Goal: Task Accomplishment & Management: Manage account settings

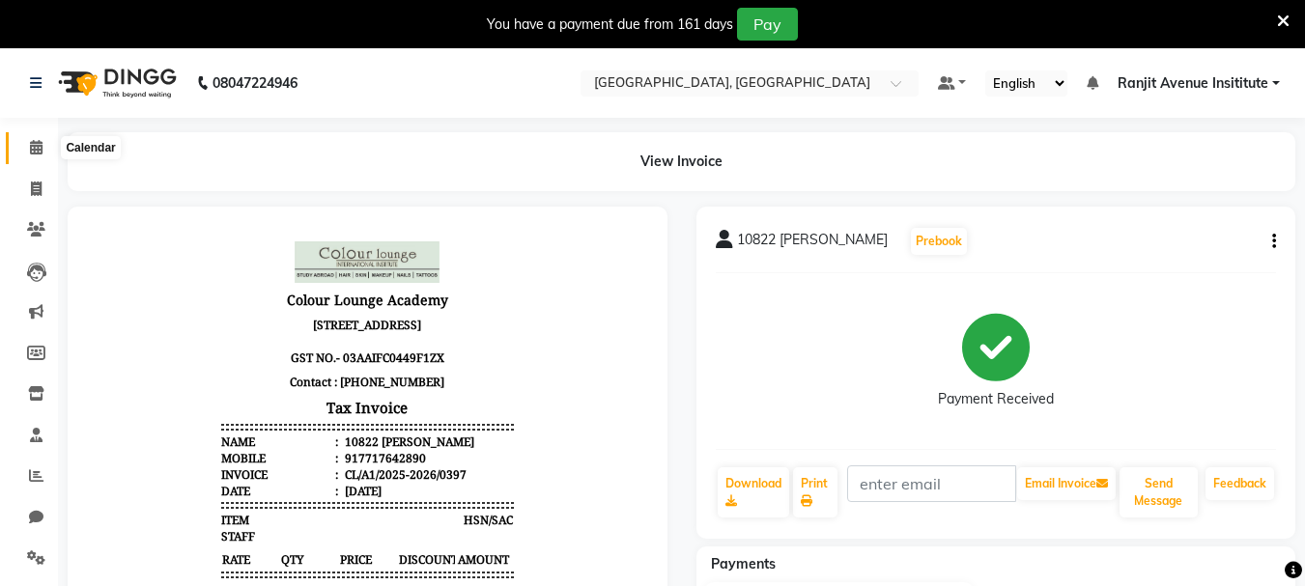
drag, startPoint x: 43, startPoint y: 139, endPoint x: 35, endPoint y: 147, distance: 10.9
click at [42, 139] on span at bounding box center [36, 148] width 34 height 22
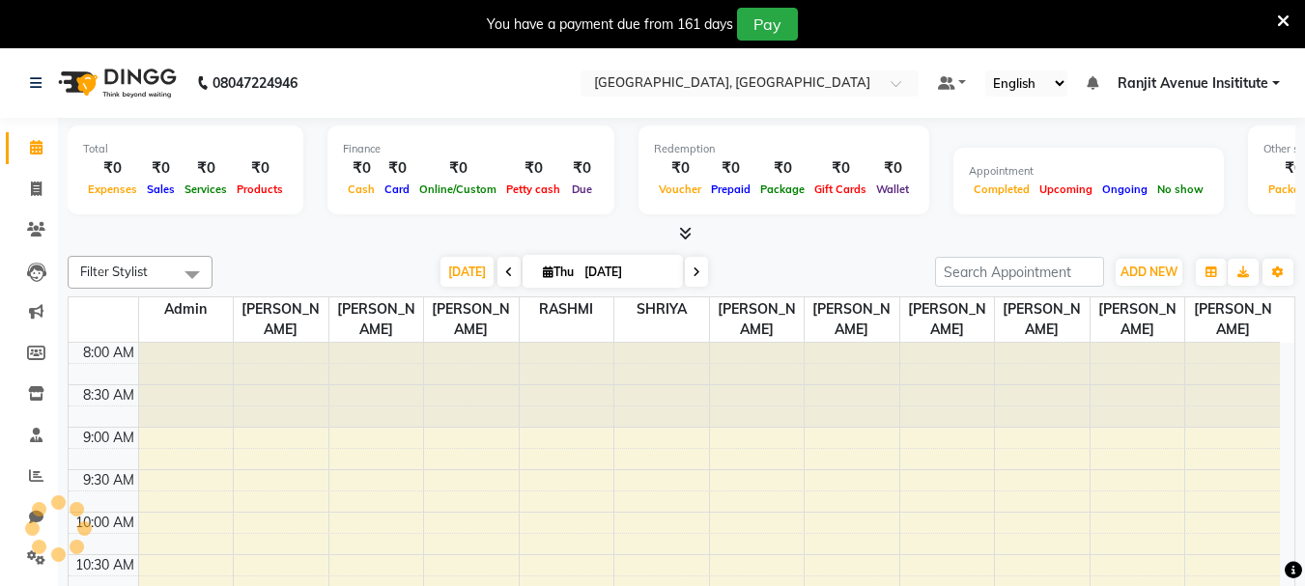
click at [35, 147] on icon at bounding box center [36, 147] width 13 height 14
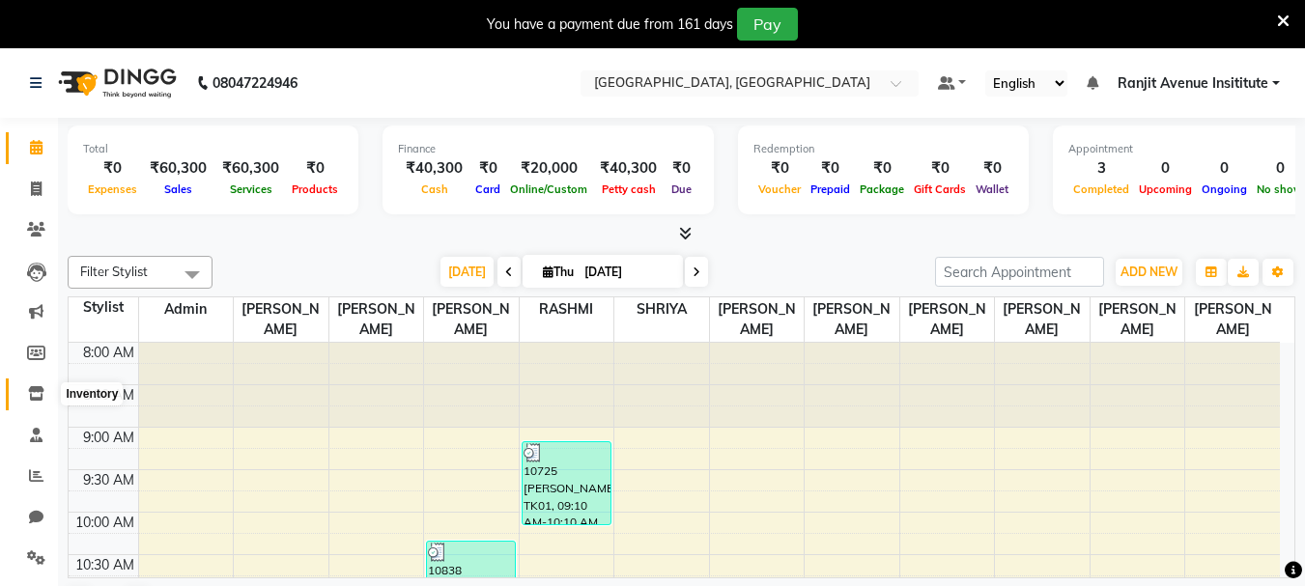
click at [40, 388] on icon at bounding box center [36, 393] width 16 height 14
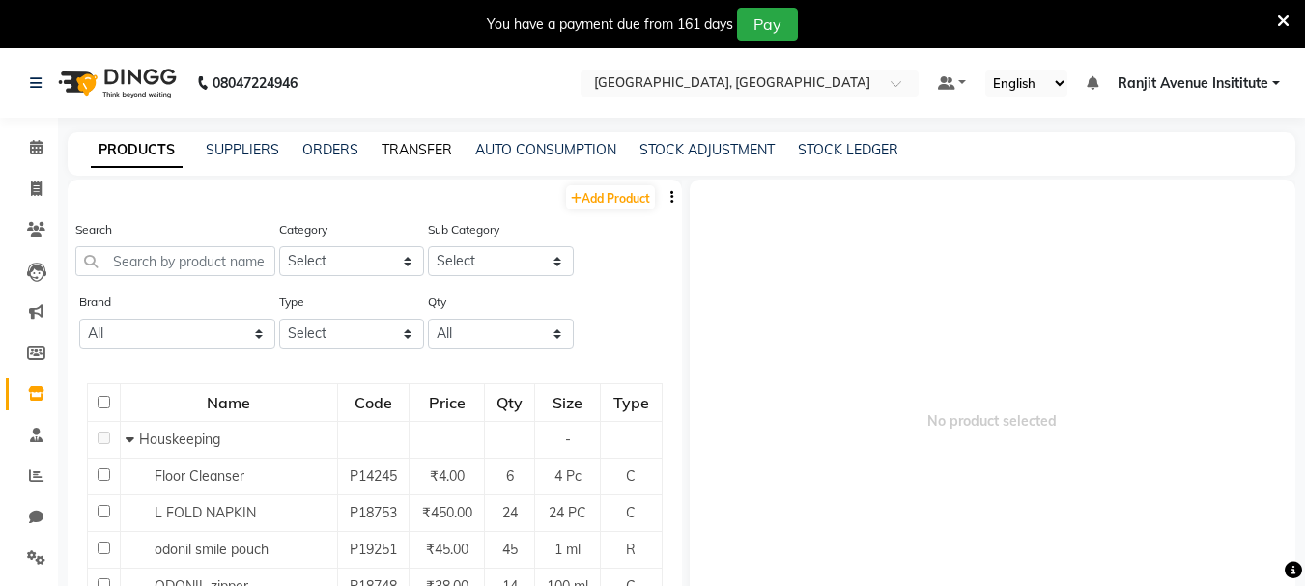
click at [411, 154] on link "TRANSFER" at bounding box center [417, 149] width 71 height 17
select select "sender"
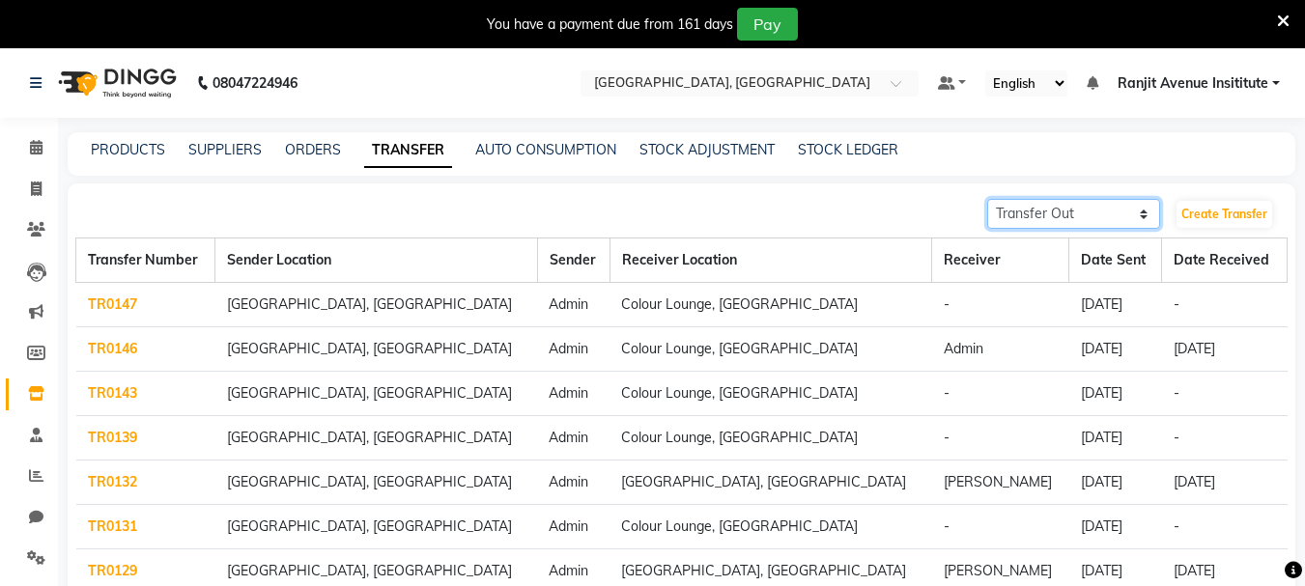
click at [1098, 208] on select "Transfer In Transfer Out" at bounding box center [1073, 214] width 173 height 30
click at [1191, 208] on link "Create Transfer" at bounding box center [1225, 214] width 96 height 27
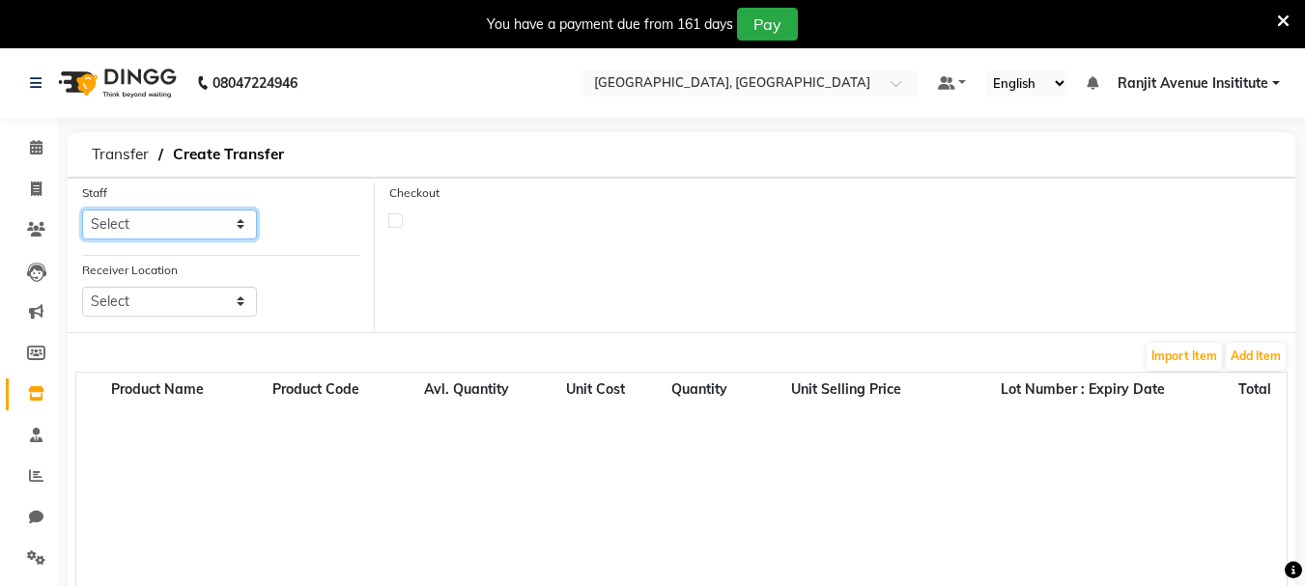
click at [188, 217] on select "Select Admin ARPAN AYUSHI DIGVIJAY MANMEET MANPREET Ranjit Avenue Insititute RA…" at bounding box center [169, 225] width 175 height 30
click at [118, 161] on span "Transfer" at bounding box center [120, 154] width 76 height 35
select select "sender"
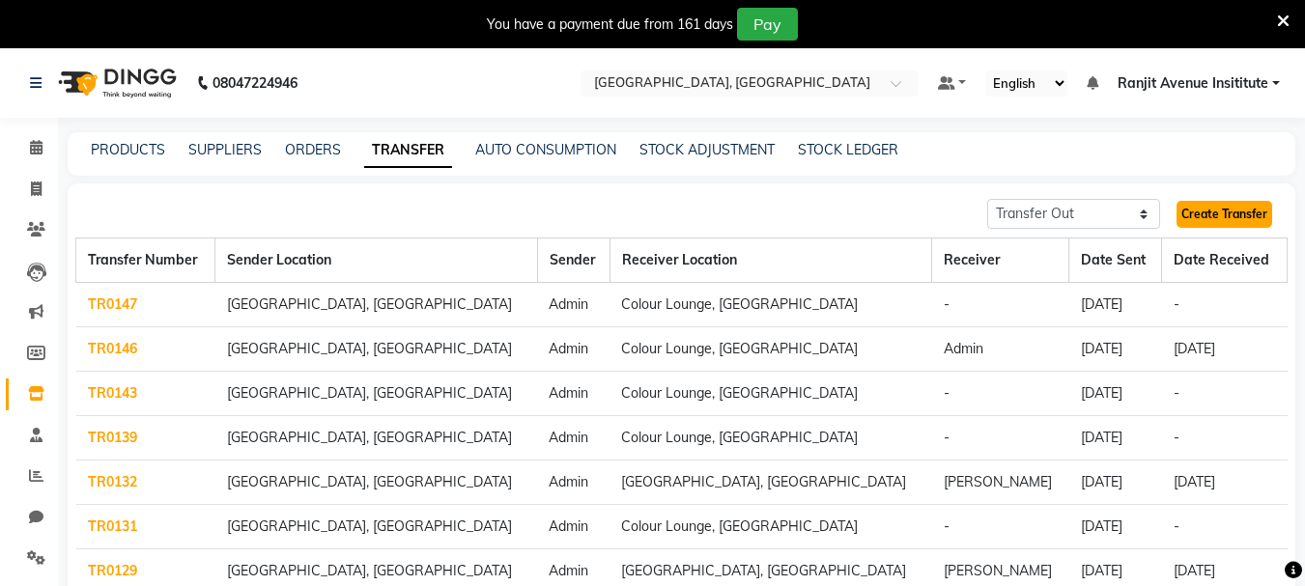
click at [1234, 203] on link "Create Transfer" at bounding box center [1225, 214] width 96 height 27
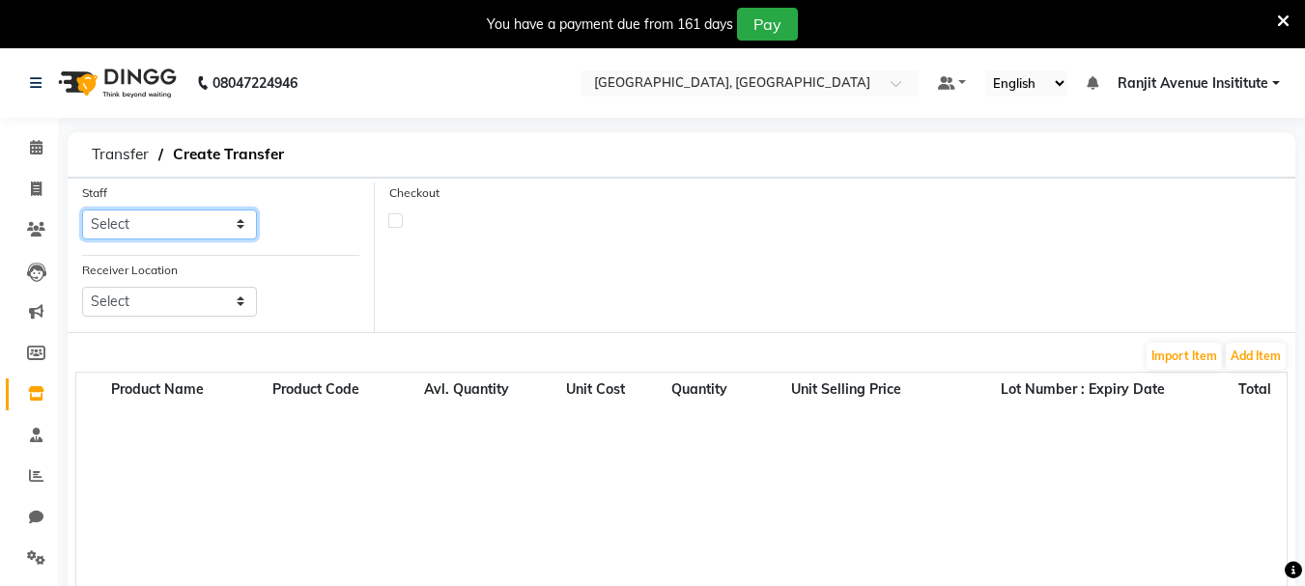
click at [197, 229] on select "Select Admin[PERSON_NAME][PERSON_NAME]T[PERSON_NAME]T[PERSON_NAME]t Avenue Insi…" at bounding box center [169, 225] width 175 height 30
select select "70206"
click at [82, 210] on select "Select Admin[PERSON_NAME][PERSON_NAME]T[PERSON_NAME]T[PERSON_NAME]t Avenue Insi…" at bounding box center [169, 225] width 175 height 30
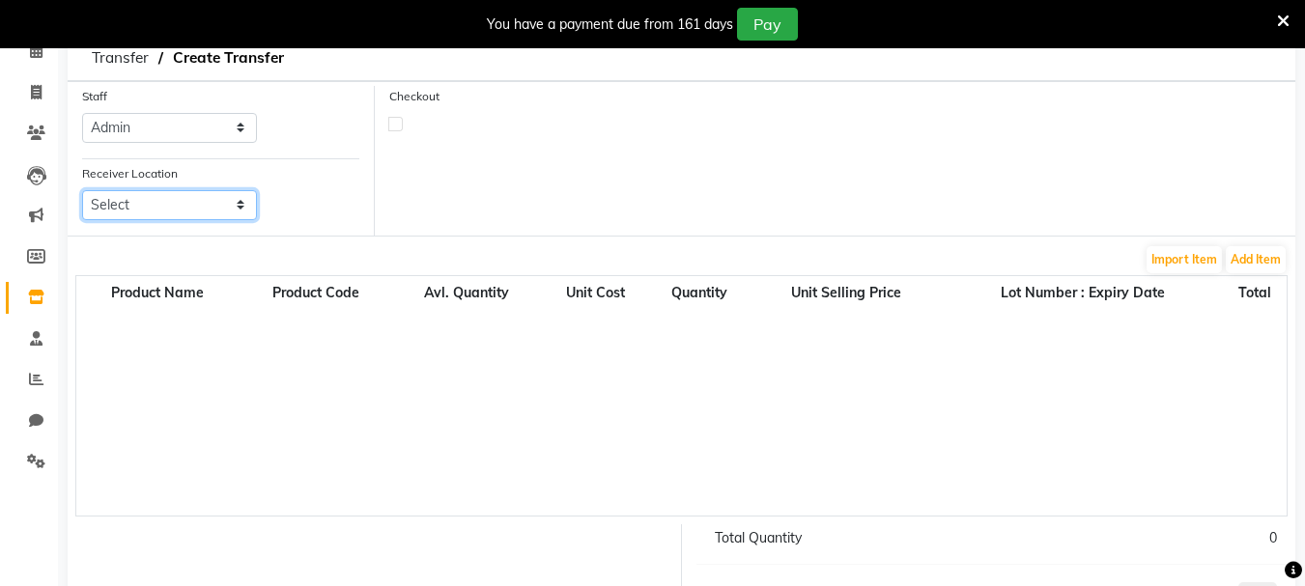
click at [231, 198] on select "Select Colour Lounge, [PERSON_NAME][GEOGRAPHIC_DATA], [GEOGRAPHIC_DATA] Colour …" at bounding box center [169, 205] width 175 height 30
select select "3457"
click at [82, 190] on select "Select Colour Lounge, [PERSON_NAME][GEOGRAPHIC_DATA], [GEOGRAPHIC_DATA] Colour …" at bounding box center [169, 205] width 175 height 30
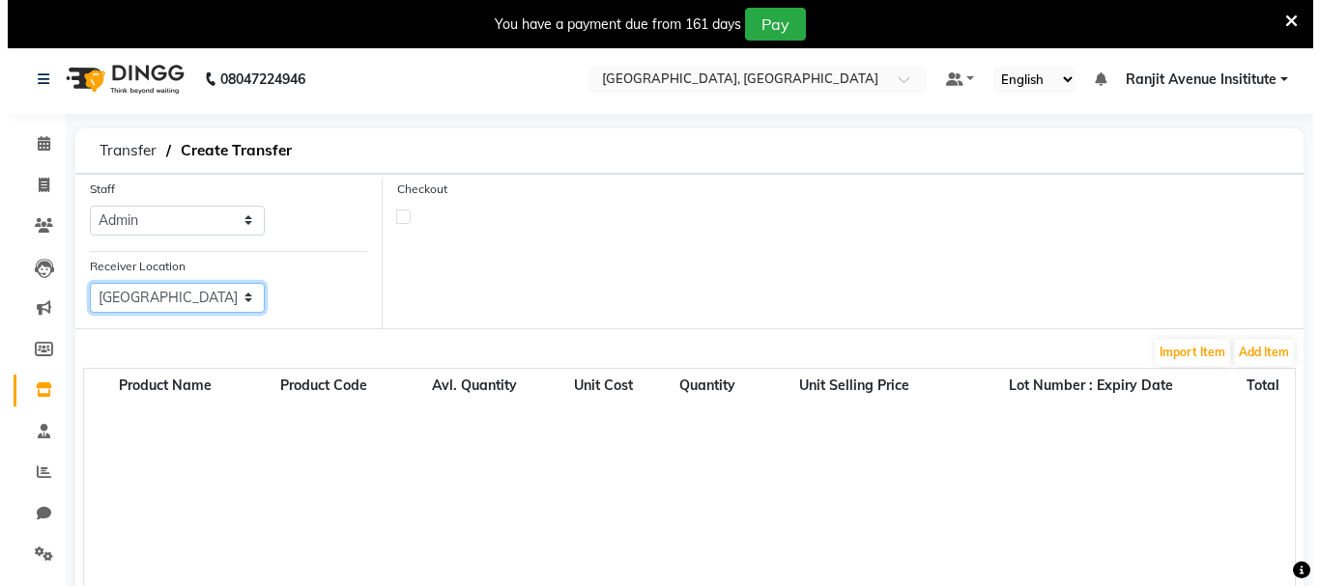
scroll to position [0, 0]
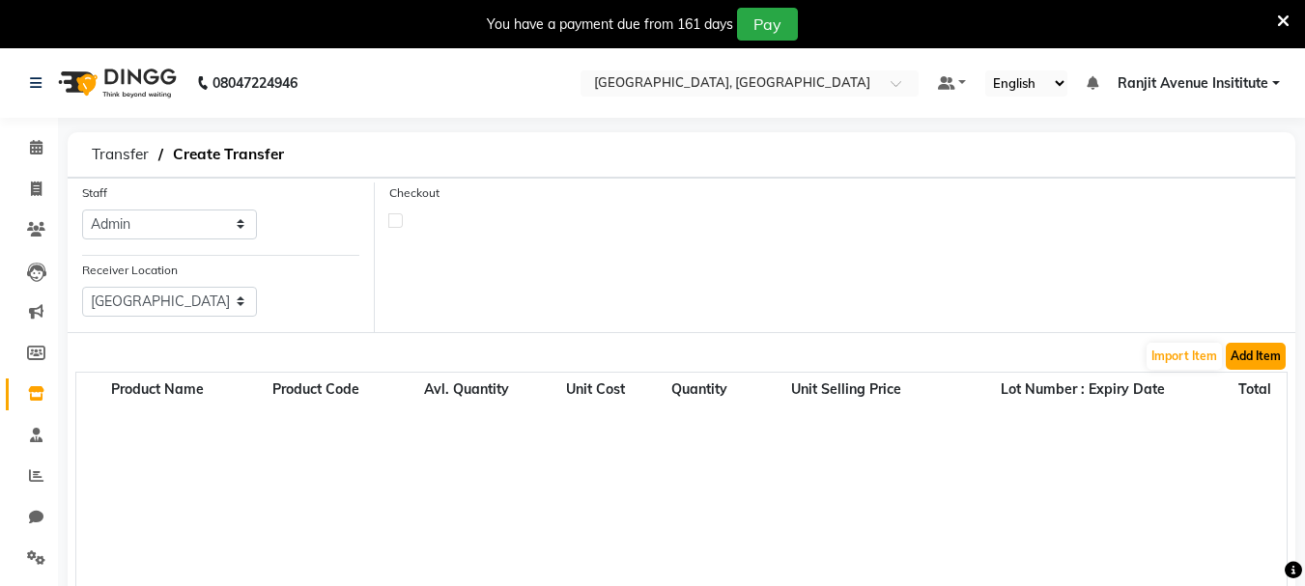
click at [1251, 346] on button "Add Item" at bounding box center [1256, 356] width 60 height 27
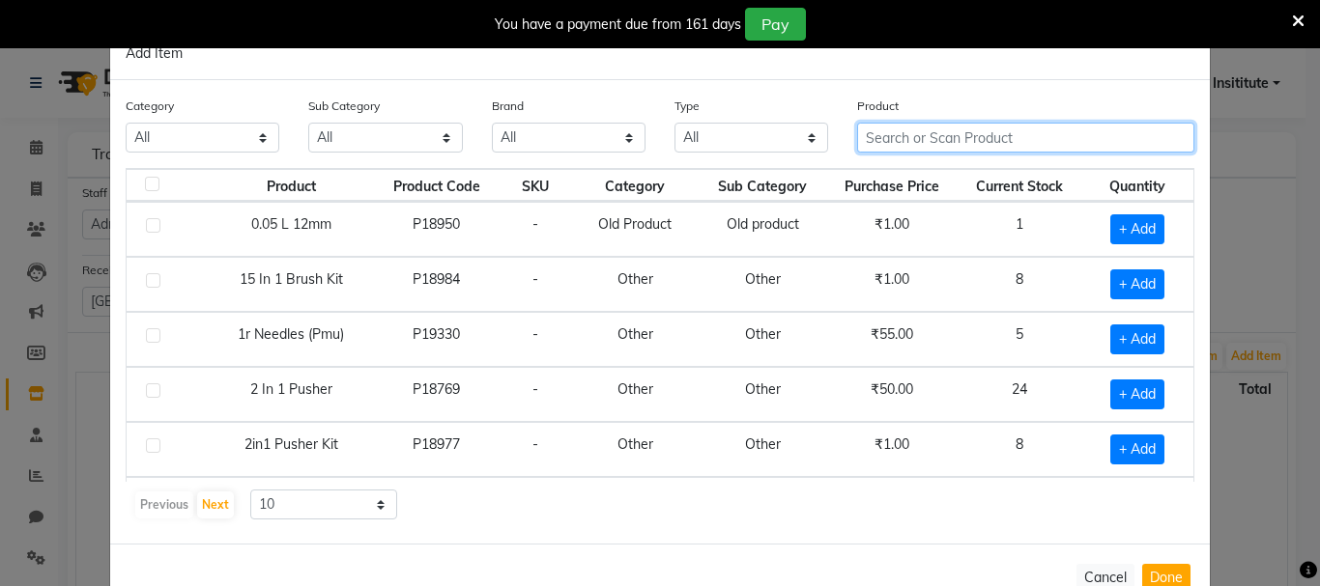
click at [912, 145] on input "text" at bounding box center [1025, 138] width 337 height 30
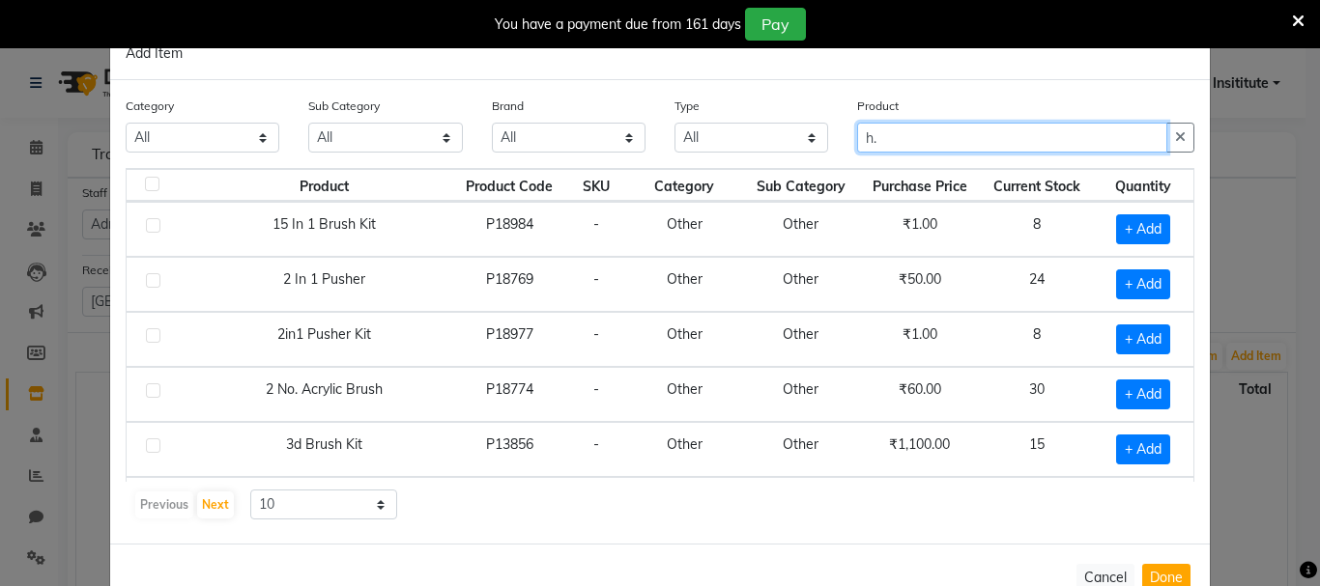
type input "h"
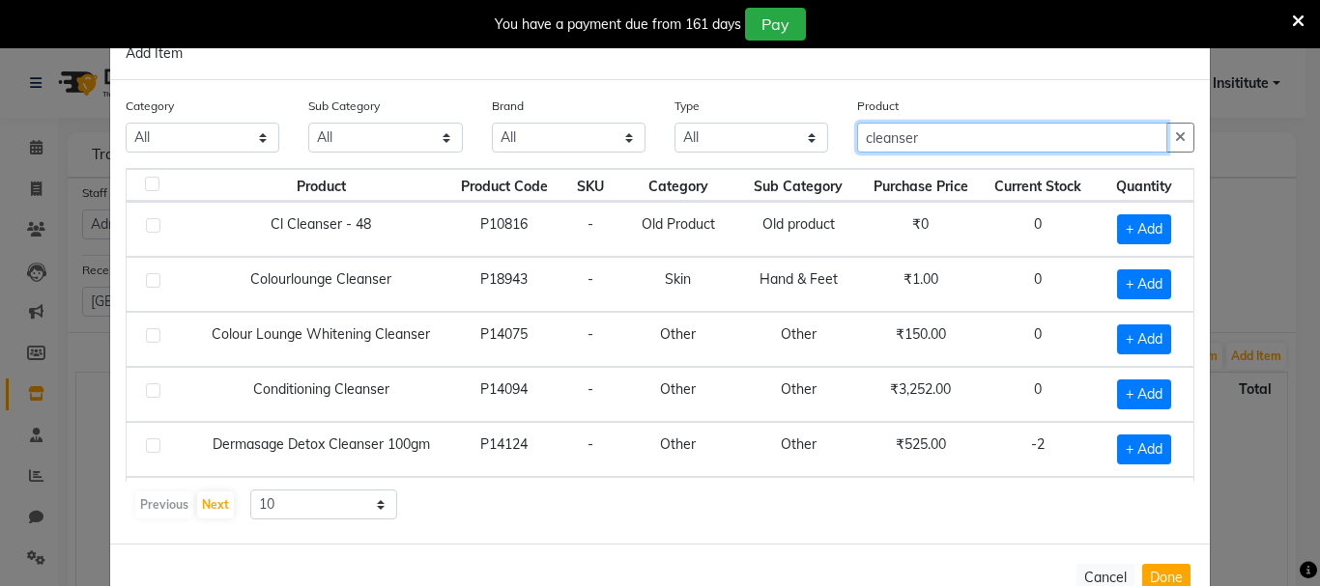
click at [859, 131] on input "cleanser" at bounding box center [1012, 138] width 310 height 30
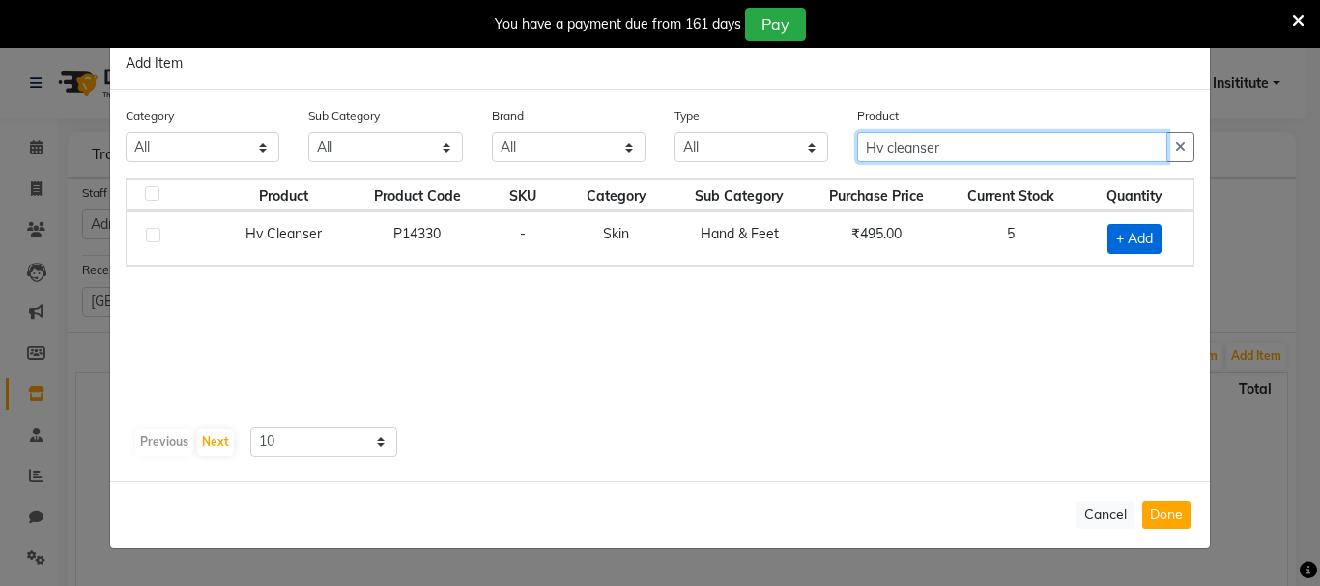
type input "Hv cleanser"
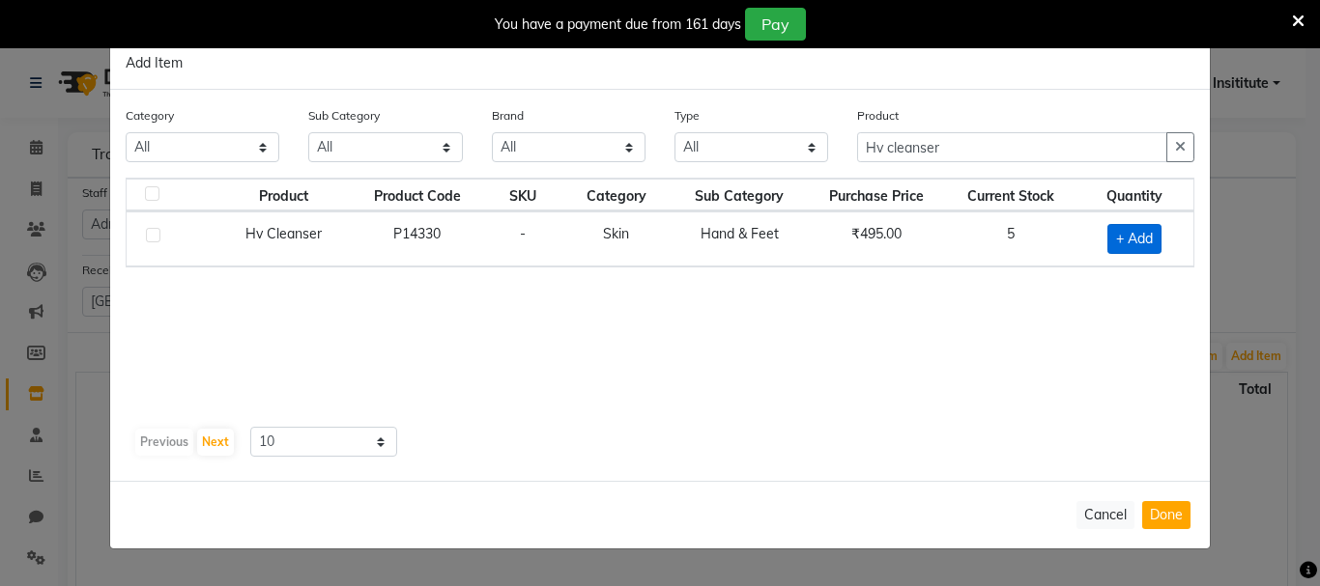
click at [1122, 240] on span "+ Add" at bounding box center [1134, 239] width 54 height 30
checkbox input "true"
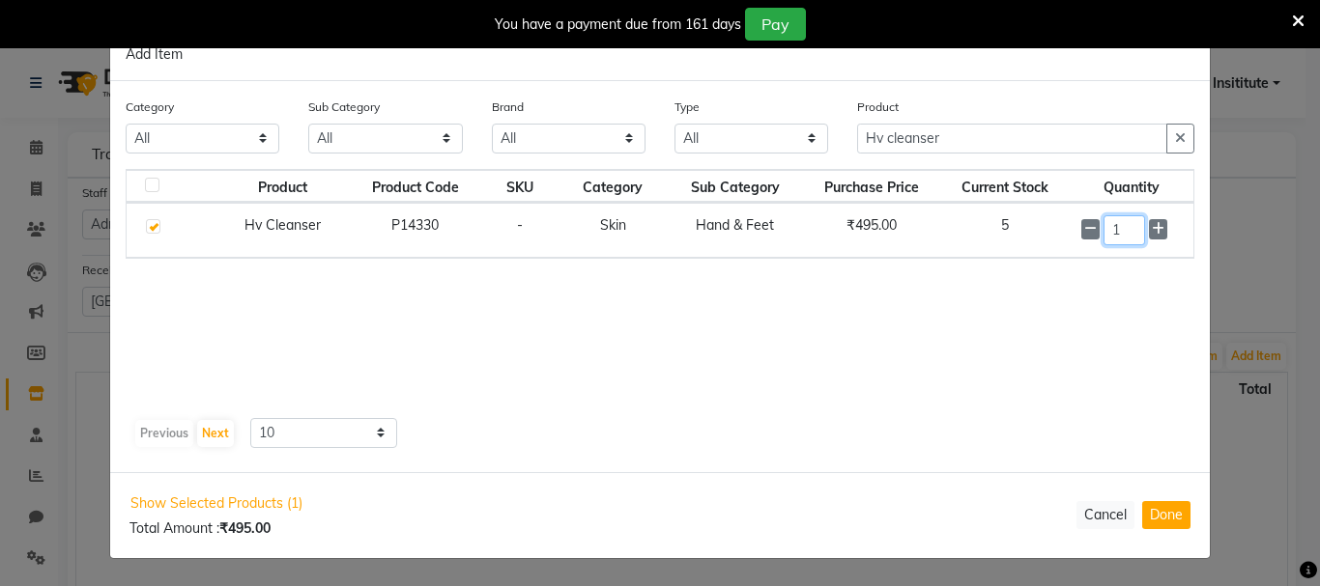
click at [1122, 238] on input "1" at bounding box center [1124, 230] width 42 height 30
type input "3"
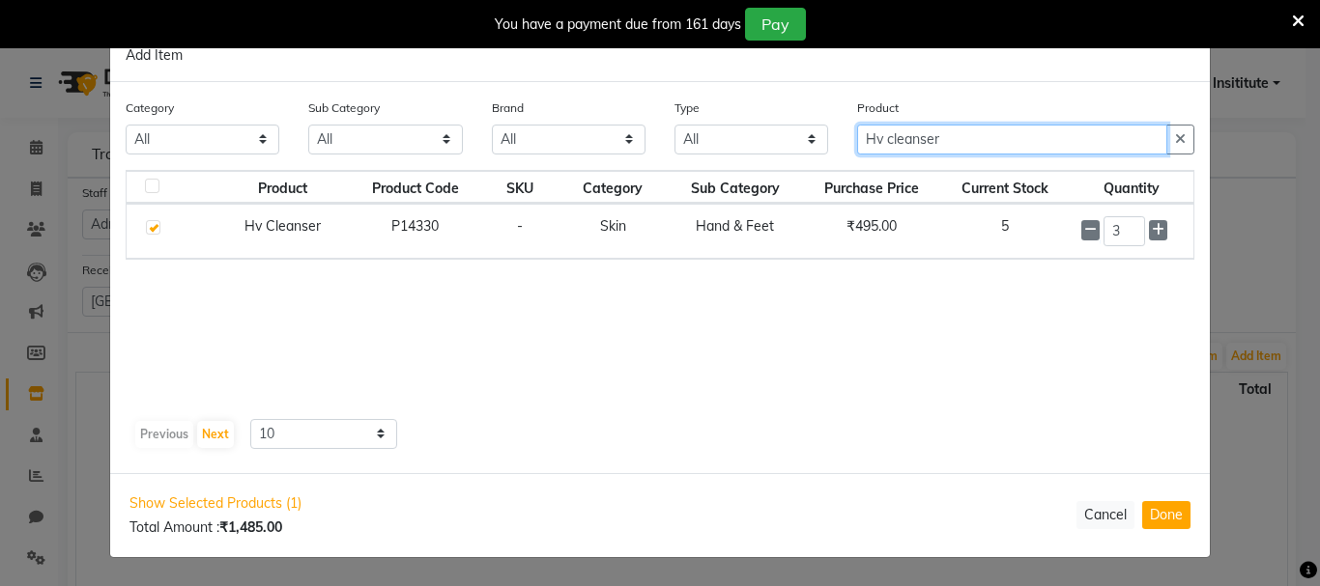
click at [1015, 129] on input "Hv cleanser" at bounding box center [1012, 140] width 310 height 30
type input "H"
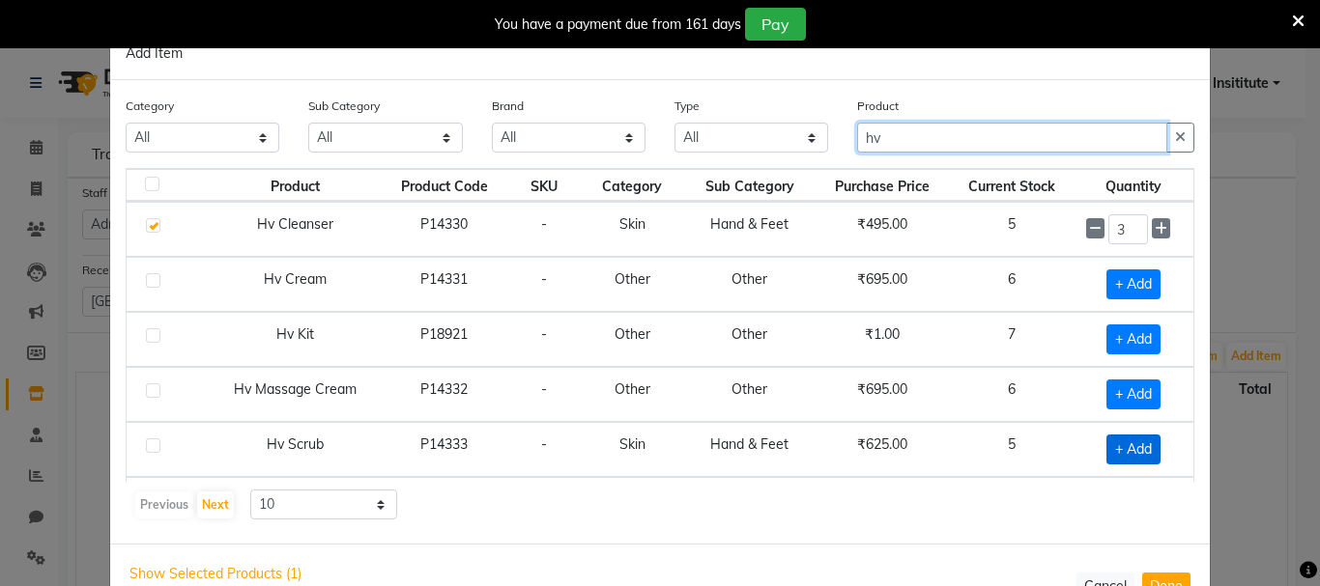
type input "hv"
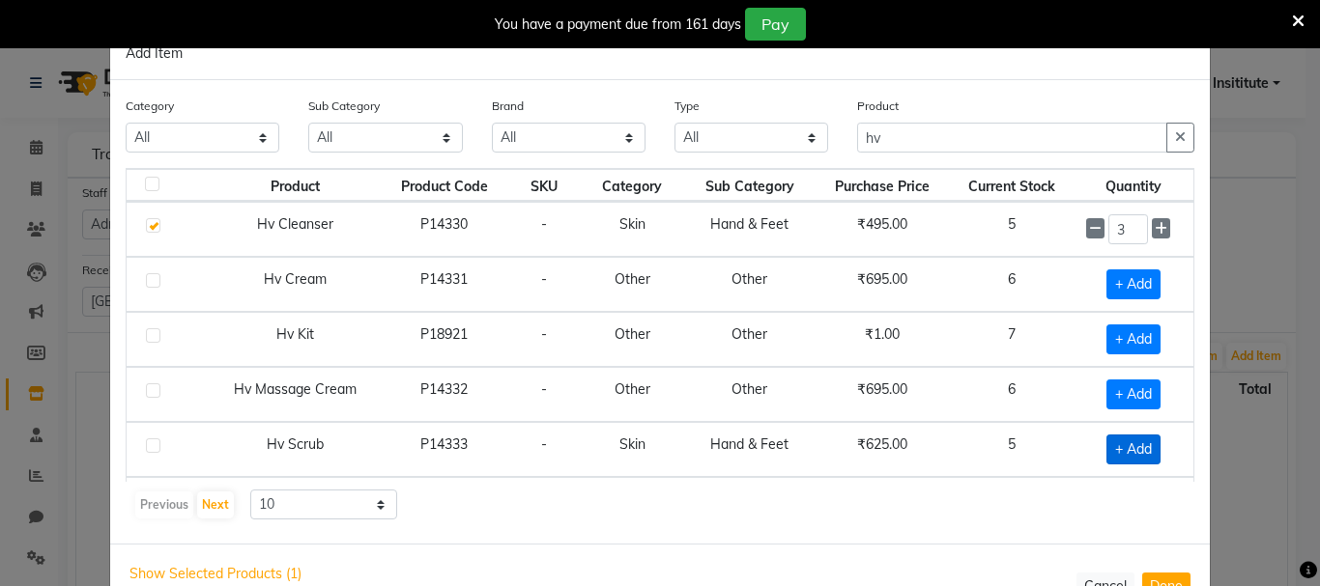
click at [1109, 457] on span "+ Add" at bounding box center [1133, 450] width 54 height 30
checkbox input "true"
click at [1112, 443] on input "1" at bounding box center [1128, 450] width 40 height 30
type input "3"
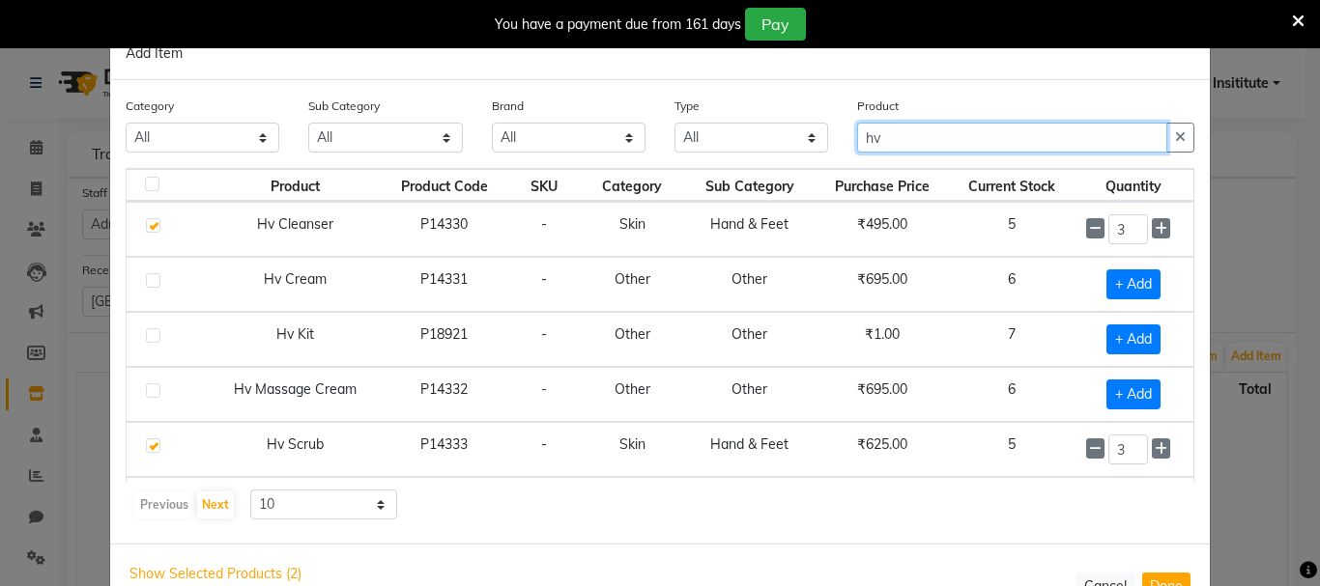
click at [1031, 138] on input "hv" at bounding box center [1012, 138] width 310 height 30
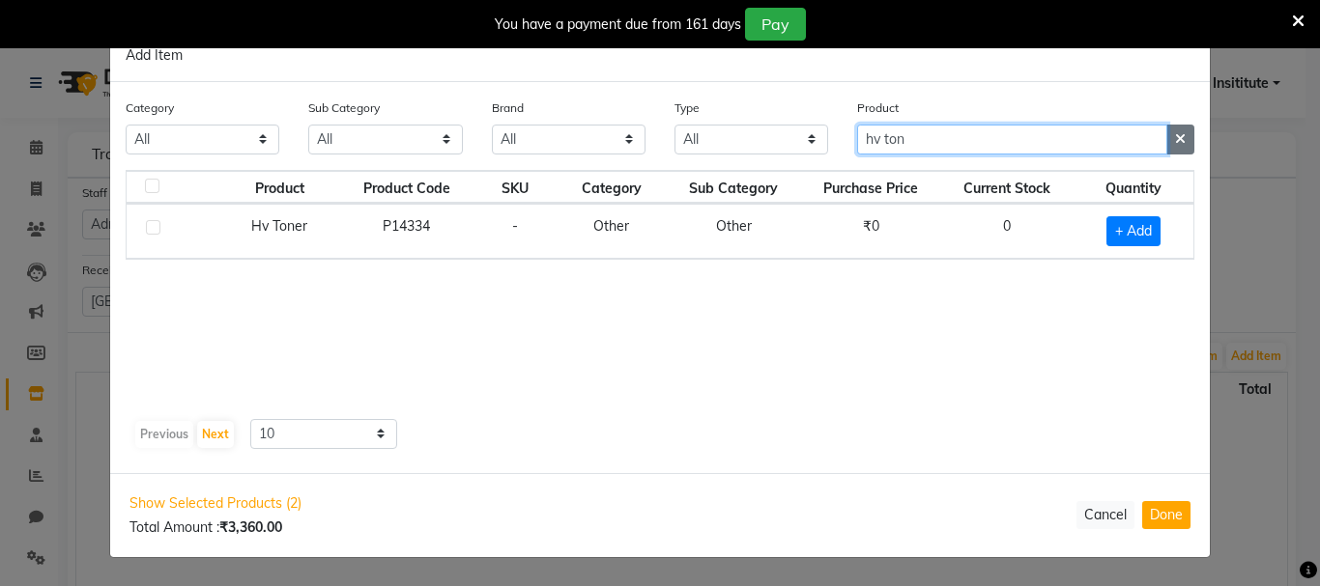
type input "hv ton"
click at [1187, 134] on button "button" at bounding box center [1180, 140] width 28 height 30
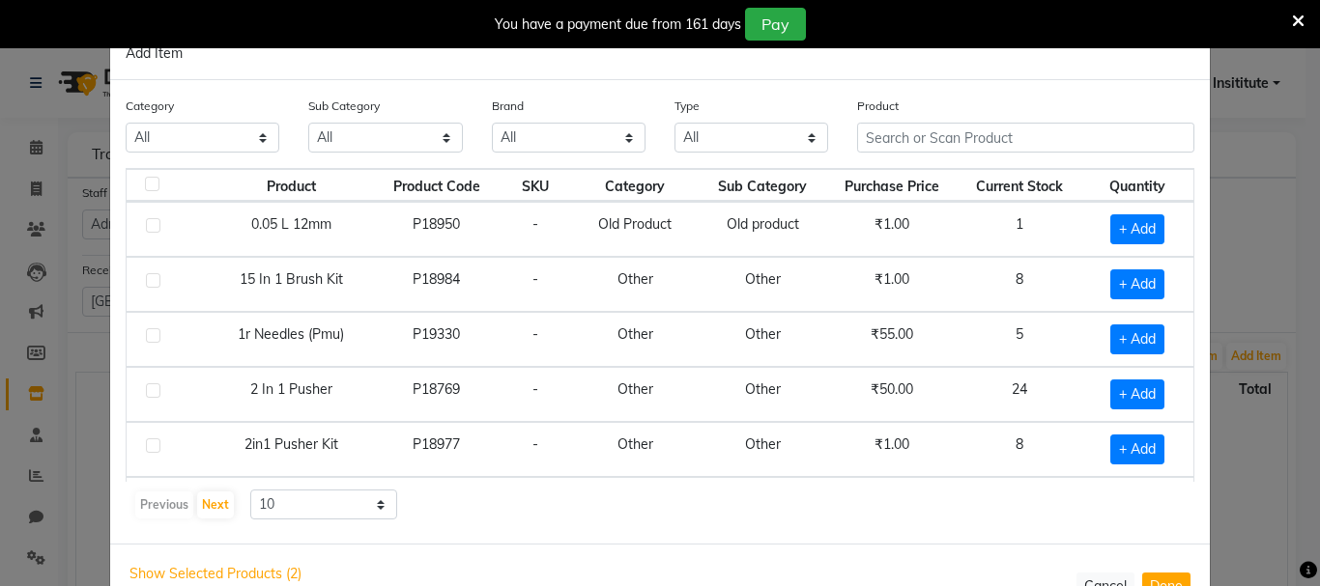
click at [1295, 10] on span at bounding box center [1298, 20] width 13 height 21
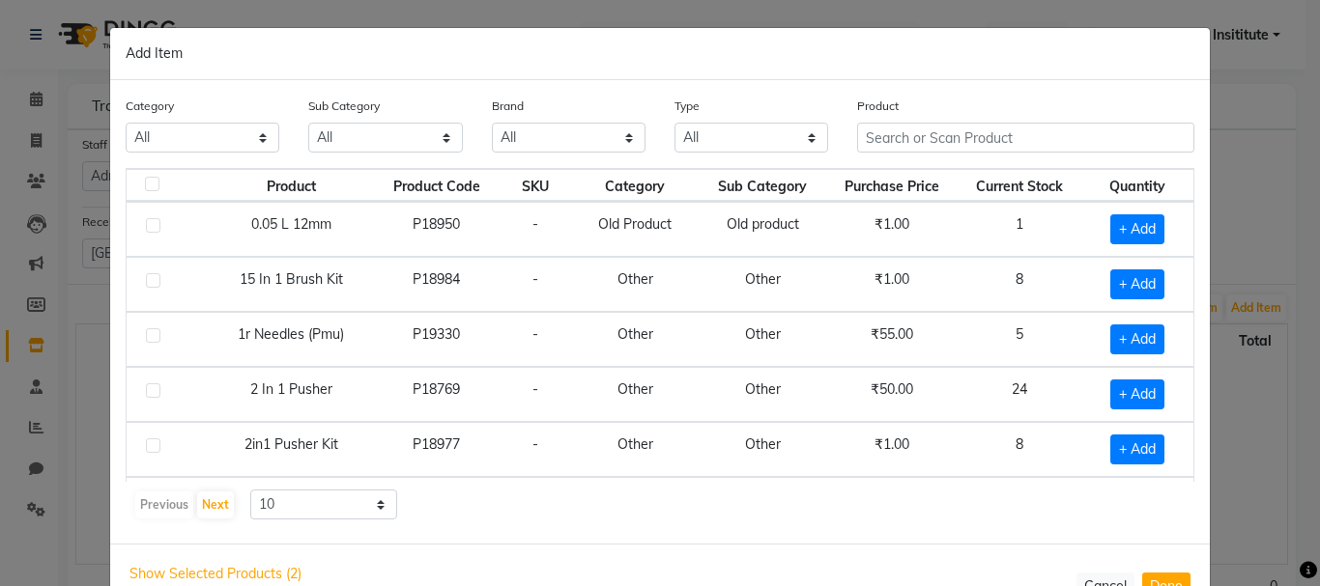
click at [1259, 208] on ngb-modal-window "Add Item Category All Hair Skin Makeup Personal Care Appliances Beard Waxing Di…" at bounding box center [660, 293] width 1320 height 586
click at [1228, 175] on ngb-modal-window "Add Item Category All Hair Skin Makeup Personal Care Appliances Beard Waxing Di…" at bounding box center [660, 293] width 1320 height 586
click at [1300, 109] on ngb-modal-window "Add Item Category All Hair Skin Makeup Personal Care Appliances Beard Waxing Di…" at bounding box center [660, 293] width 1320 height 586
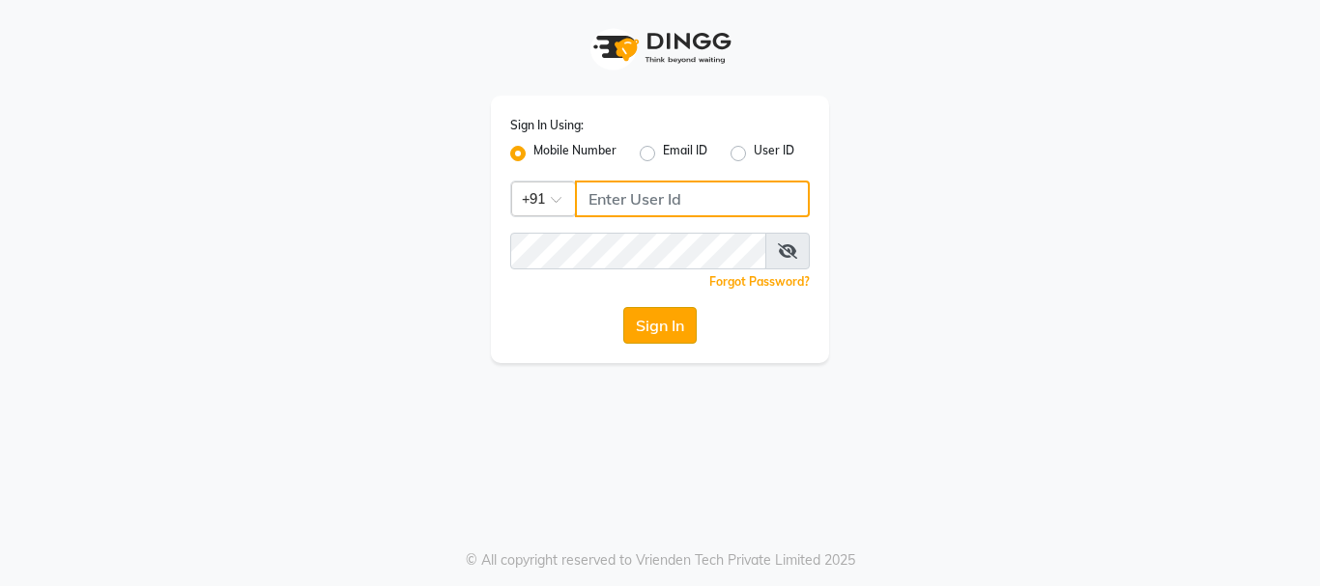
type input "9216555560"
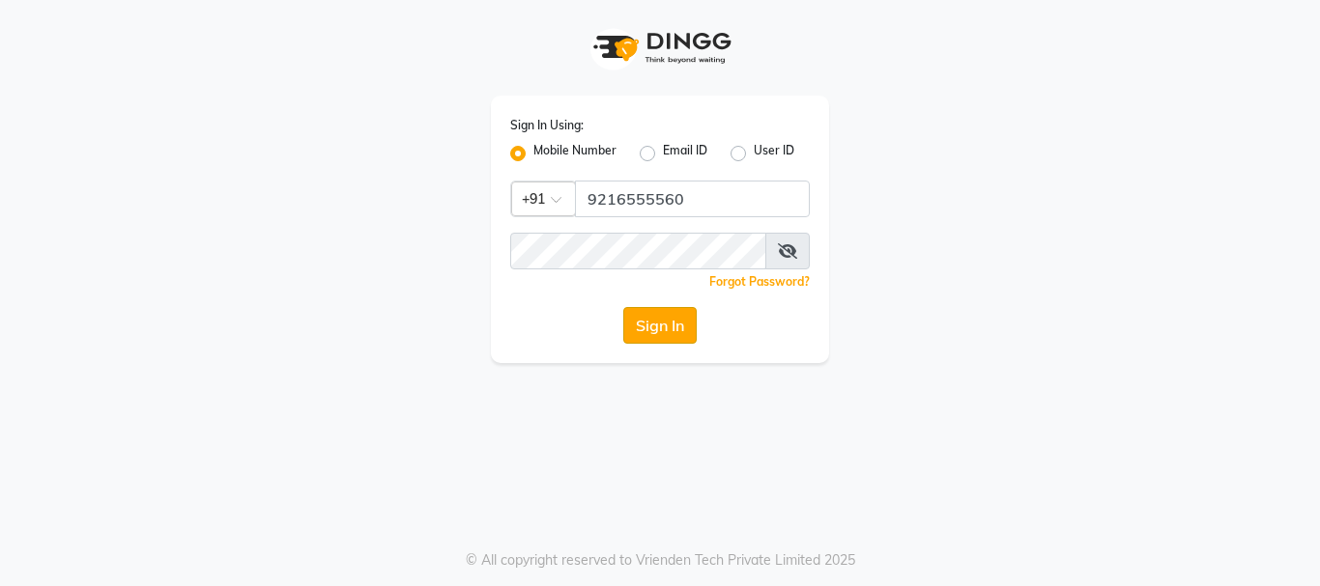
click at [656, 335] on button "Sign In" at bounding box center [659, 325] width 73 height 37
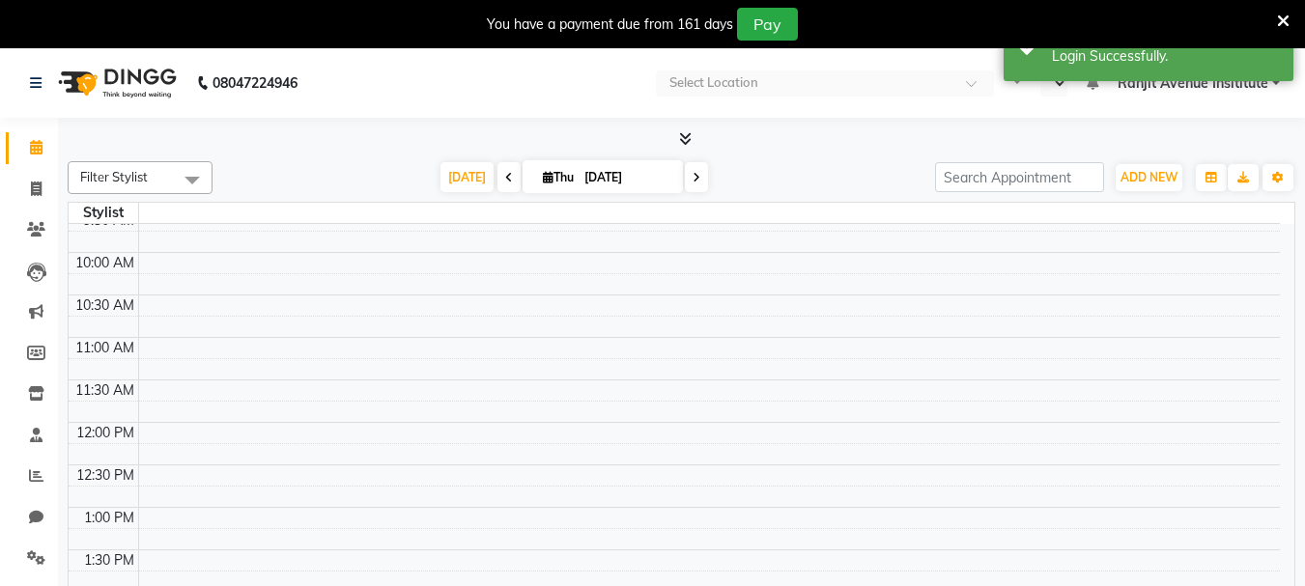
scroll to position [290, 0]
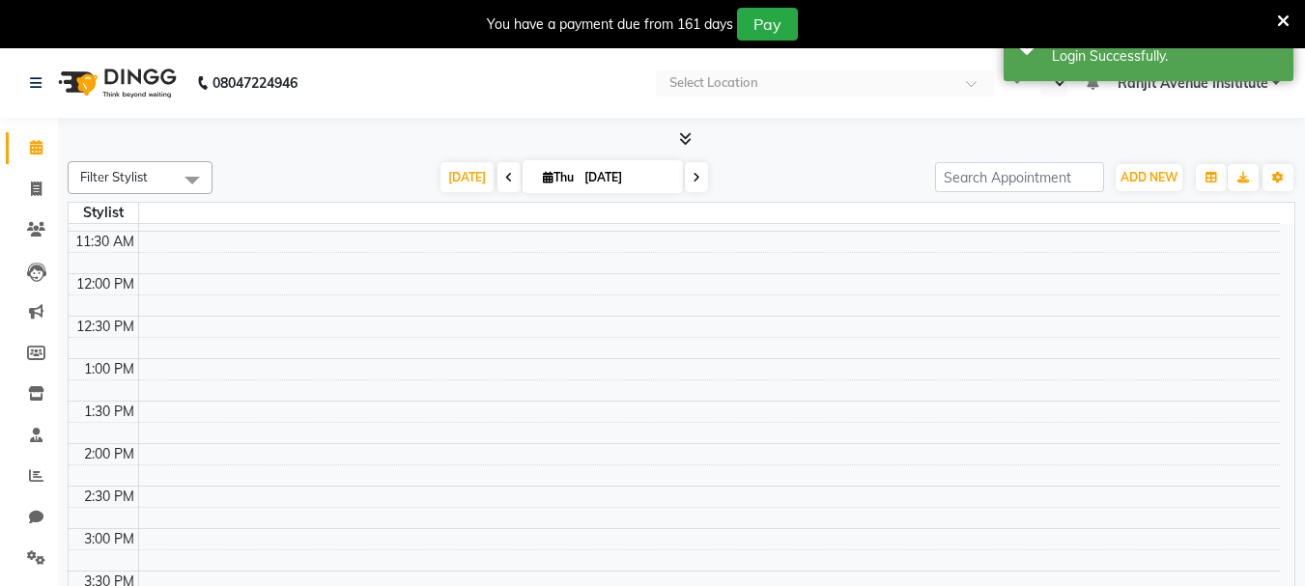
select select "en"
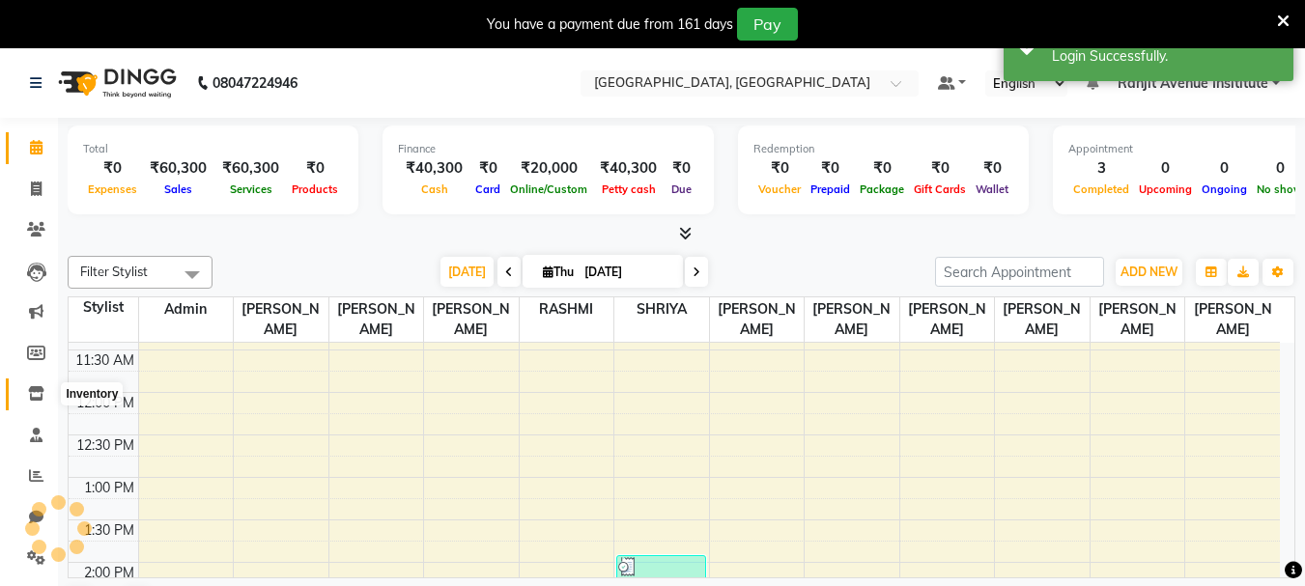
scroll to position [596, 0]
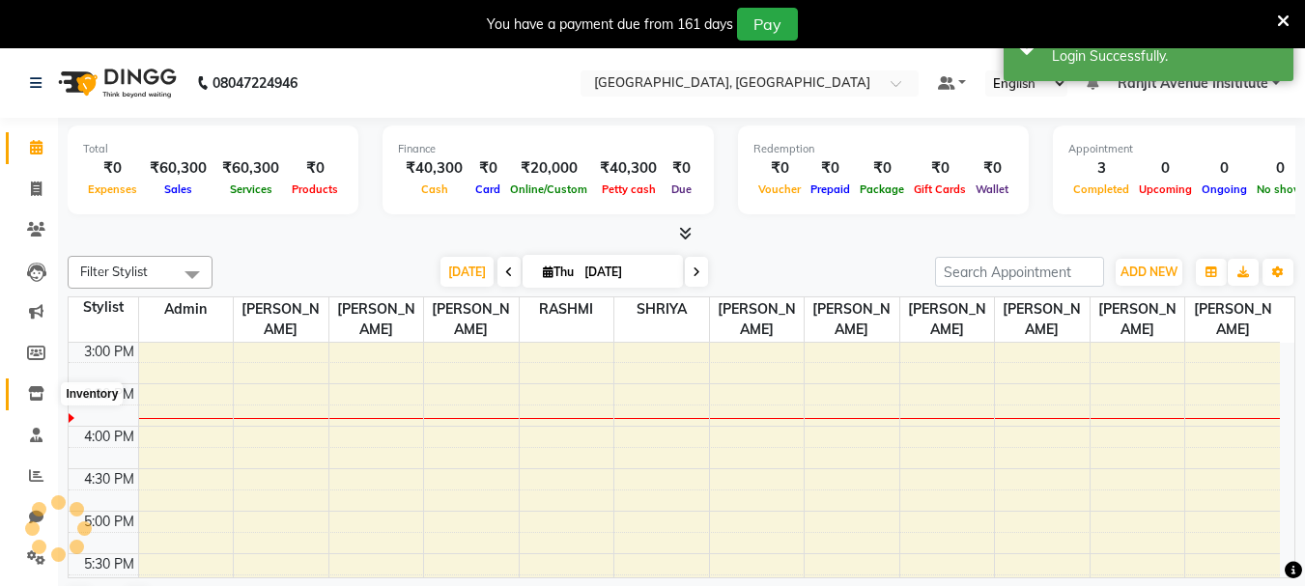
click at [42, 393] on icon at bounding box center [36, 393] width 16 height 14
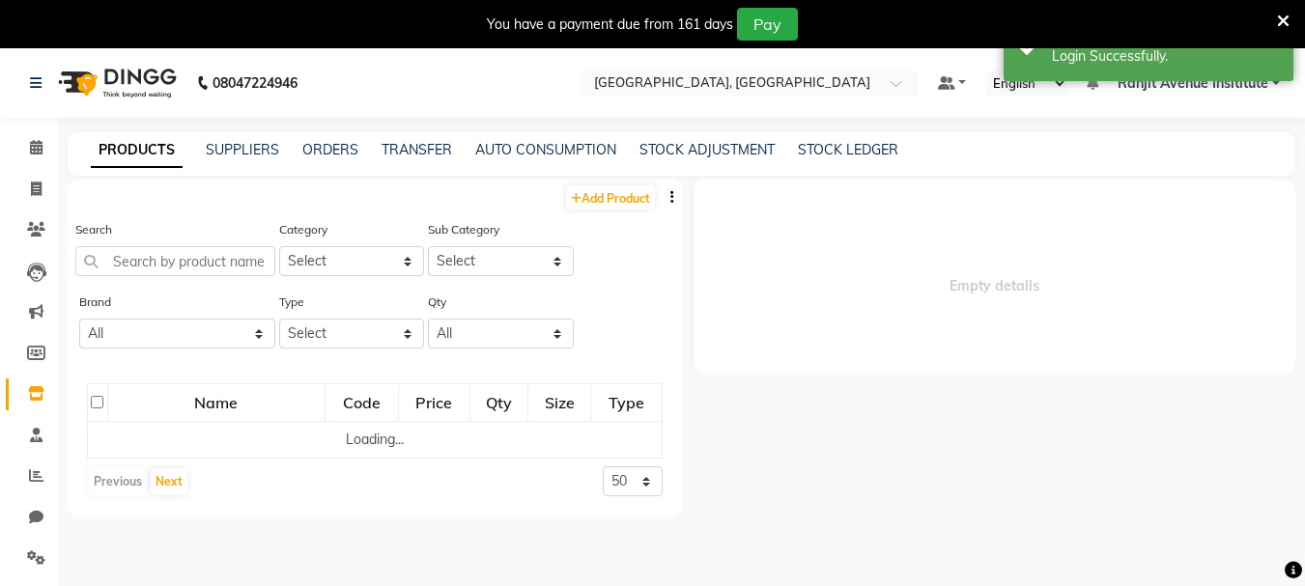
select select
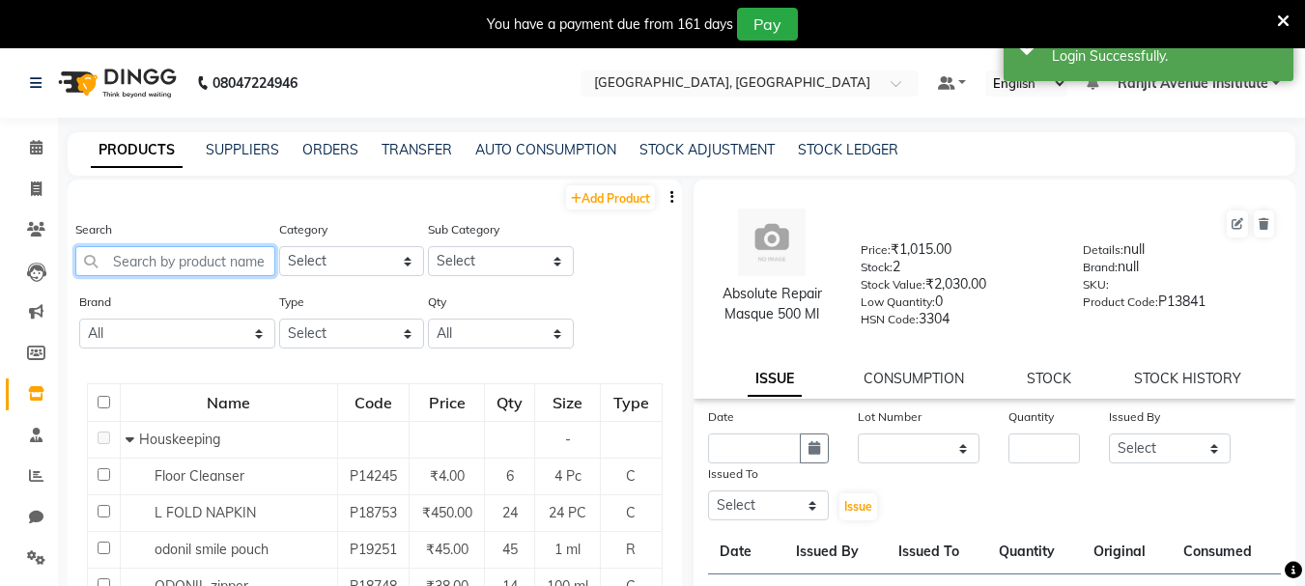
click at [200, 269] on input "text" at bounding box center [175, 261] width 200 height 30
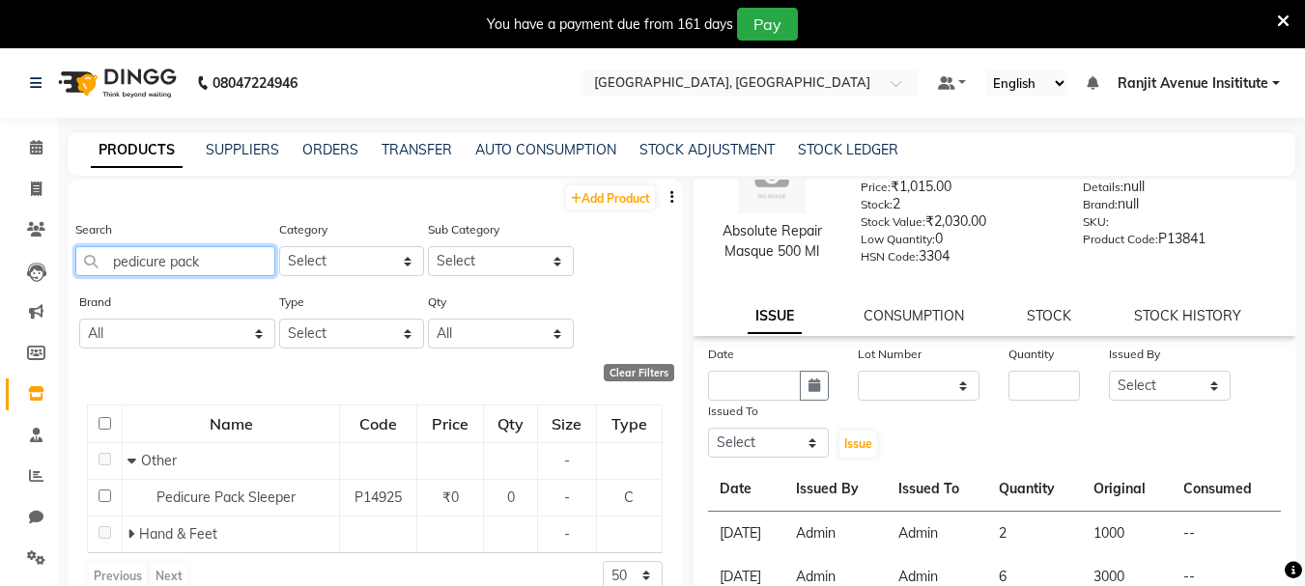
scroll to position [97, 0]
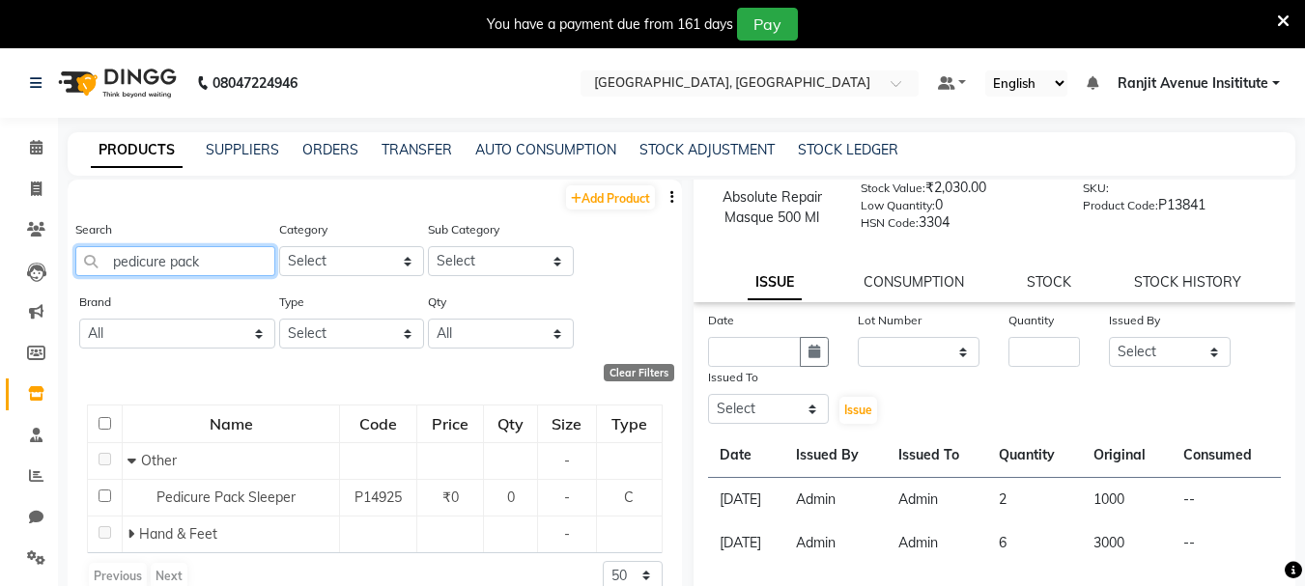
type input "pedicure pack"
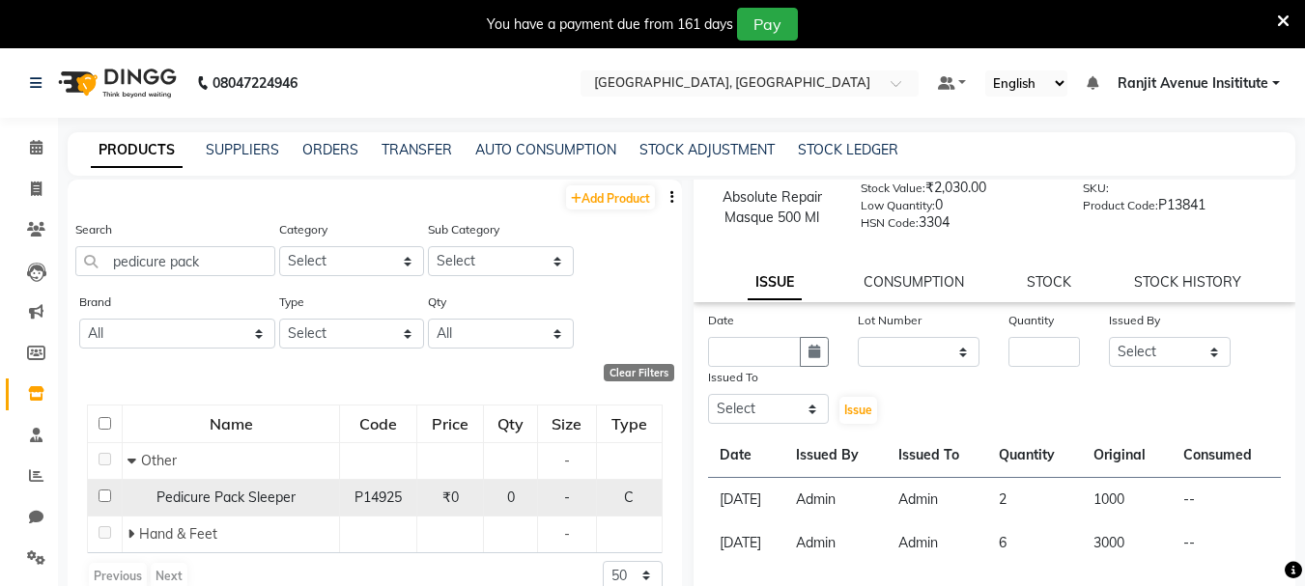
drag, startPoint x: 54, startPoint y: 413, endPoint x: 309, endPoint y: 514, distance: 274.5
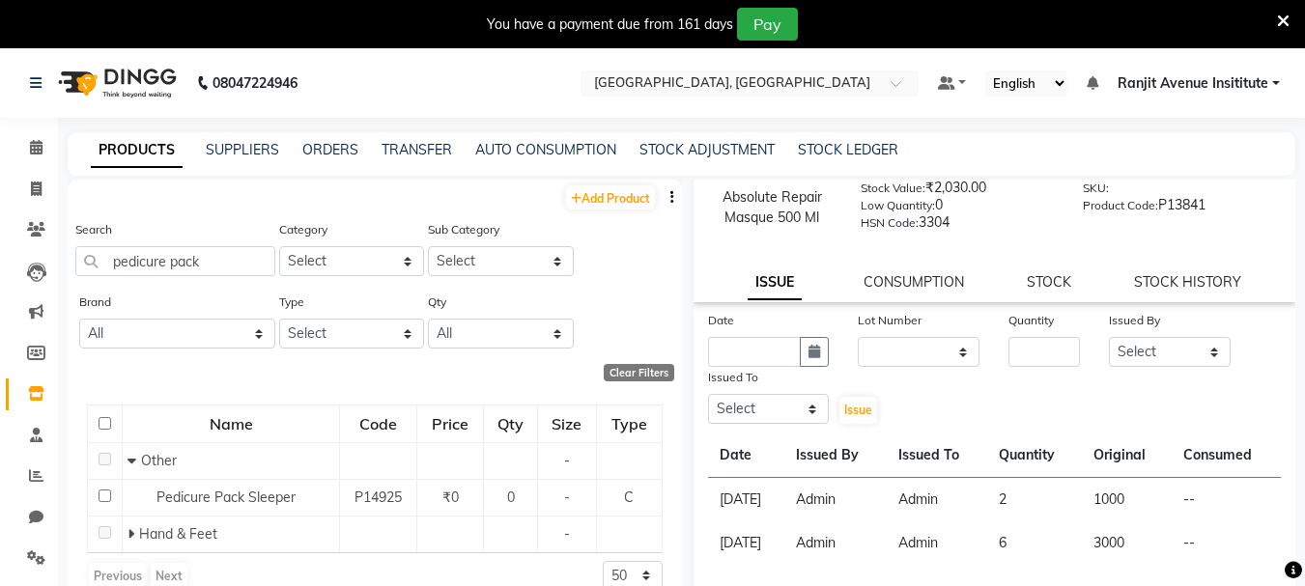
drag, startPoint x: 309, startPoint y: 514, endPoint x: 1125, endPoint y: 143, distance: 895.9
click at [1211, 87] on span "Ranjit Avenue Insititute" at bounding box center [1193, 83] width 151 height 20
click at [338, 140] on div "ORDERS" at bounding box center [330, 150] width 56 height 20
click at [339, 141] on div "ORDERS" at bounding box center [330, 150] width 56 height 20
click at [348, 152] on link "ORDERS" at bounding box center [330, 149] width 56 height 17
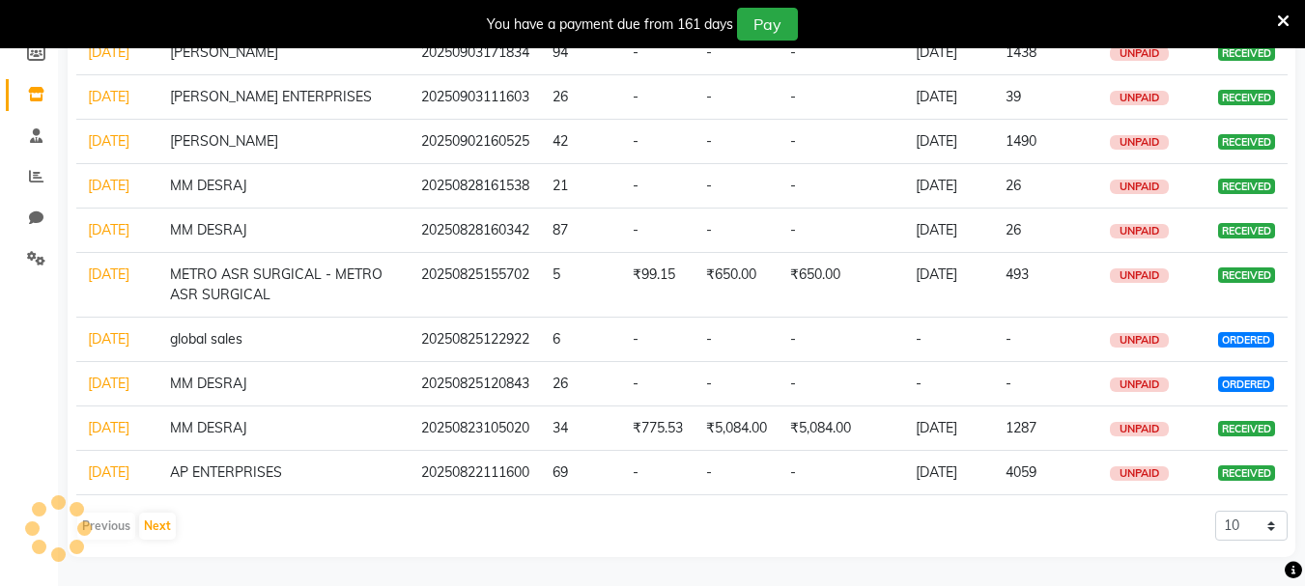
scroll to position [482, 0]
click at [170, 529] on button "Next" at bounding box center [157, 526] width 37 height 27
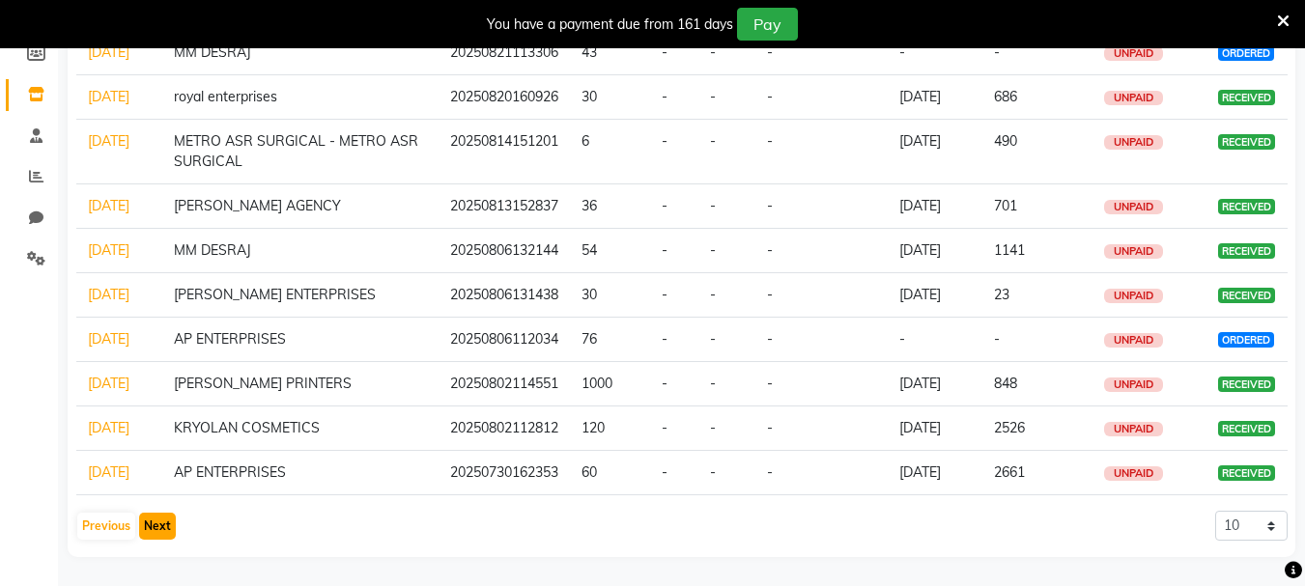
click at [168, 519] on button "Next" at bounding box center [157, 526] width 37 height 27
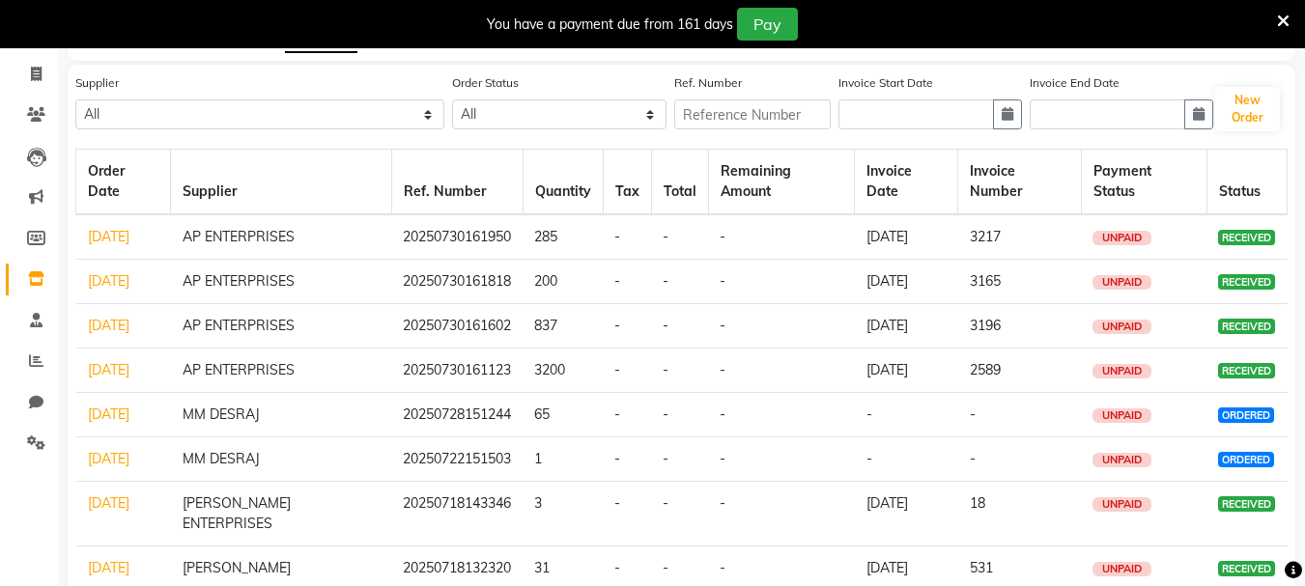
scroll to position [162, 0]
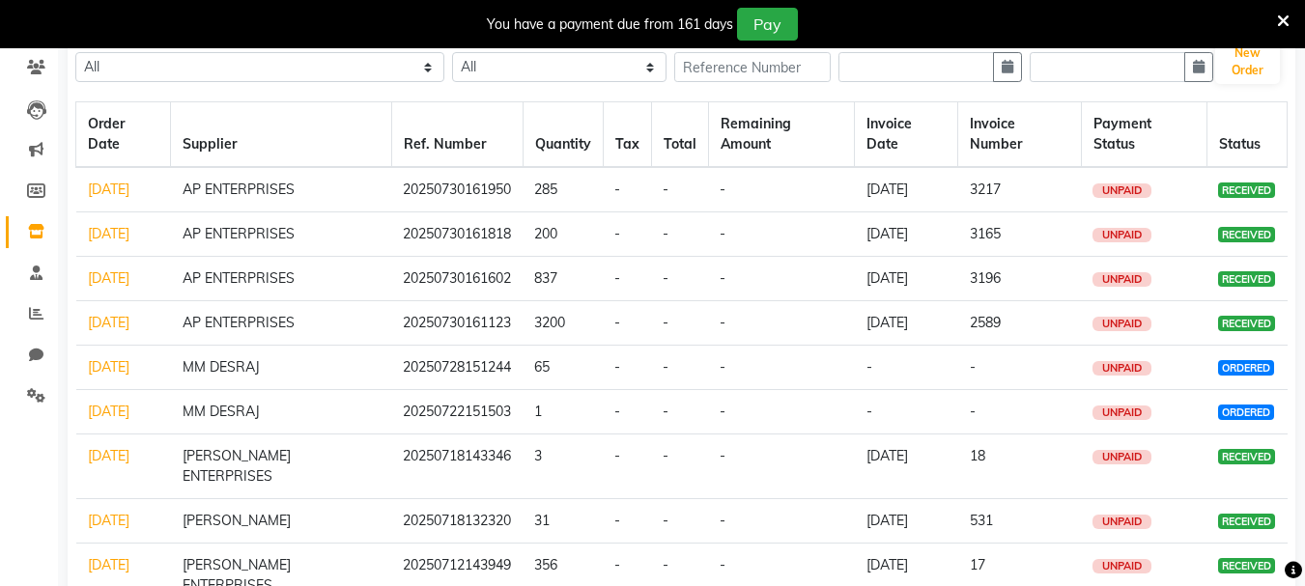
click at [129, 512] on link "18-07-2025" at bounding box center [109, 520] width 42 height 17
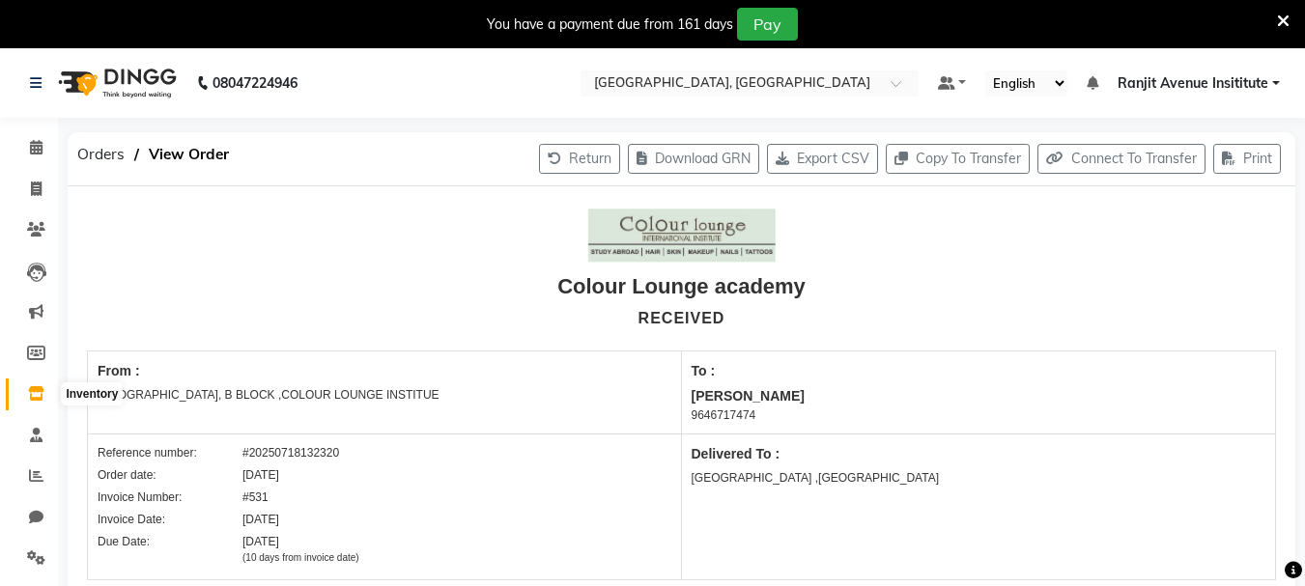
click at [26, 395] on span at bounding box center [36, 395] width 34 height 22
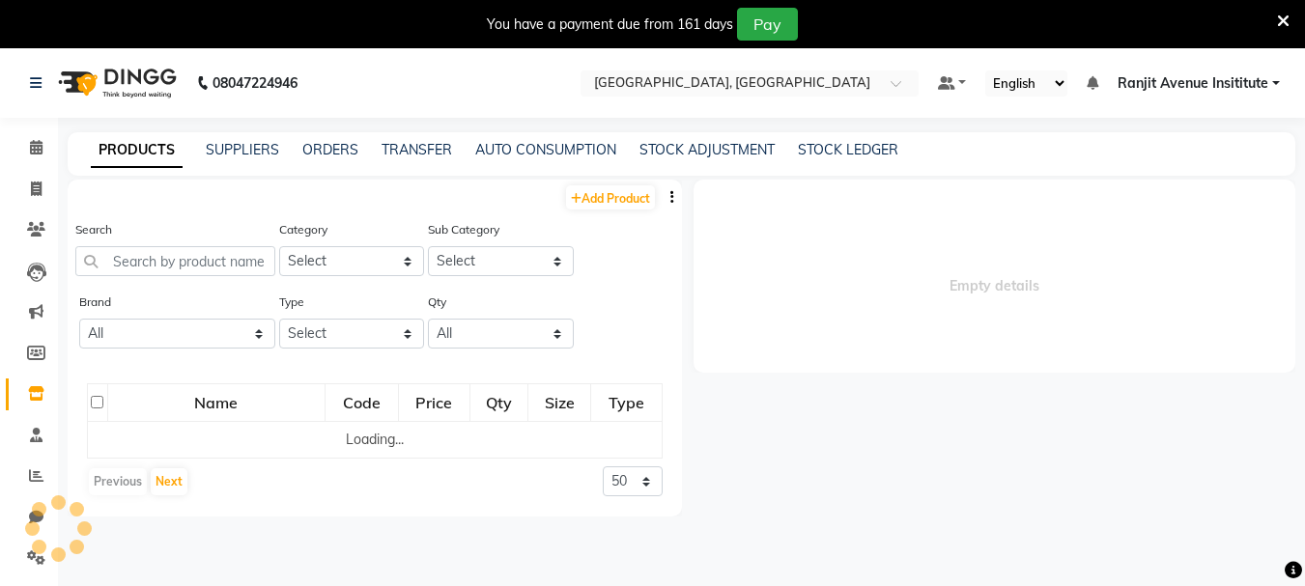
select select
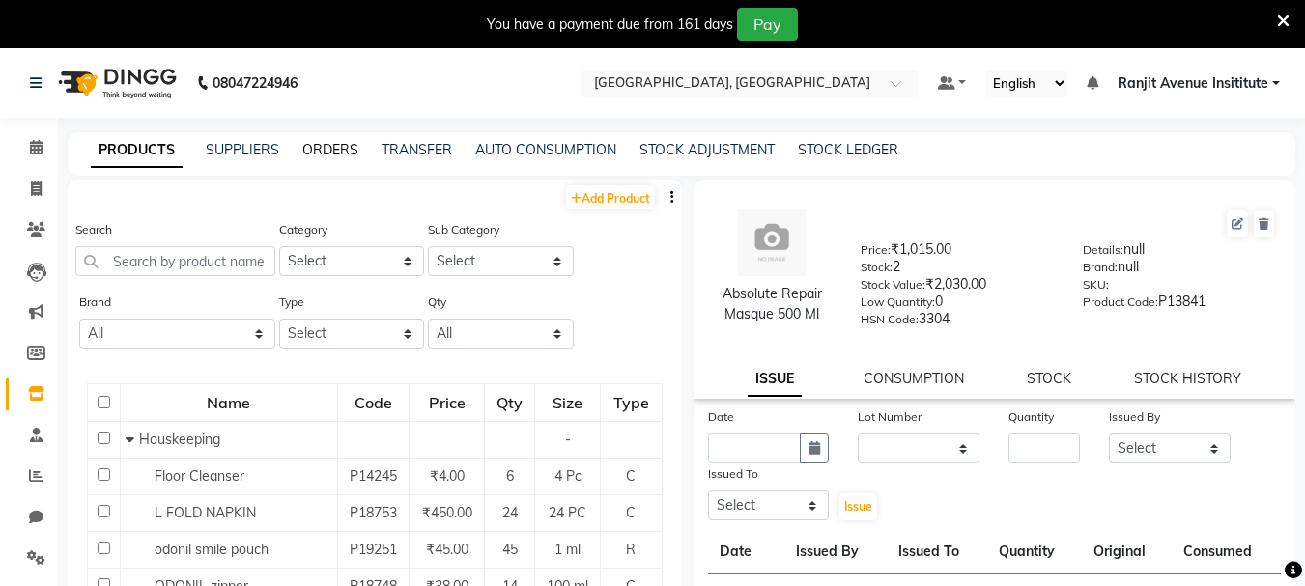
click at [343, 151] on link "ORDERS" at bounding box center [330, 149] width 56 height 17
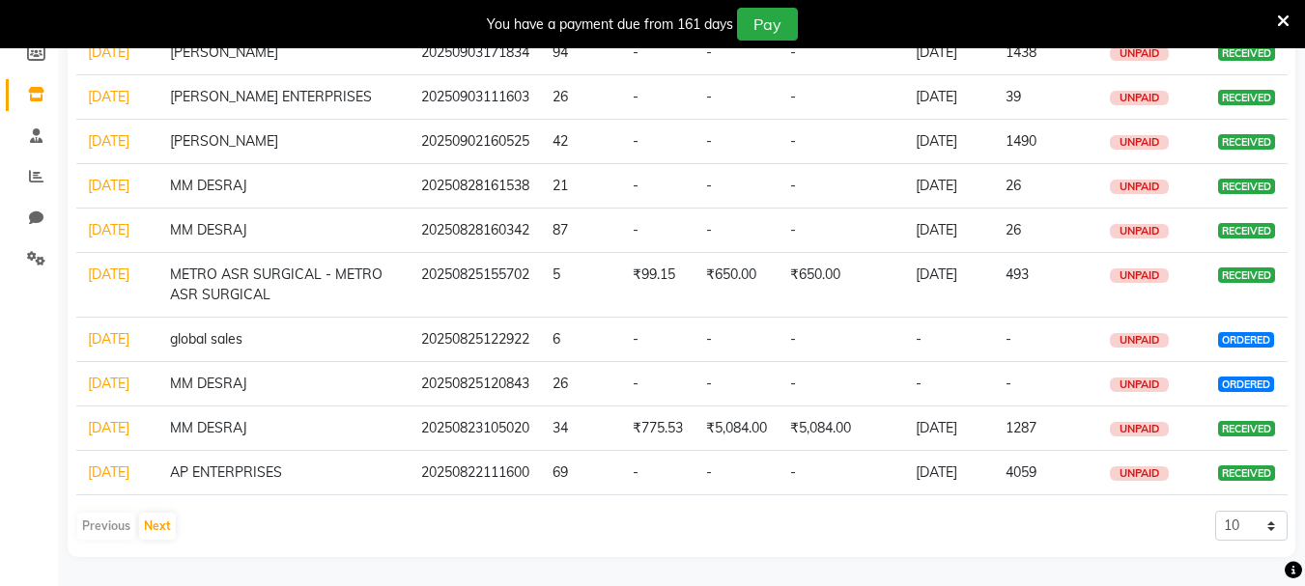
scroll to position [482, 0]
click at [164, 523] on button "Next" at bounding box center [157, 526] width 37 height 27
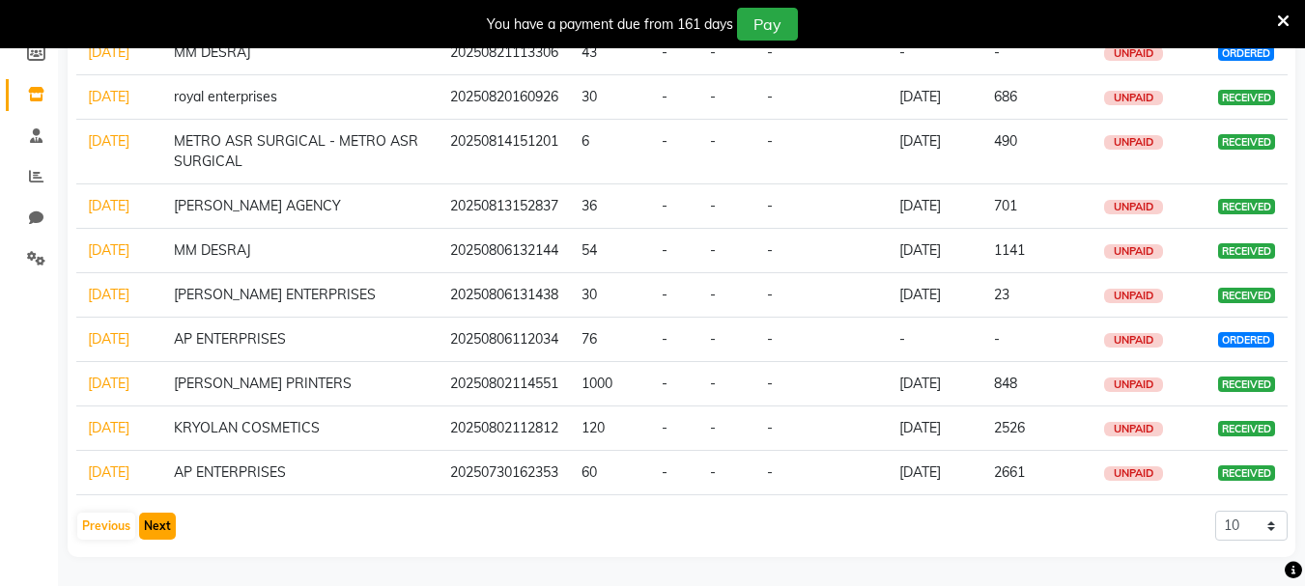
click at [149, 534] on button "Next" at bounding box center [157, 526] width 37 height 27
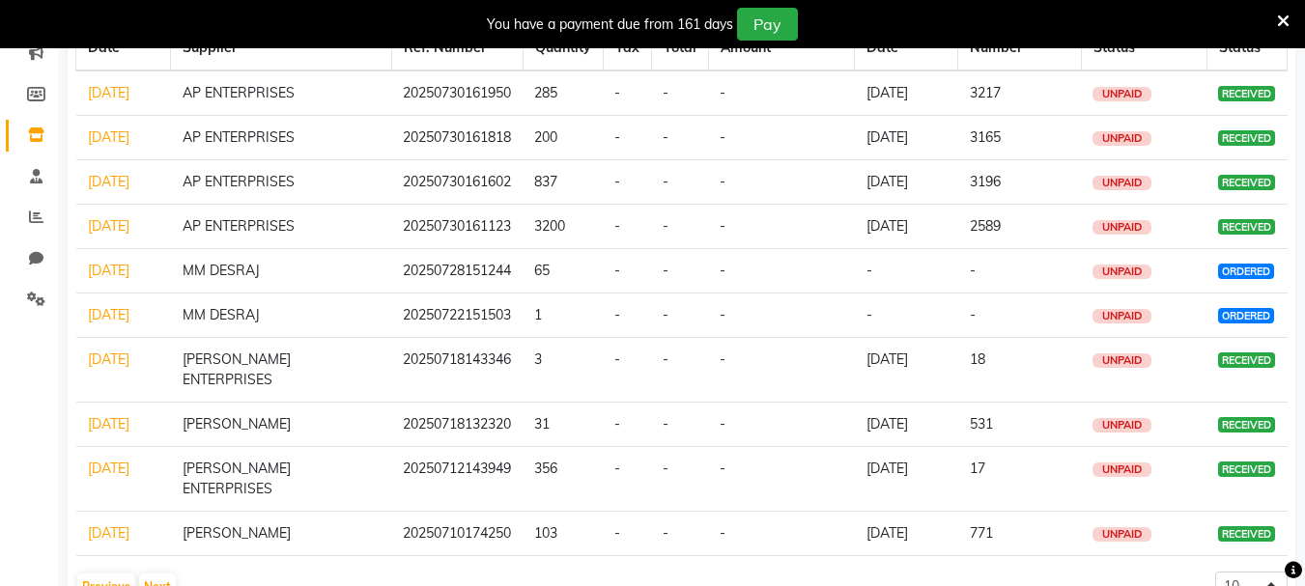
click at [110, 415] on link "18-07-2025" at bounding box center [109, 423] width 42 height 17
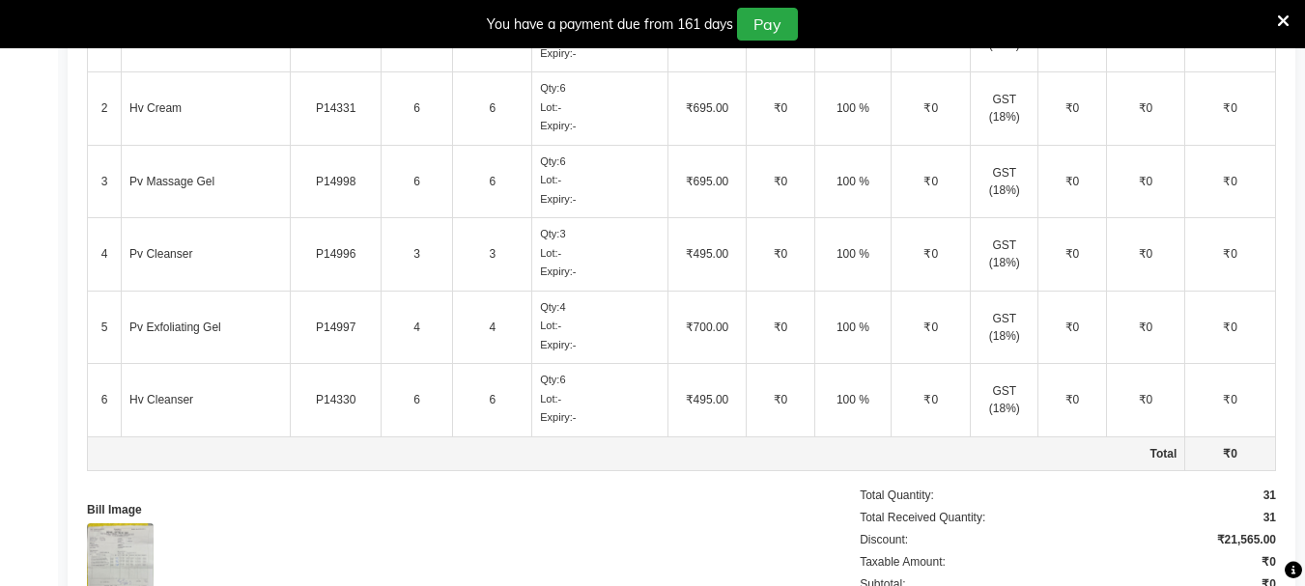
scroll to position [791, 0]
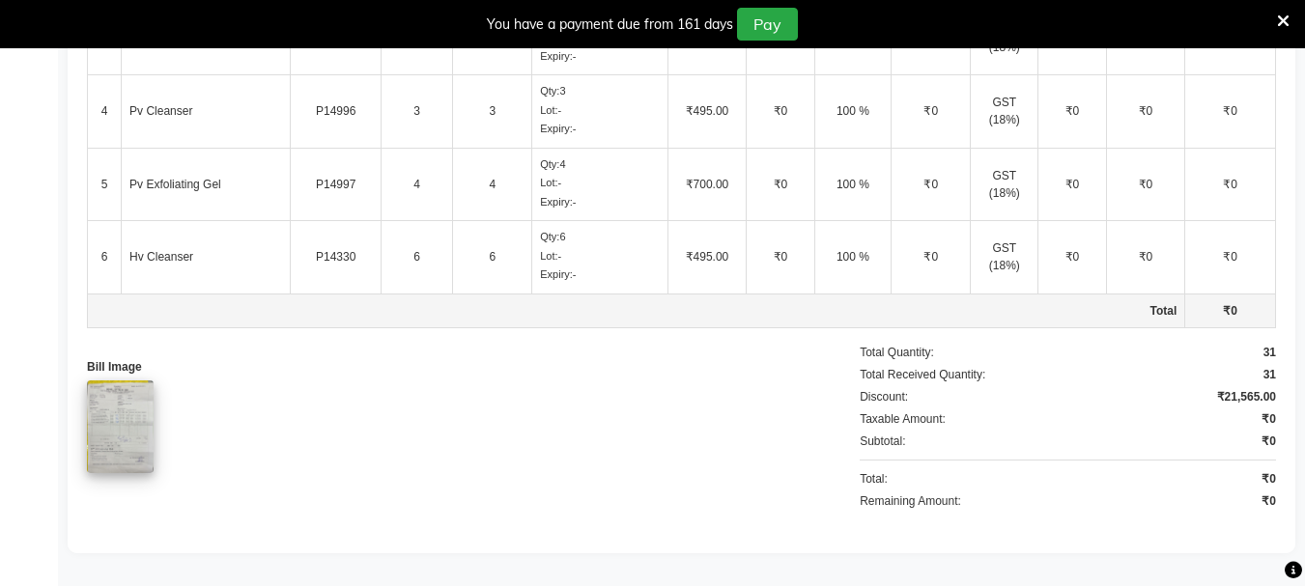
click at [129, 450] on img at bounding box center [120, 427] width 67 height 93
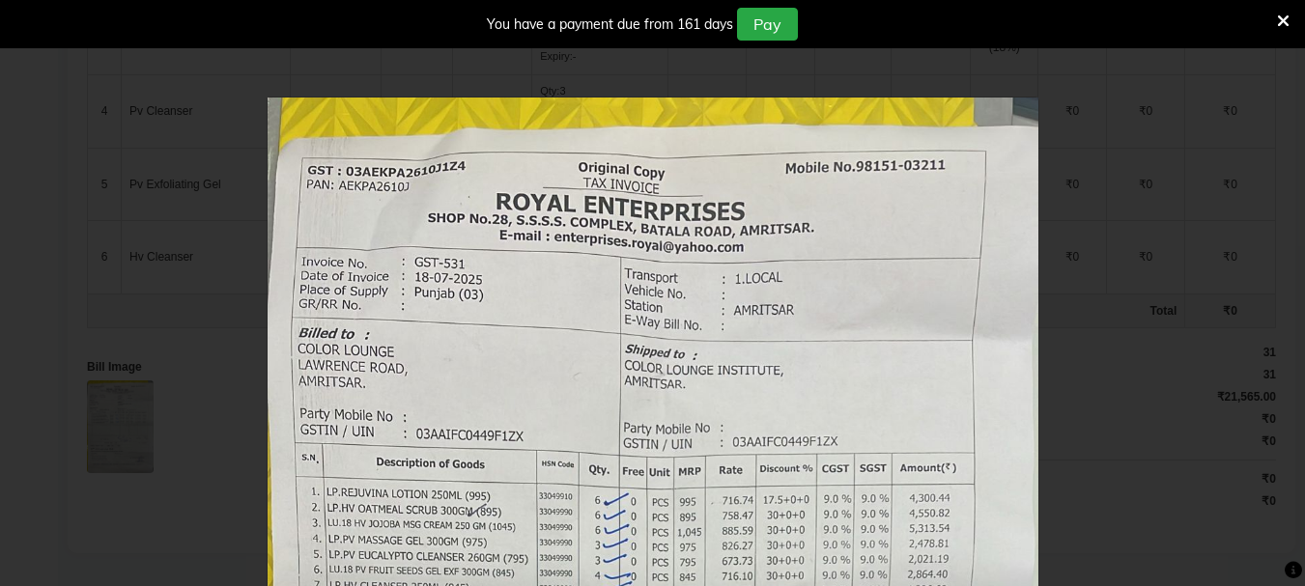
click at [126, 450] on div "×" at bounding box center [652, 293] width 1305 height 586
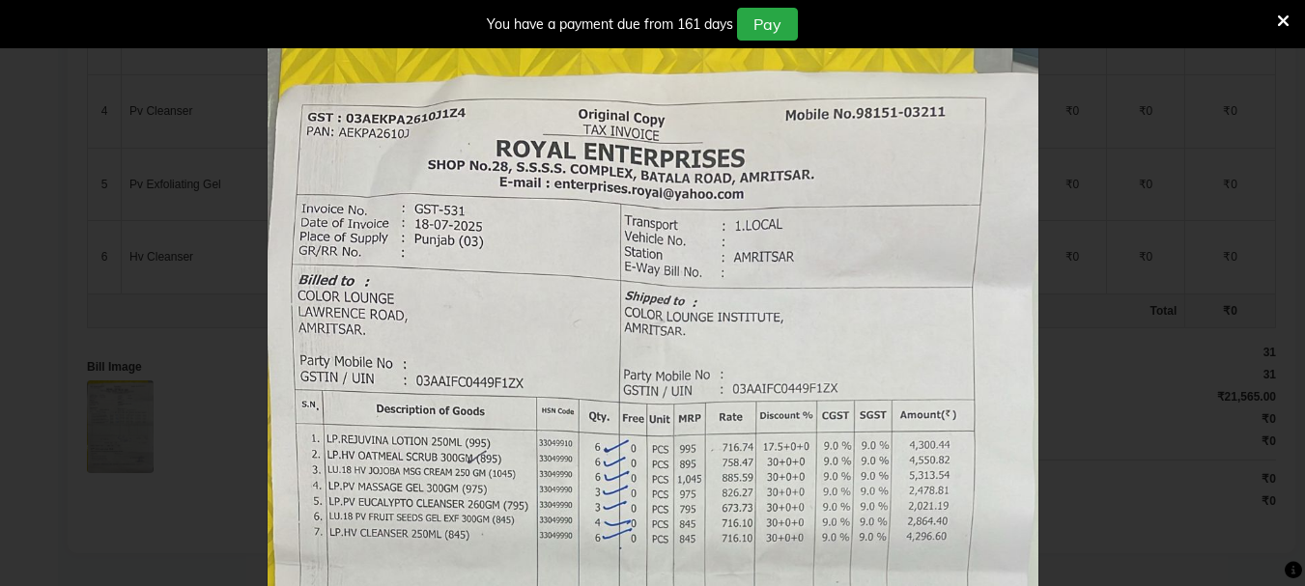
scroll to position [97, 0]
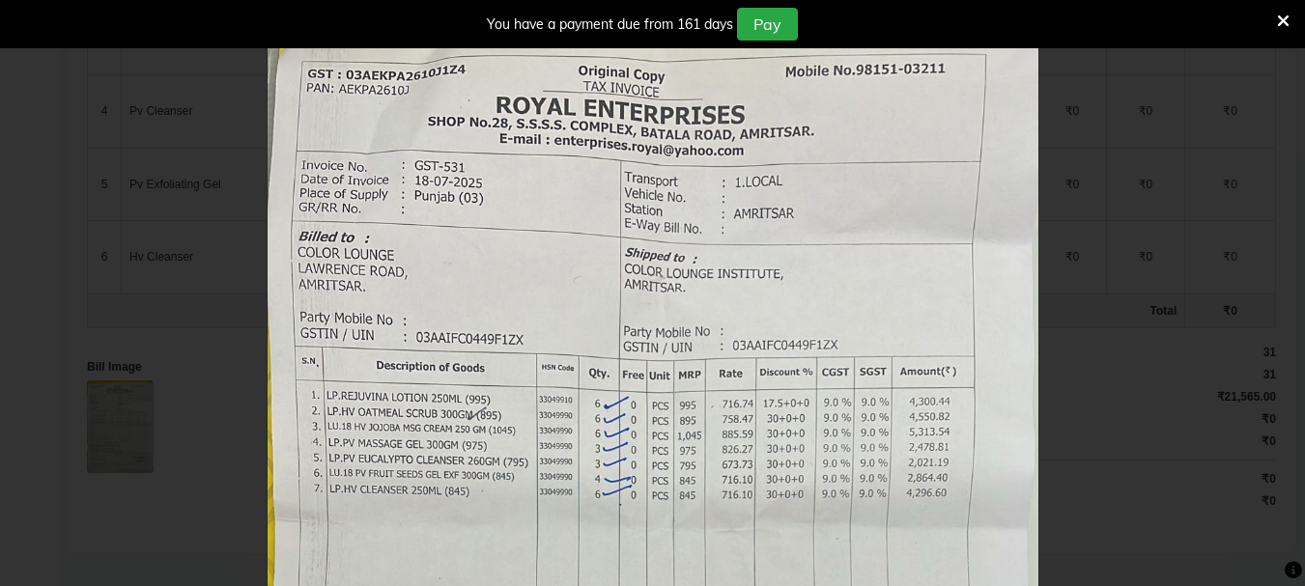
click at [1281, 15] on icon at bounding box center [1283, 21] width 13 height 17
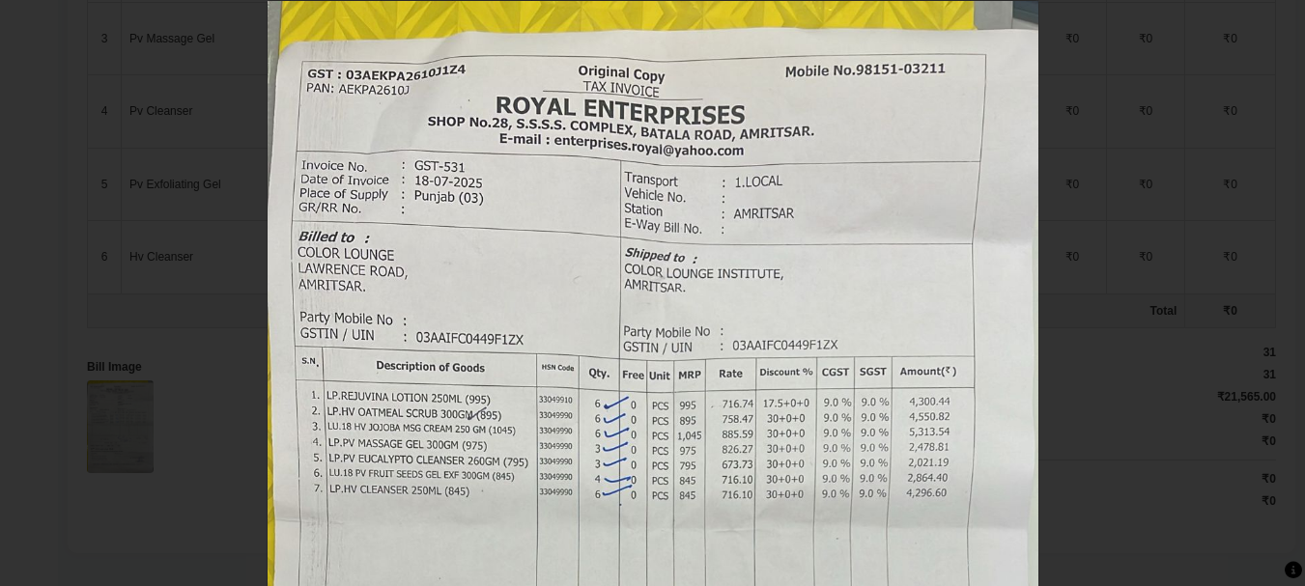
click at [1120, 128] on div "×" at bounding box center [652, 293] width 1305 height 586
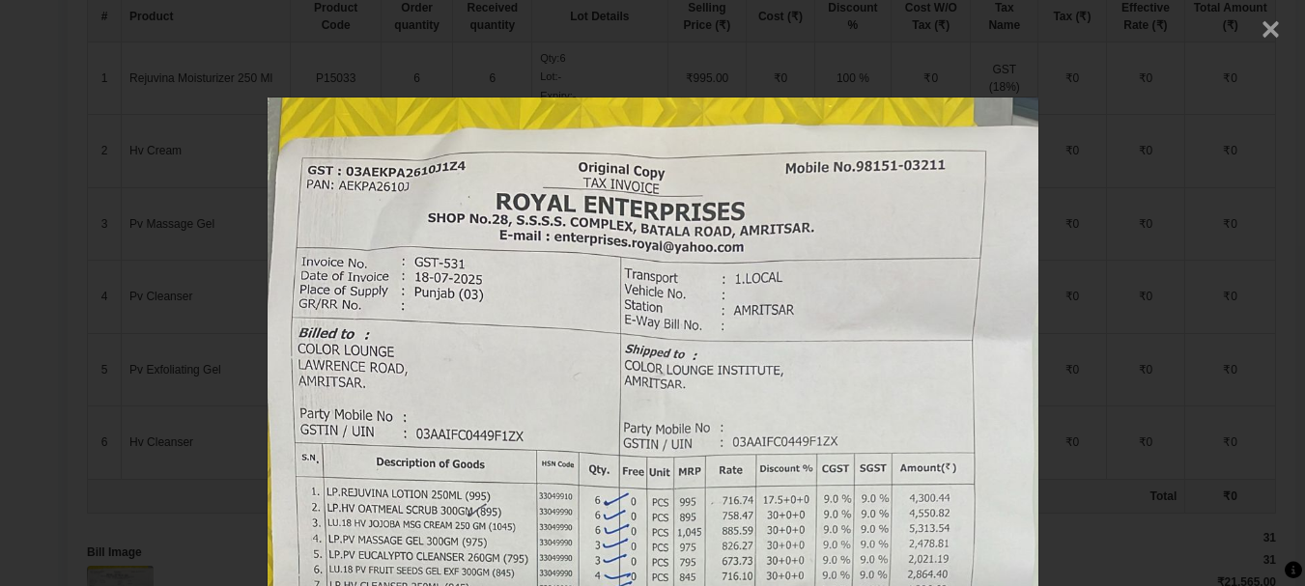
scroll to position [550, 0]
click at [1265, 28] on span "×" at bounding box center [1271, 27] width 20 height 34
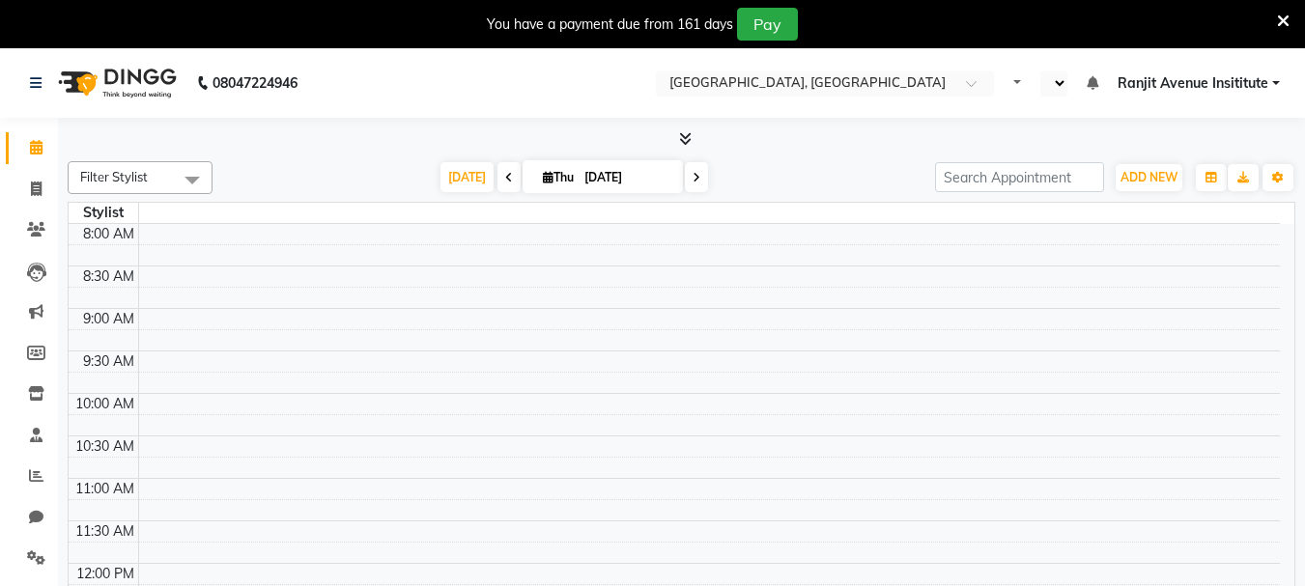
select select "en"
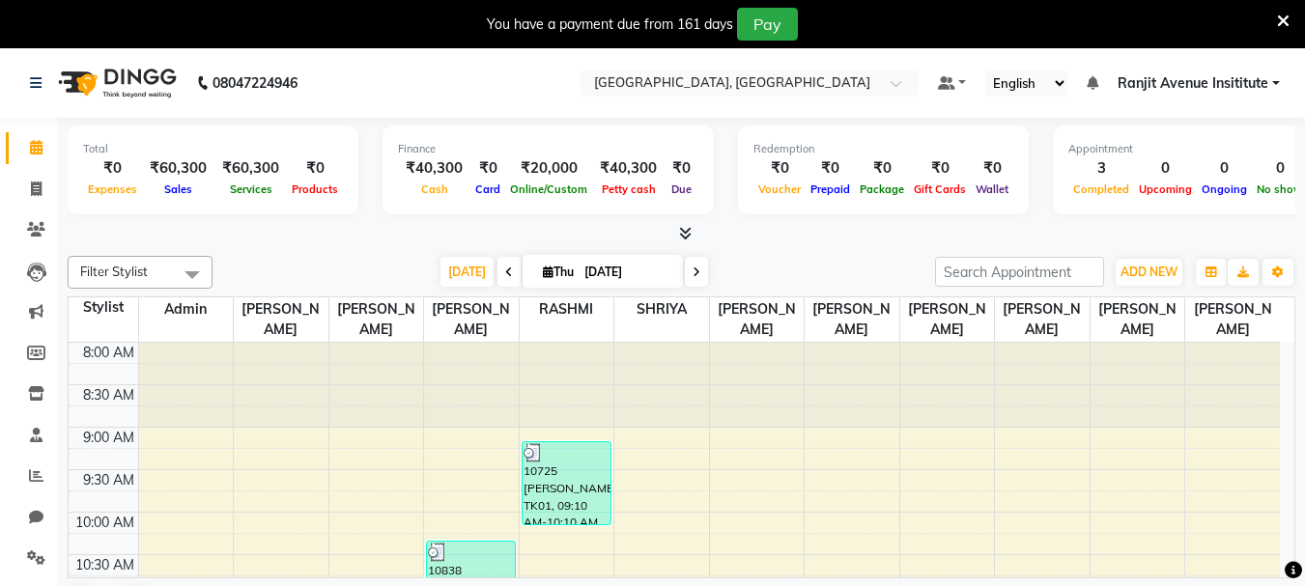
scroll to position [49, 0]
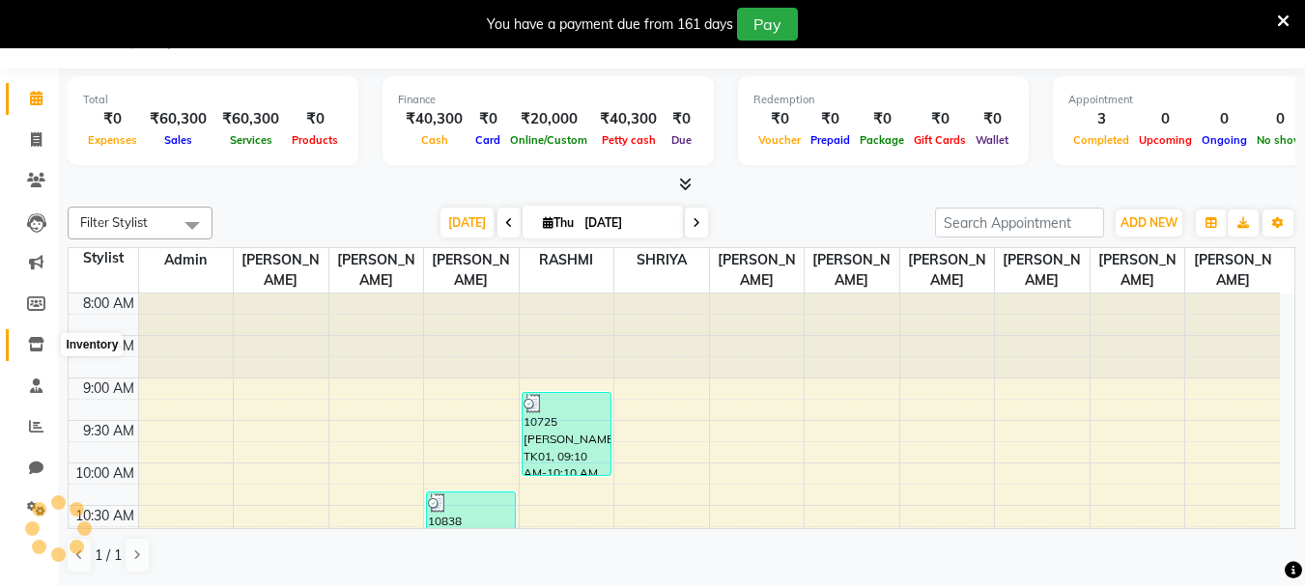
click at [43, 343] on icon at bounding box center [36, 344] width 16 height 14
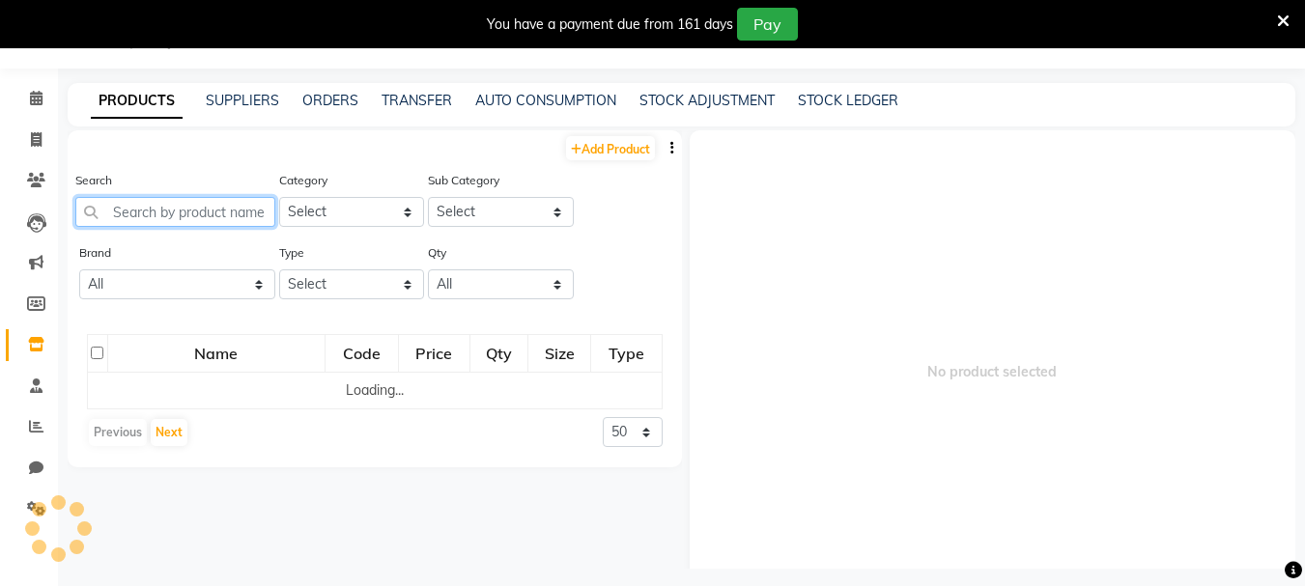
click at [222, 211] on input "text" at bounding box center [175, 212] width 200 height 30
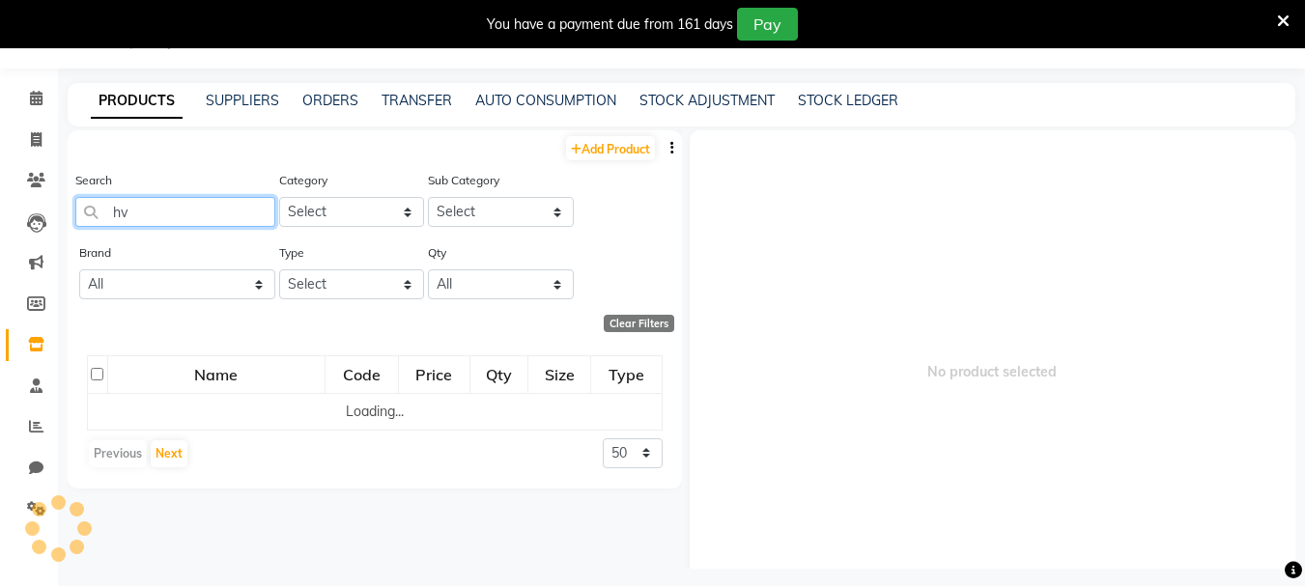
type input "h"
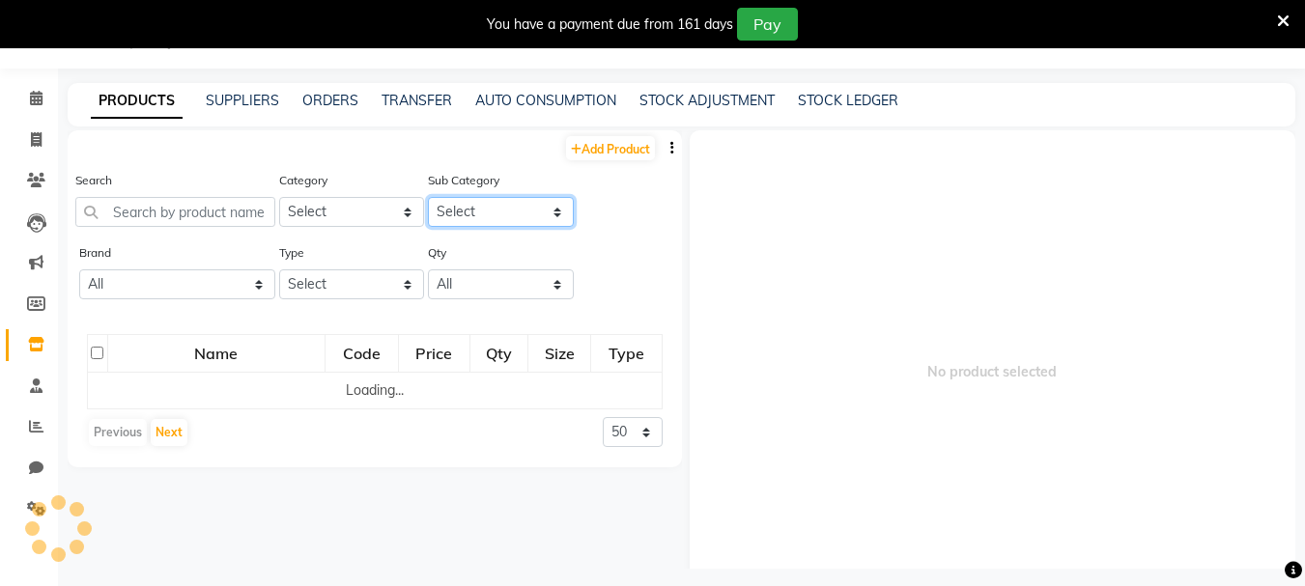
drag, startPoint x: 502, startPoint y: 220, endPoint x: 334, endPoint y: 555, distance: 374.2
drag, startPoint x: 233, startPoint y: 219, endPoint x: 285, endPoint y: 215, distance: 52.3
click at [234, 218] on input "text" at bounding box center [175, 213] width 200 height 30
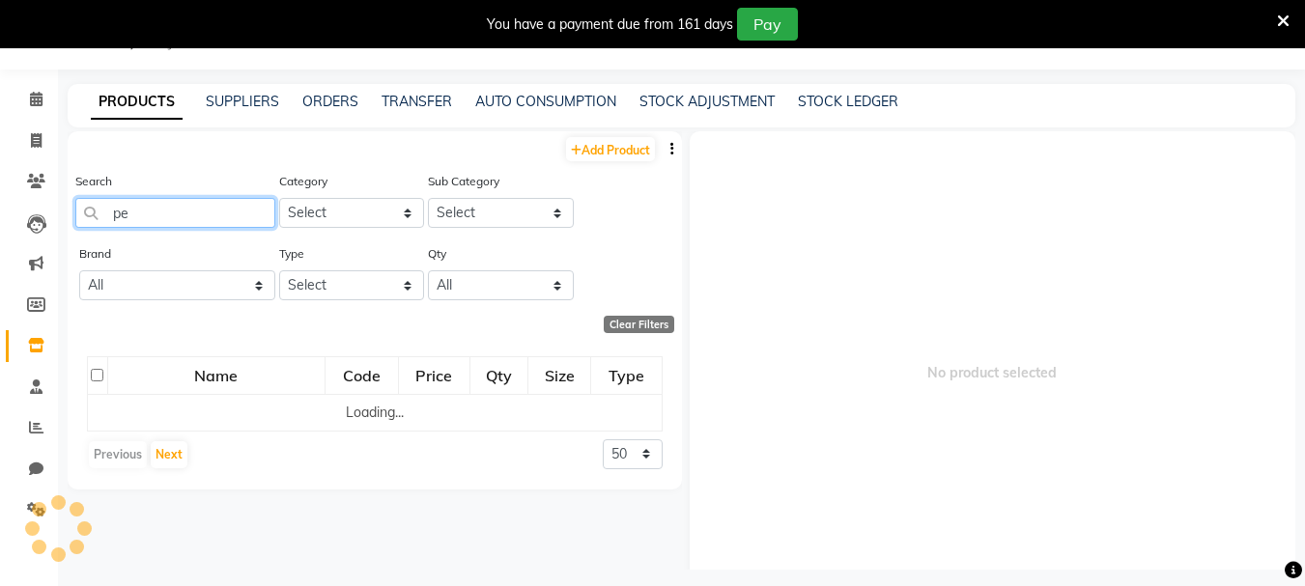
type input "p"
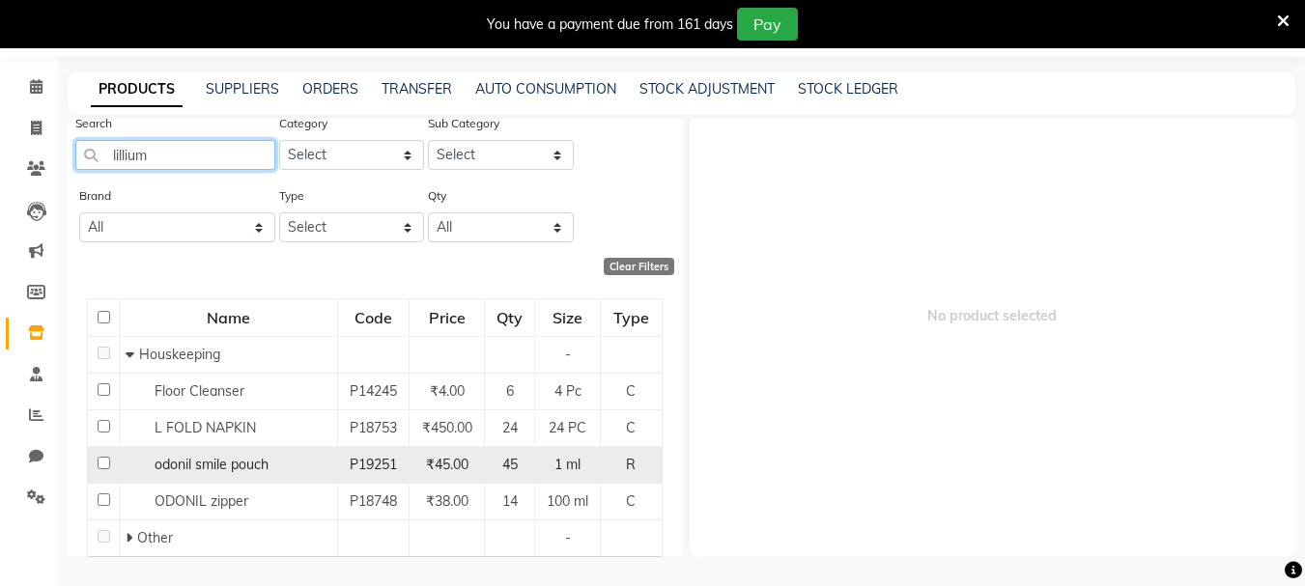
scroll to position [0, 0]
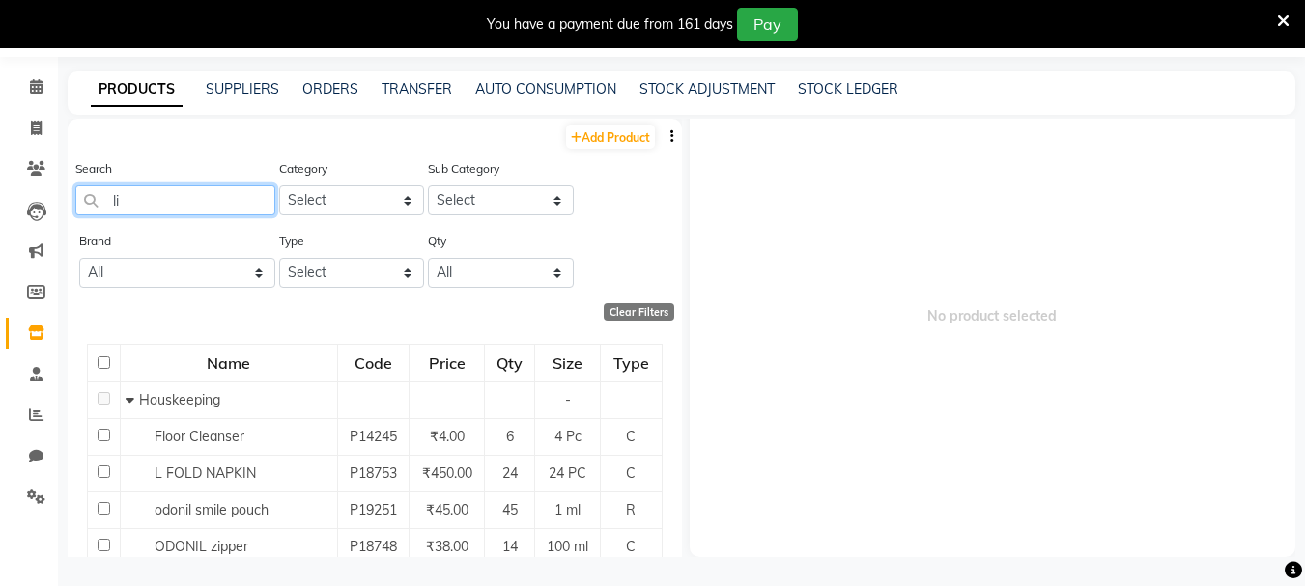
type input "l"
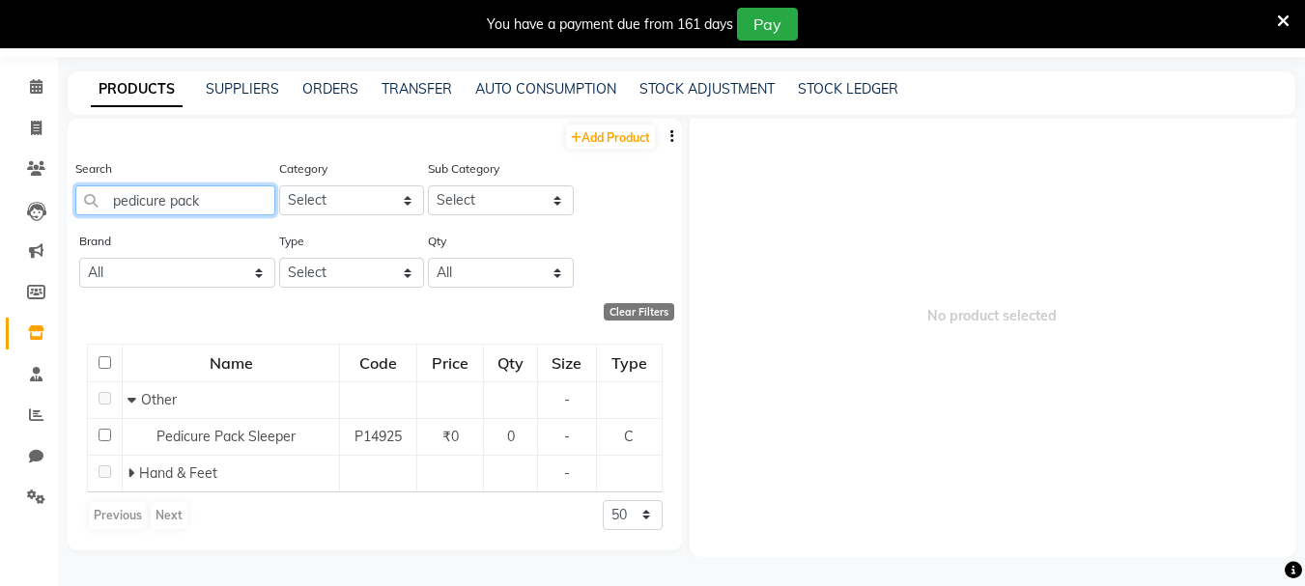
click at [233, 190] on input "pedicure pack" at bounding box center [175, 201] width 200 height 30
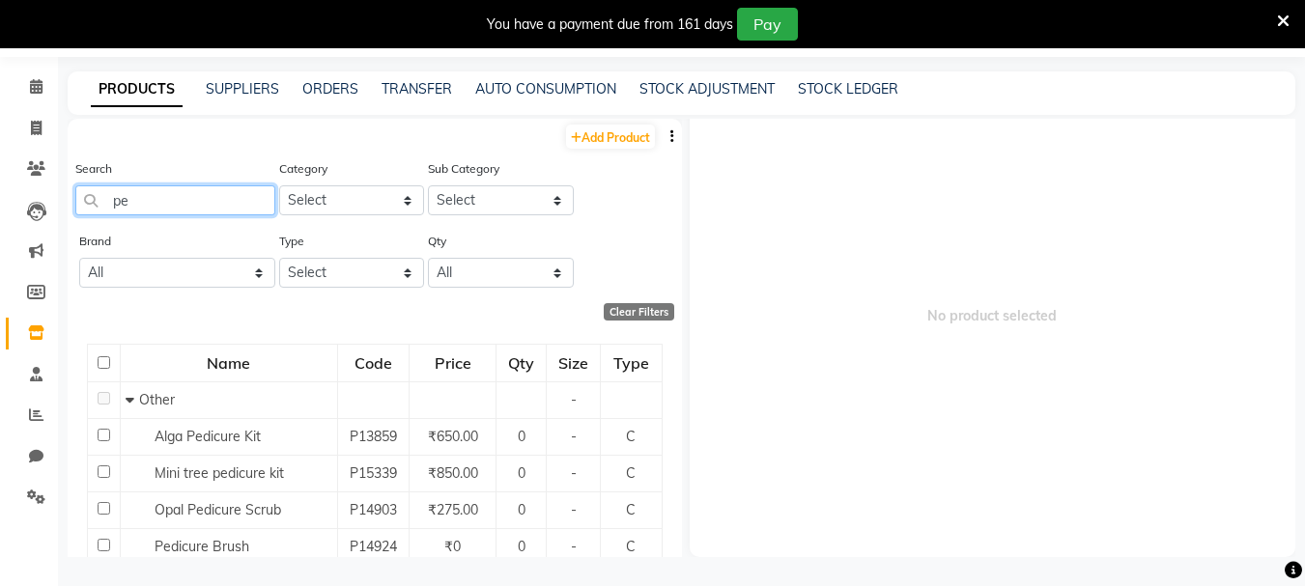
type input "p"
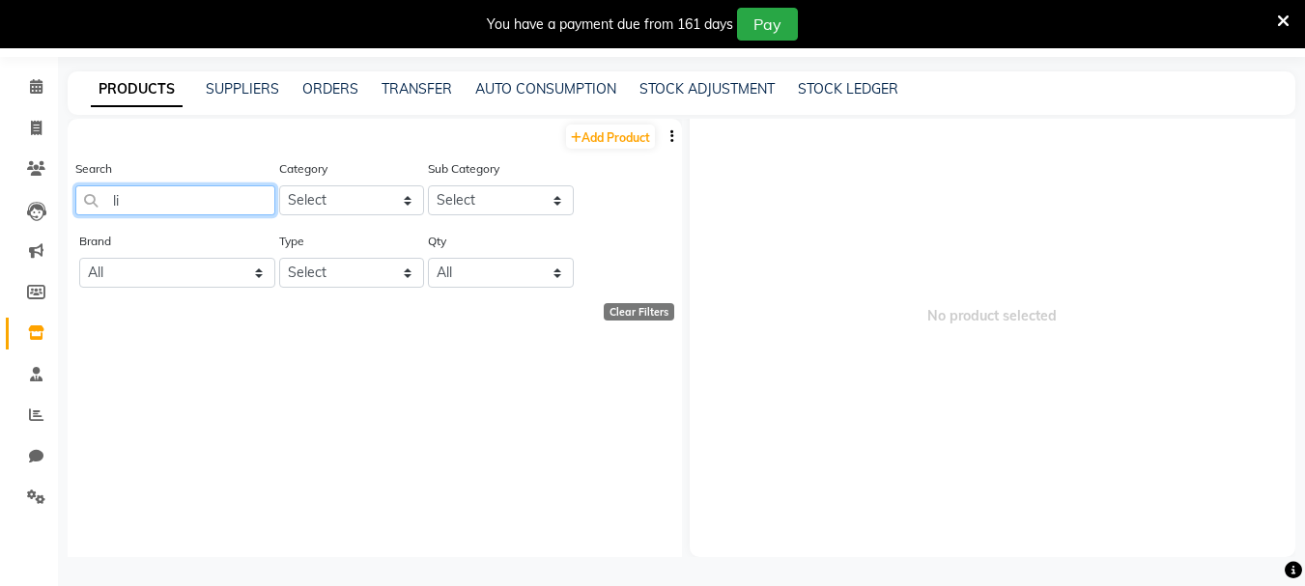
type input "l"
click at [125, 200] on input "lilium pack" at bounding box center [175, 201] width 200 height 30
click at [186, 191] on div "Search lillium pack" at bounding box center [175, 186] width 200 height 57
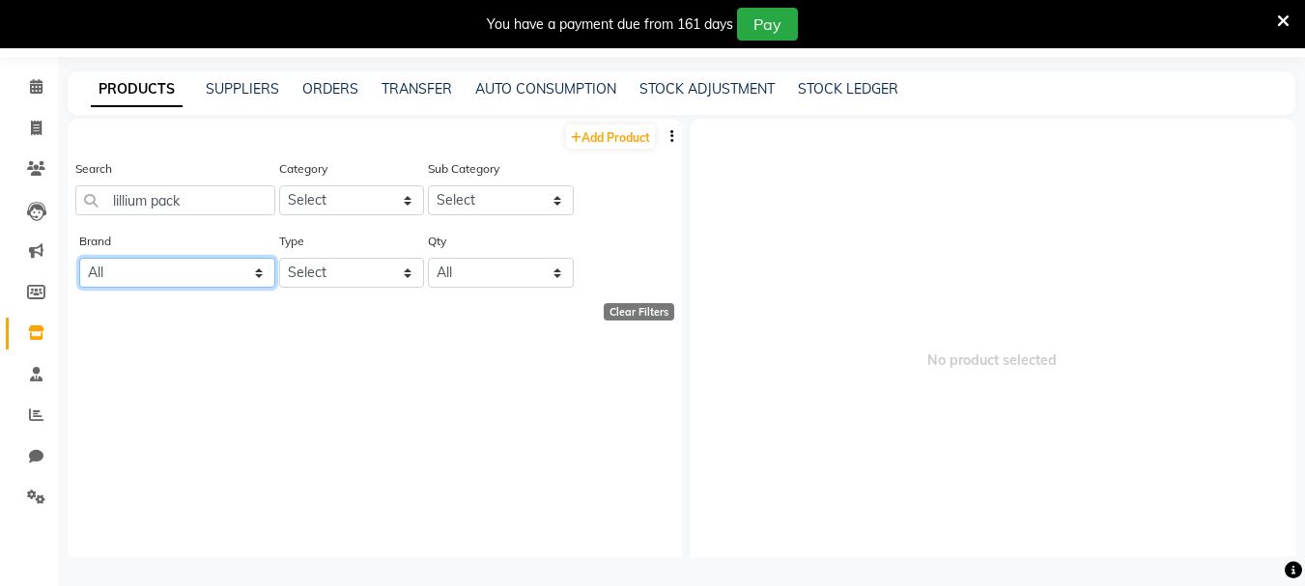
drag, startPoint x: 194, startPoint y: 257, endPoint x: 186, endPoint y: 231, distance: 27.5
click at [191, 253] on div "Brand All Null" at bounding box center [177, 259] width 196 height 57
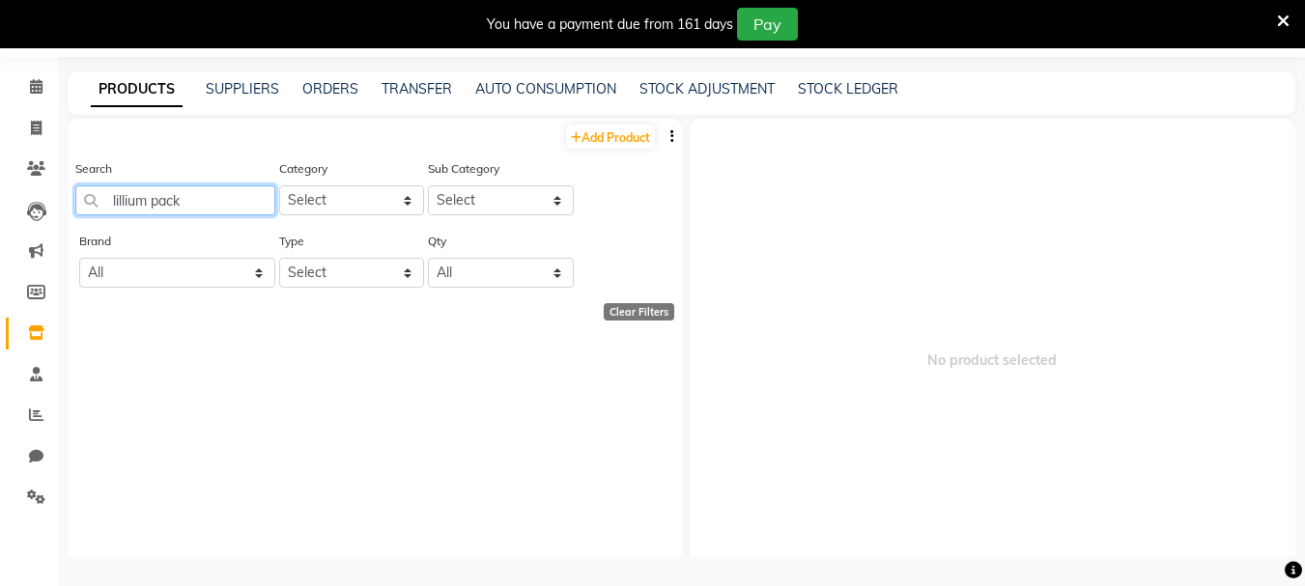
click at [189, 195] on input "lillium pack" at bounding box center [175, 201] width 200 height 30
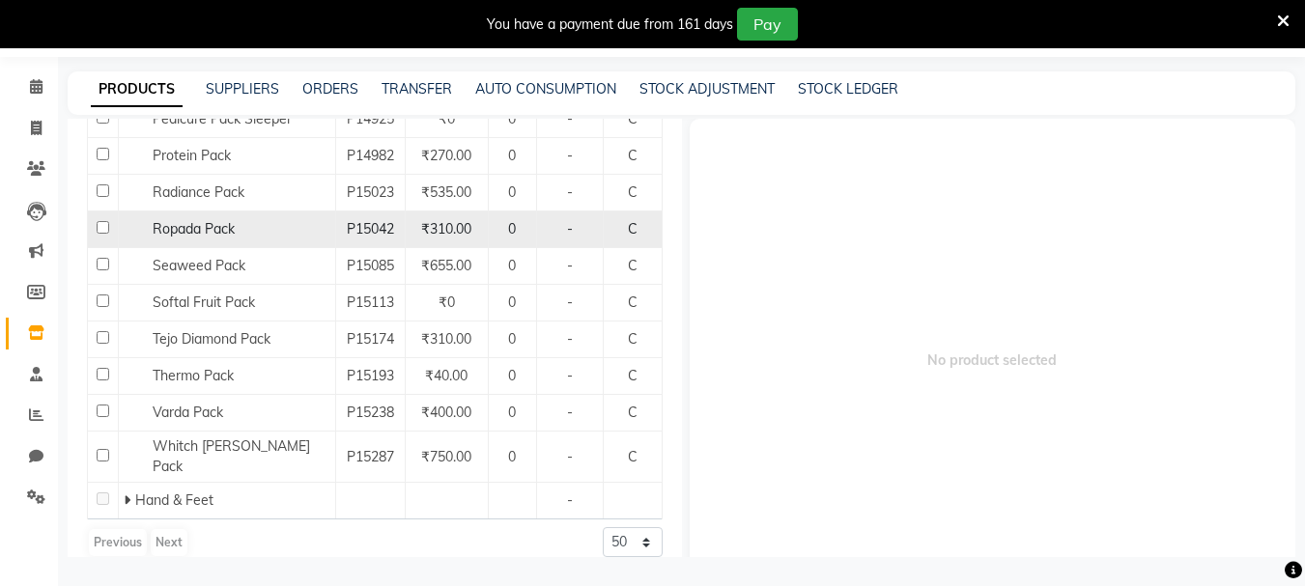
scroll to position [888, 0]
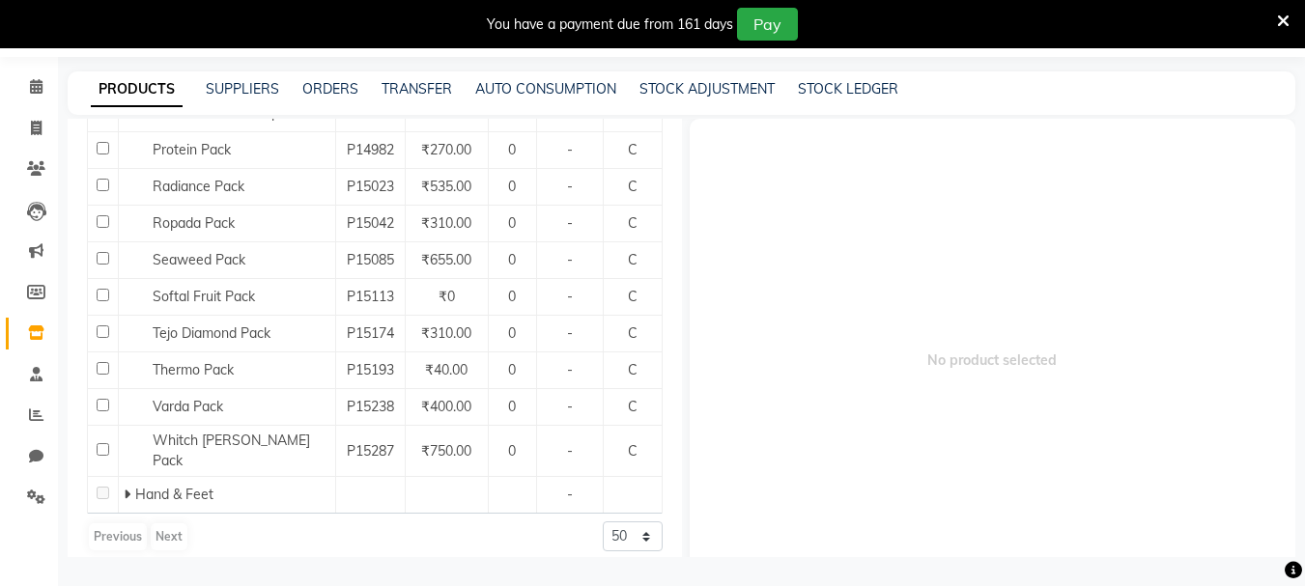
type input "pack"
click at [608, 522] on select "50 100 500" at bounding box center [633, 537] width 60 height 30
select select "100"
click at [603, 522] on select "50 100 500" at bounding box center [633, 537] width 60 height 30
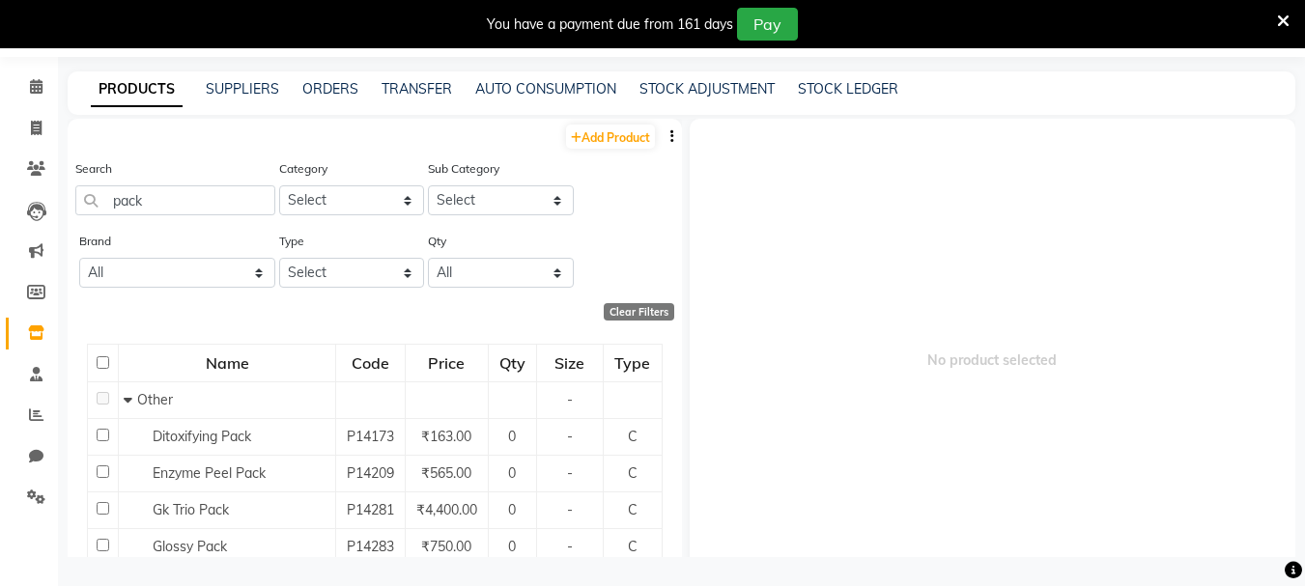
scroll to position [0, 0]
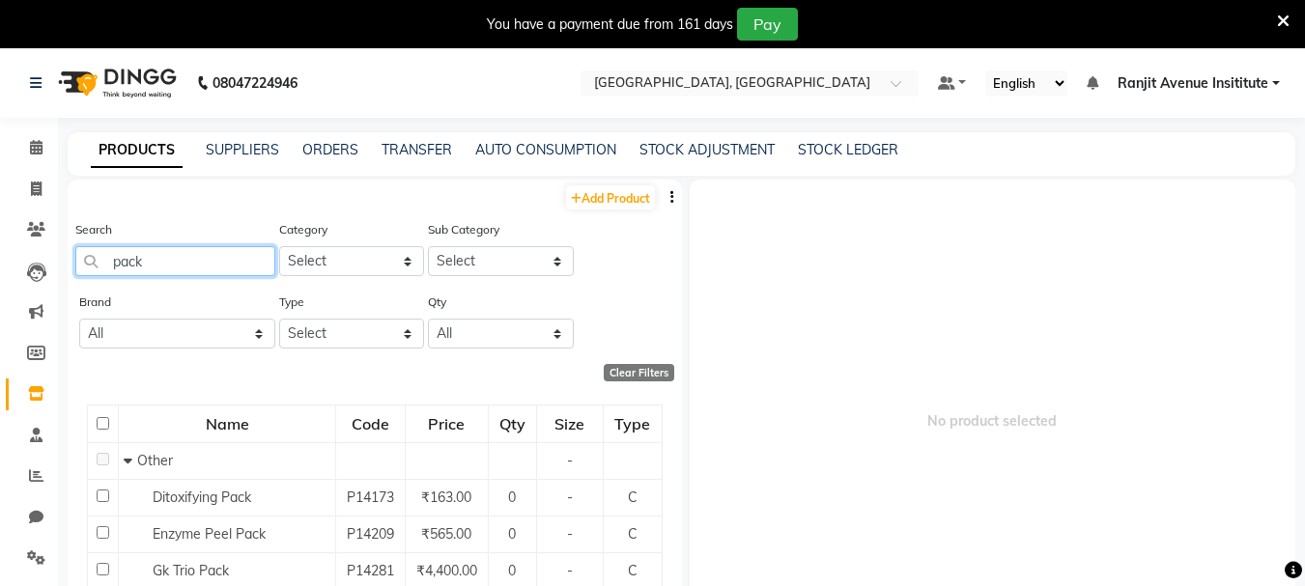
click at [143, 258] on input "pack" at bounding box center [175, 261] width 200 height 30
type input "p"
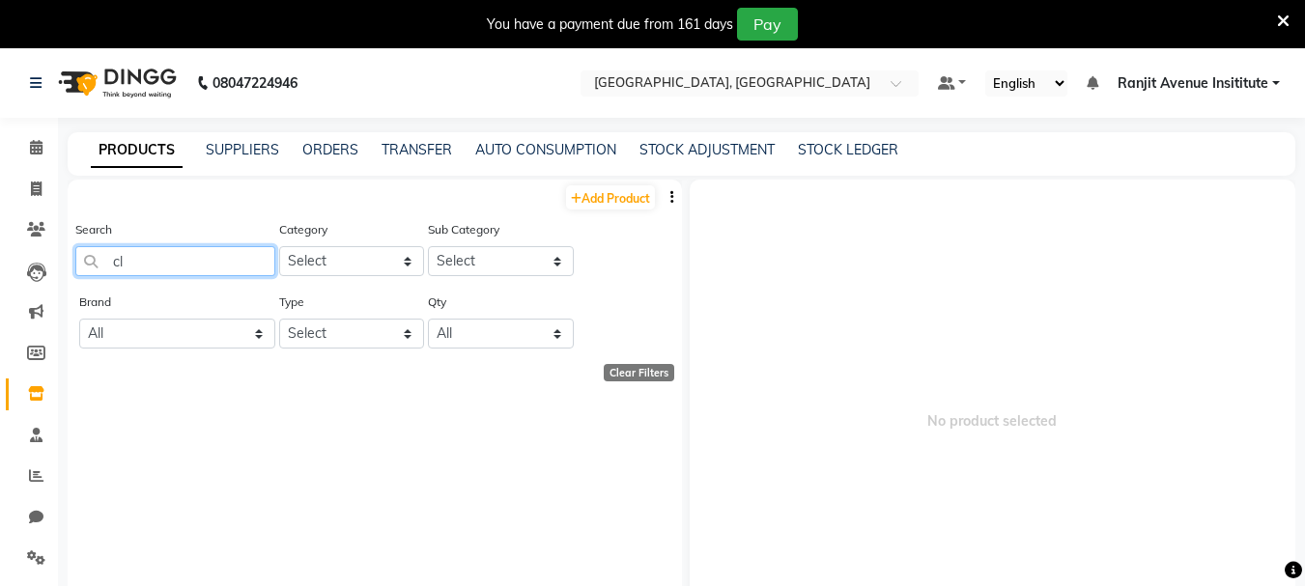
type input "cl\"
select select "100"
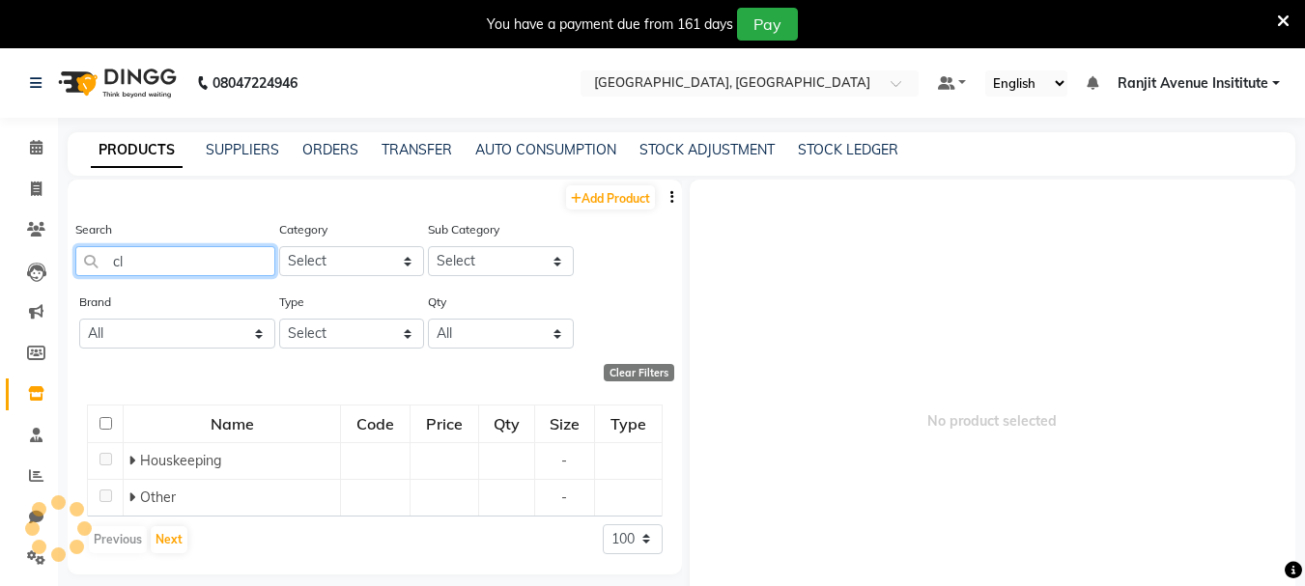
type input "c"
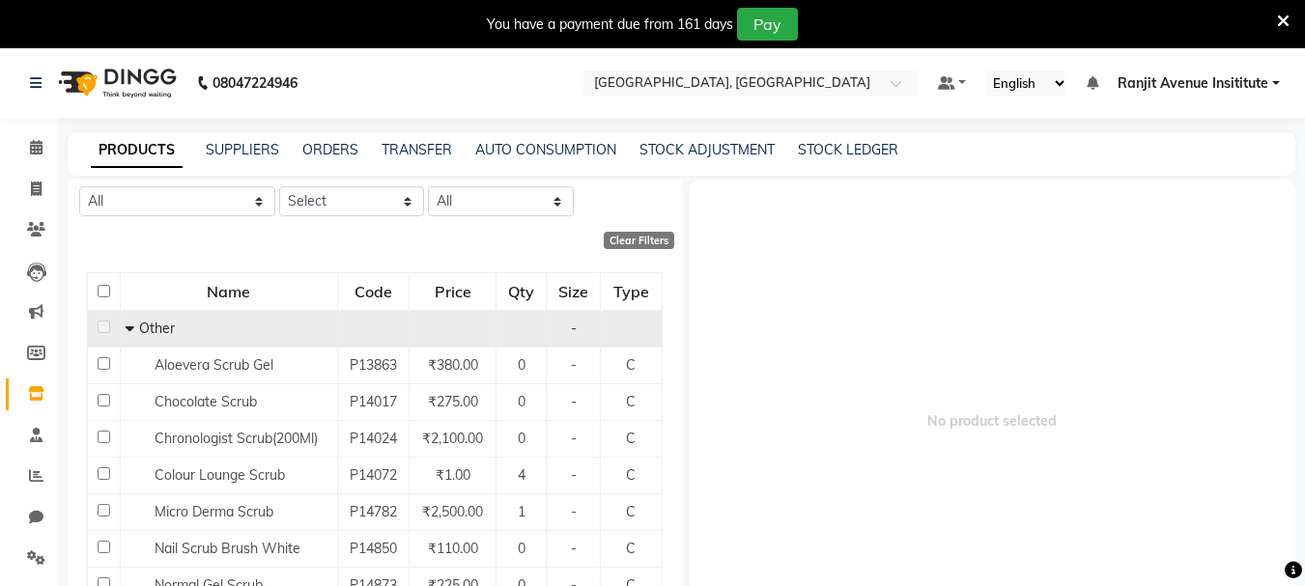
scroll to position [290, 0]
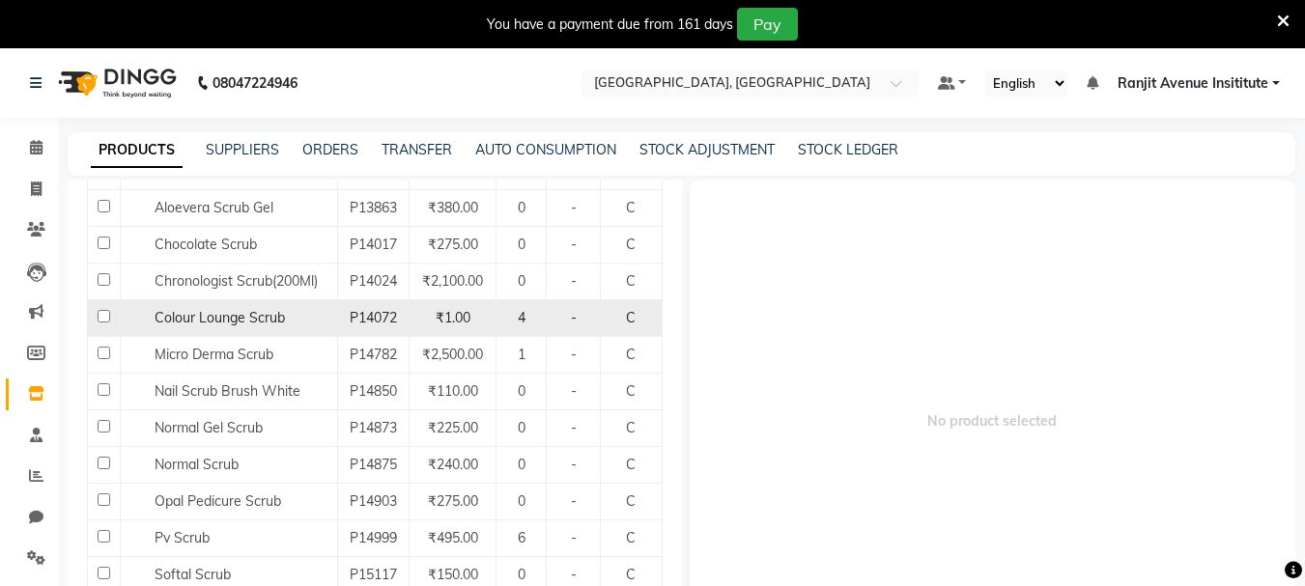
type input "scrub"
click at [101, 316] on input "checkbox" at bounding box center [104, 316] width 13 height 13
checkbox input "true"
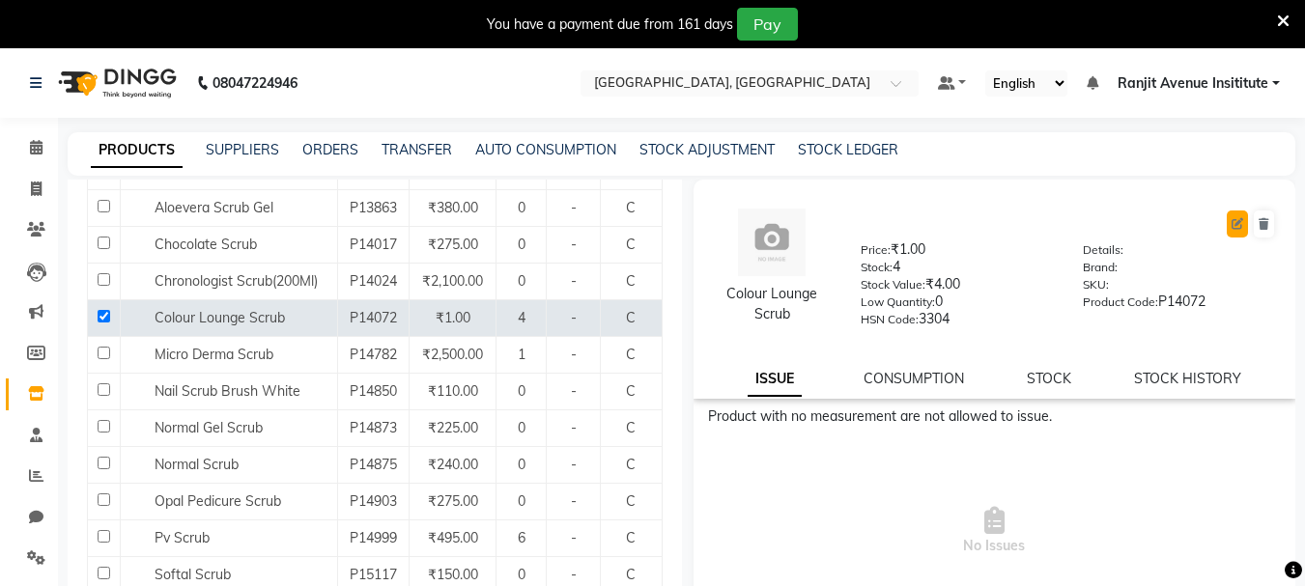
click at [1232, 225] on icon at bounding box center [1238, 224] width 12 height 12
select select "true"
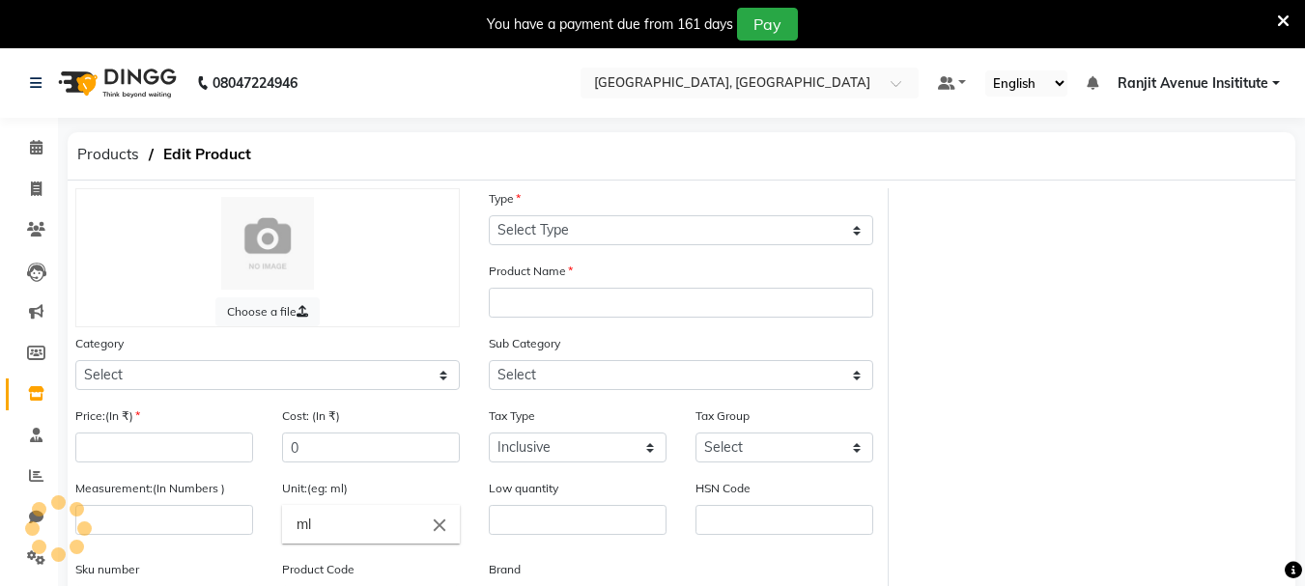
select select "C"
type input "Colour Lounge Scrub"
select select
type input "1"
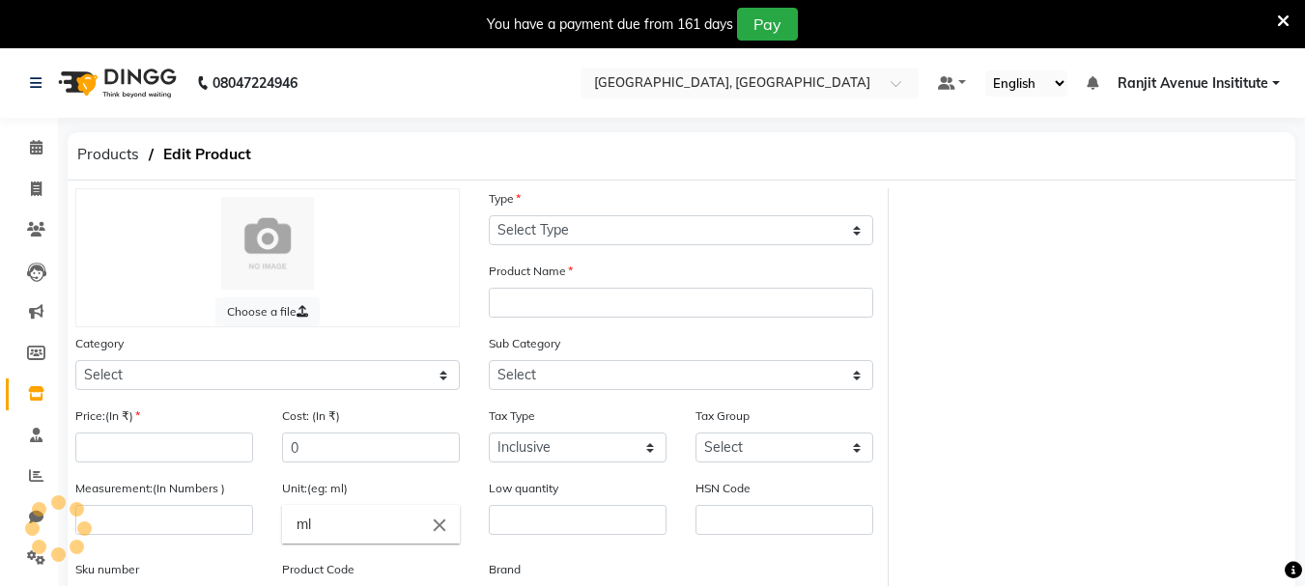
type input "1 Pcs"
type input "0"
type input "3304"
type input "P14072"
select select "1390101000"
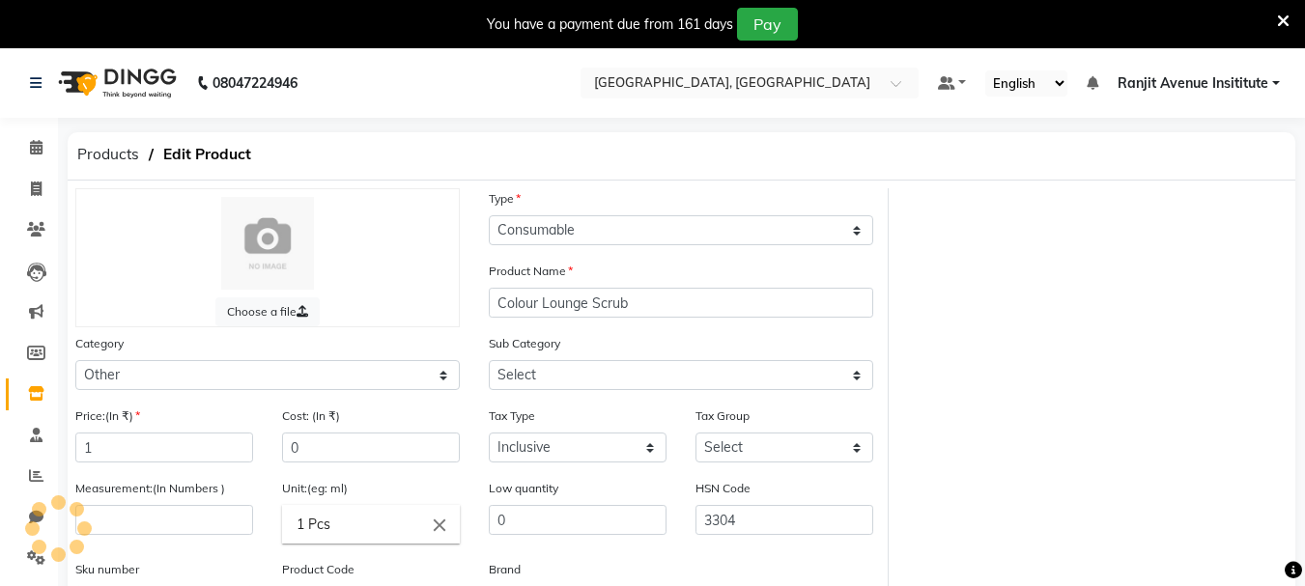
select select "1390101002"
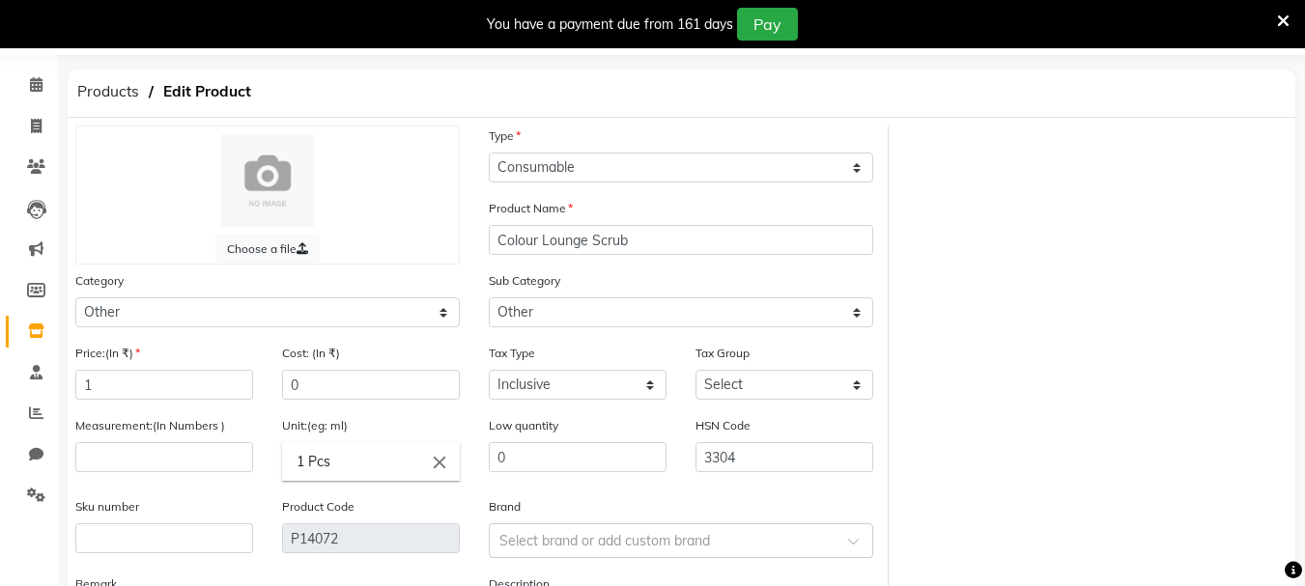
scroll to position [97, 0]
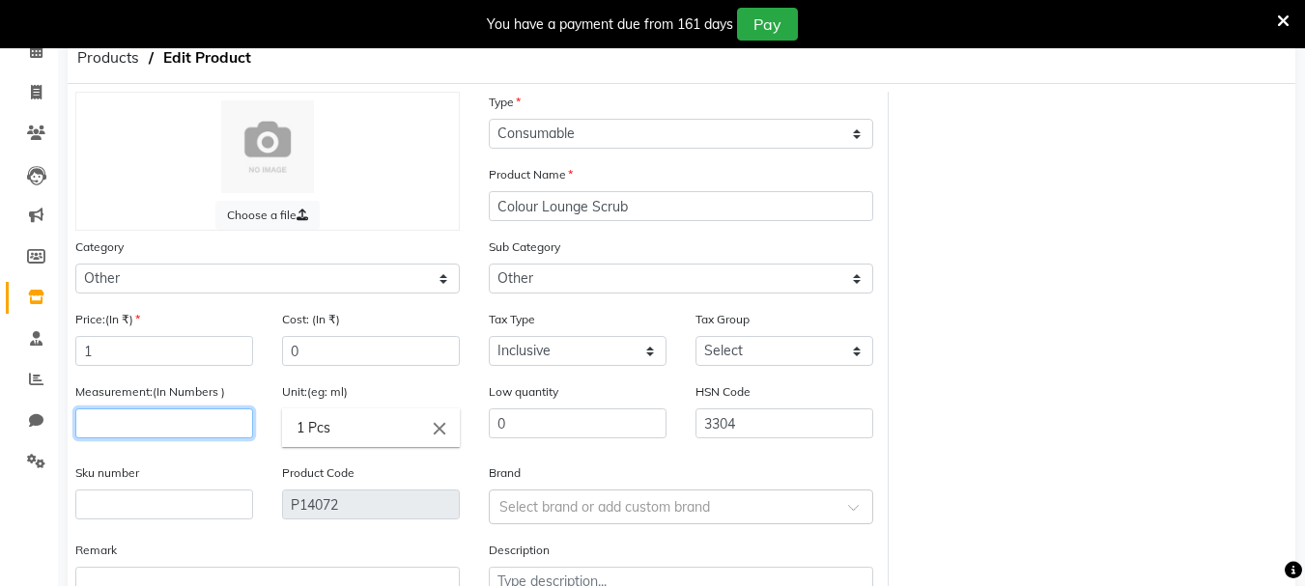
click at [243, 420] on input "number" at bounding box center [164, 424] width 178 height 30
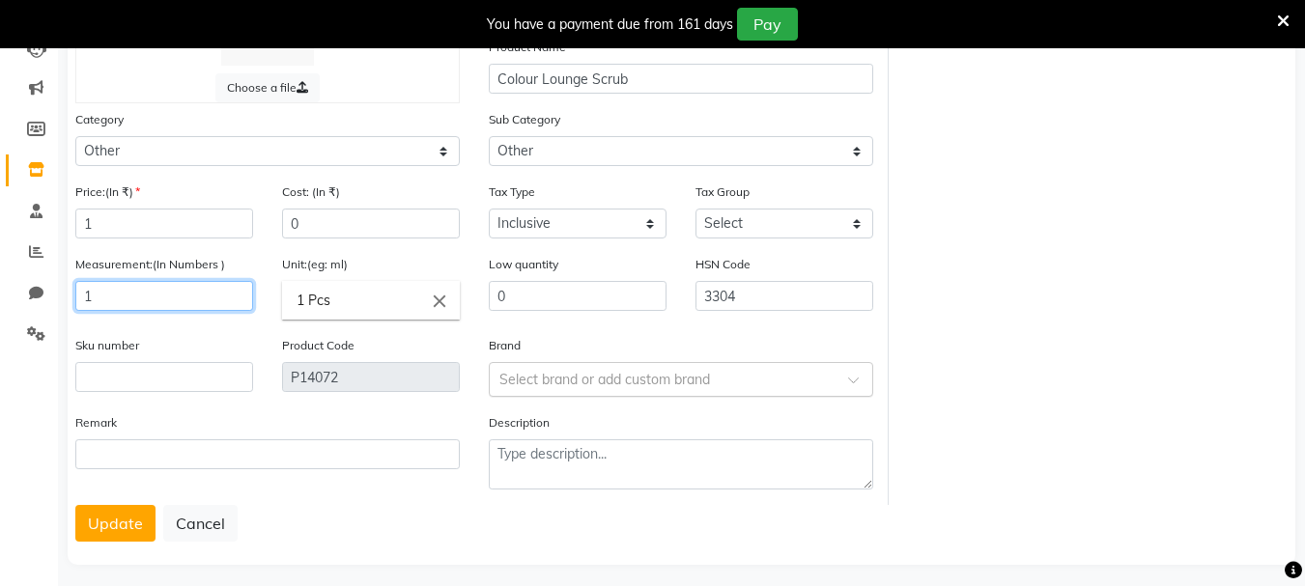
scroll to position [236, 0]
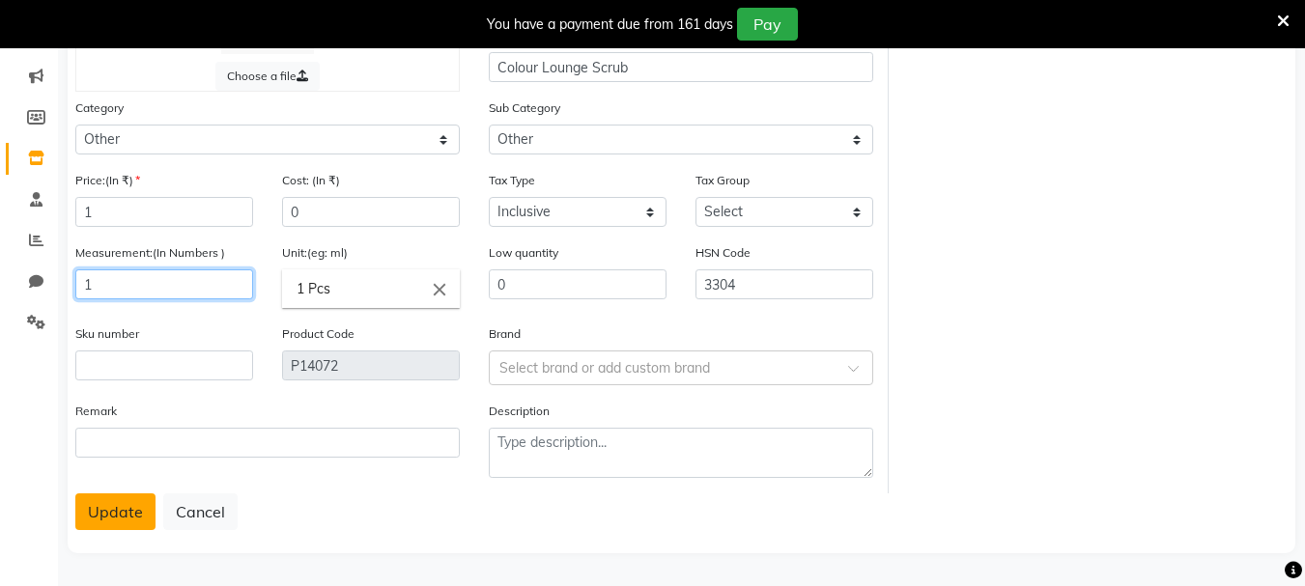
type input "1"
click at [89, 524] on button "Update" at bounding box center [115, 512] width 80 height 37
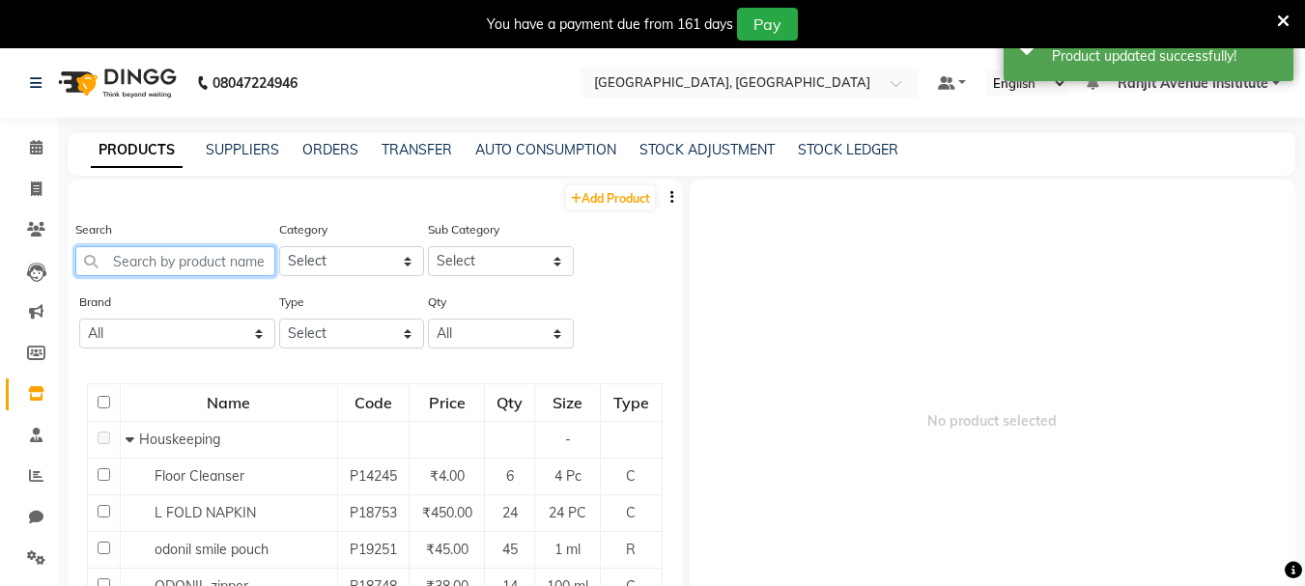
click at [184, 264] on input "text" at bounding box center [175, 261] width 200 height 30
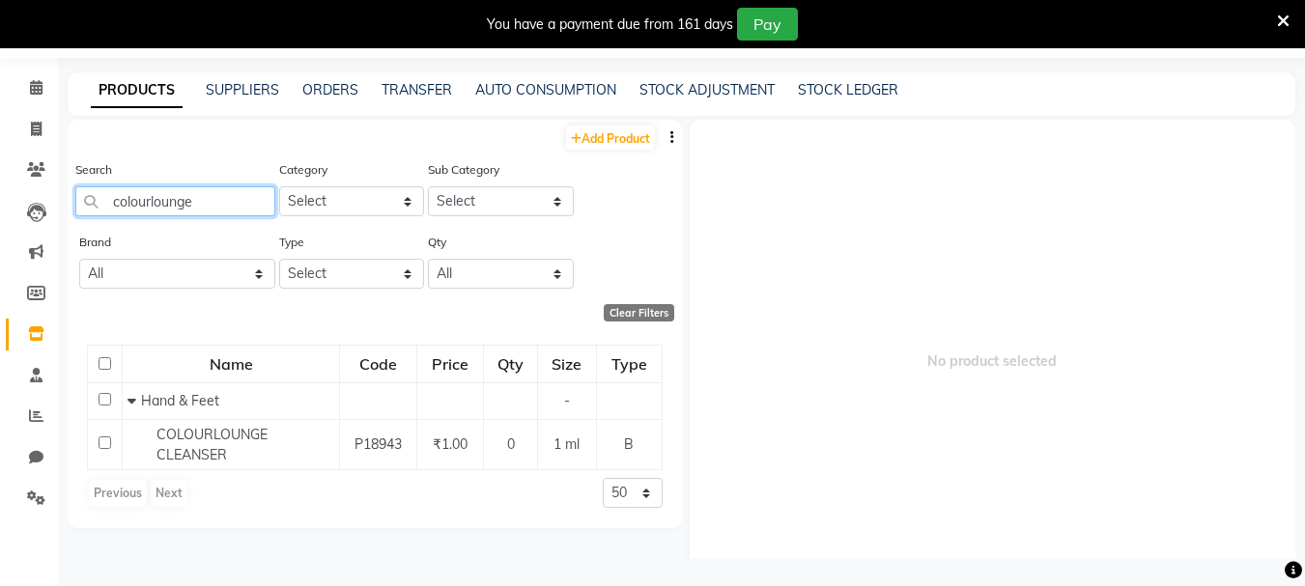
scroll to position [61, 0]
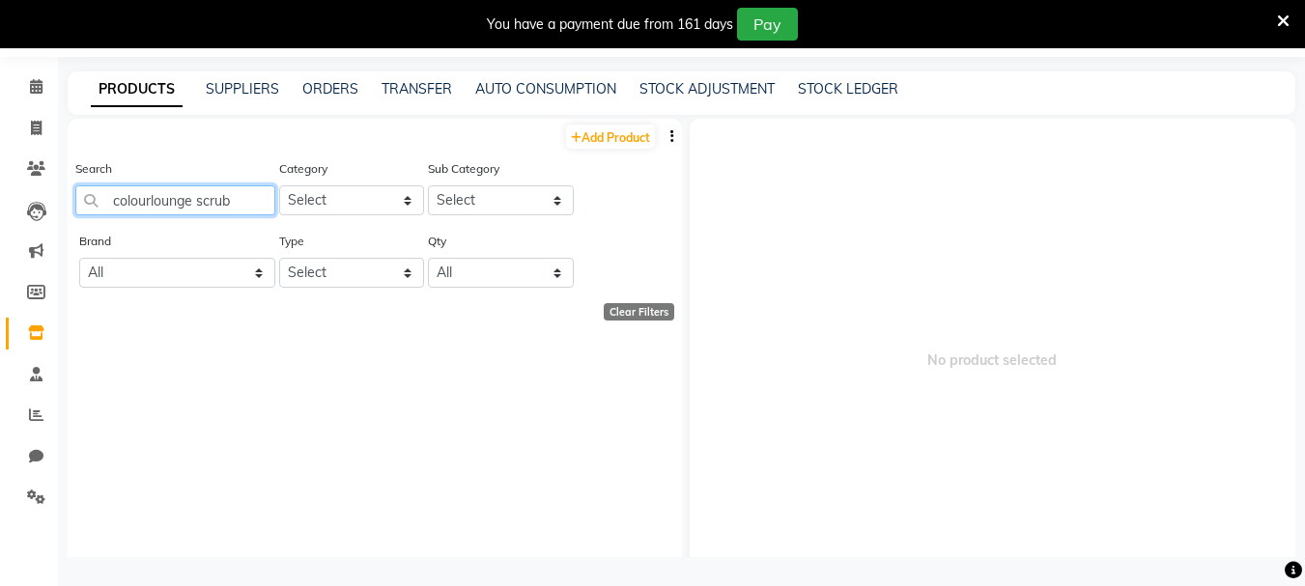
drag, startPoint x: 192, startPoint y: 196, endPoint x: 214, endPoint y: 197, distance: 21.3
click at [200, 198] on input "colourlounge scrub" at bounding box center [175, 201] width 200 height 30
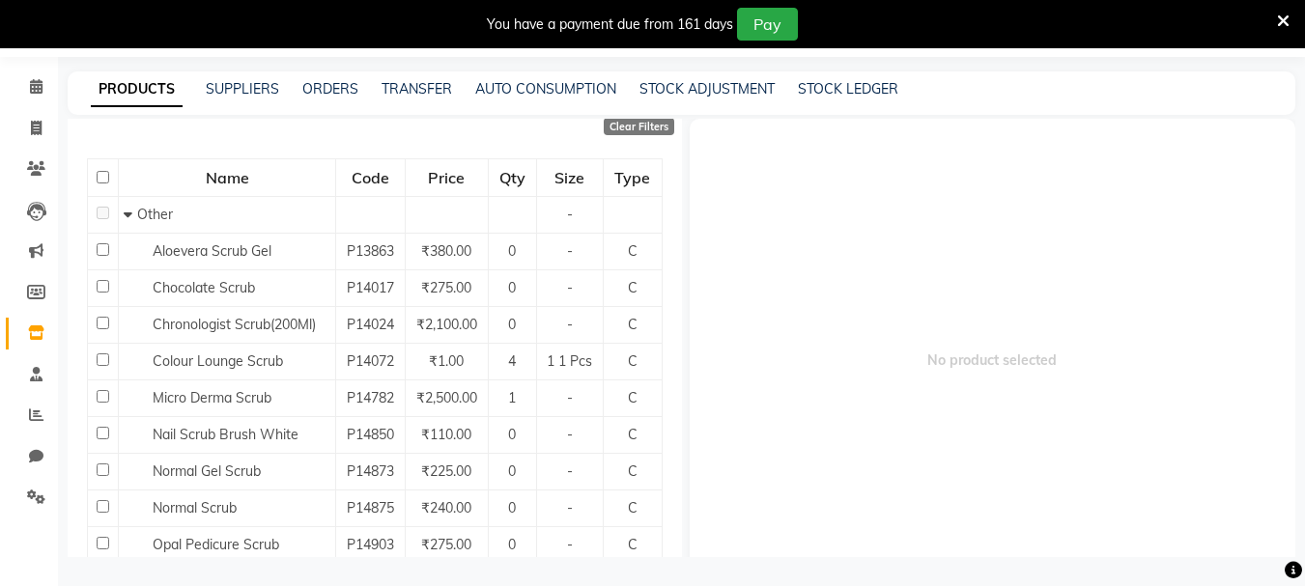
scroll to position [193, 0]
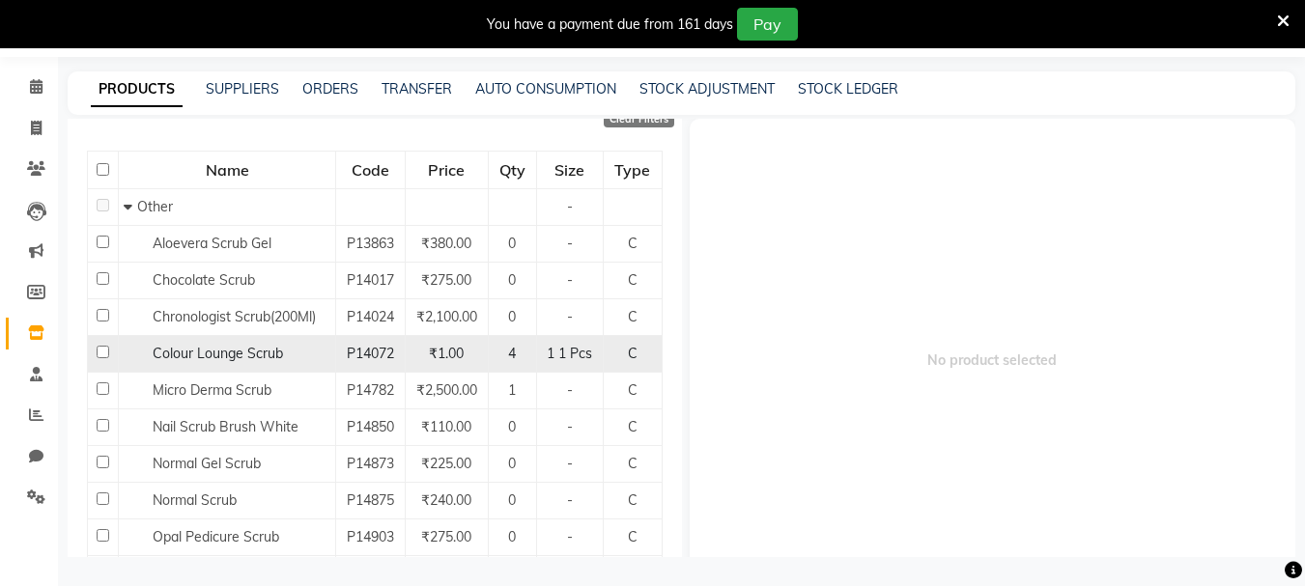
type input "scrub"
click at [97, 352] on input "checkbox" at bounding box center [103, 352] width 13 height 13
checkbox input "true"
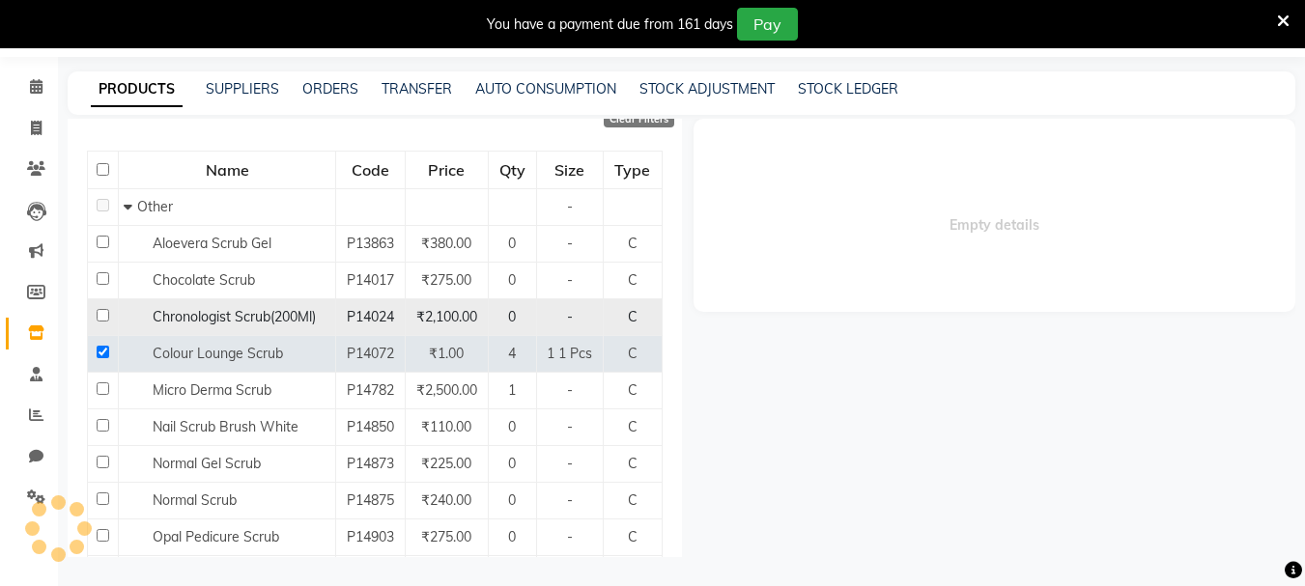
select select
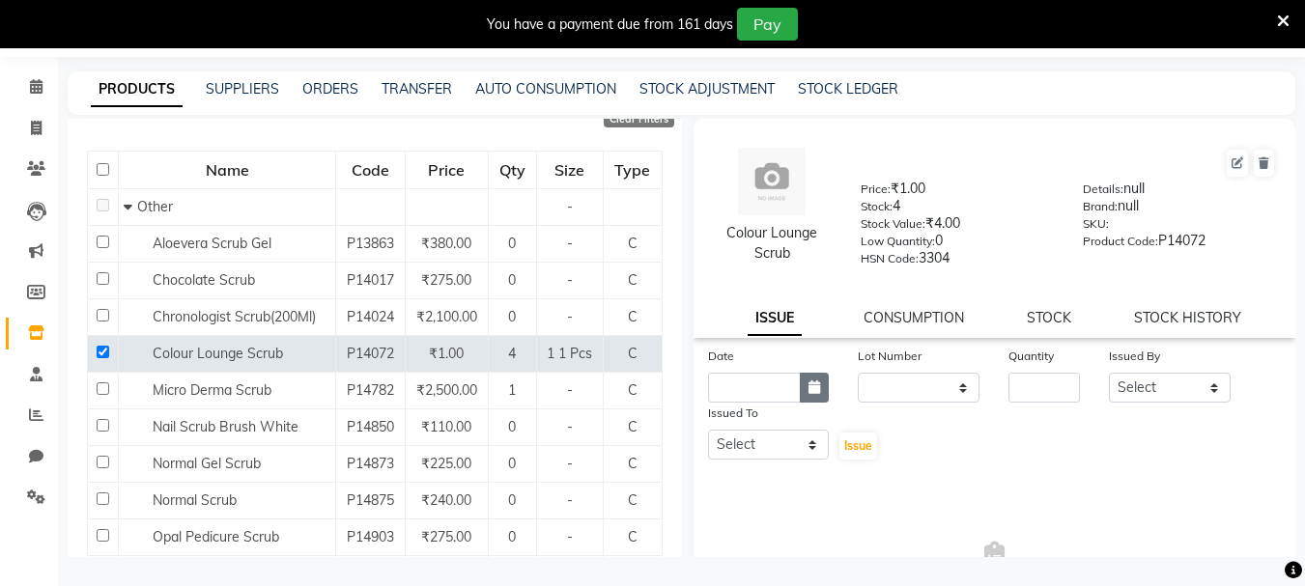
click at [809, 383] on icon "button" at bounding box center [815, 388] width 12 height 14
select select "9"
select select "2025"
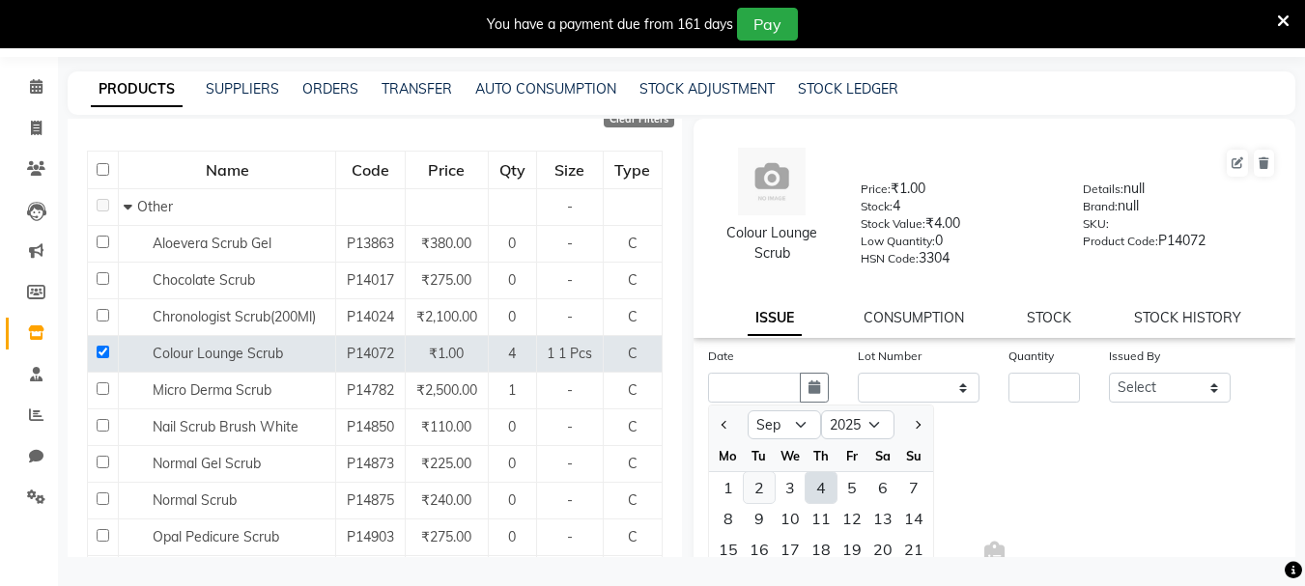
click at [755, 484] on div "2" at bounding box center [759, 487] width 31 height 31
type input "[DATE]"
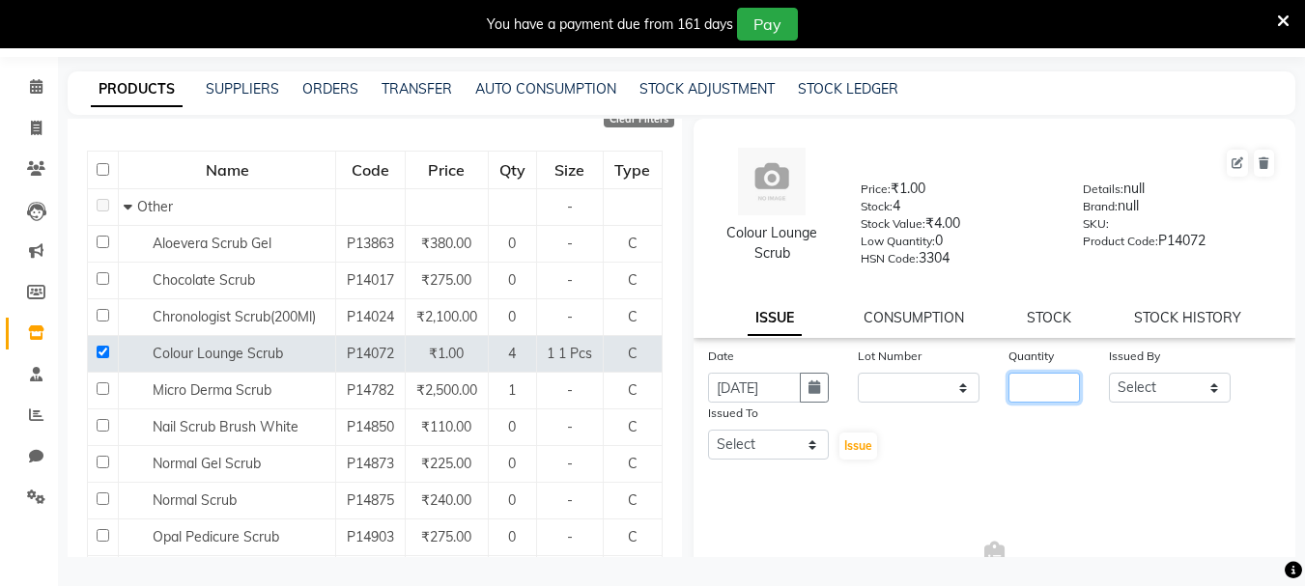
click at [1024, 386] on input "number" at bounding box center [1044, 388] width 71 height 30
type input "1"
click at [1135, 388] on select "Select Admin[PERSON_NAME][PERSON_NAME]T[PERSON_NAME]T[PERSON_NAME]t Avenue Insi…" at bounding box center [1170, 388] width 122 height 30
select select "71526"
click at [1109, 373] on select "Select Admin[PERSON_NAME][PERSON_NAME]T[PERSON_NAME]T[PERSON_NAME]t Avenue Insi…" at bounding box center [1170, 388] width 122 height 30
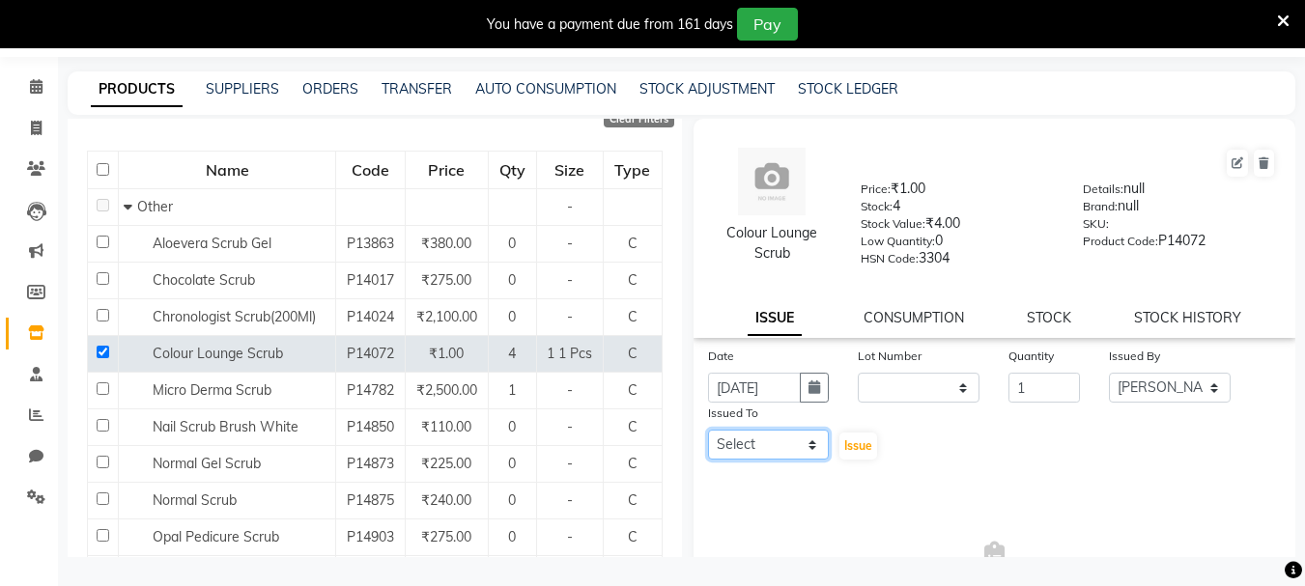
click at [802, 438] on select "Select Admin[PERSON_NAME][PERSON_NAME]T[PERSON_NAME]T[PERSON_NAME]t Avenue Insi…" at bounding box center [769, 445] width 122 height 30
select select "71526"
click at [708, 430] on select "Select Admin[PERSON_NAME][PERSON_NAME]T[PERSON_NAME]T[PERSON_NAME]t Avenue Insi…" at bounding box center [769, 445] width 122 height 30
click at [855, 442] on span "Issue" at bounding box center [858, 446] width 28 height 14
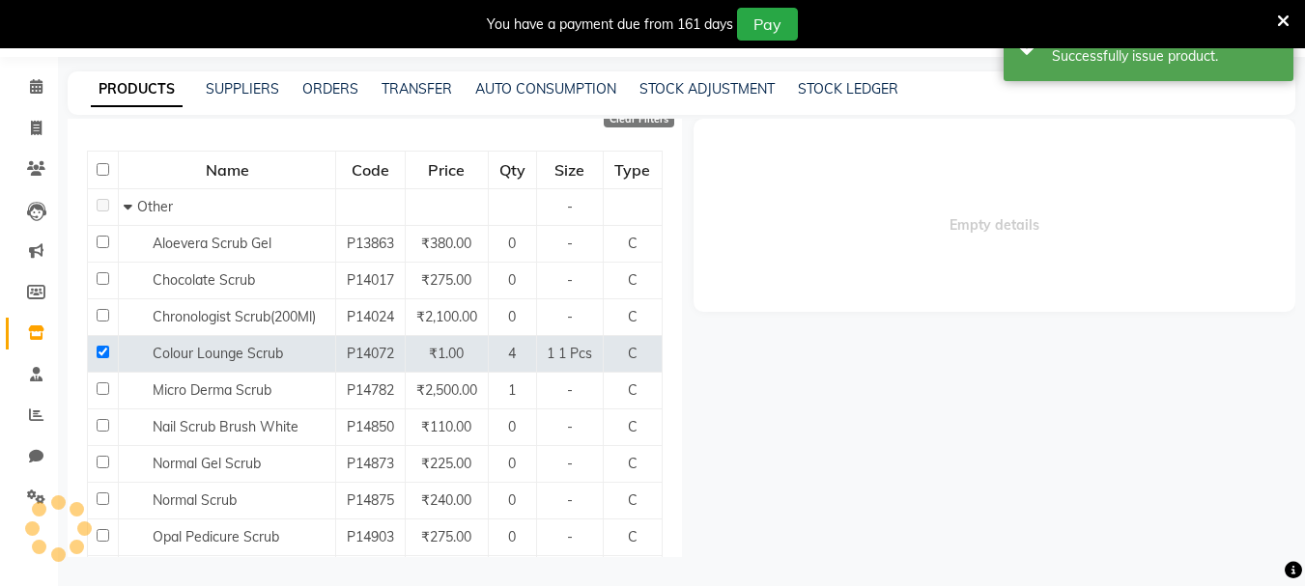
select select
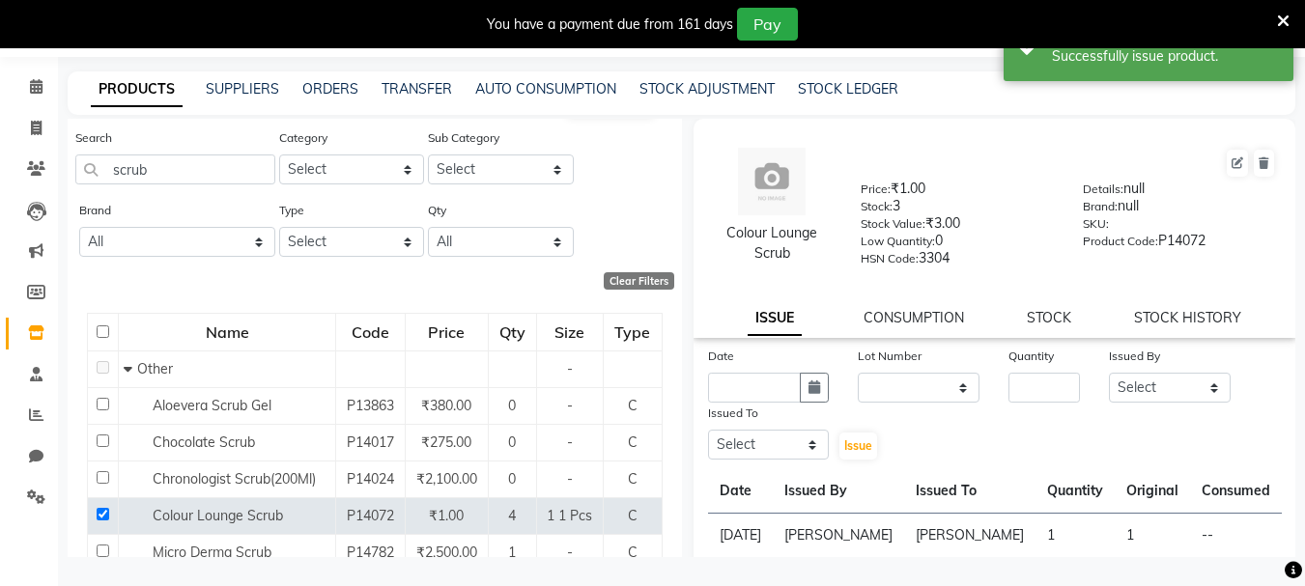
scroll to position [0, 0]
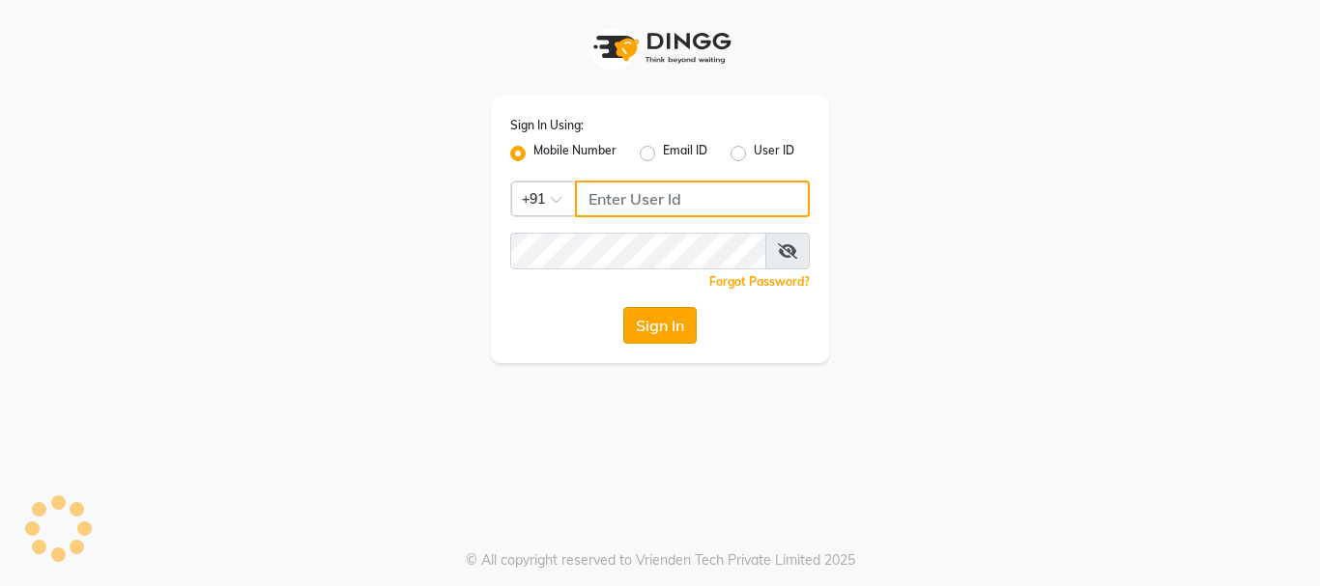
type input "9216555560"
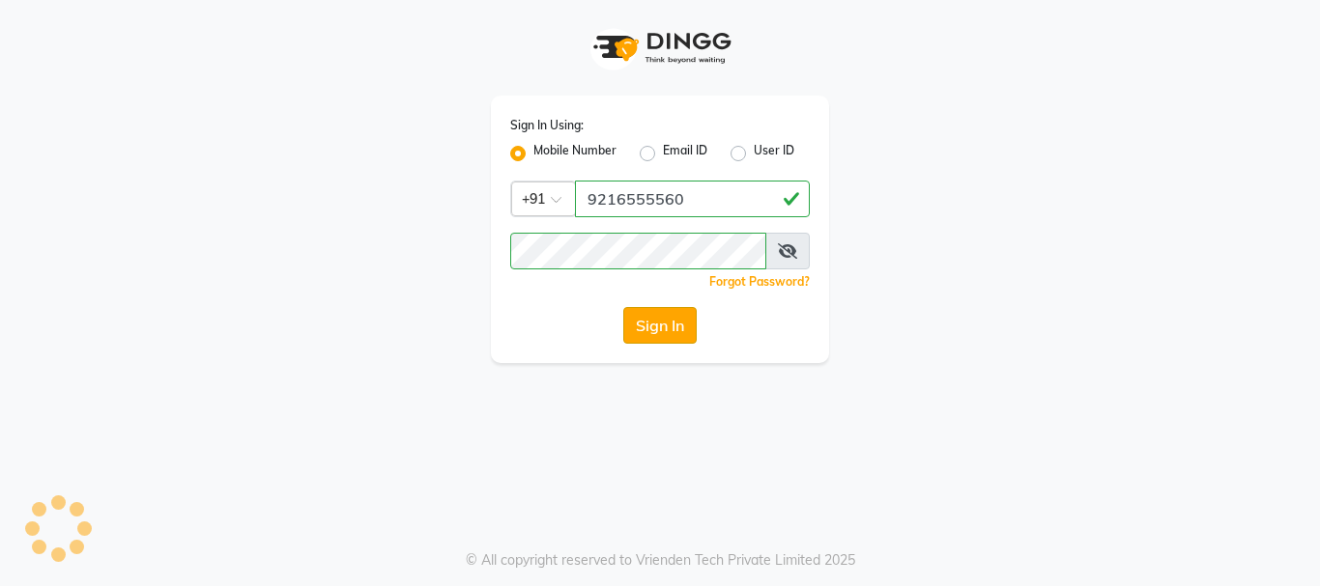
click at [657, 329] on button "Sign In" at bounding box center [659, 325] width 73 height 37
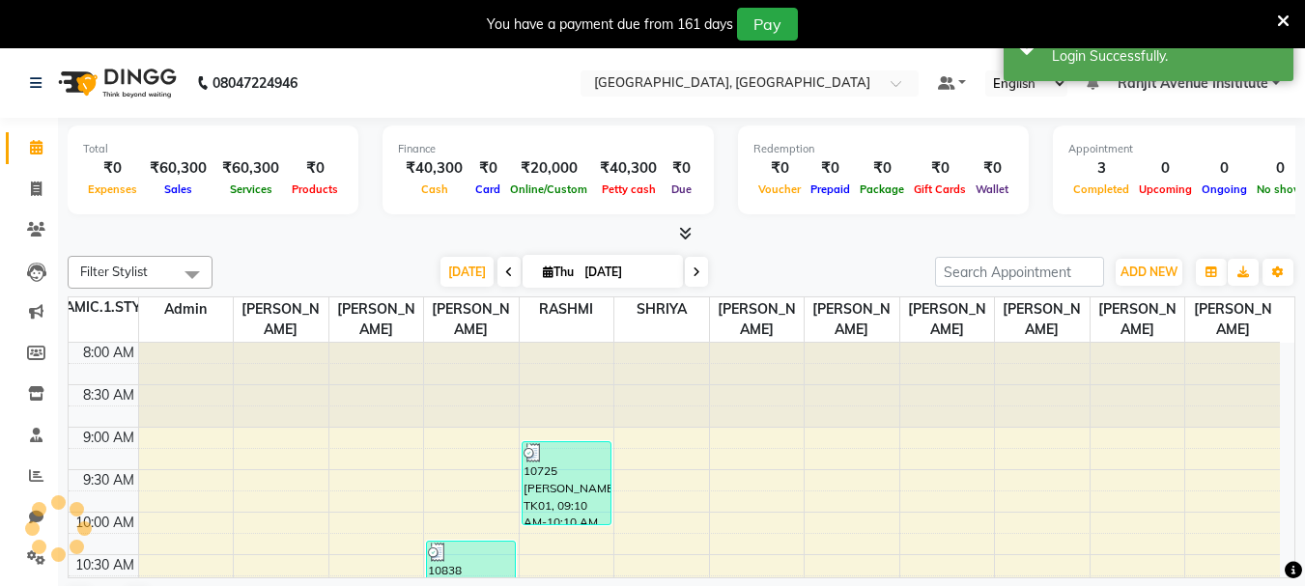
click at [1280, 17] on icon at bounding box center [1283, 21] width 13 height 17
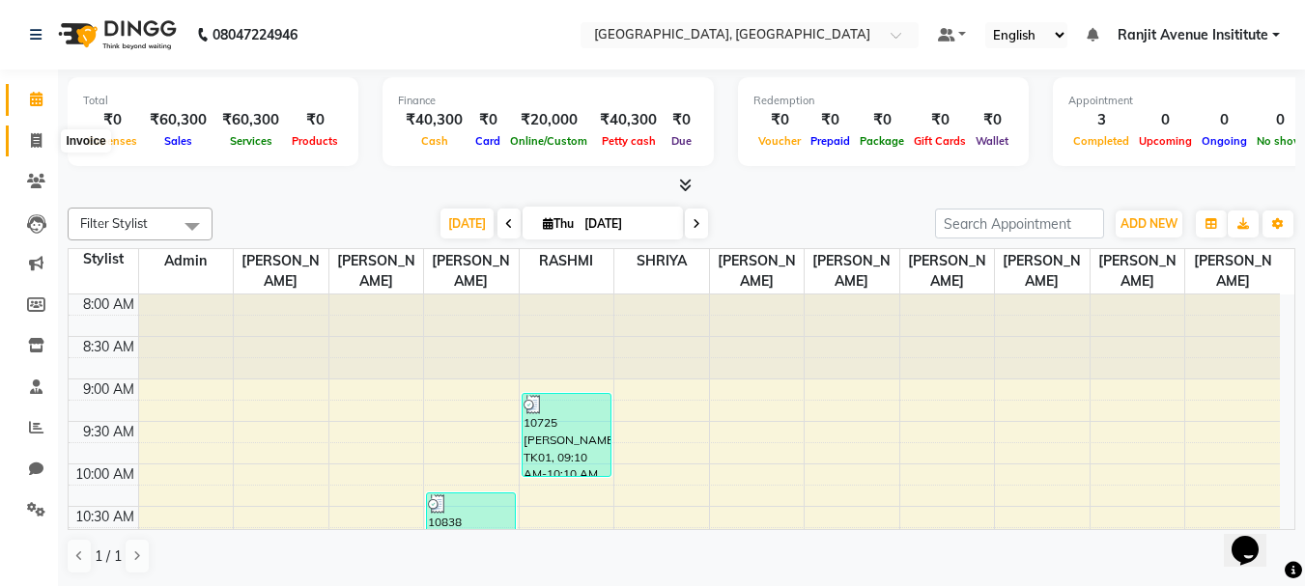
click at [40, 140] on icon at bounding box center [36, 140] width 11 height 14
select select "service"
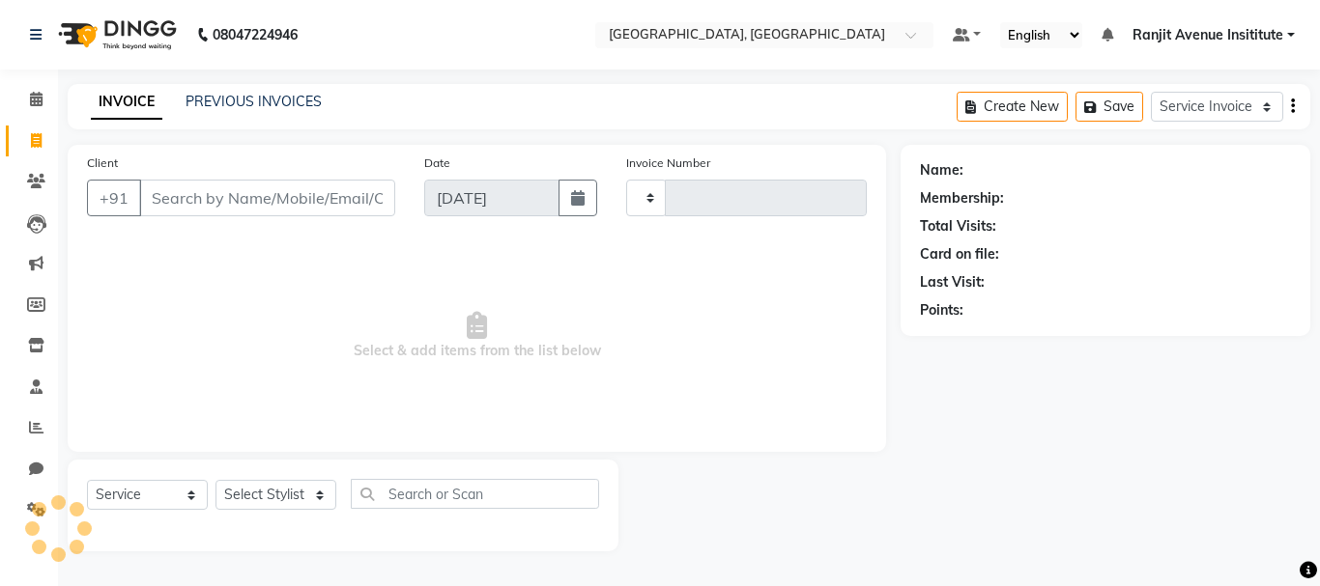
click at [318, 202] on input "Client" at bounding box center [267, 198] width 256 height 37
type input "0398"
select select "8033"
click at [310, 200] on input "Client" at bounding box center [267, 198] width 256 height 37
click at [236, 94] on link "PREVIOUS INVOICES" at bounding box center [254, 101] width 136 height 17
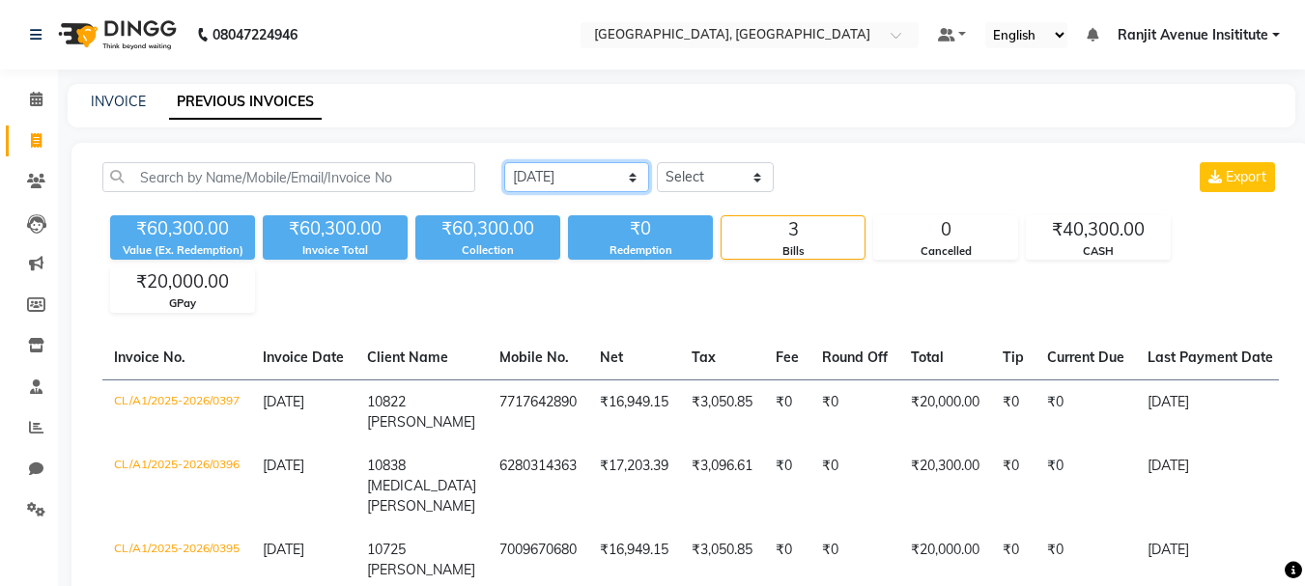
click at [575, 167] on select "Today Yesterday Custom Range" at bounding box center [576, 177] width 145 height 30
click at [504, 162] on select "Today Yesterday Custom Range" at bounding box center [576, 177] width 145 height 30
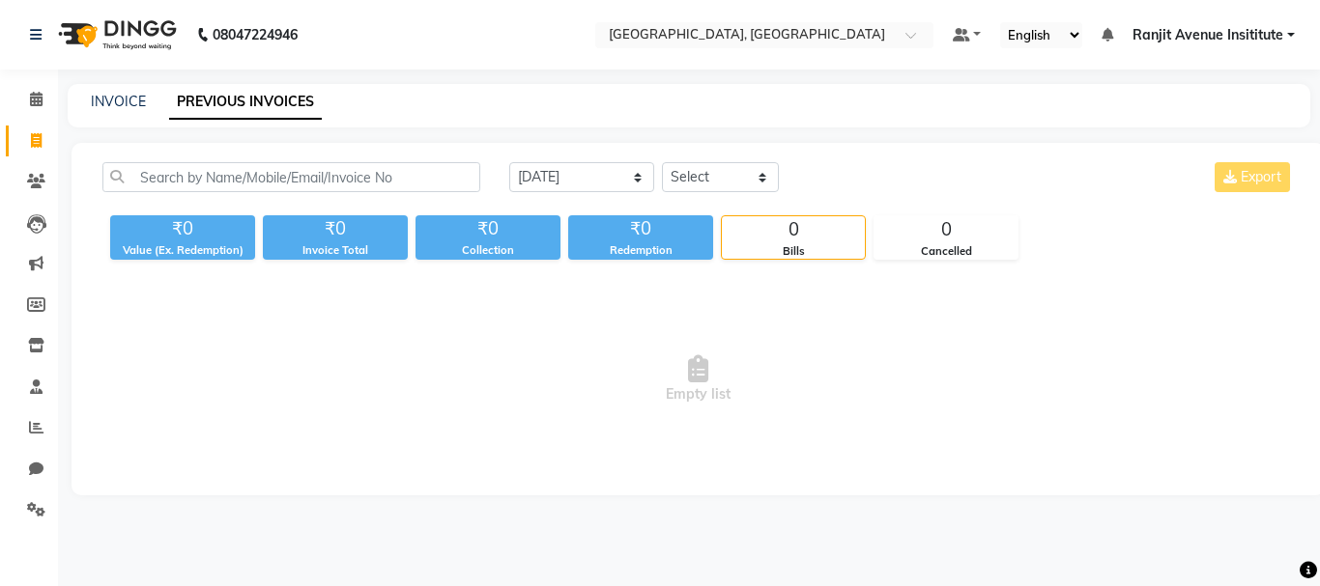
click at [732, 192] on div "Today Yesterday Custom Range Select Service Invoice Product Invoice Export" at bounding box center [902, 184] width 814 height 45
click at [860, 418] on span "Empty list" at bounding box center [697, 379] width 1191 height 193
click at [595, 165] on select "Today Yesterday Custom Range" at bounding box center [581, 177] width 145 height 30
select select "range"
click at [509, 162] on select "Today Yesterday Custom Range" at bounding box center [581, 177] width 145 height 30
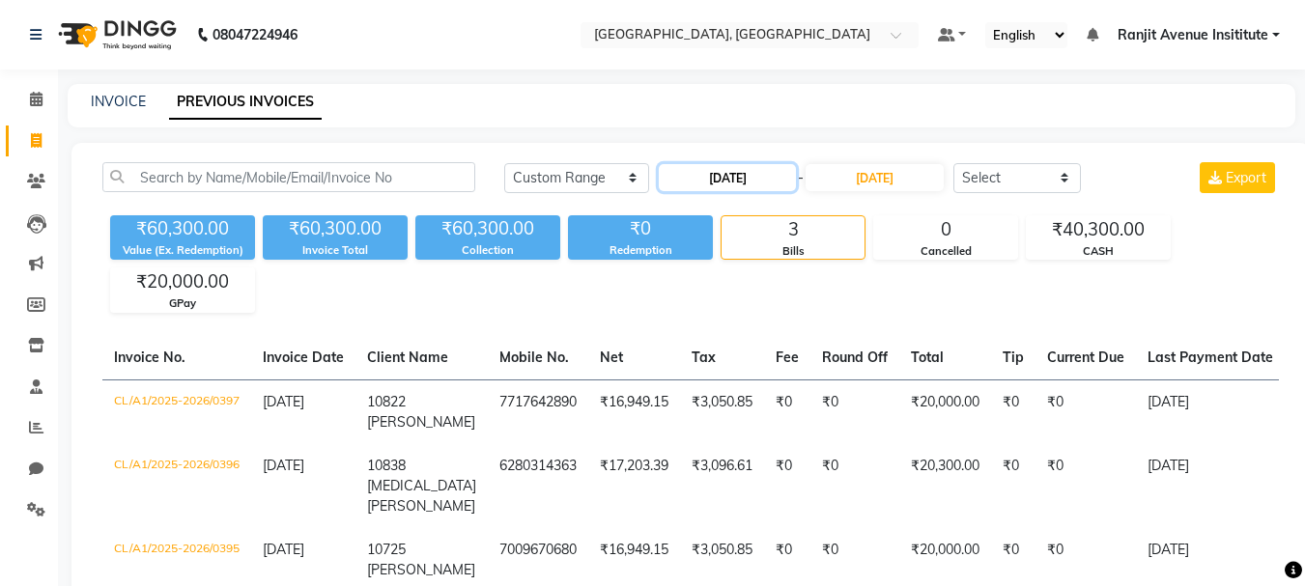
click at [746, 177] on input "[DATE]" at bounding box center [727, 177] width 137 height 27
select select "9"
select select "2025"
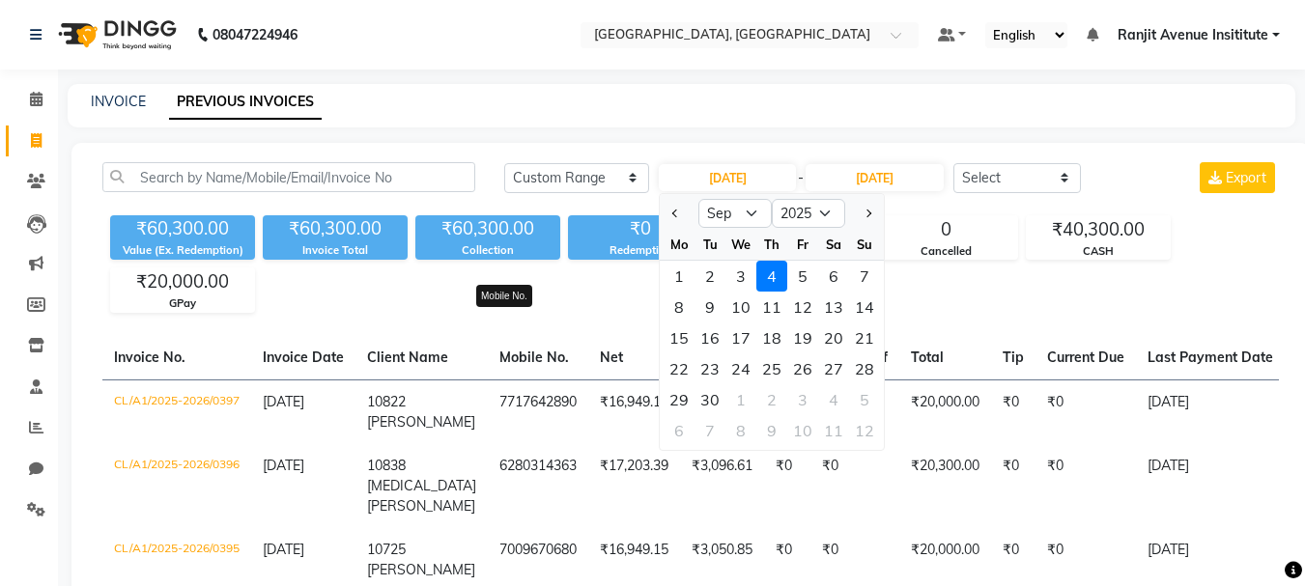
scroll to position [146, 0]
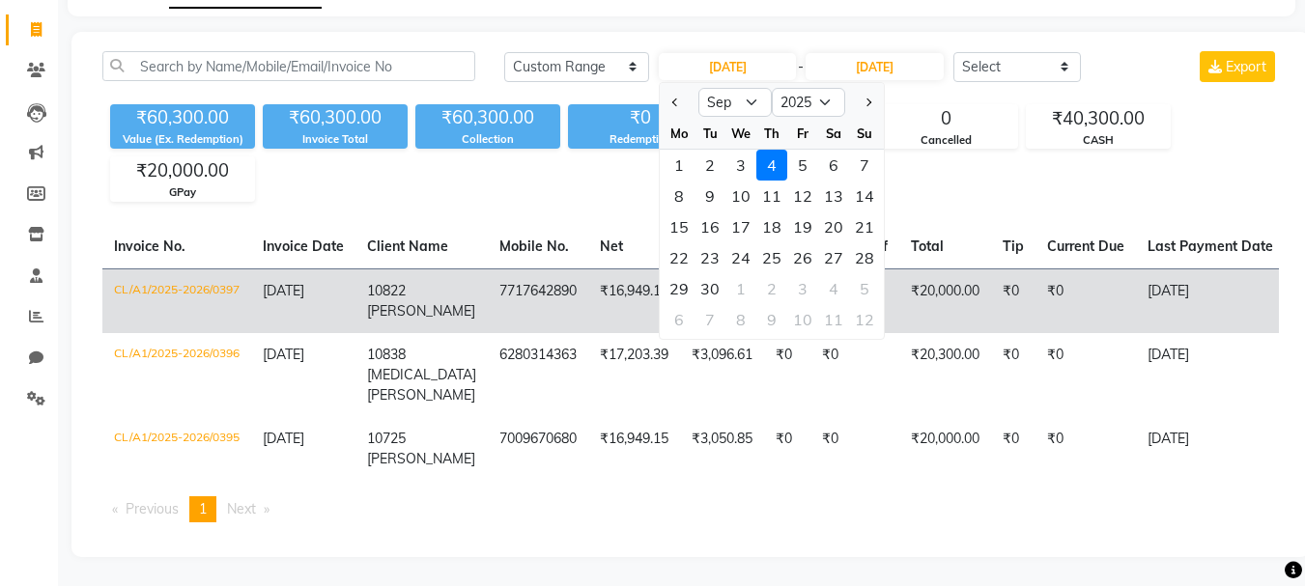
click at [202, 269] on td "CL/A1/2025-2026/0397" at bounding box center [176, 301] width 149 height 65
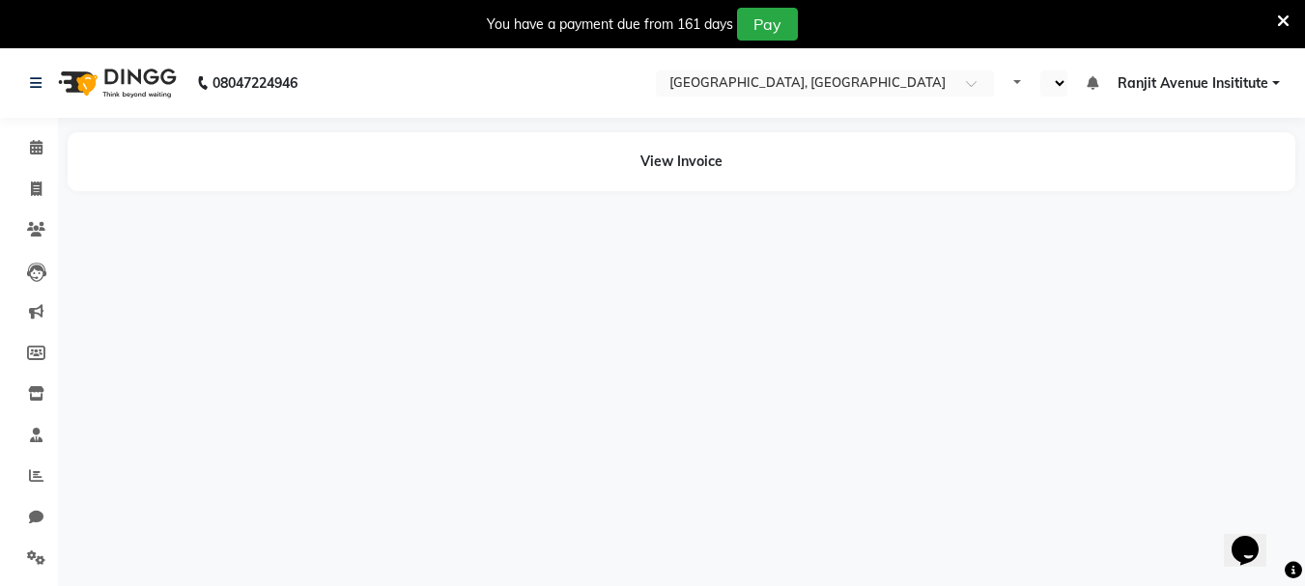
select select "en"
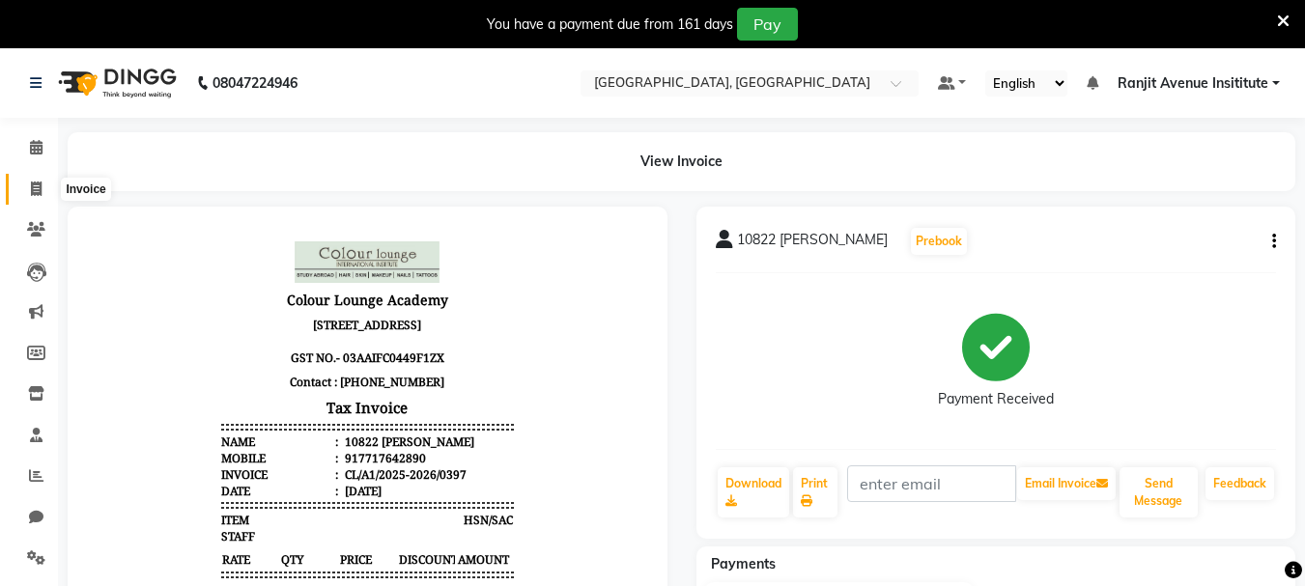
click at [34, 185] on icon at bounding box center [36, 189] width 11 height 14
select select "service"
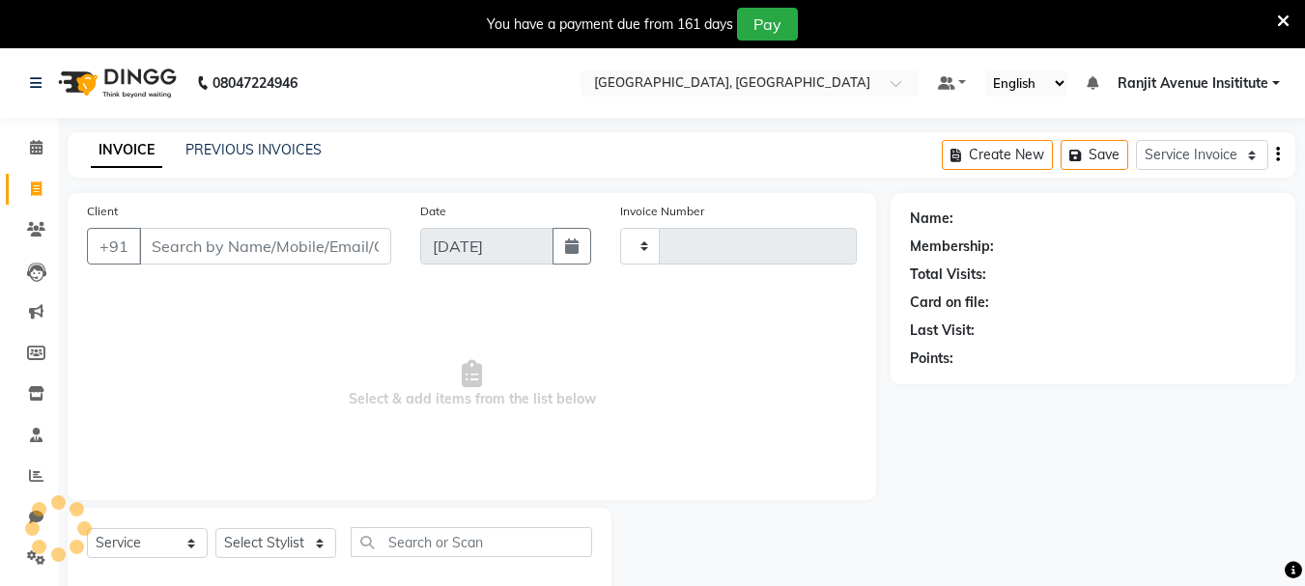
scroll to position [48, 0]
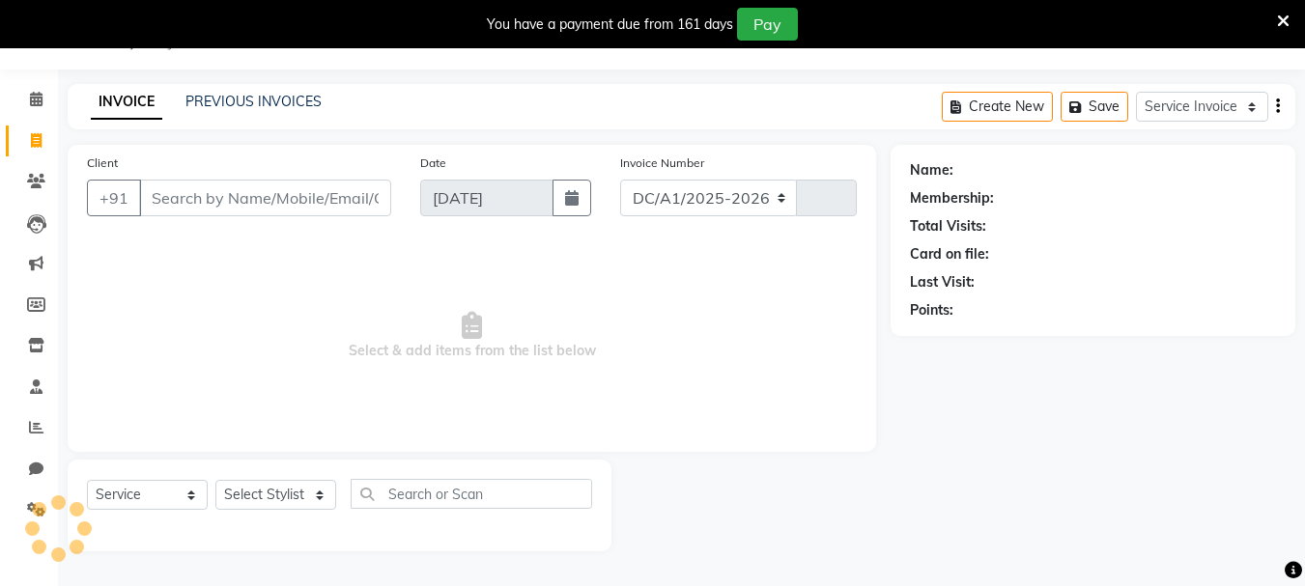
select select "8033"
type input "0398"
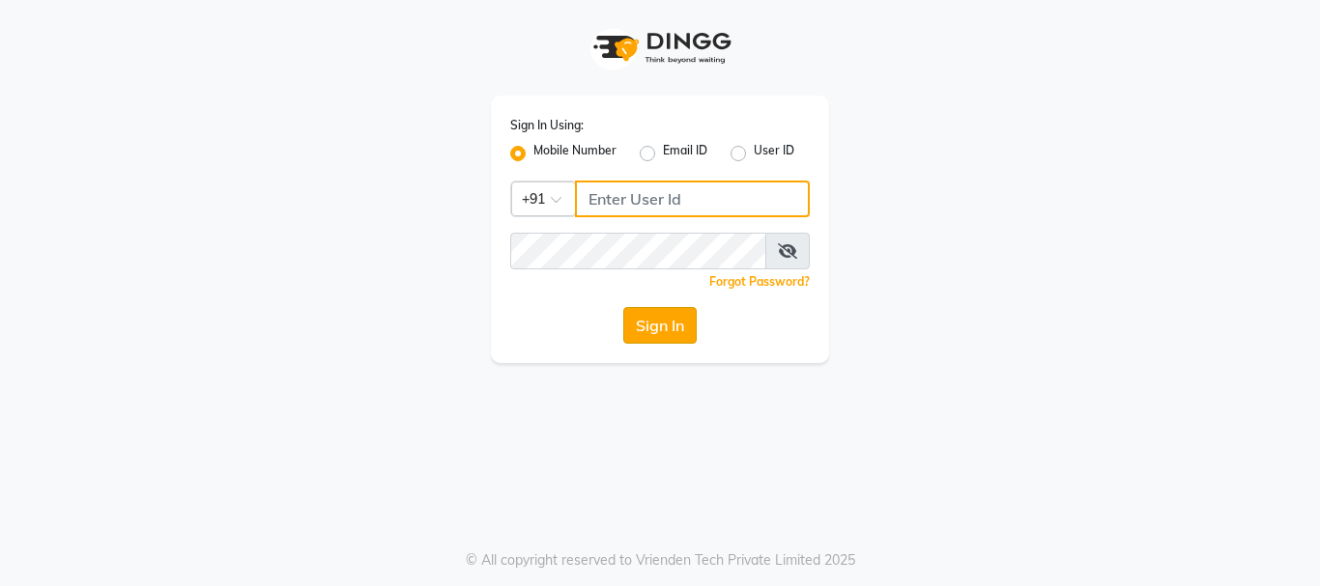
type input "9216555560"
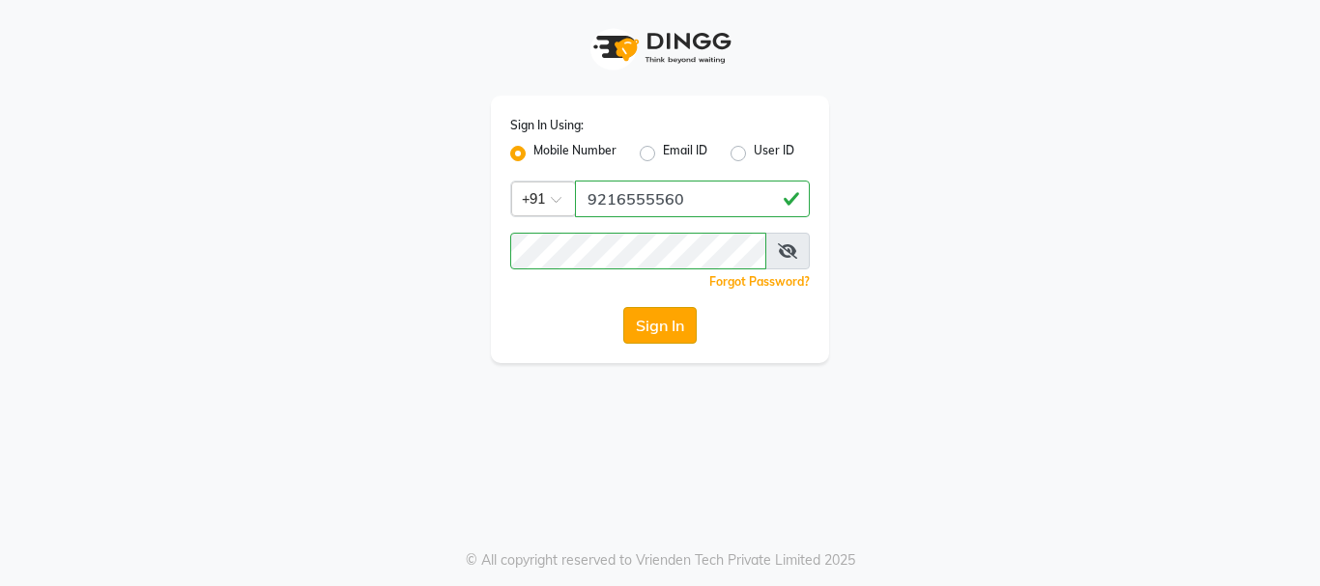
click at [672, 311] on button "Sign In" at bounding box center [659, 325] width 73 height 37
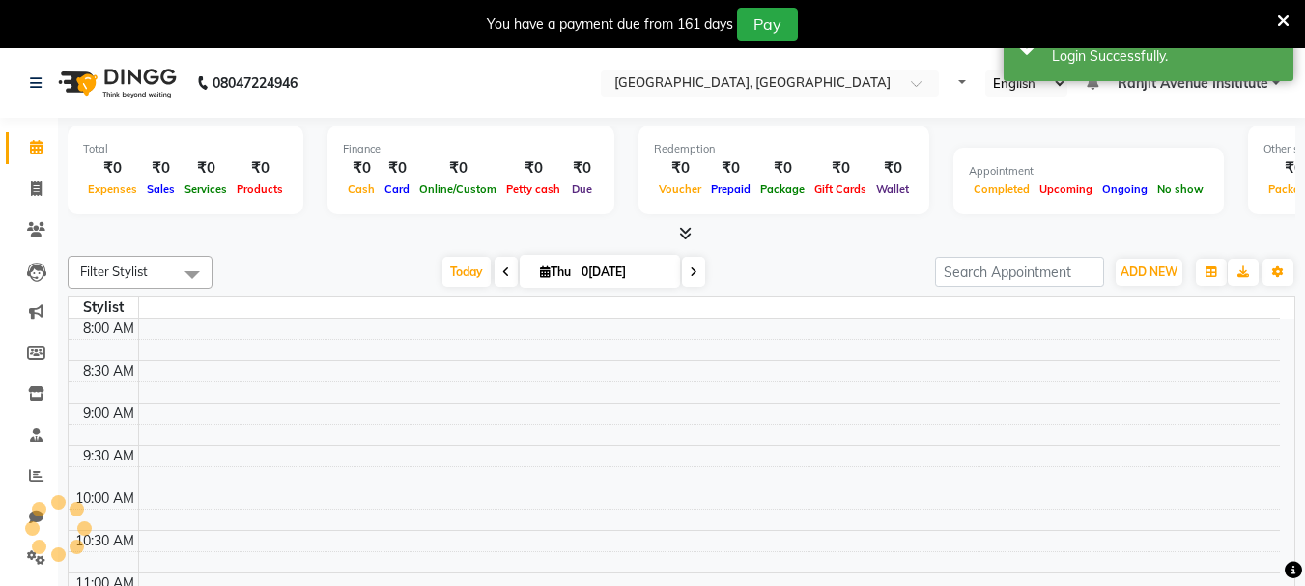
select select "en"
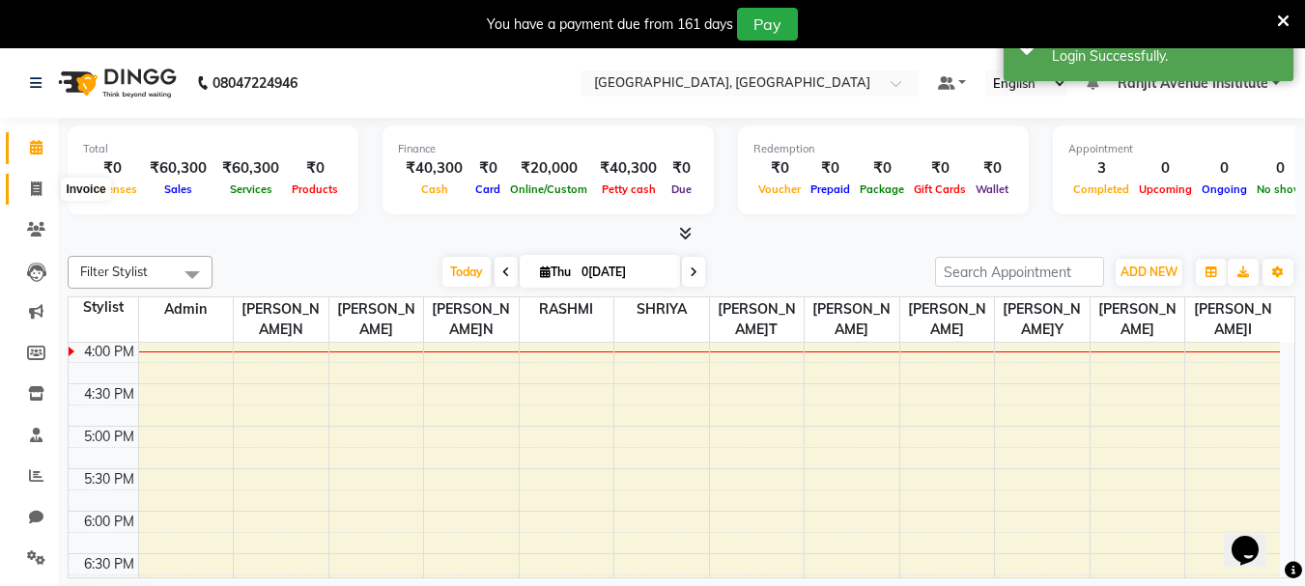
click at [46, 187] on span at bounding box center [36, 190] width 34 height 22
select select "8033"
select select "service"
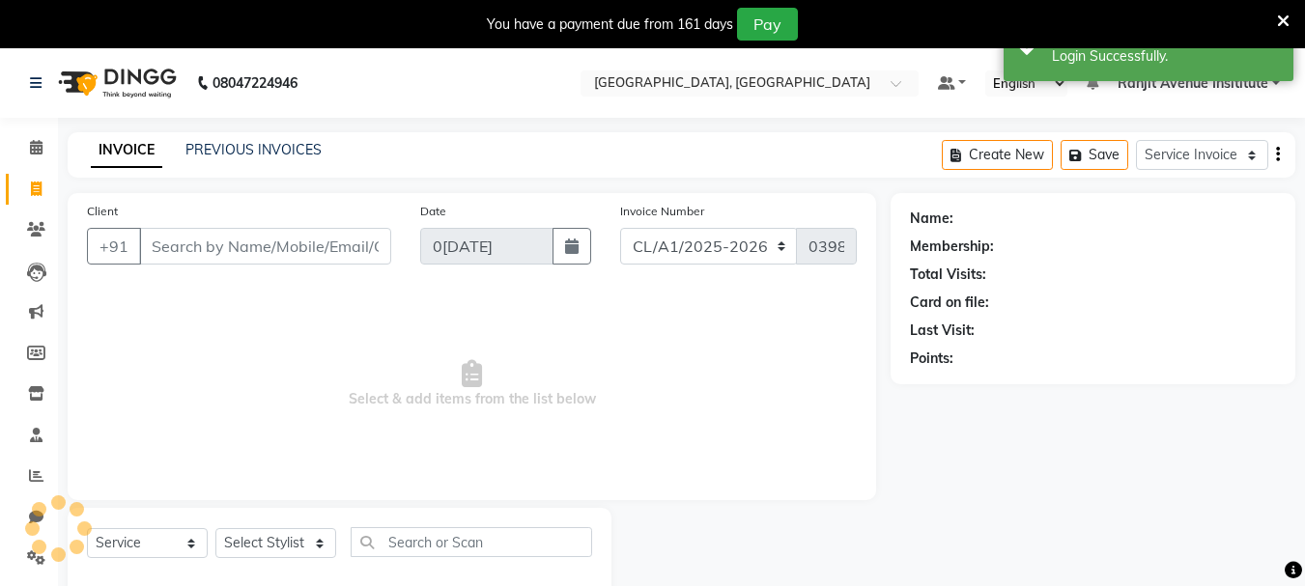
click at [201, 248] on input "Client" at bounding box center [265, 246] width 252 height 37
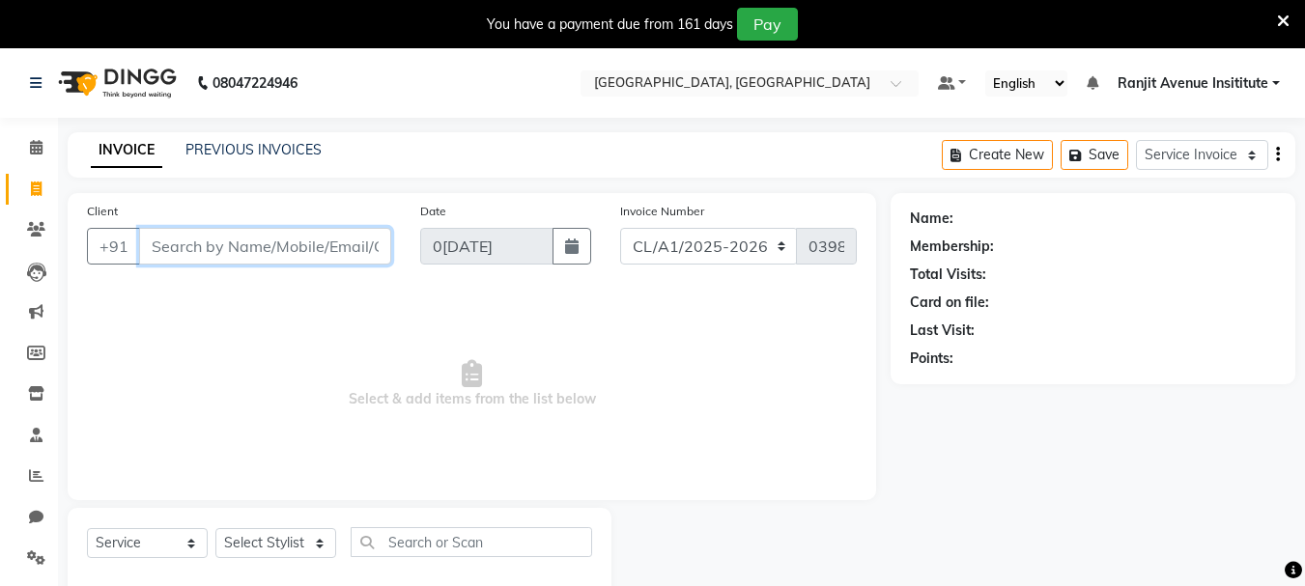
click at [306, 246] on input "Client" at bounding box center [265, 246] width 252 height 37
click at [342, 258] on input "Client" at bounding box center [265, 246] width 252 height 37
click at [214, 257] on input "Client" at bounding box center [265, 246] width 252 height 37
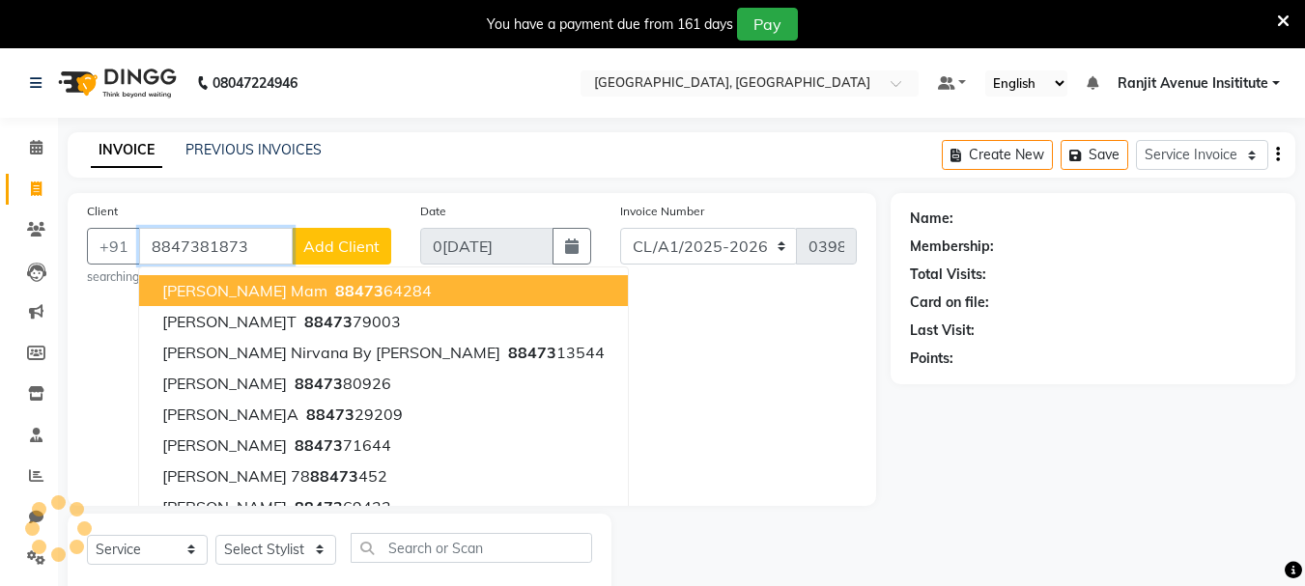
type input "8847381873"
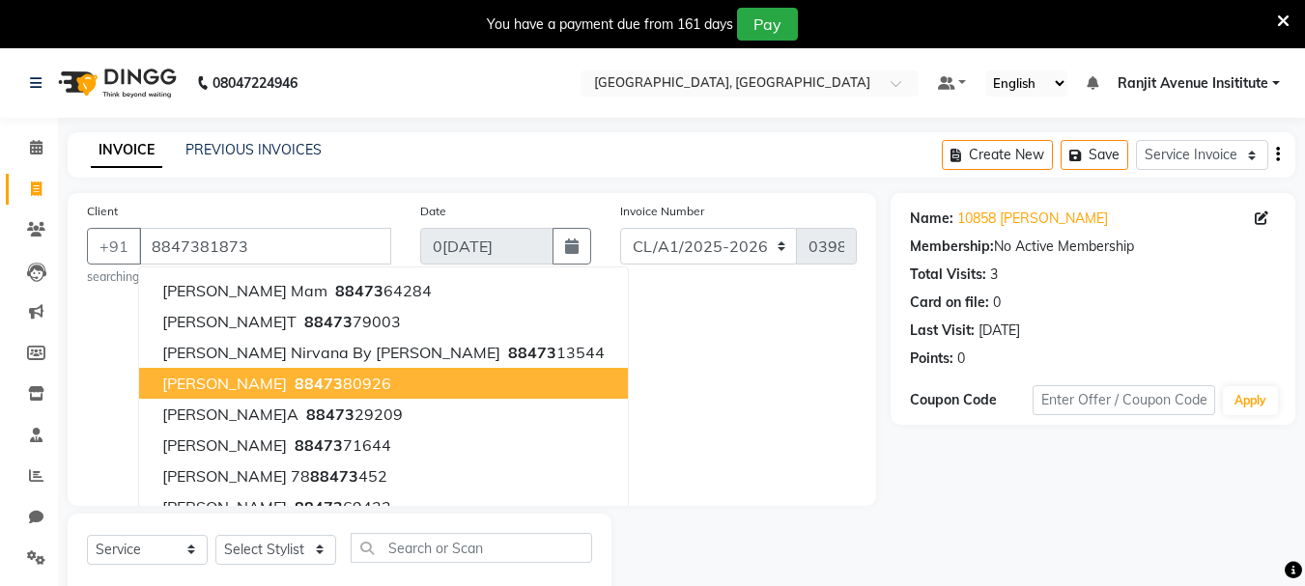
click at [728, 397] on span "Select & add items from the list below" at bounding box center [472, 390] width 770 height 193
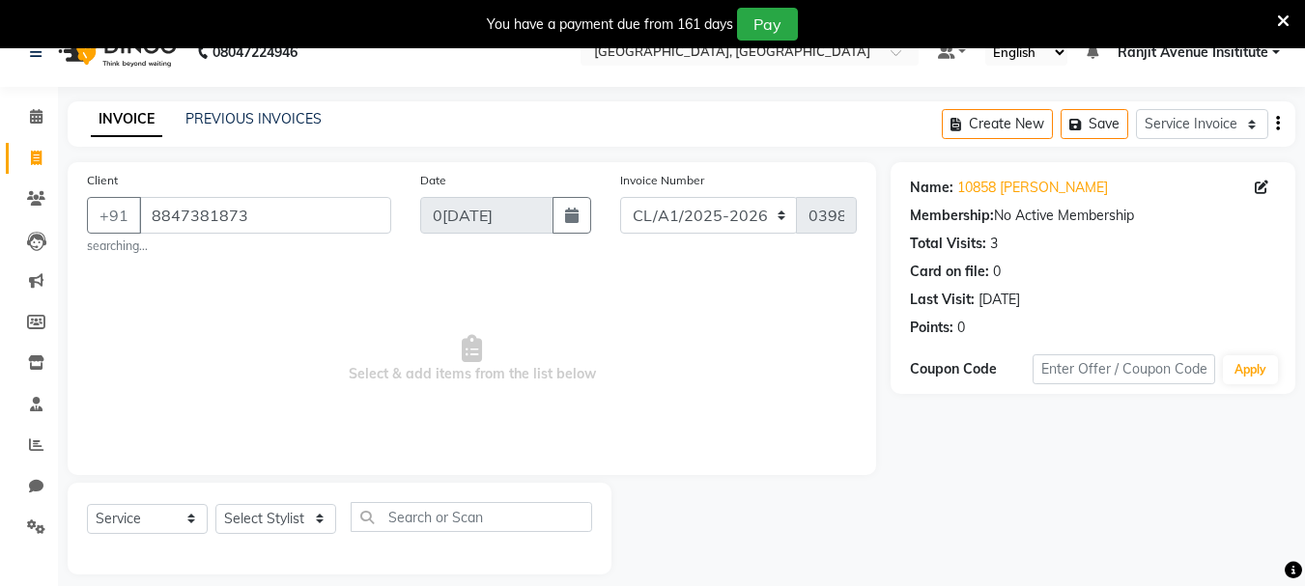
scroll to position [48, 0]
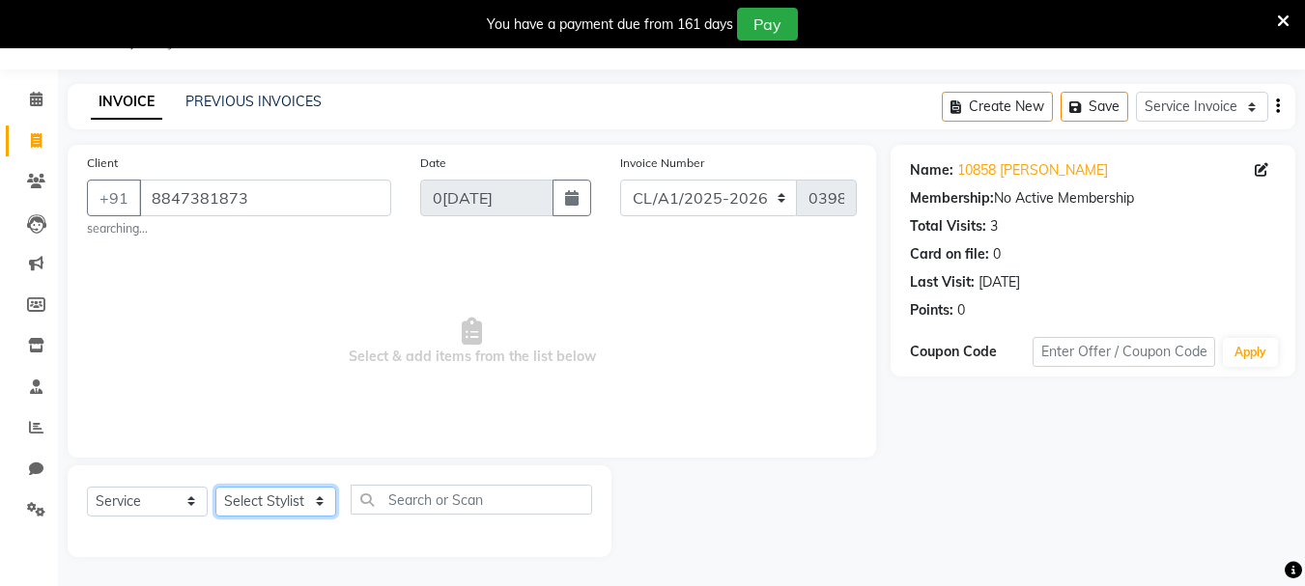
click at [310, 498] on select "Select Stylist Admin ARPAN AYUSHI DIGVIJAY MANMEET MANPREET Ranjit Avenue Insit…" at bounding box center [275, 502] width 121 height 30
select select "71528"
click at [215, 487] on select "Select Stylist Admin ARPAN AYUSHI DIGVIJAY MANMEET MANPREET Ranjit Avenue Insit…" at bounding box center [275, 502] width 121 height 30
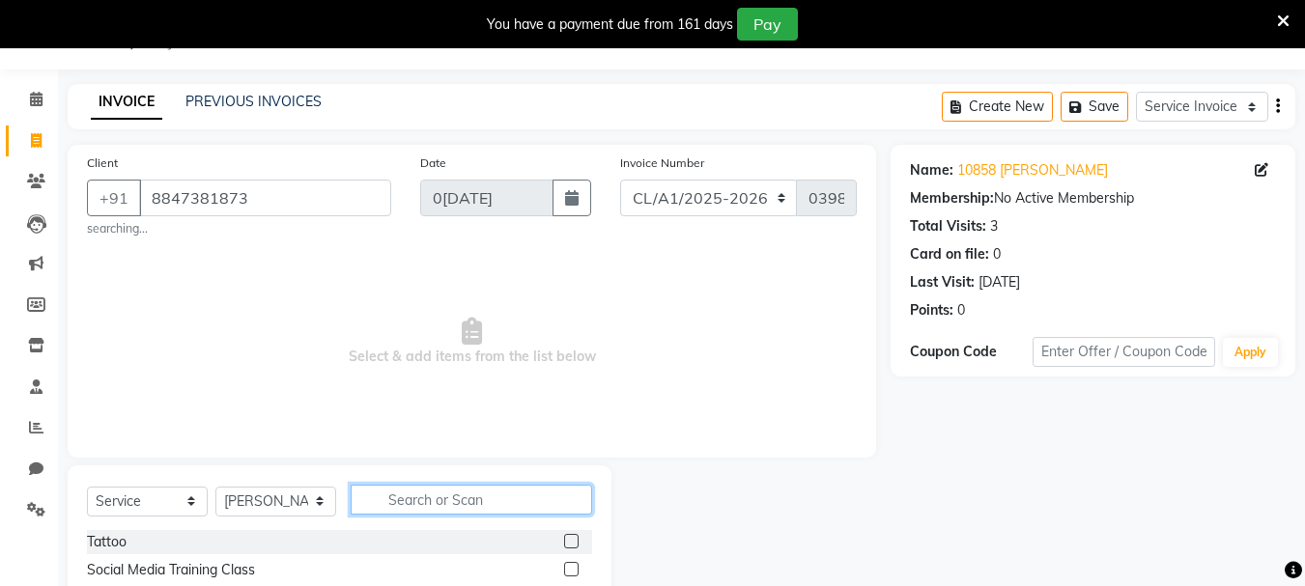
click at [445, 494] on input "text" at bounding box center [472, 500] width 242 height 30
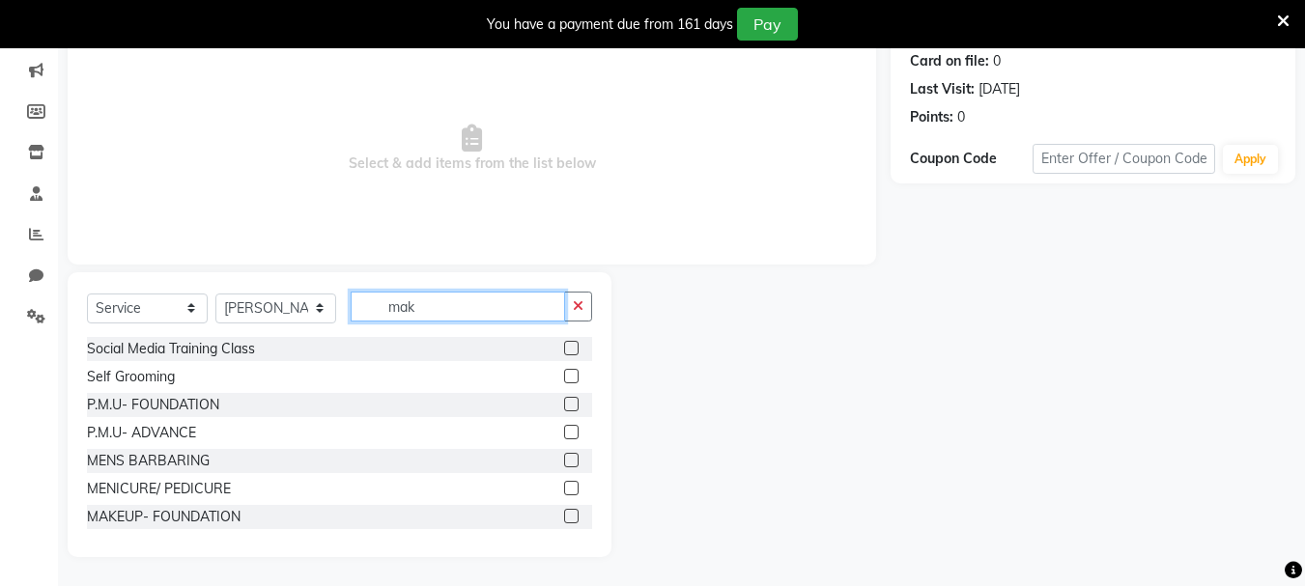
scroll to position [132, 0]
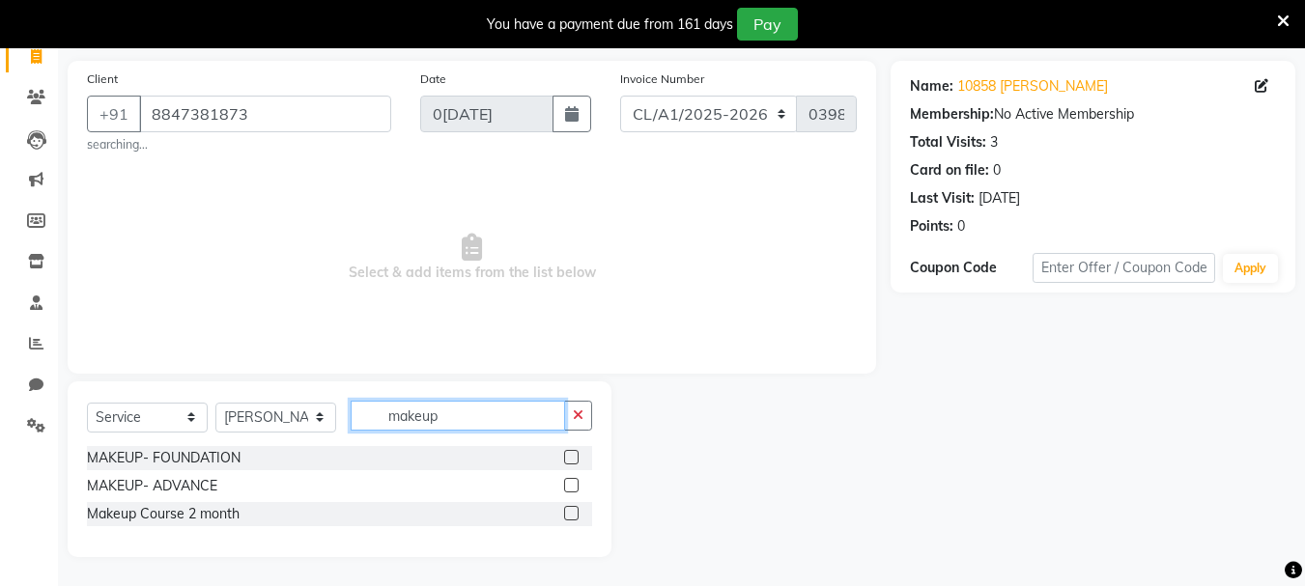
type input "makeup"
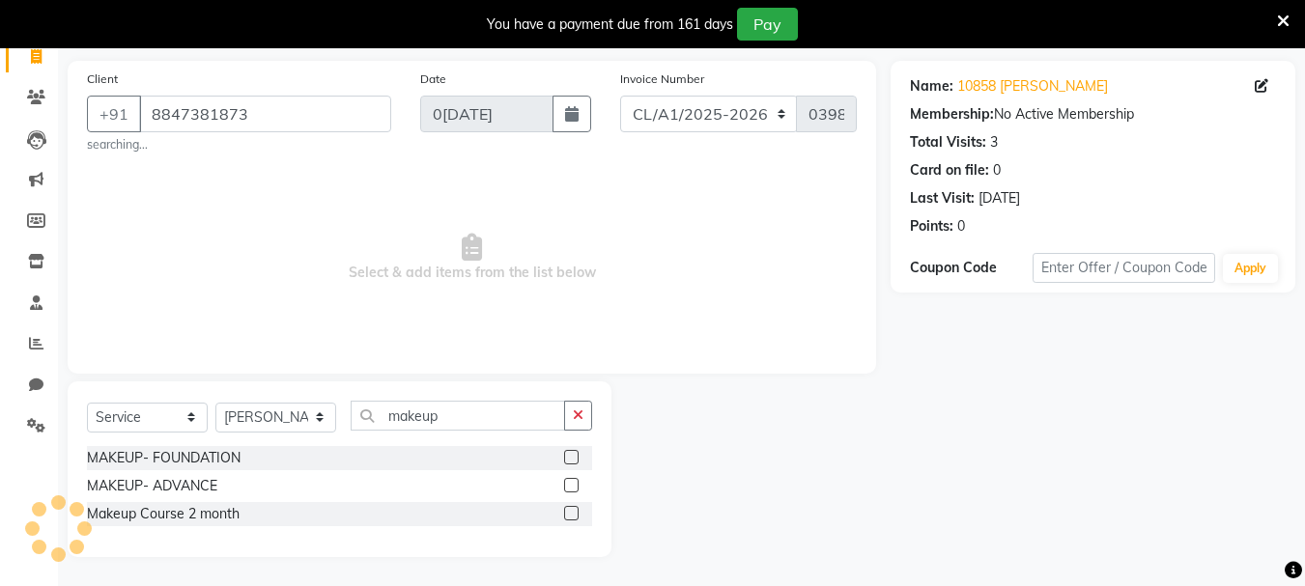
click at [575, 477] on div at bounding box center [578, 486] width 28 height 24
click at [569, 484] on label at bounding box center [571, 485] width 14 height 14
click at [569, 484] on input "checkbox" at bounding box center [570, 486] width 13 height 13
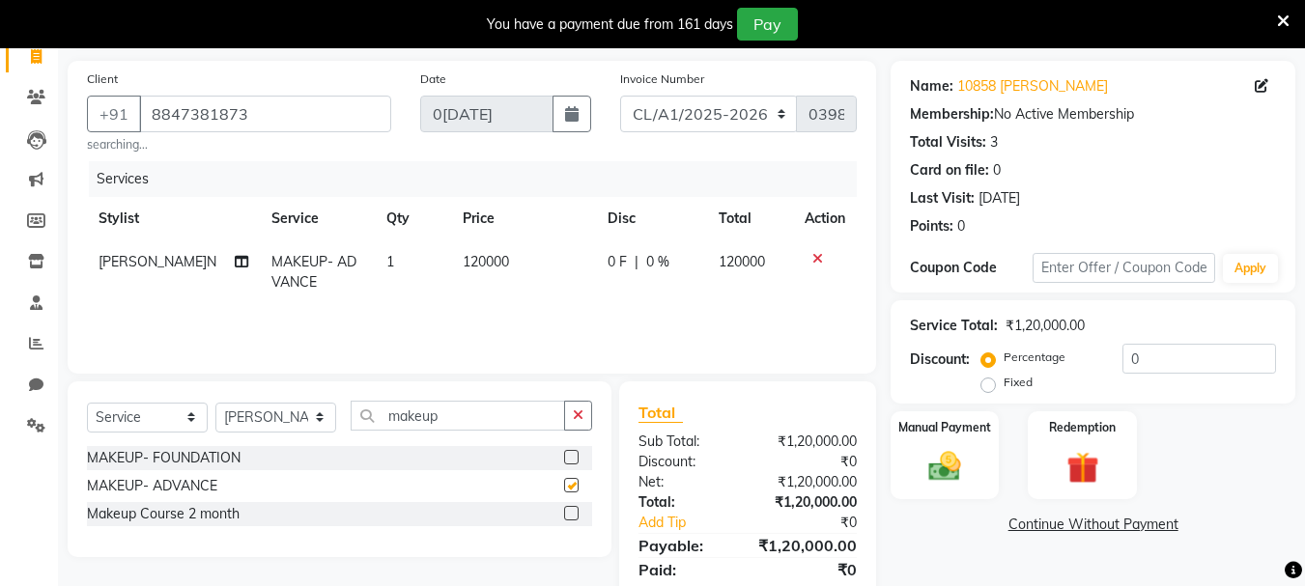
checkbox input "false"
drag, startPoint x: 500, startPoint y: 264, endPoint x: 489, endPoint y: 263, distance: 11.6
click at [489, 263] on td "120000" at bounding box center [523, 273] width 144 height 64
select select "71528"
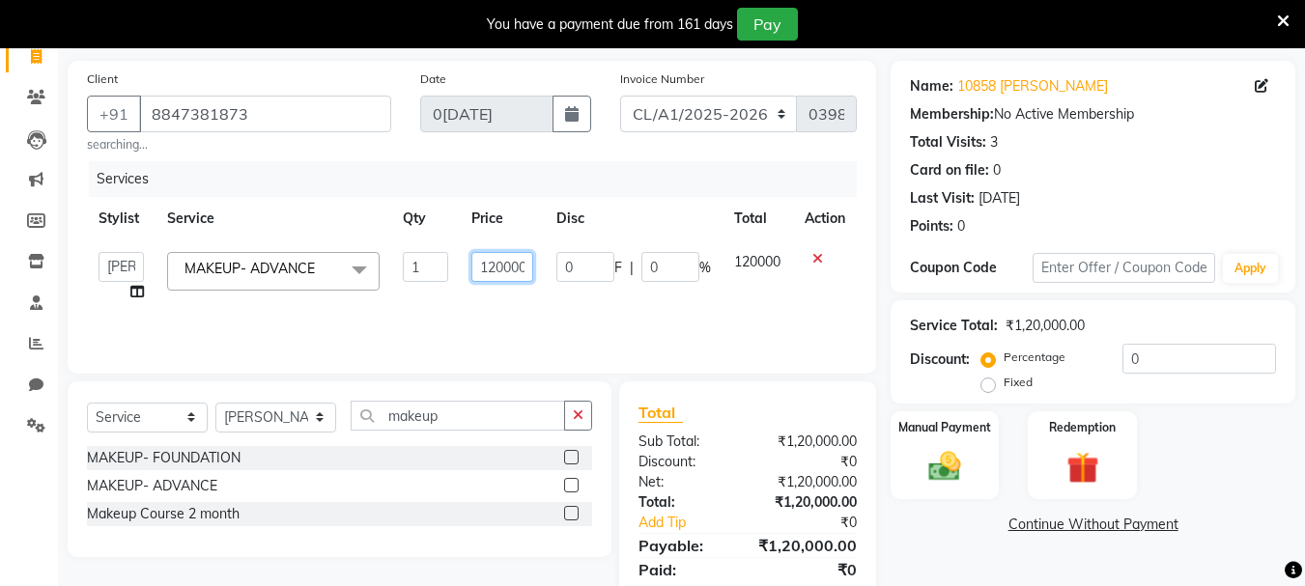
click at [507, 266] on input "120000" at bounding box center [503, 267] width 63 height 30
type input "65000"
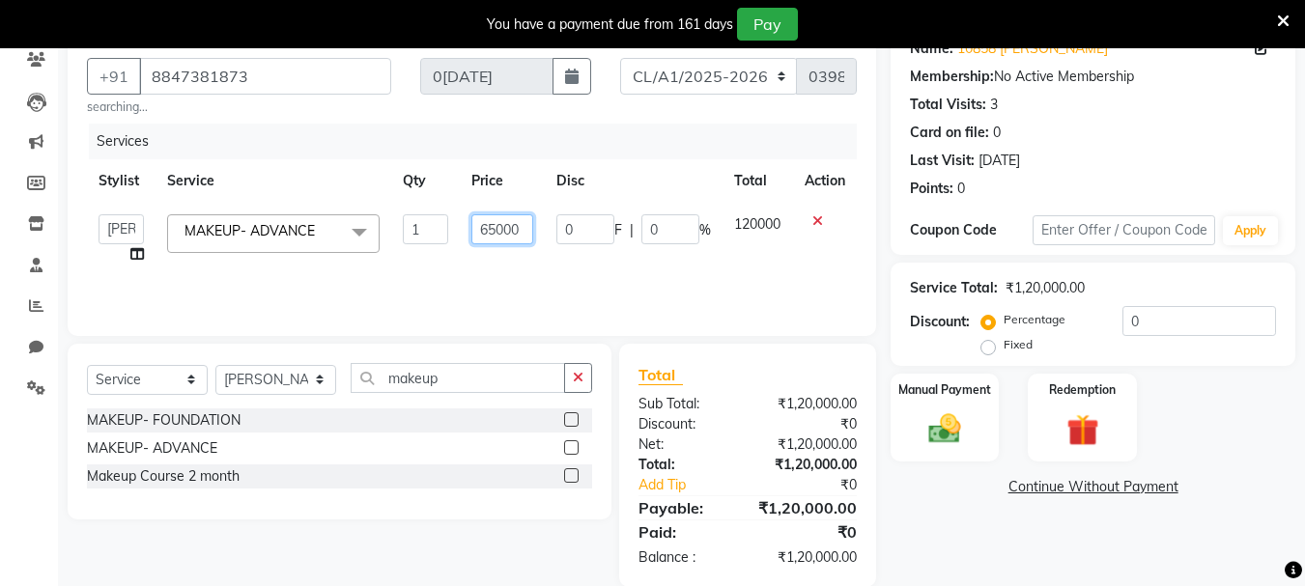
scroll to position [200, 0]
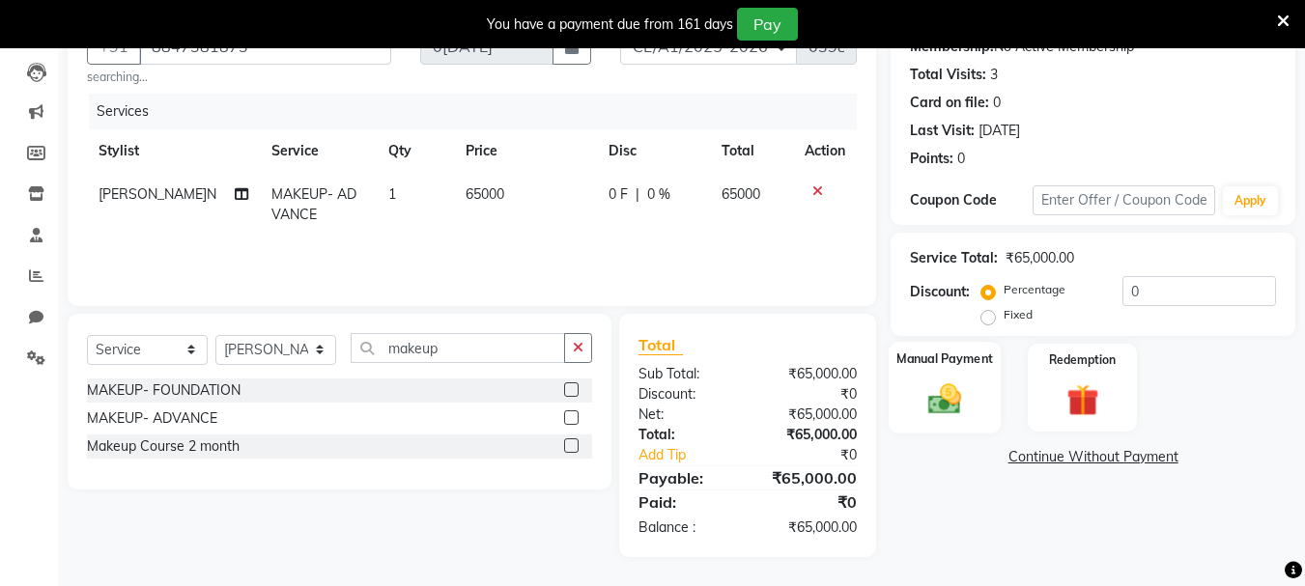
click at [971, 401] on img at bounding box center [945, 399] width 54 height 39
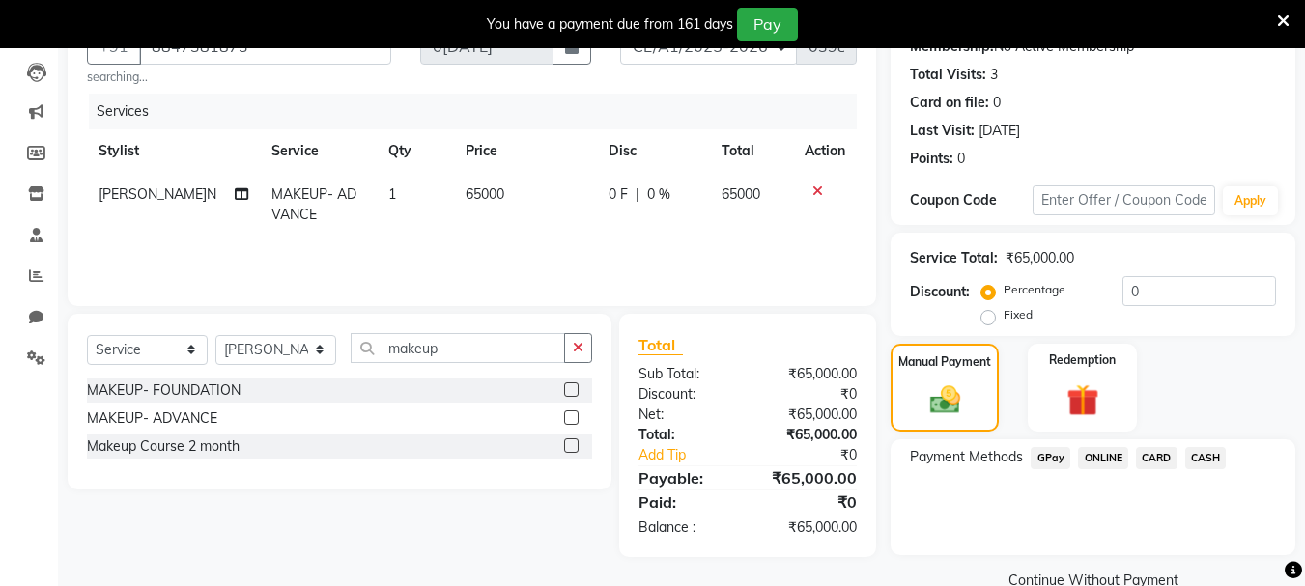
click at [1187, 456] on span "CASH" at bounding box center [1207, 458] width 42 height 22
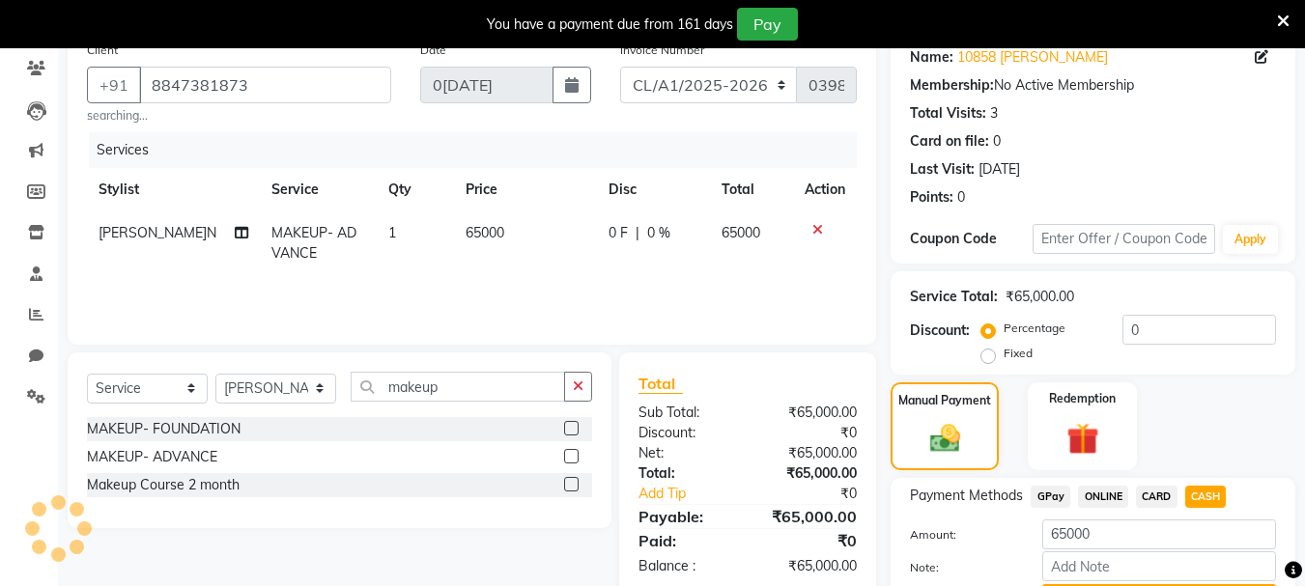
scroll to position [0, 0]
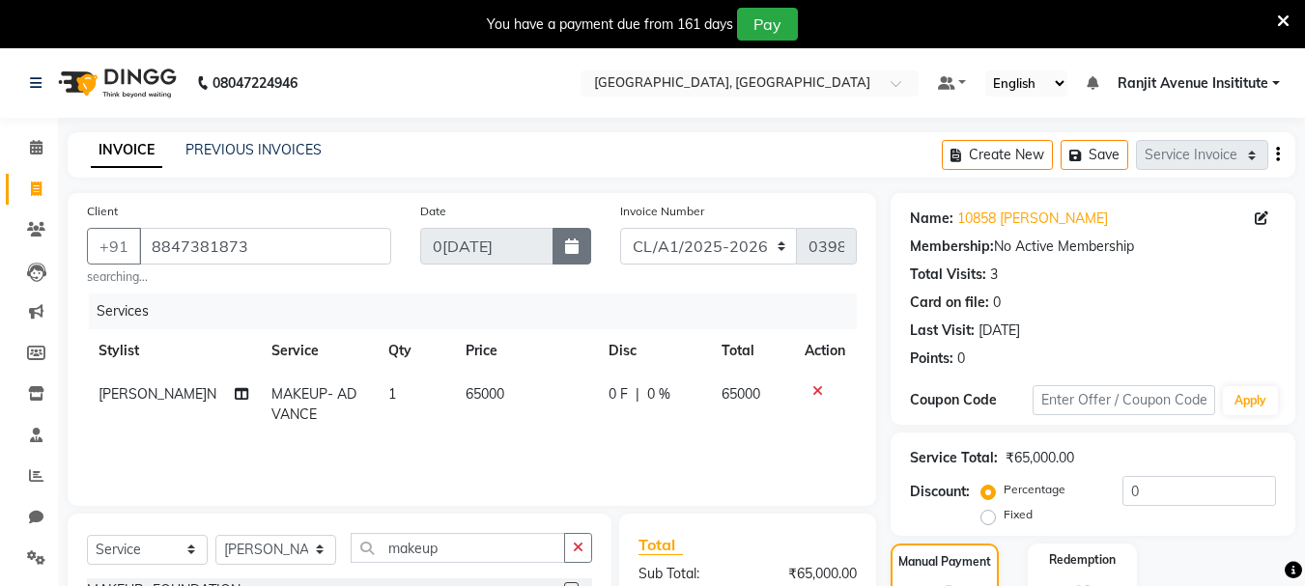
click at [562, 246] on button "button" at bounding box center [572, 246] width 39 height 37
select select "9"
select select "2025"
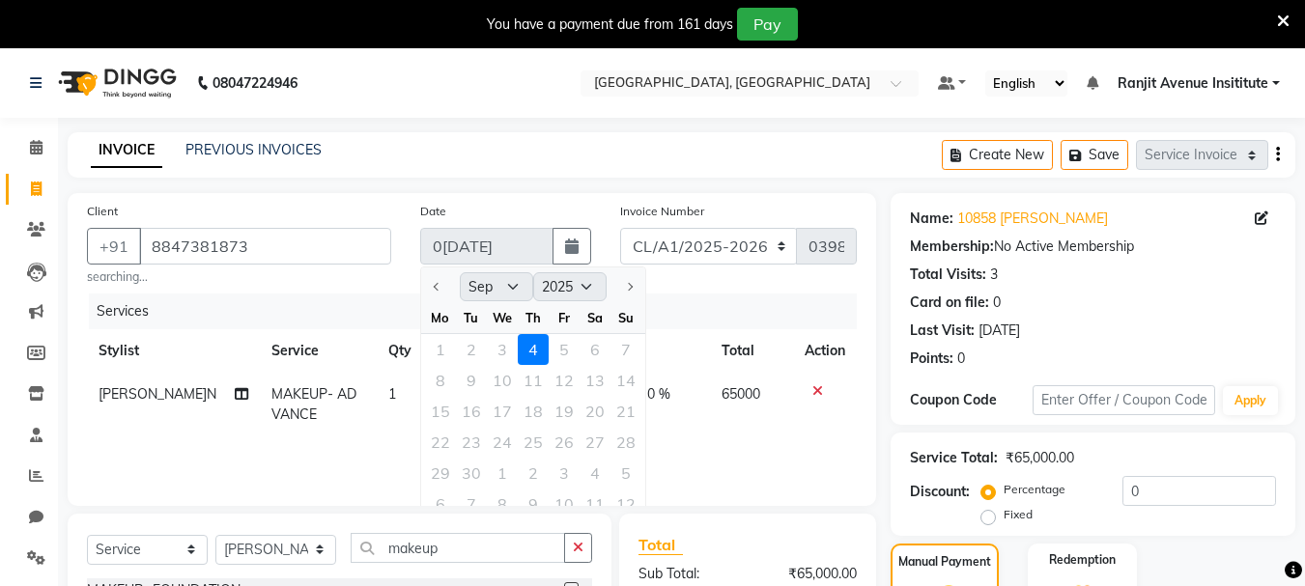
click at [467, 347] on div "1 2 3 4 5 6 7" at bounding box center [533, 349] width 224 height 31
click at [559, 247] on button "button" at bounding box center [572, 246] width 39 height 37
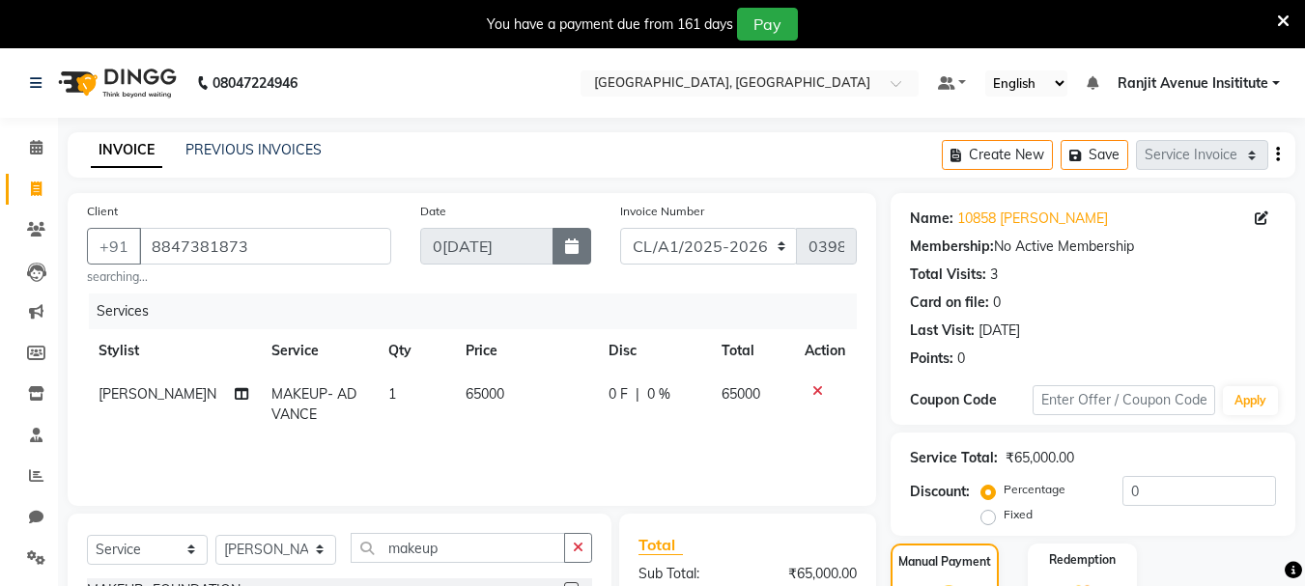
click at [572, 236] on button "button" at bounding box center [572, 246] width 39 height 37
select select "9"
select select "2025"
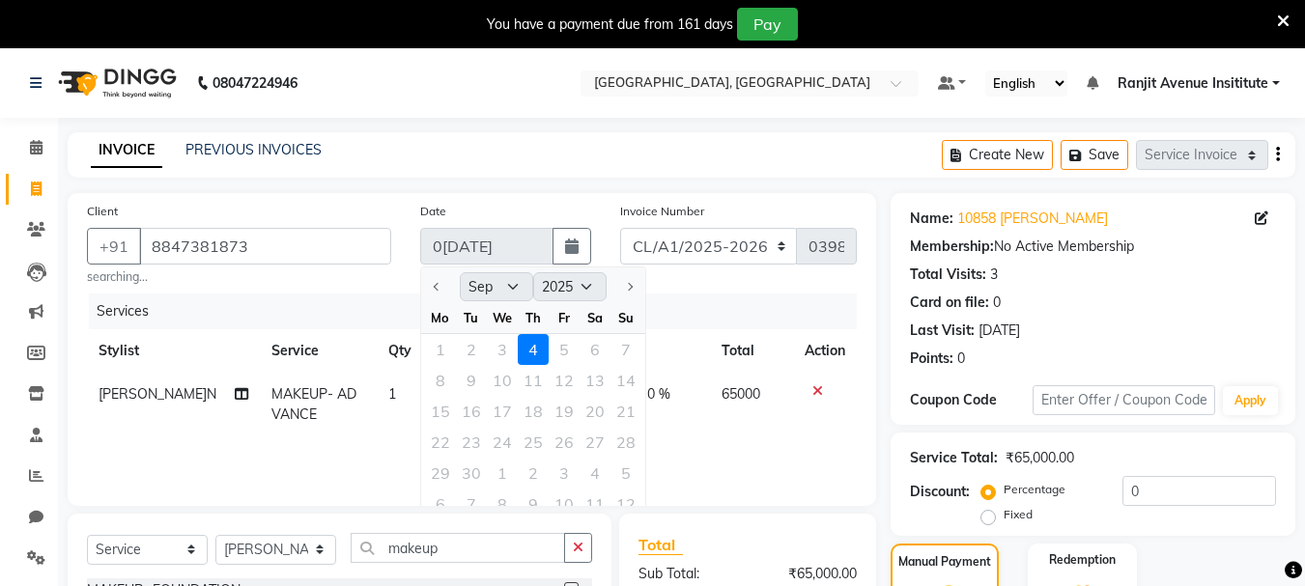
click at [462, 355] on div "1 2 3 4 5 6 7" at bounding box center [533, 349] width 224 height 31
click at [479, 346] on div "1 2 3 4 5 6 7" at bounding box center [533, 349] width 224 height 31
drag, startPoint x: 348, startPoint y: 361, endPoint x: 173, endPoint y: 341, distance: 176.1
drag, startPoint x: 173, startPoint y: 341, endPoint x: 691, endPoint y: 448, distance: 528.9
click at [691, 448] on div "Services Stylist Service Qty Price Disc Total Action ARPAN MAKEUP- ADVANCE 1 65…" at bounding box center [472, 390] width 770 height 193
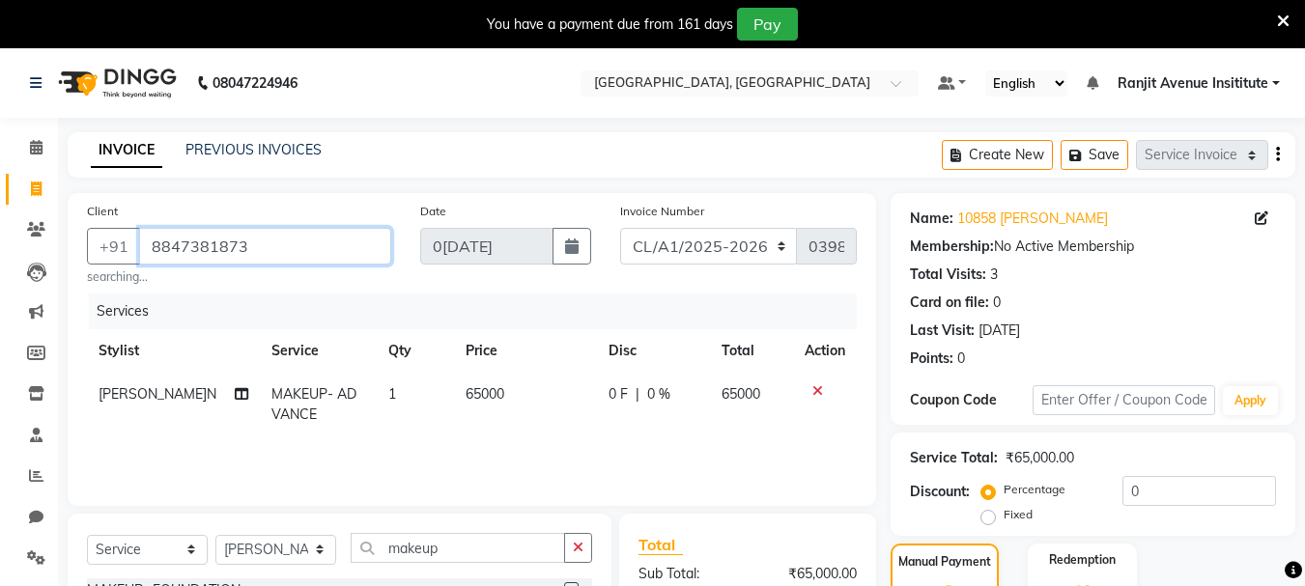
click at [288, 256] on input "8847381873" at bounding box center [265, 246] width 252 height 37
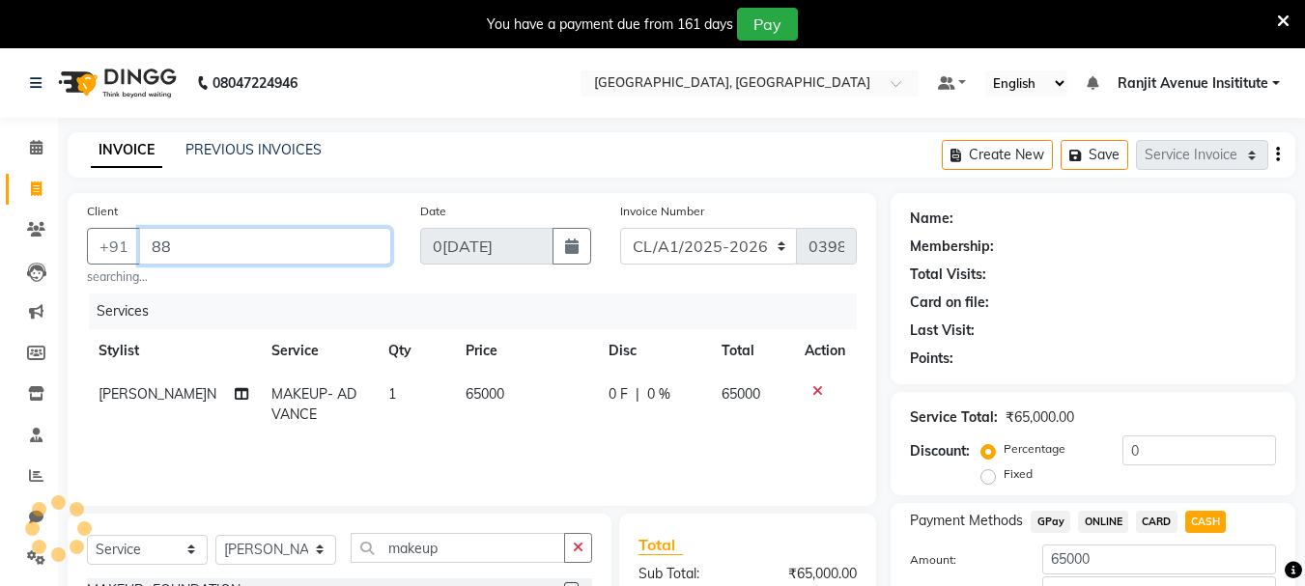
type input "8"
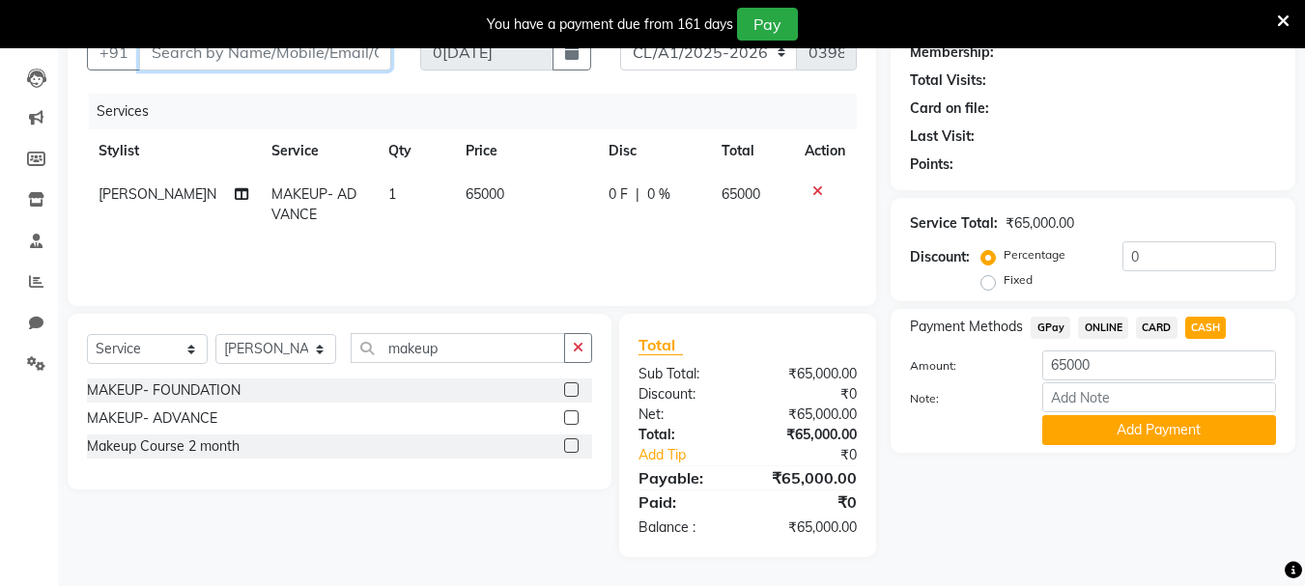
scroll to position [98, 0]
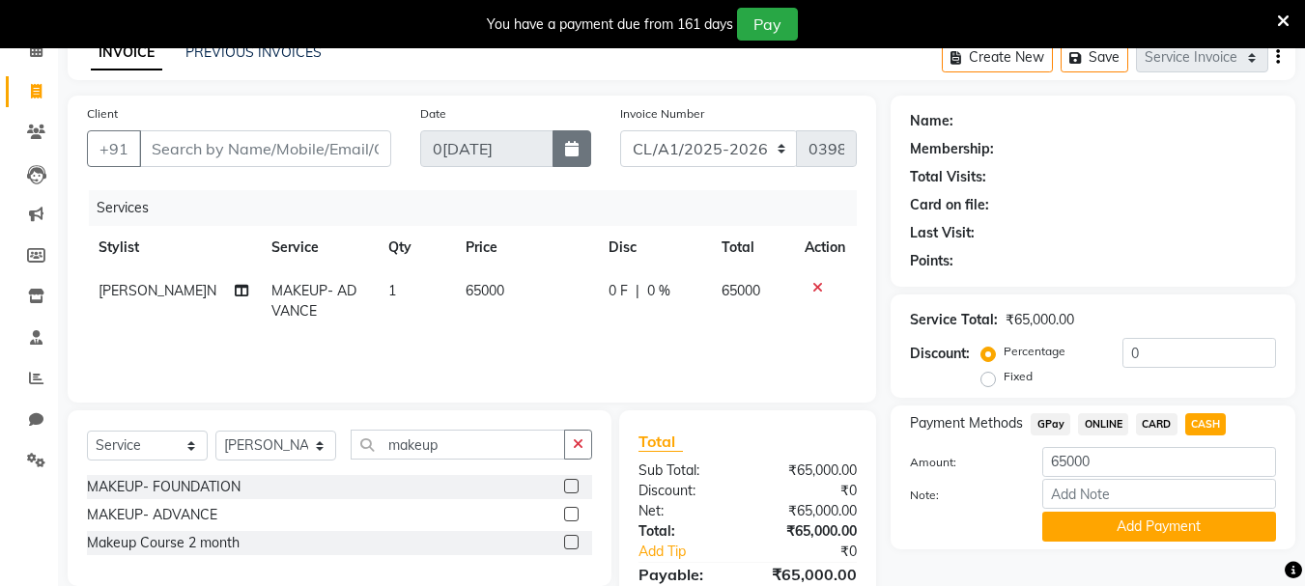
click at [586, 143] on button "button" at bounding box center [572, 148] width 39 height 37
select select "9"
select select "2025"
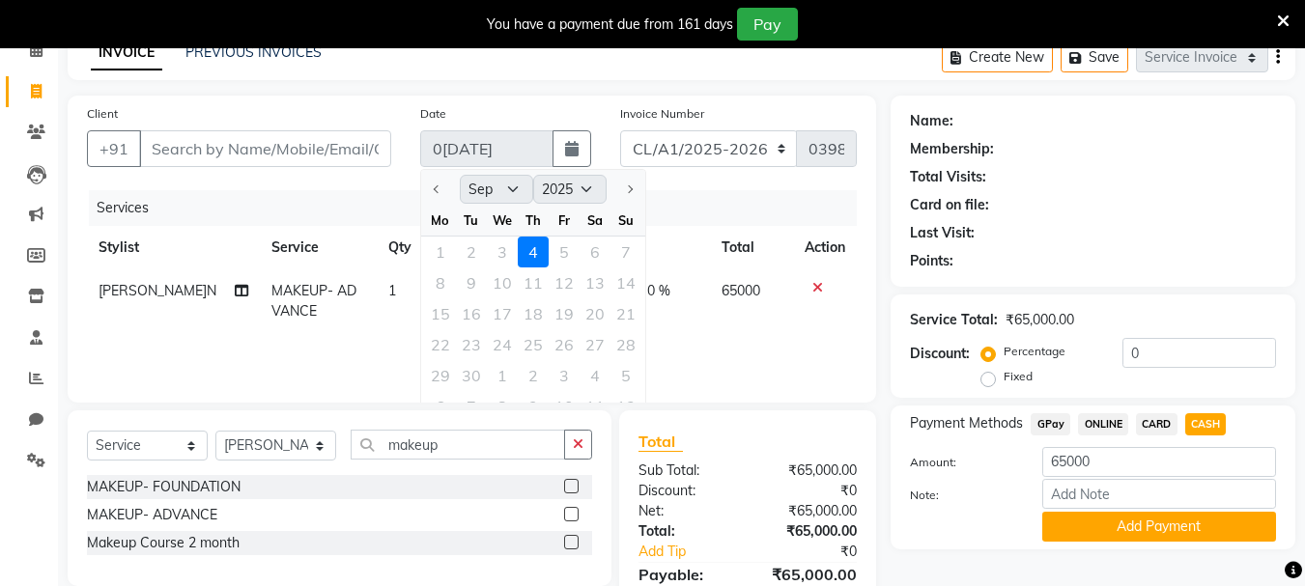
click at [474, 252] on div "1 2 3 4 5 6 7" at bounding box center [533, 252] width 224 height 31
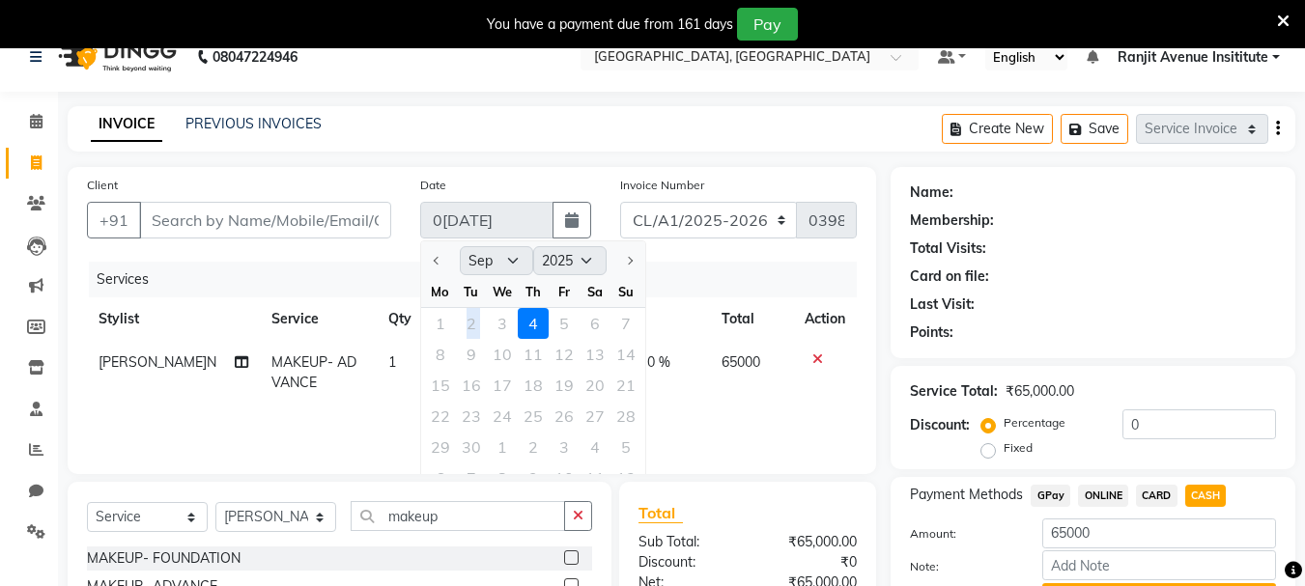
scroll to position [194, 0]
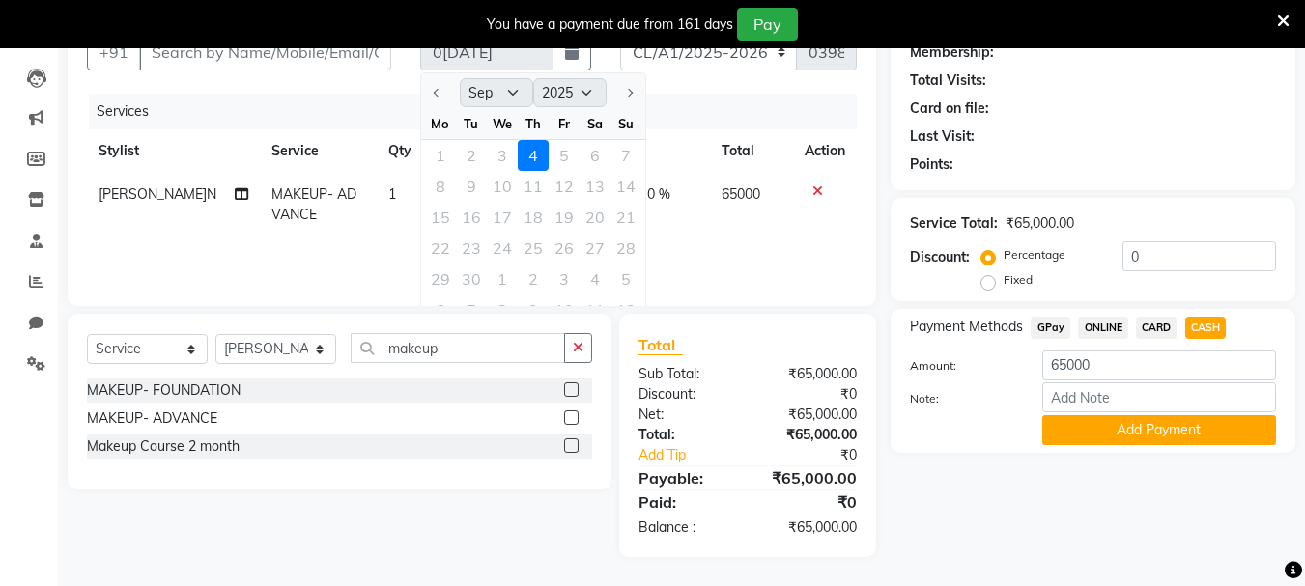
click at [811, 192] on div at bounding box center [825, 192] width 41 height 14
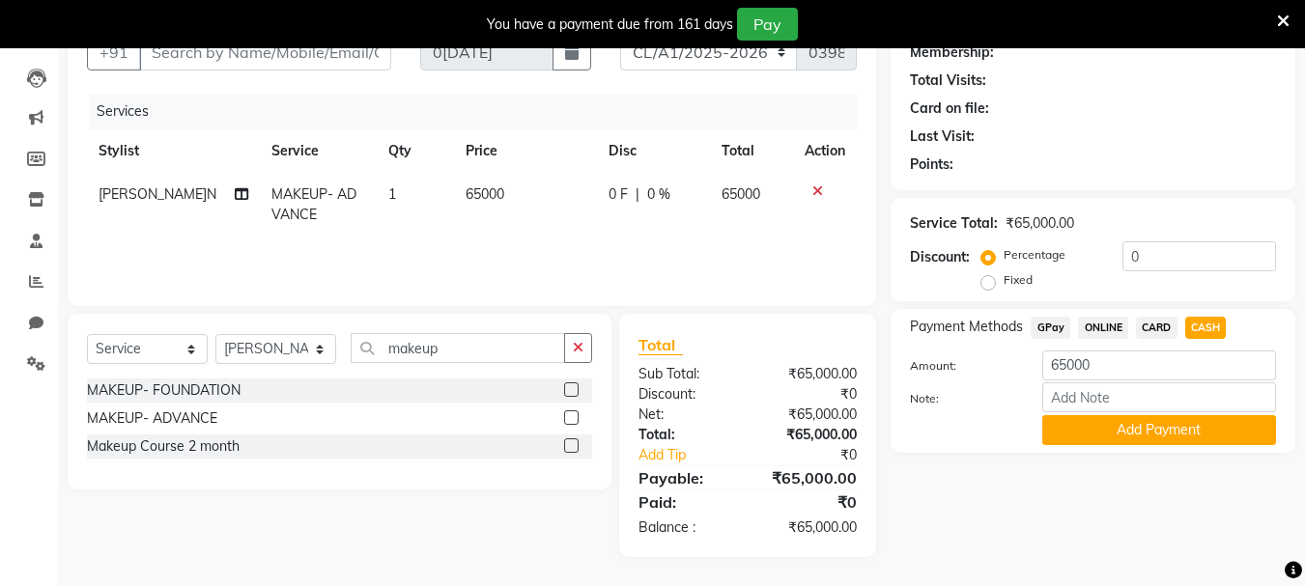
click at [819, 190] on icon at bounding box center [818, 192] width 11 height 14
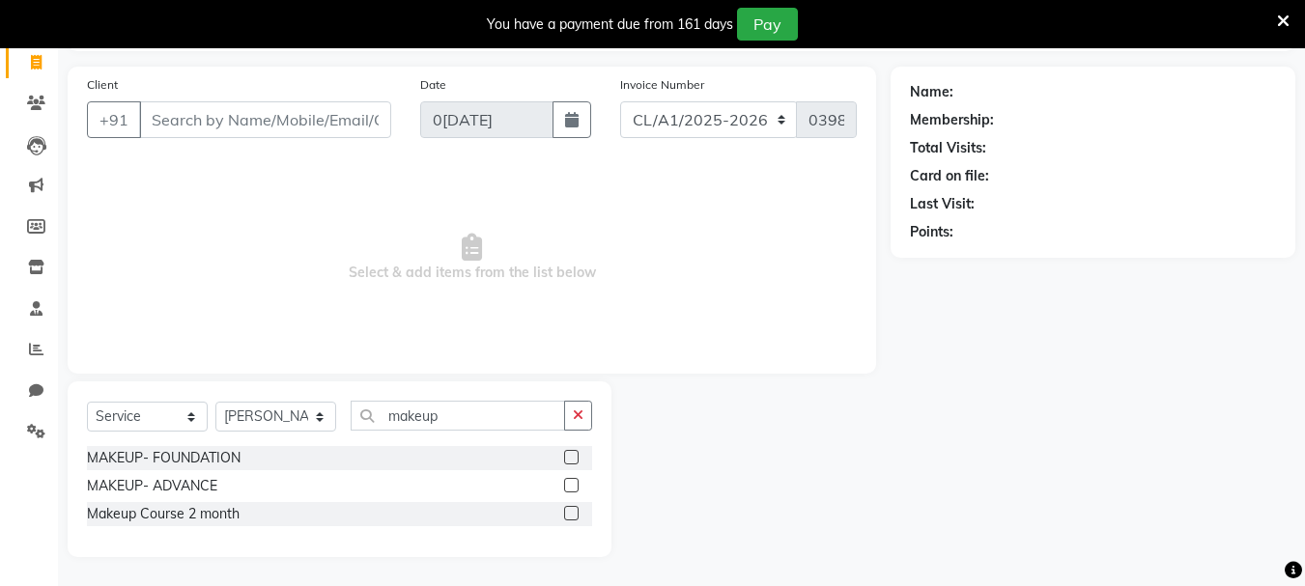
scroll to position [127, 0]
drag, startPoint x: 374, startPoint y: 119, endPoint x: 1264, endPoint y: 444, distance: 947.6
click at [374, 120] on input "Client" at bounding box center [265, 119] width 252 height 37
click at [43, 271] on icon at bounding box center [36, 267] width 16 height 14
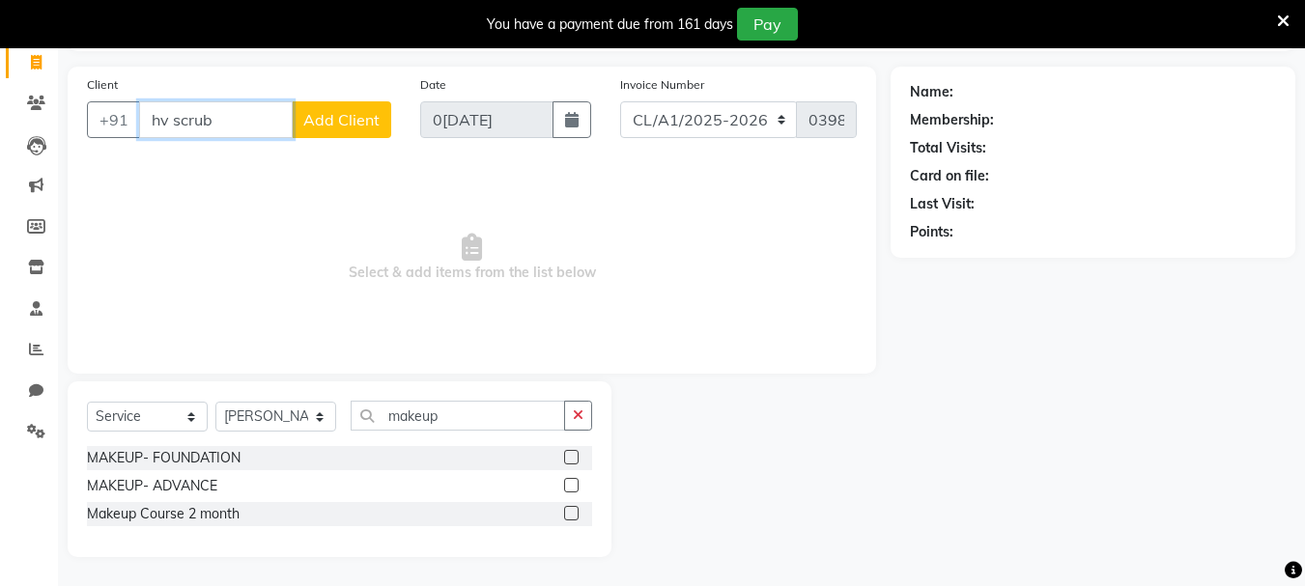
click at [213, 130] on input "hv scrub" at bounding box center [216, 119] width 154 height 37
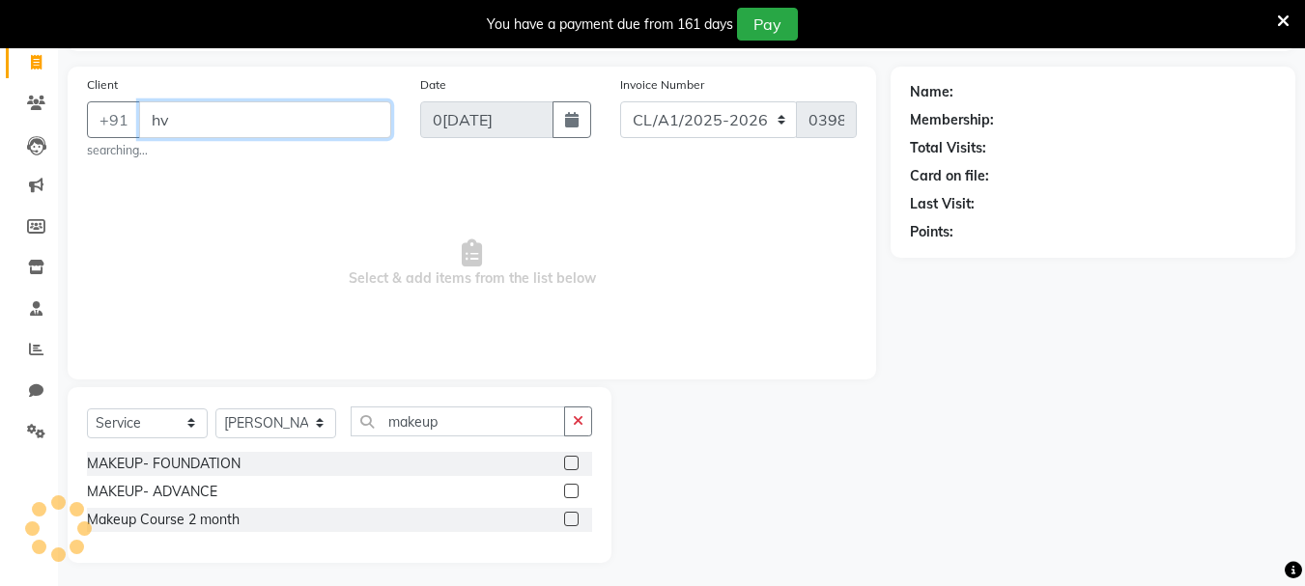
type input "h"
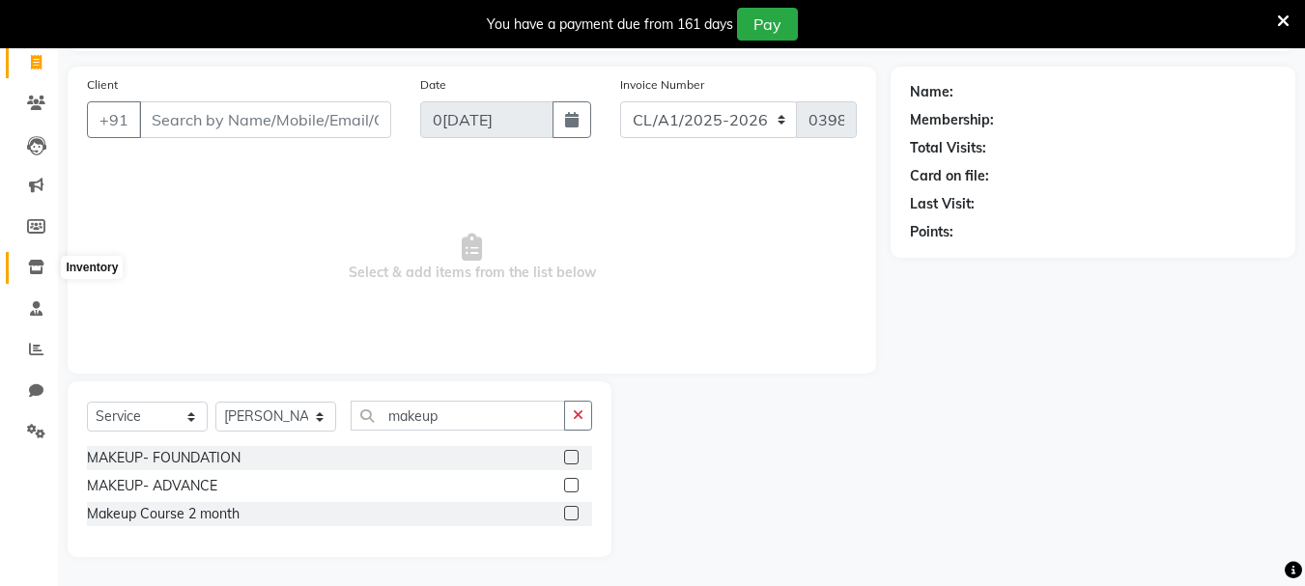
click at [43, 265] on icon at bounding box center [36, 267] width 16 height 14
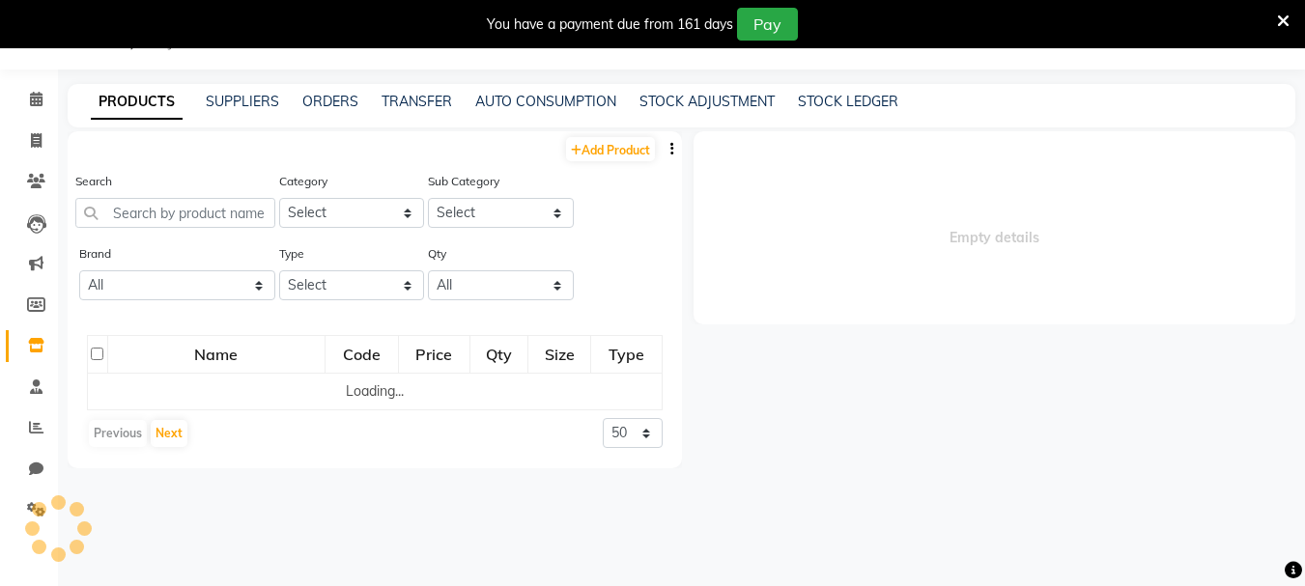
select select
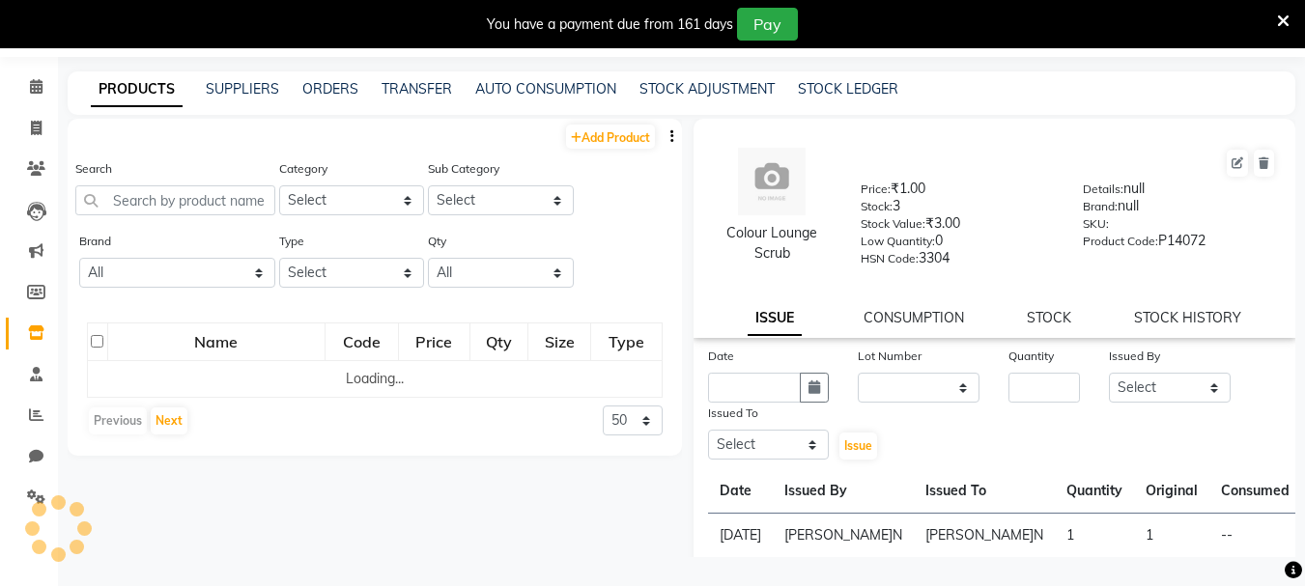
scroll to position [61, 0]
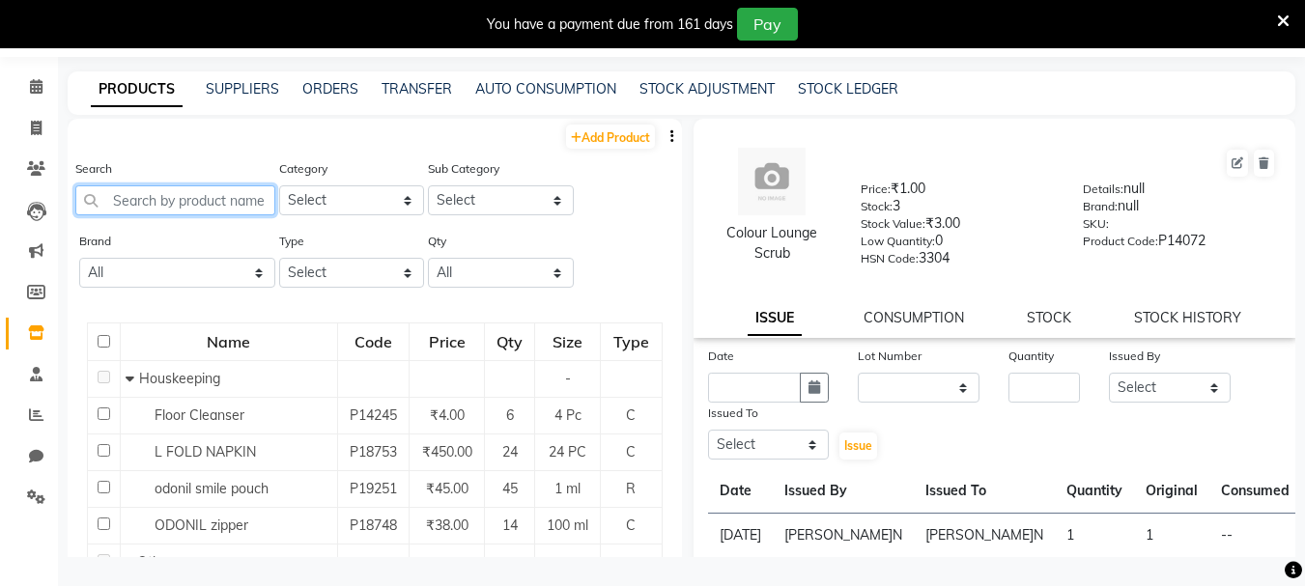
drag, startPoint x: 146, startPoint y: 188, endPoint x: 148, endPoint y: 201, distance: 12.7
click at [147, 200] on input "text" at bounding box center [175, 201] width 200 height 30
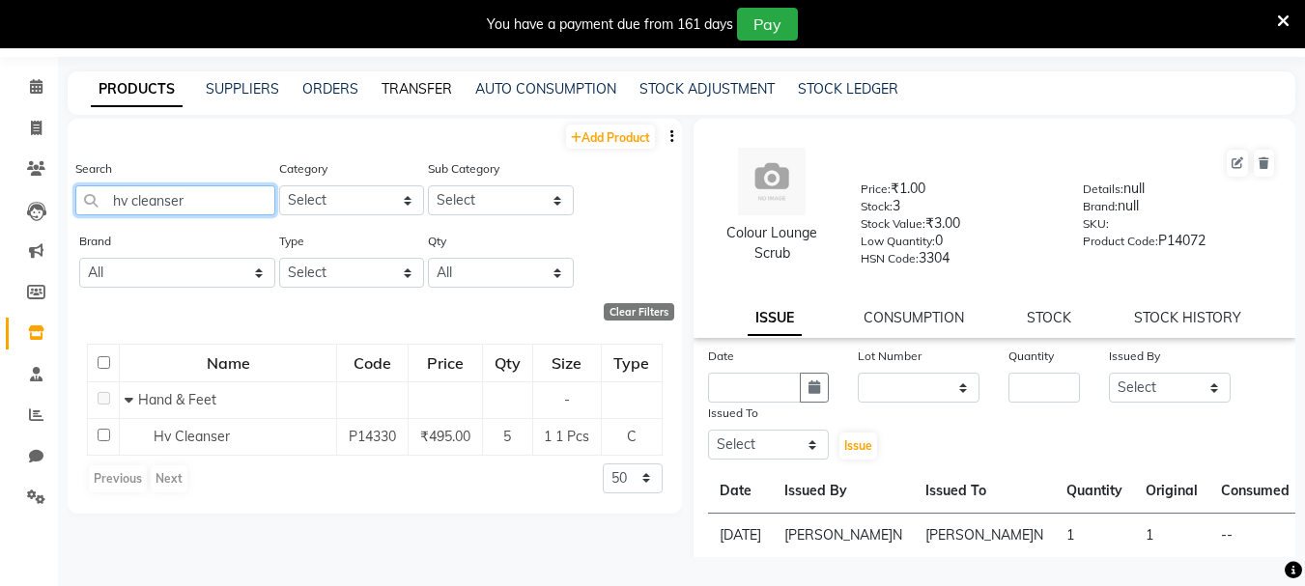
type input "hv cleanser"
click at [414, 92] on link "TRANSFER" at bounding box center [417, 88] width 71 height 17
select select "sender"
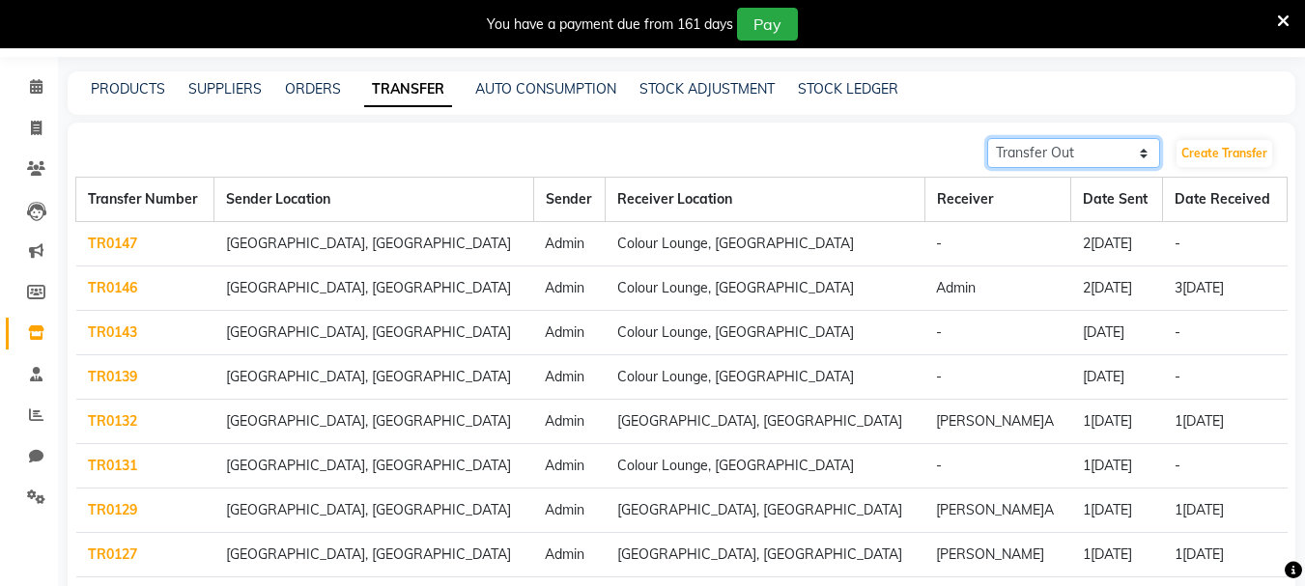
click at [1122, 157] on select "Transfer In Transfer Out" at bounding box center [1073, 153] width 173 height 30
click at [1184, 146] on link "Create Transfer" at bounding box center [1225, 153] width 96 height 27
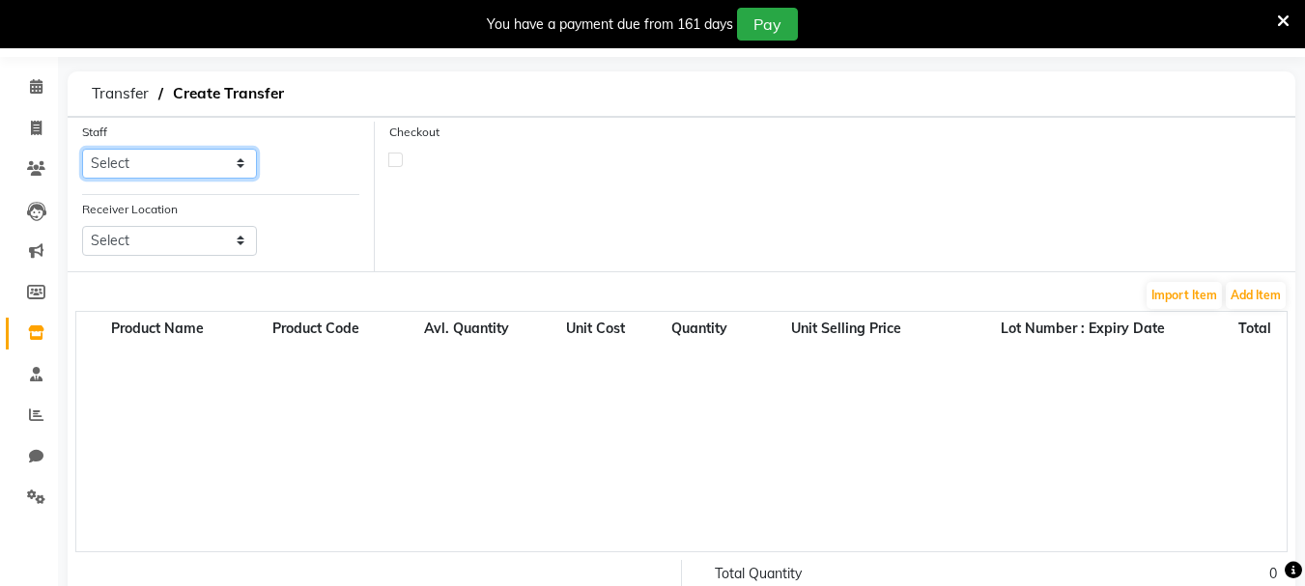
click at [171, 166] on select "Select Admin ARPAN AYUSHI DIGVIJAY MANMEET MANPREET Ranjit Avenue Insititute RA…" at bounding box center [169, 164] width 175 height 30
select select "70206"
click at [82, 149] on select "Select Admin ARPAN AYUSHI DIGVIJAY MANMEET MANPREET Ranjit Avenue Insititute RA…" at bounding box center [169, 164] width 175 height 30
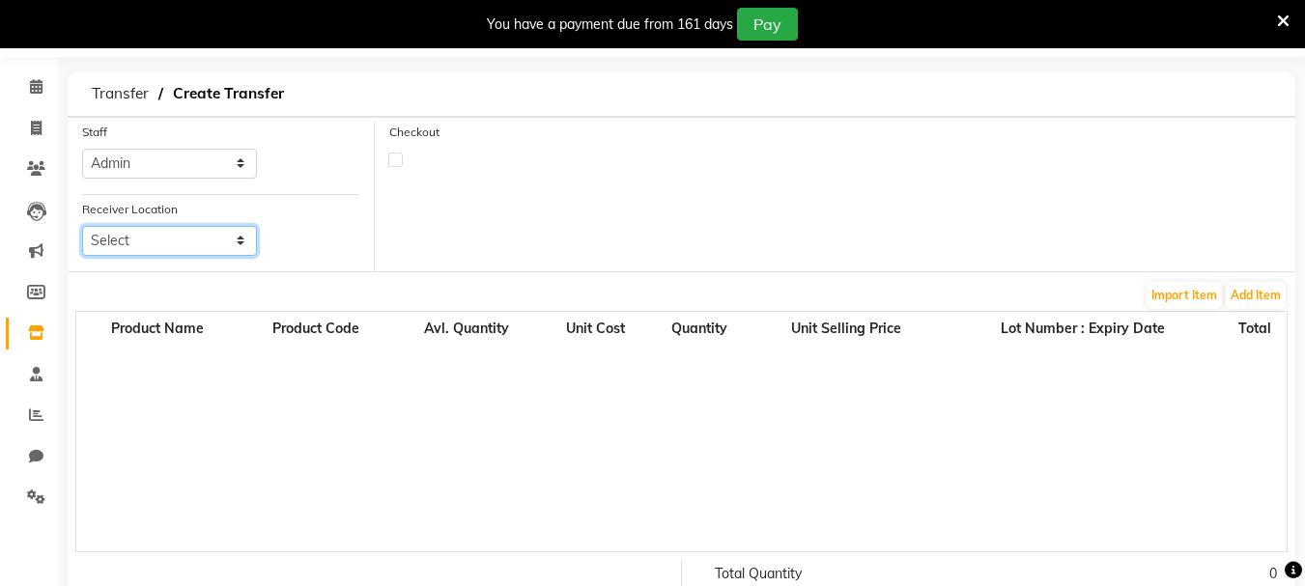
drag, startPoint x: 229, startPoint y: 241, endPoint x: 229, endPoint y: 255, distance: 14.5
click at [229, 248] on select "Select Colour Lounge, Lawrence Road Colour Lounge, Ranjit Avenue Colour Lounge …" at bounding box center [169, 241] width 175 height 30
select select "3457"
click at [82, 226] on select "Select Colour Lounge, Lawrence Road Colour Lounge, Ranjit Avenue Colour Lounge …" at bounding box center [169, 241] width 175 height 30
click at [1239, 300] on button "Add Item" at bounding box center [1256, 295] width 60 height 27
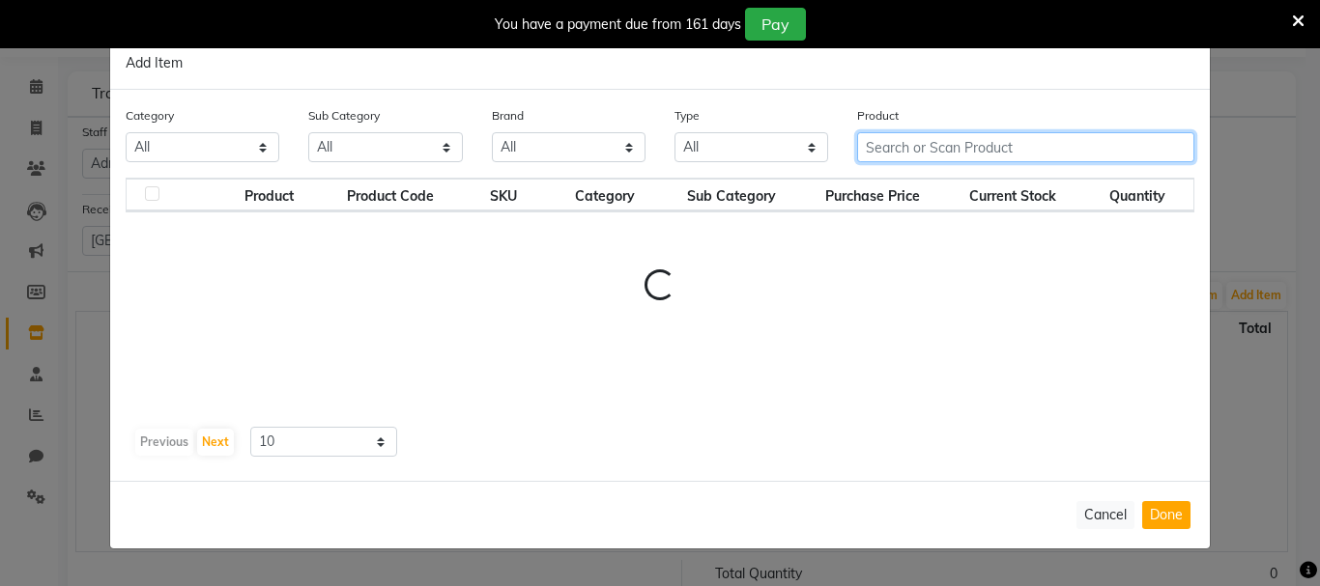
click at [920, 143] on input "text" at bounding box center [1025, 147] width 337 height 30
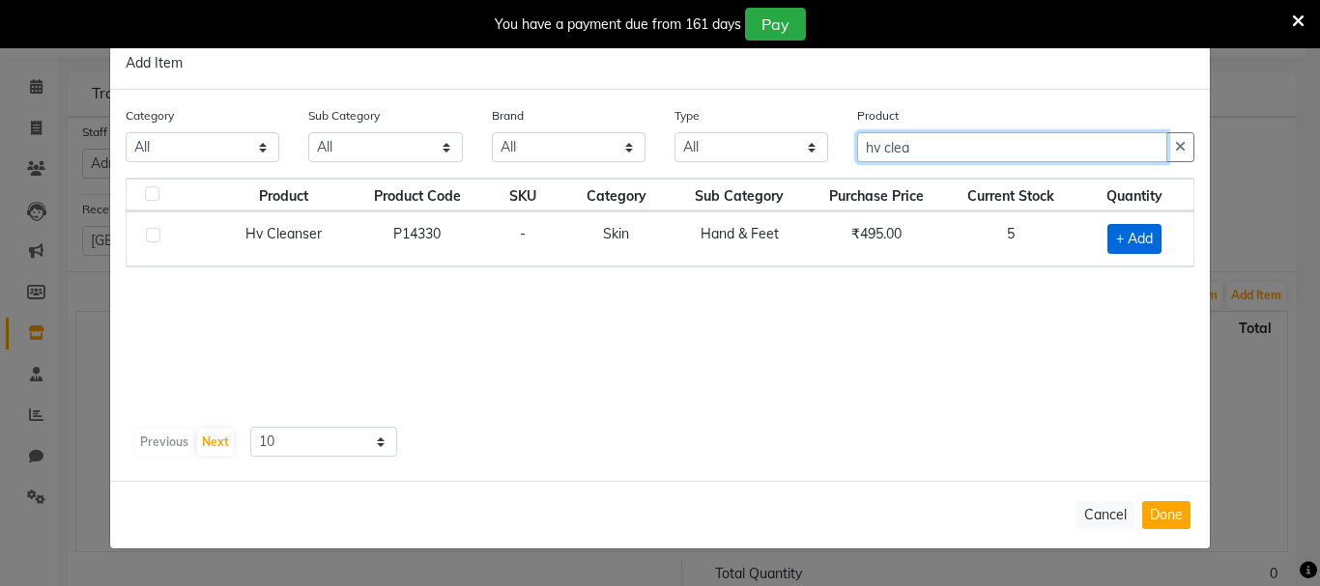
type input "hv clea"
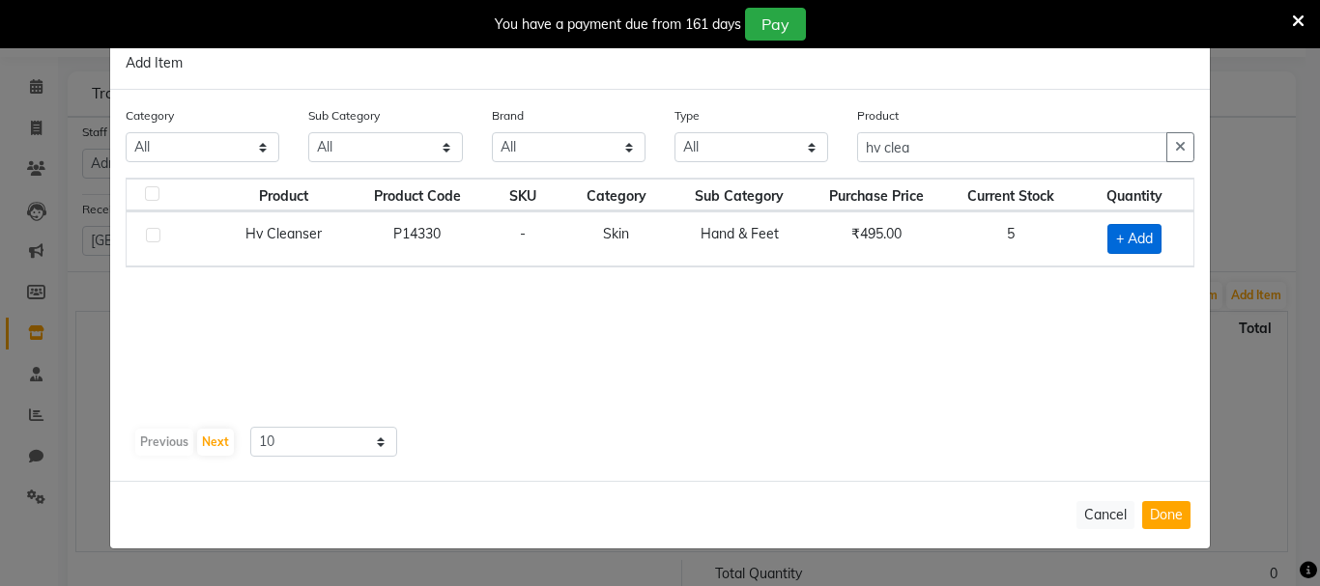
click at [1156, 237] on span "+ Add" at bounding box center [1134, 239] width 54 height 30
checkbox input "true"
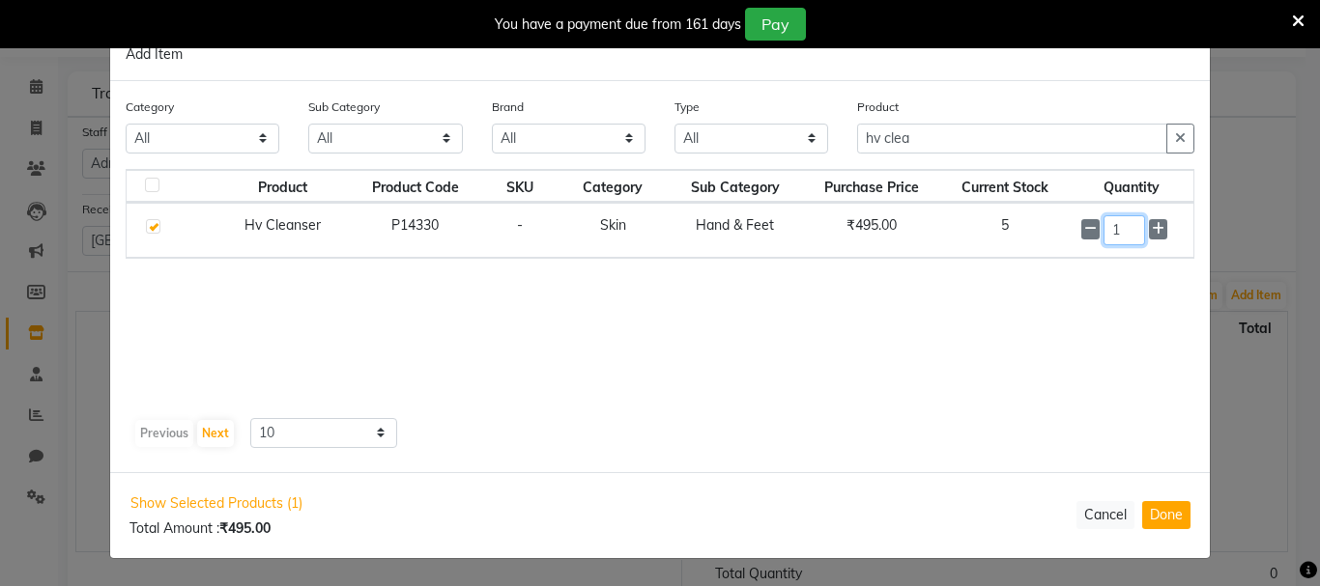
click at [1134, 227] on input "1" at bounding box center [1124, 230] width 42 height 30
type input "3"
click at [1045, 121] on div "Product hv clea" at bounding box center [1025, 126] width 337 height 57
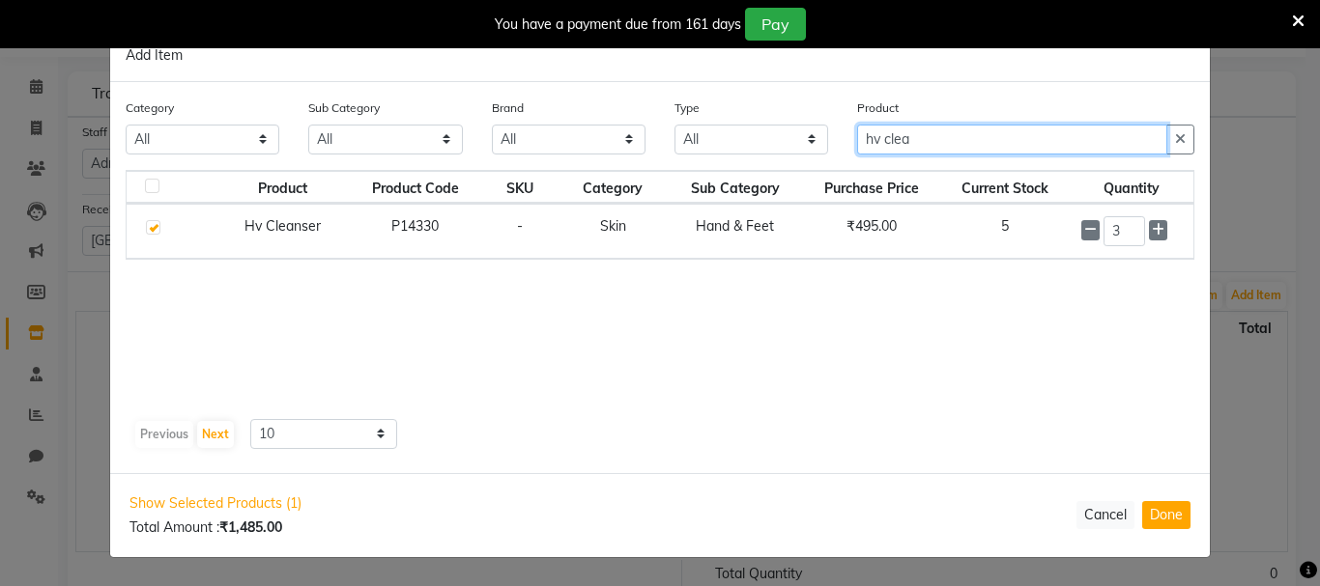
click at [1042, 125] on input "hv clea" at bounding box center [1012, 140] width 310 height 30
type input "hv scrub"
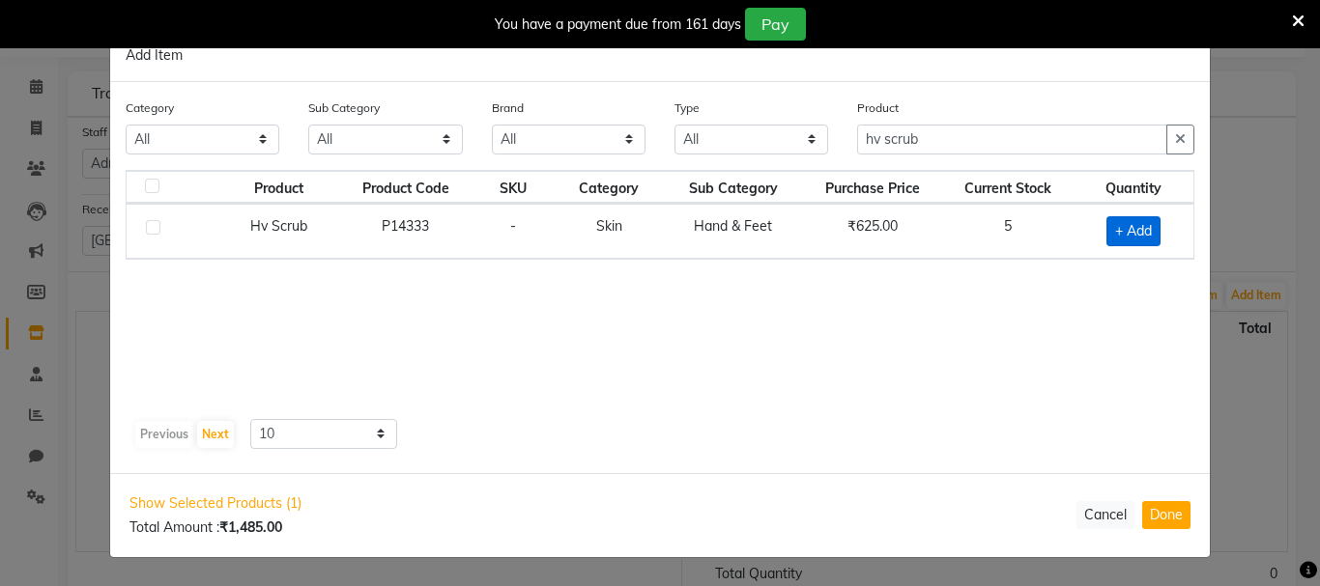
click at [1145, 232] on span "+ Add" at bounding box center [1133, 231] width 54 height 30
checkbox input "true"
click at [1142, 227] on div "1" at bounding box center [1131, 230] width 102 height 30
type input "3"
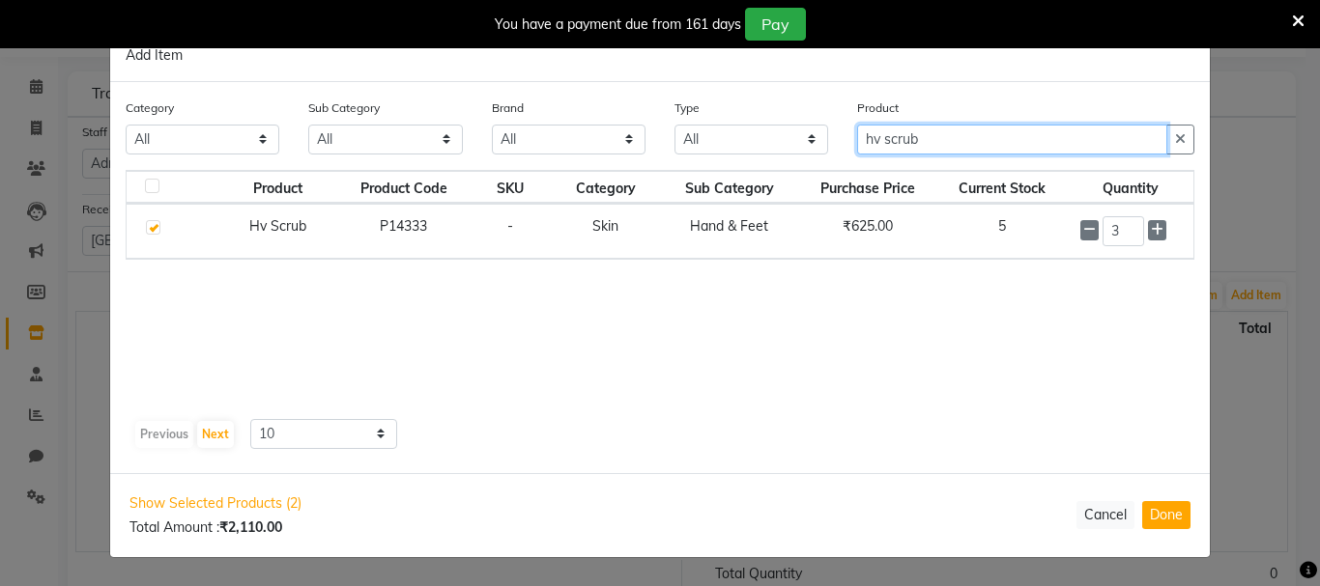
click at [998, 148] on input "hv scrub" at bounding box center [1012, 140] width 310 height 30
type input "hv cream"
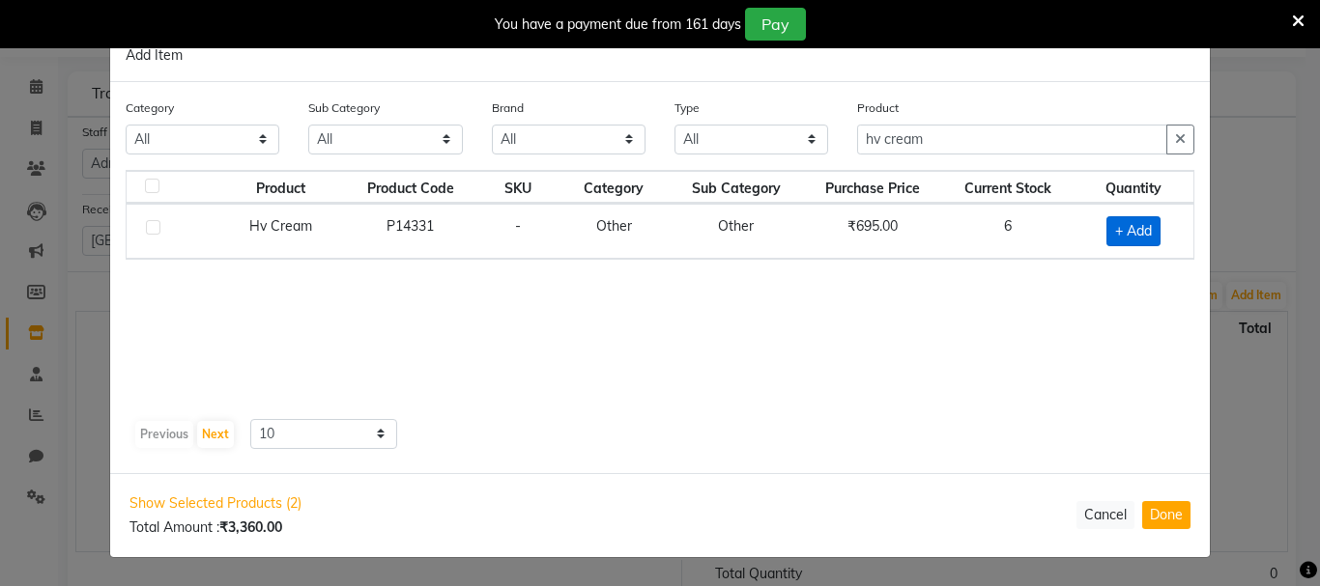
click at [1144, 229] on span "+ Add" at bounding box center [1133, 231] width 54 height 30
checkbox input "true"
click at [1122, 228] on input "1" at bounding box center [1122, 230] width 43 height 30
type input "3"
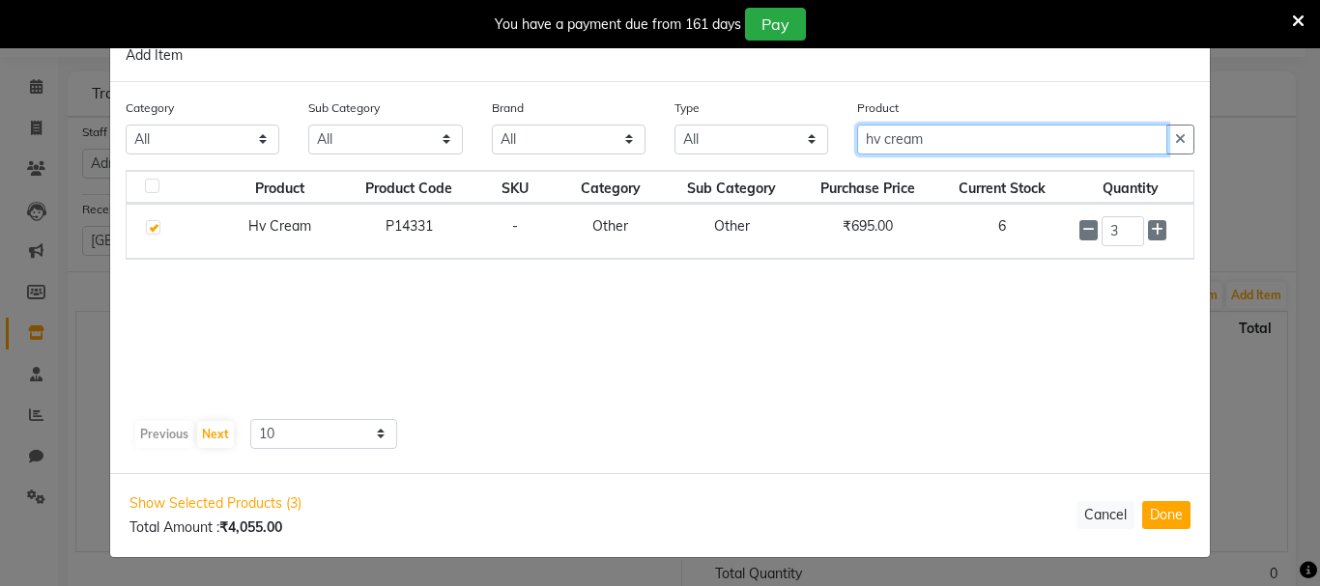
click at [1003, 126] on input "hv cream" at bounding box center [1012, 140] width 310 height 30
type input "h"
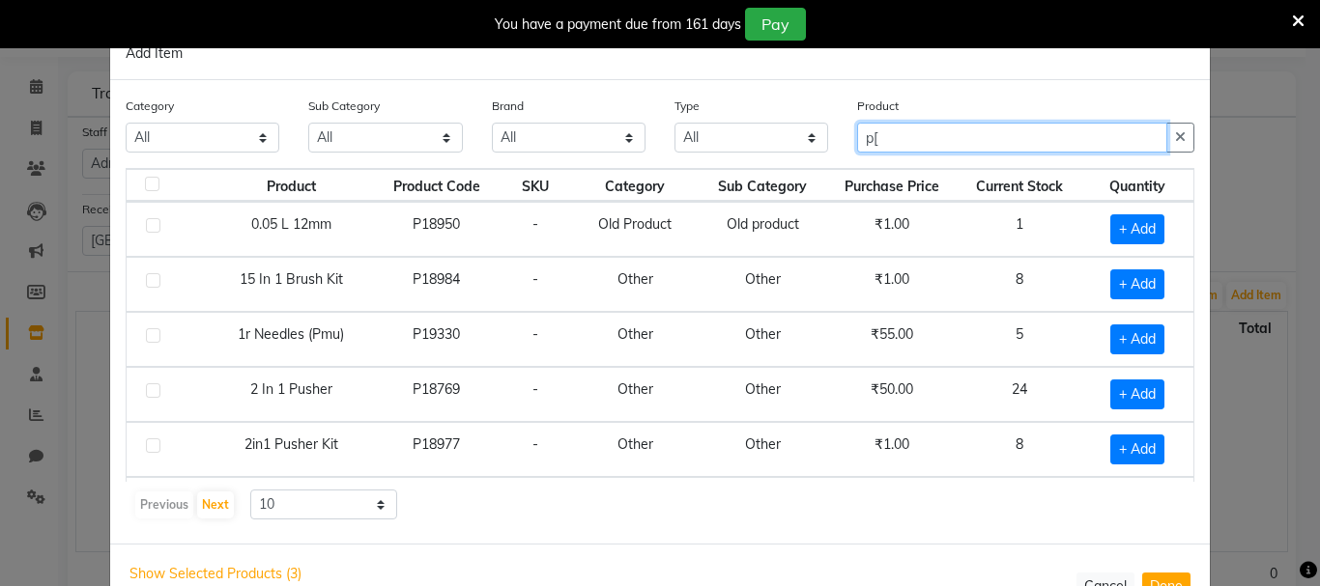
type input "p"
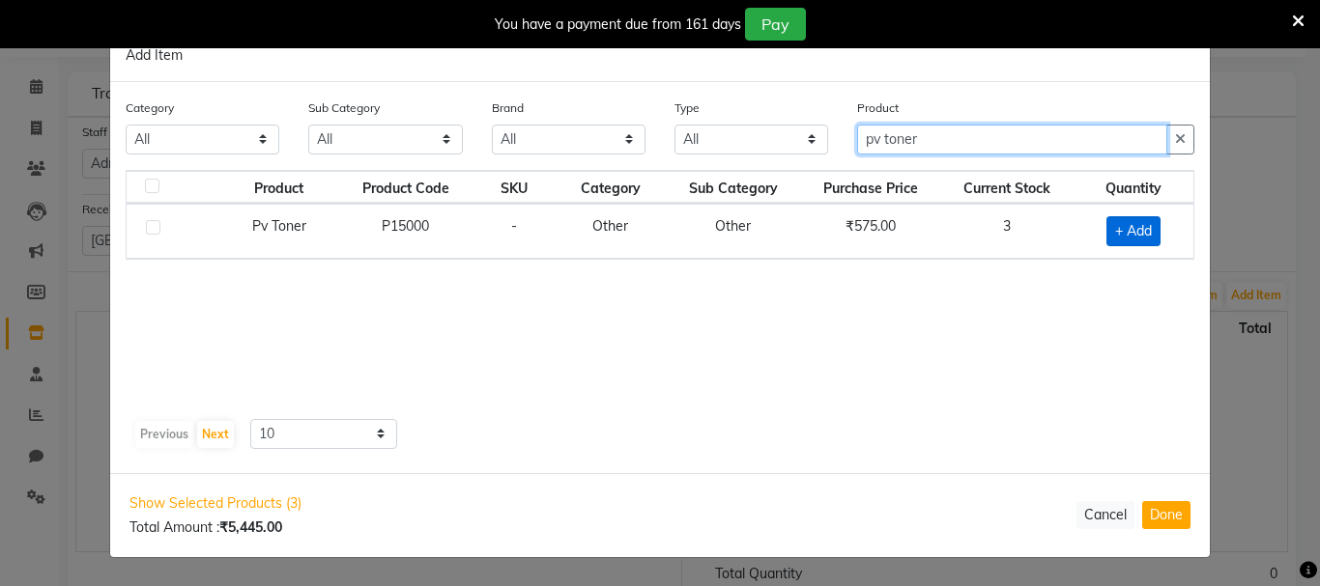
type input "pv toner"
click at [1131, 229] on span "+ Add" at bounding box center [1133, 231] width 54 height 30
checkbox input "true"
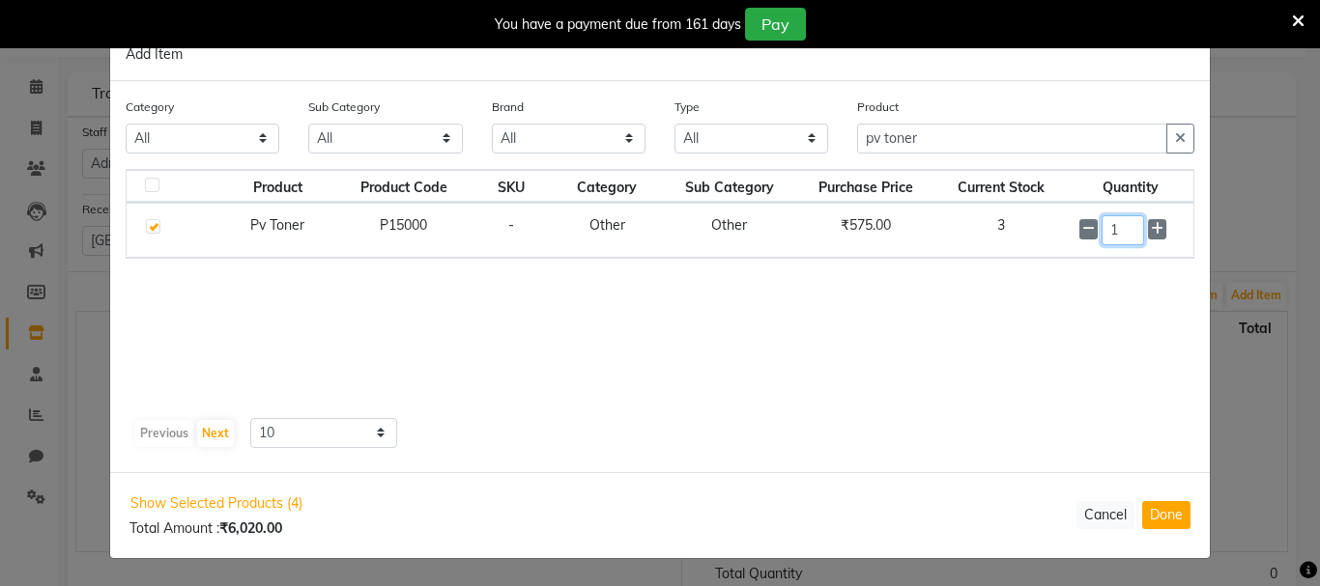
click at [1131, 229] on input "1" at bounding box center [1122, 230] width 43 height 30
type input "2"
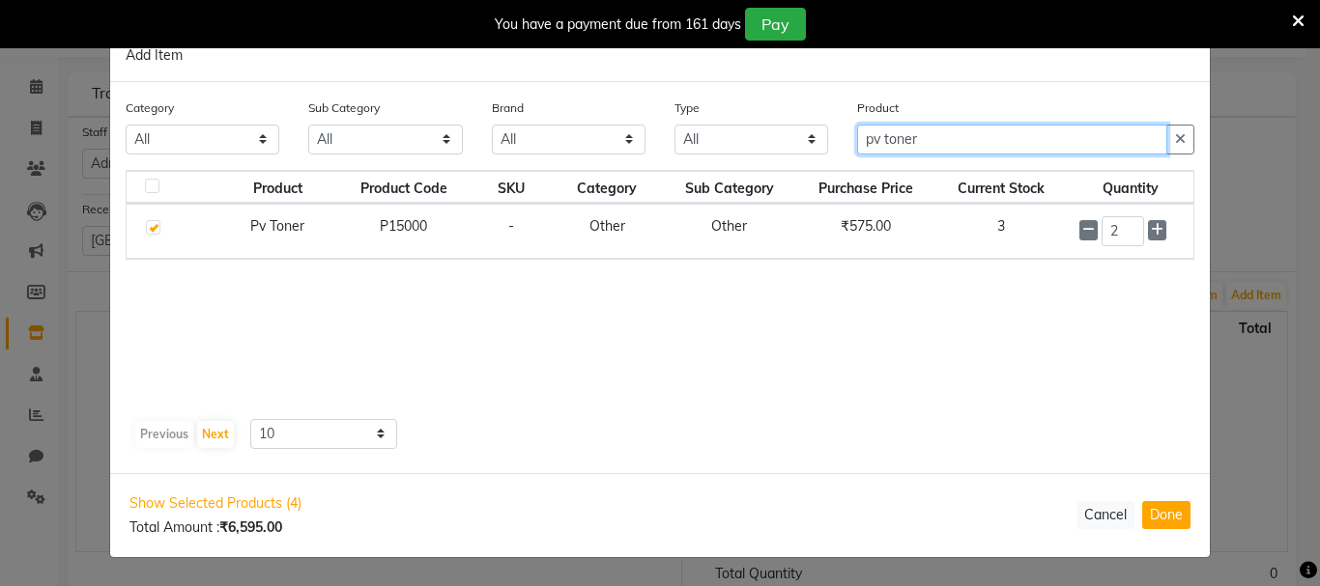
click at [997, 127] on input "pv toner" at bounding box center [1012, 140] width 310 height 30
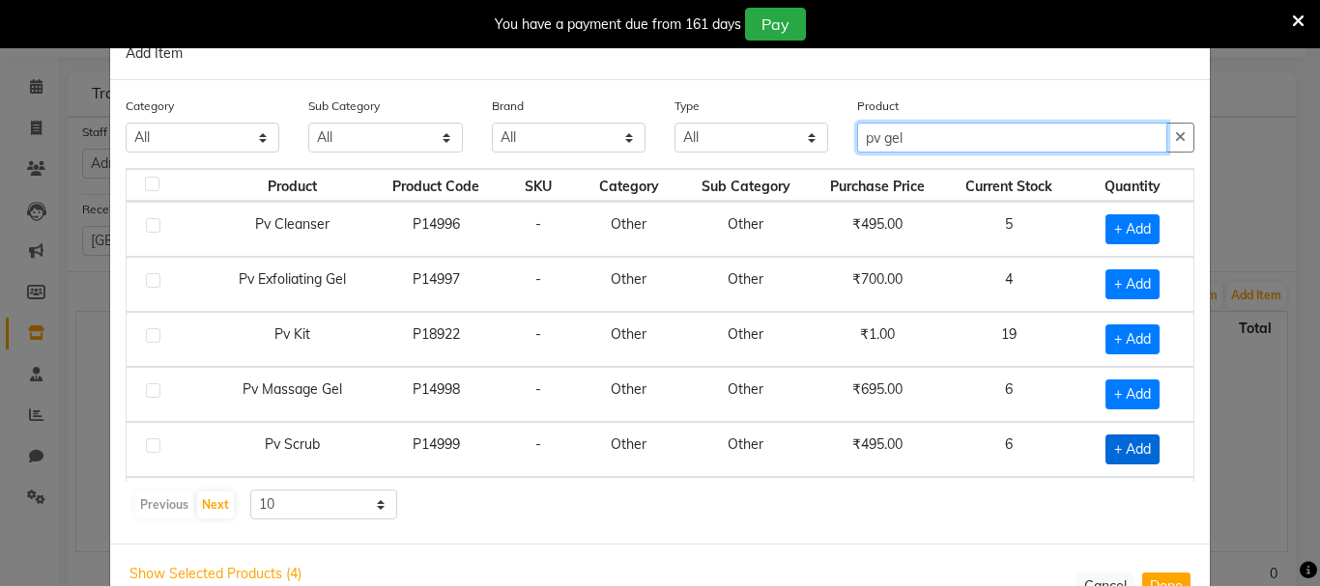
type input "pv gel"
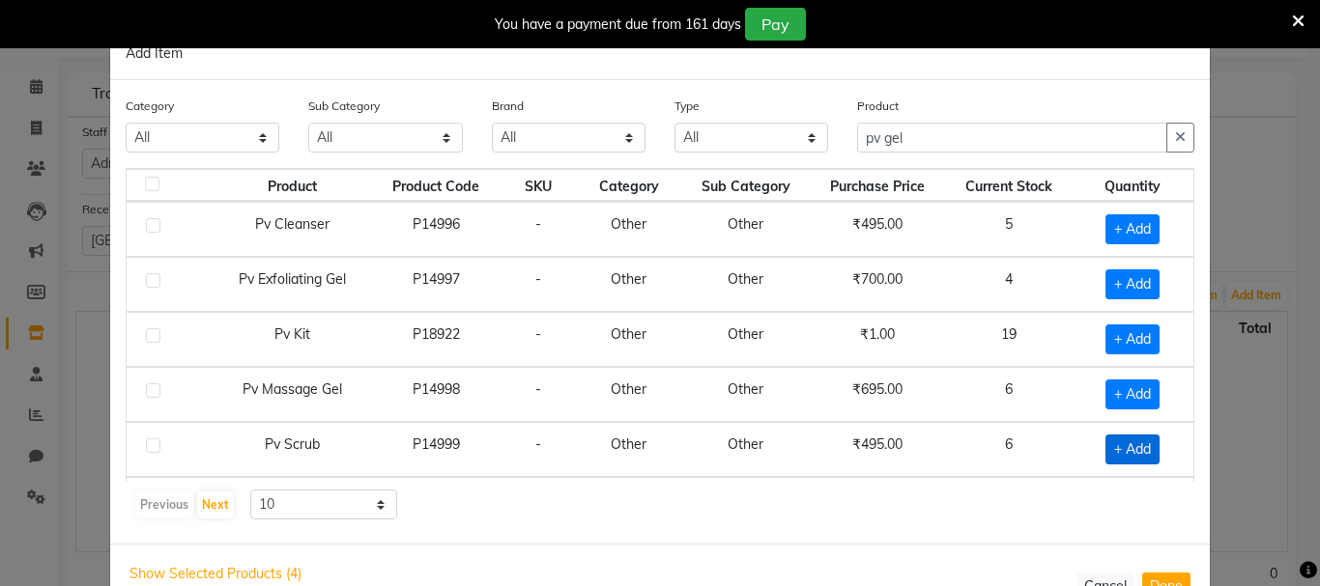
click at [1124, 436] on span "+ Add" at bounding box center [1132, 450] width 54 height 30
checkbox input "true"
click at [1106, 444] on input "1" at bounding box center [1126, 450] width 41 height 30
type input "2"
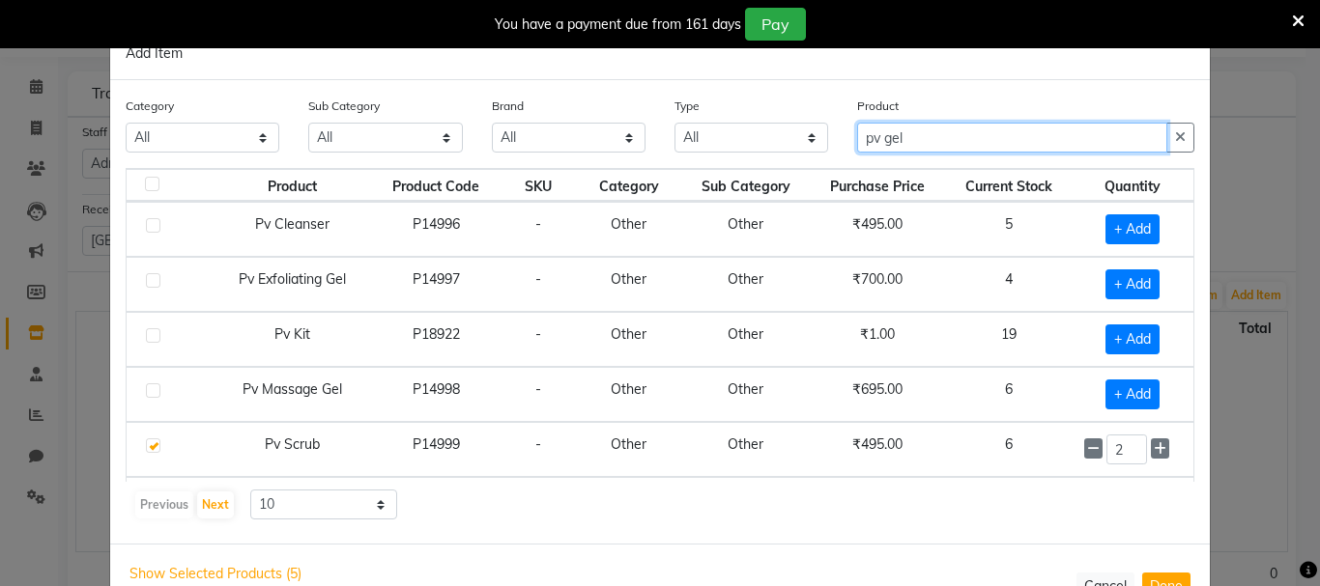
click at [964, 129] on input "pv gel" at bounding box center [1012, 138] width 310 height 30
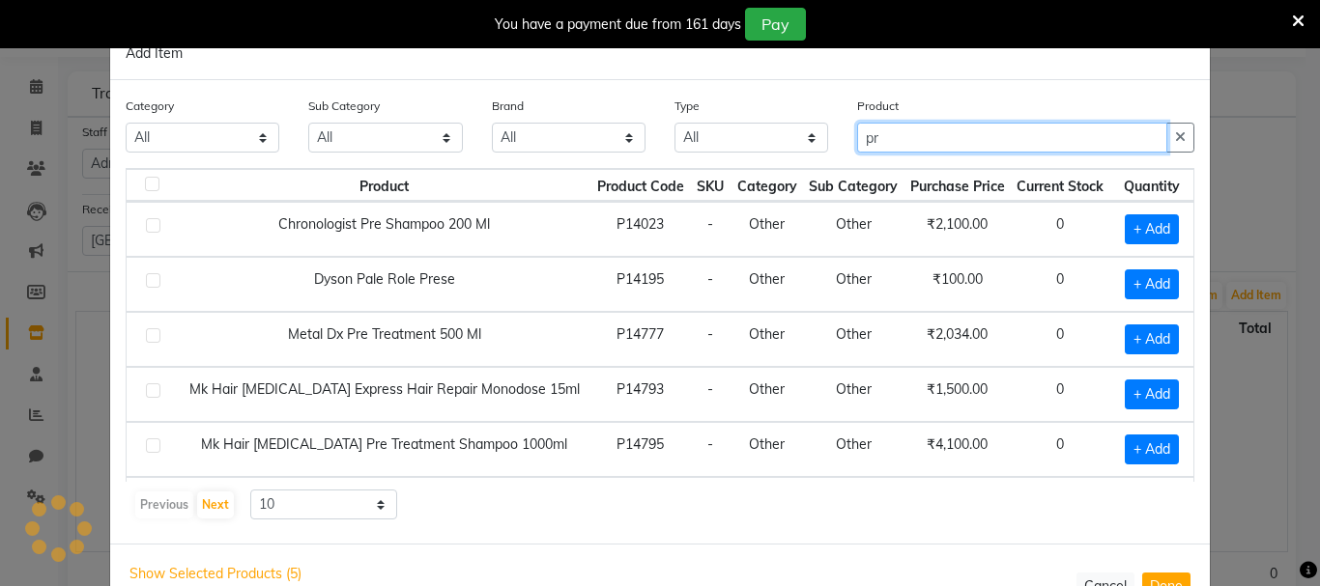
type input "p"
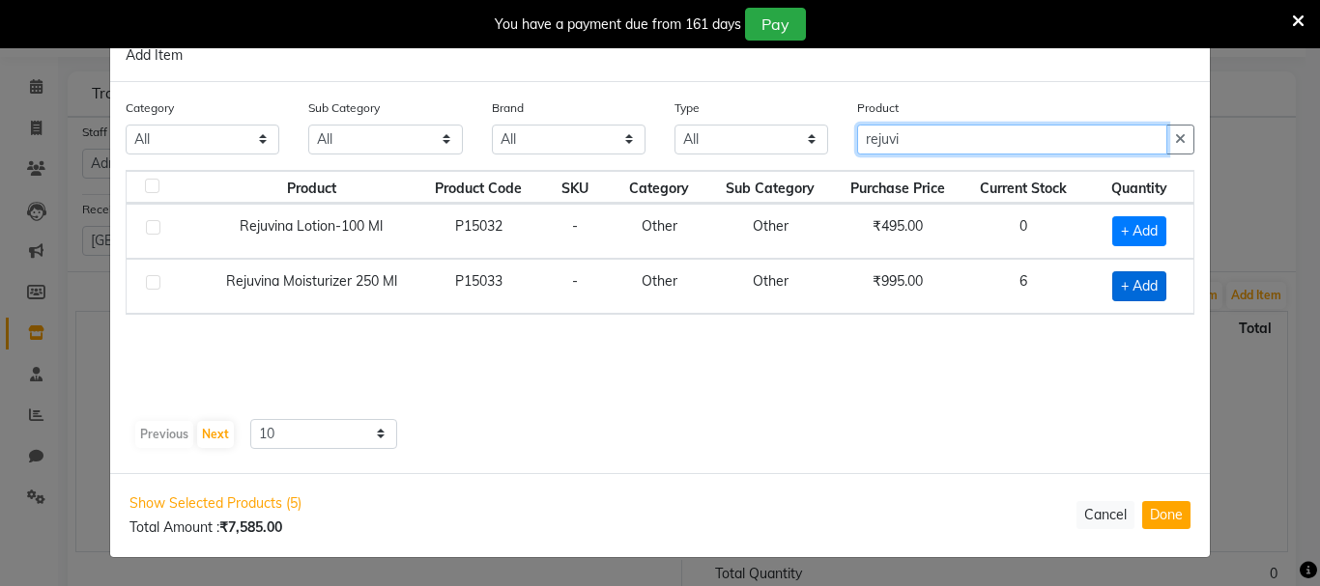
type input "rejuvi"
click at [1140, 276] on span "+ Add" at bounding box center [1139, 286] width 54 height 30
checkbox input "true"
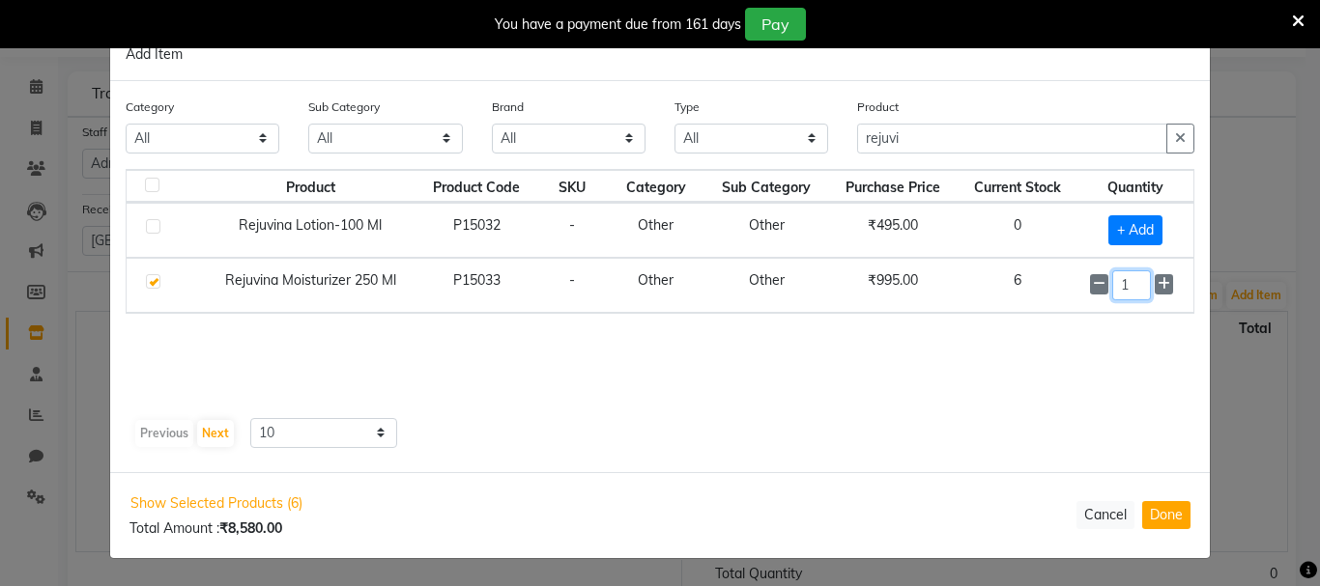
click at [1133, 271] on input "1" at bounding box center [1131, 286] width 39 height 30
type input "2"
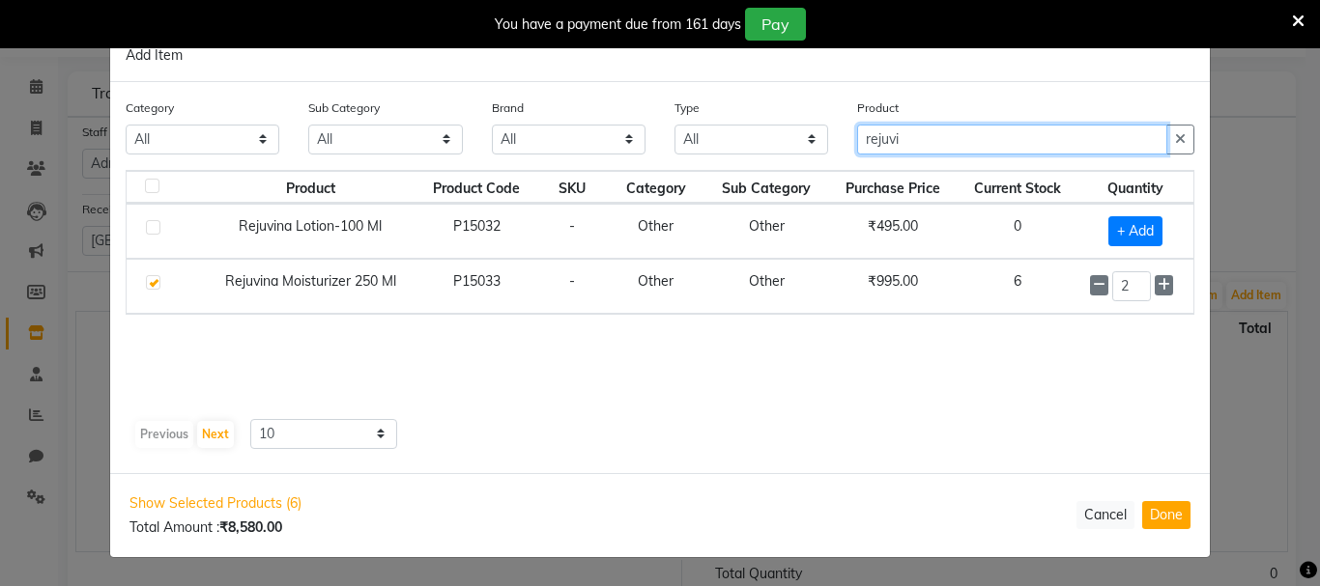
click at [1041, 132] on input "rejuvi" at bounding box center [1012, 140] width 310 height 30
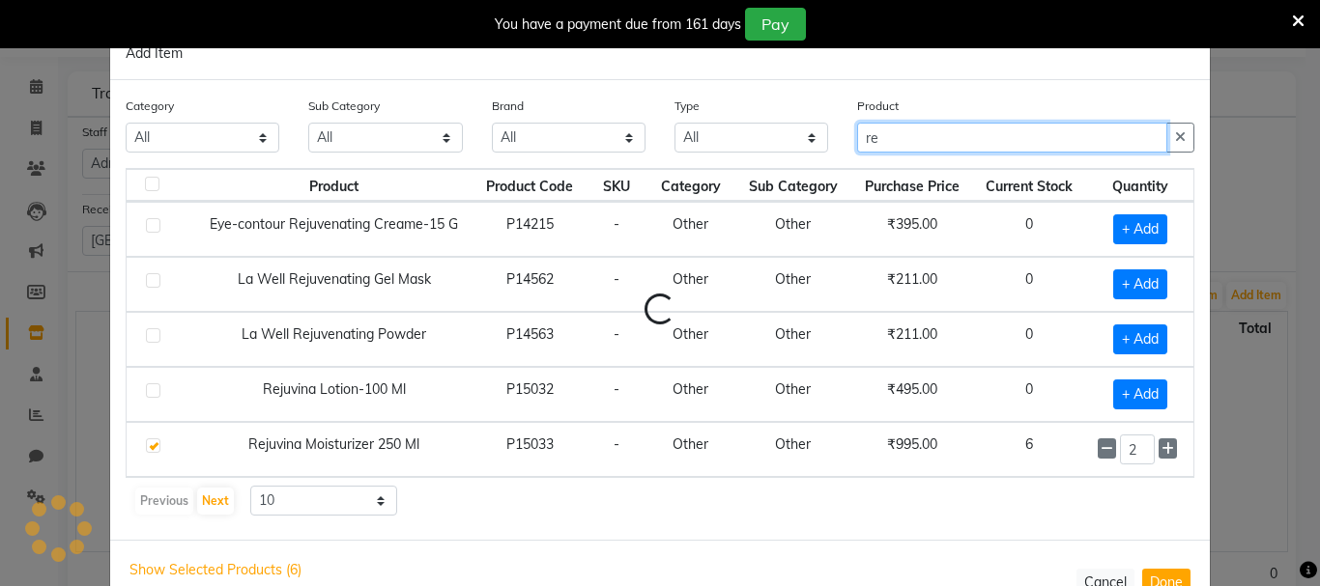
type input "r"
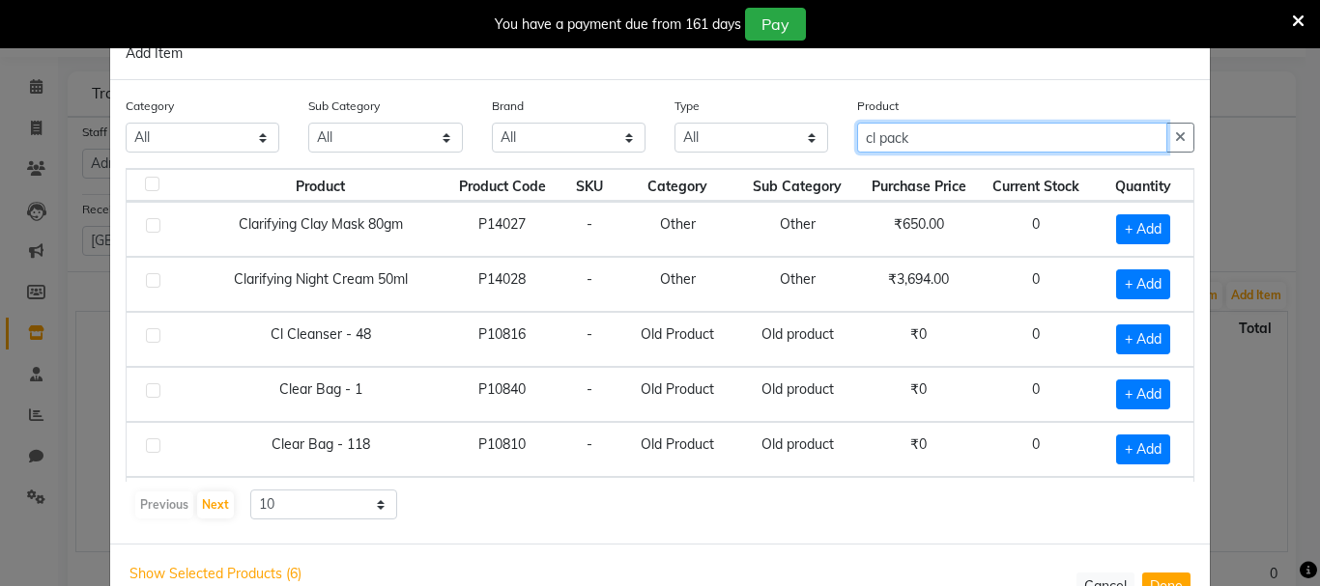
click at [872, 131] on input "cl pack" at bounding box center [1012, 138] width 310 height 30
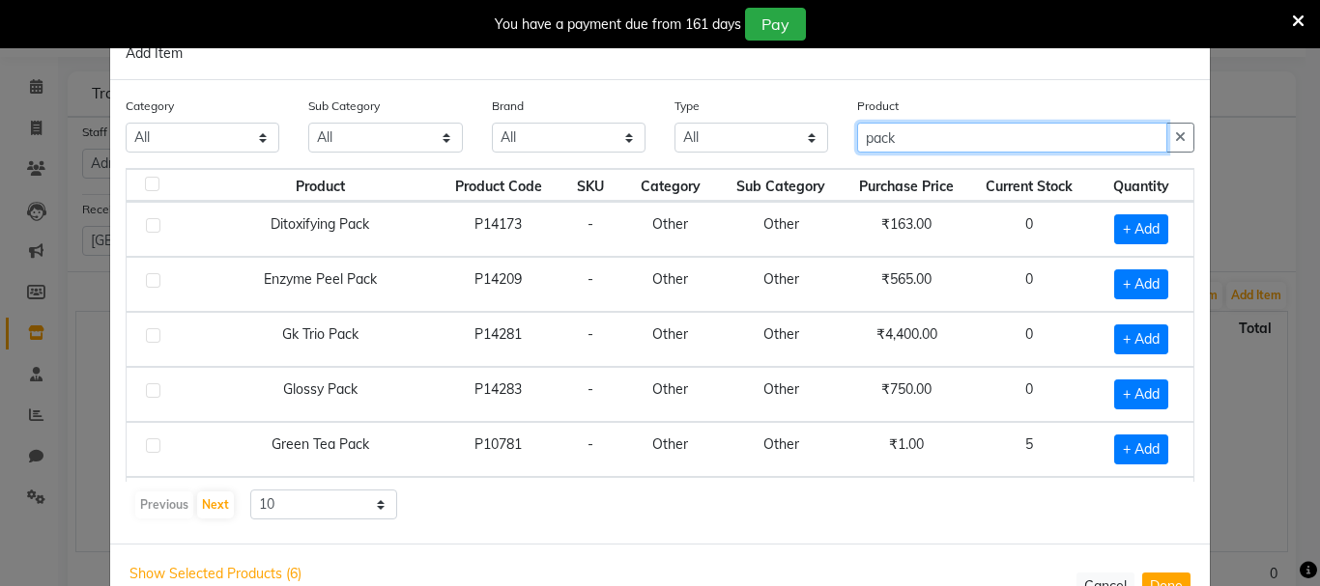
click at [965, 124] on input "pack" at bounding box center [1012, 138] width 310 height 30
type input "p"
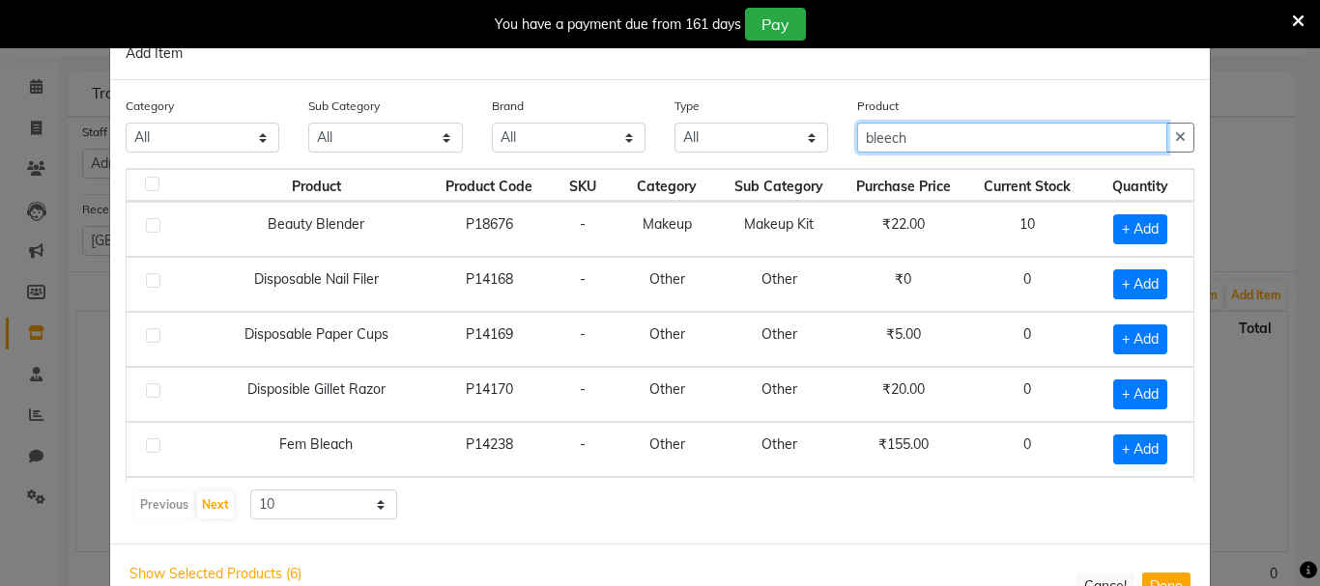
drag, startPoint x: 886, startPoint y: 137, endPoint x: 890, endPoint y: 127, distance: 11.3
click at [886, 135] on input "bleech" at bounding box center [1012, 138] width 310 height 30
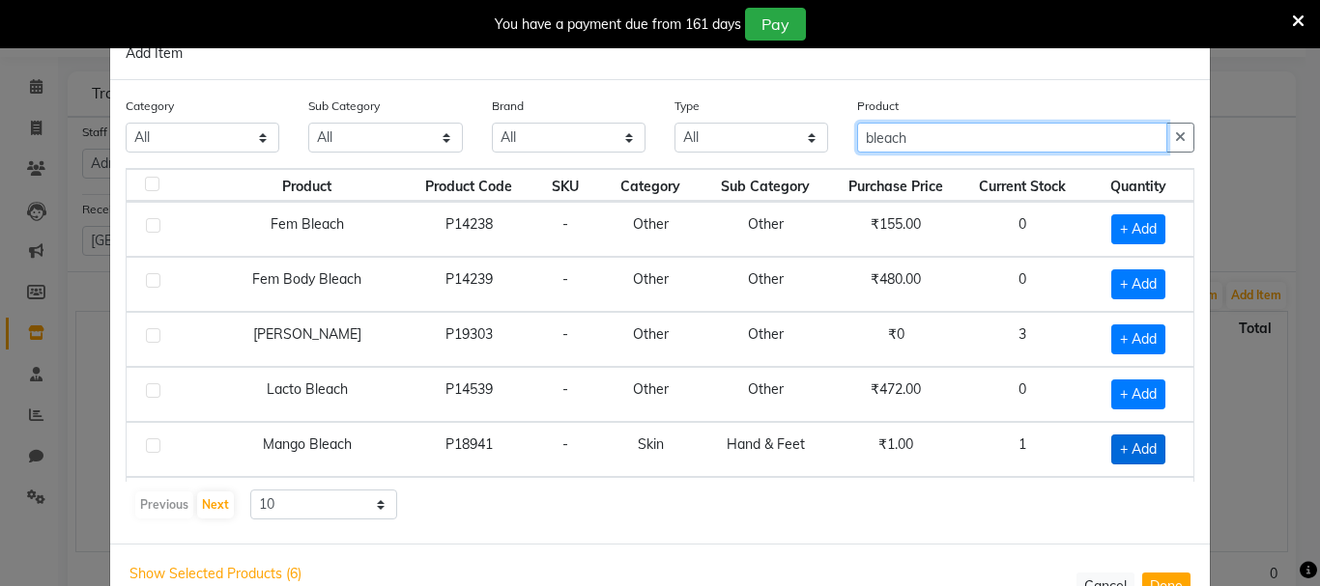
type input "bleach"
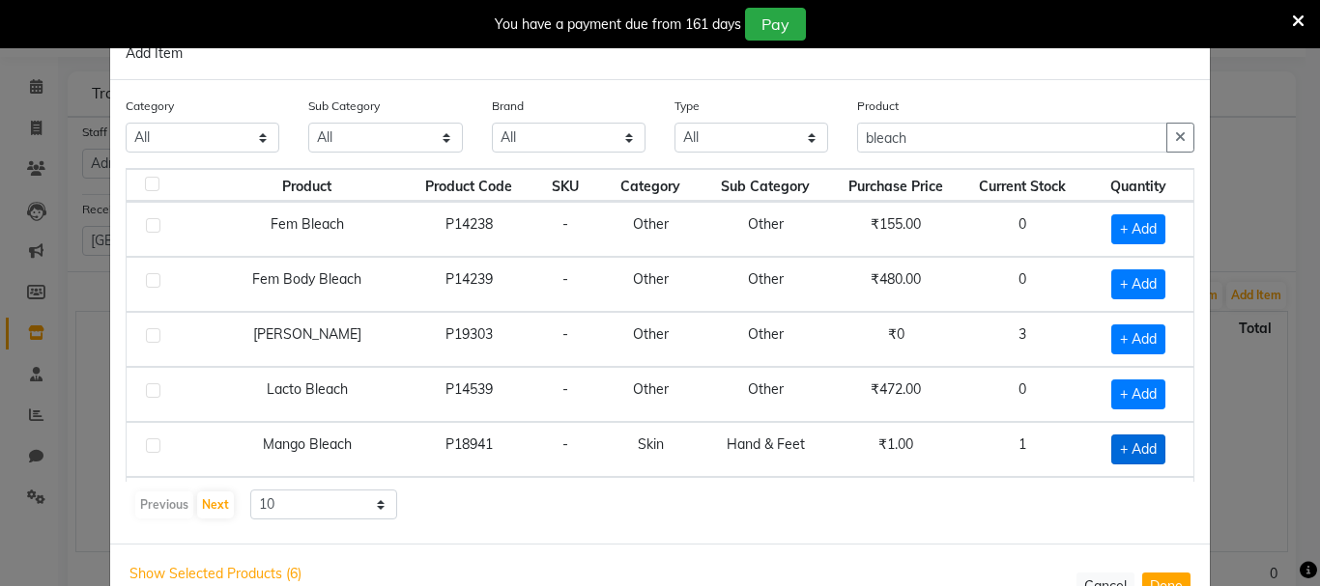
click at [1111, 450] on span "+ Add" at bounding box center [1138, 450] width 54 height 30
checkbox input "true"
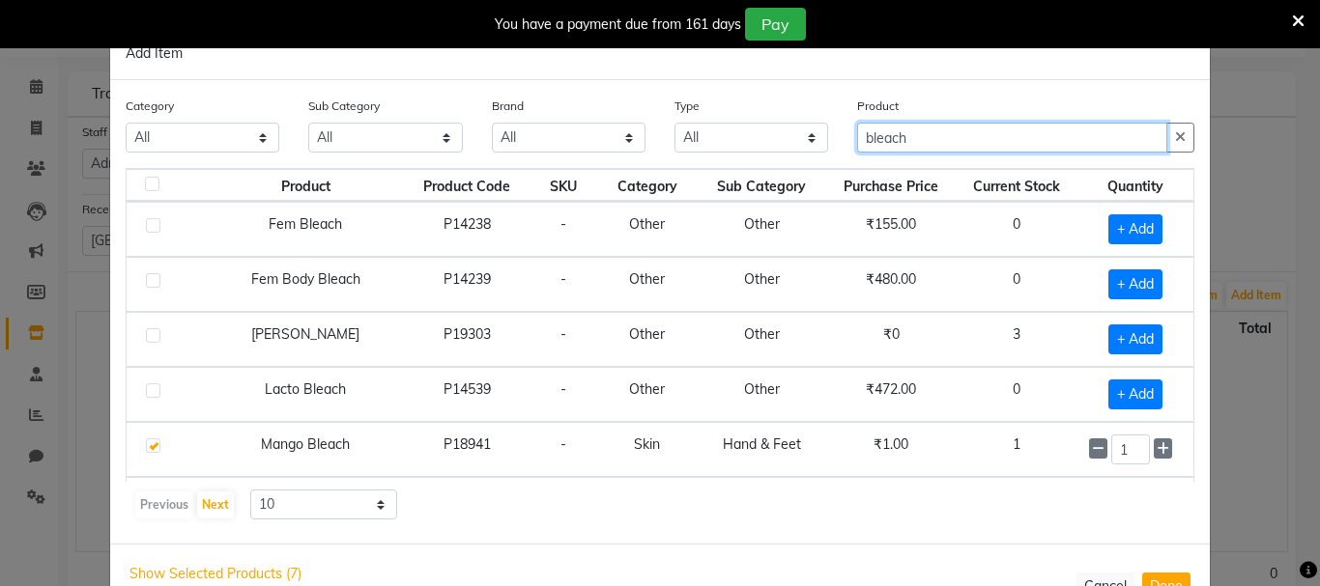
click at [966, 136] on input "bleach" at bounding box center [1012, 138] width 310 height 30
type input "b"
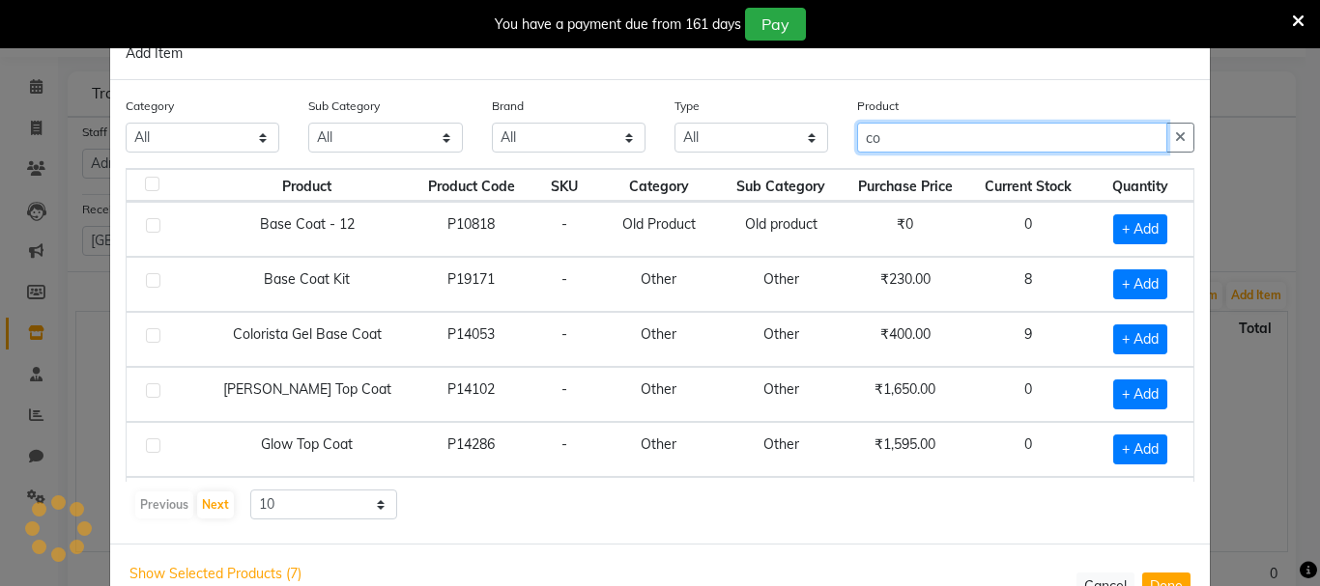
type input "c"
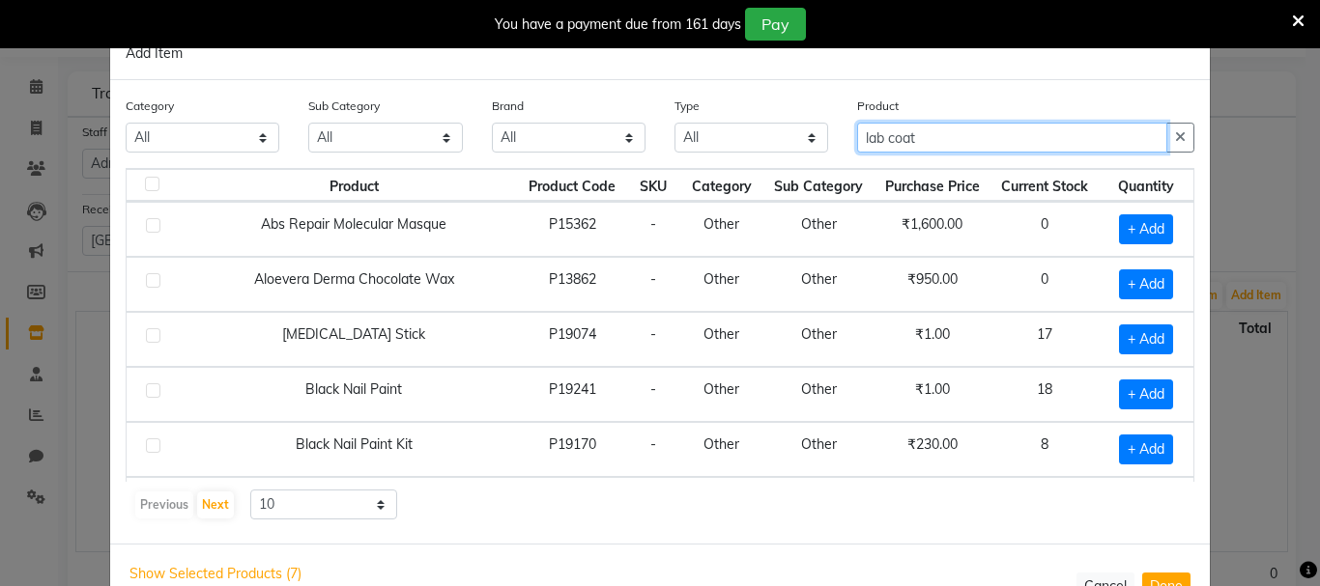
click at [880, 135] on input "lab coat" at bounding box center [1012, 138] width 310 height 30
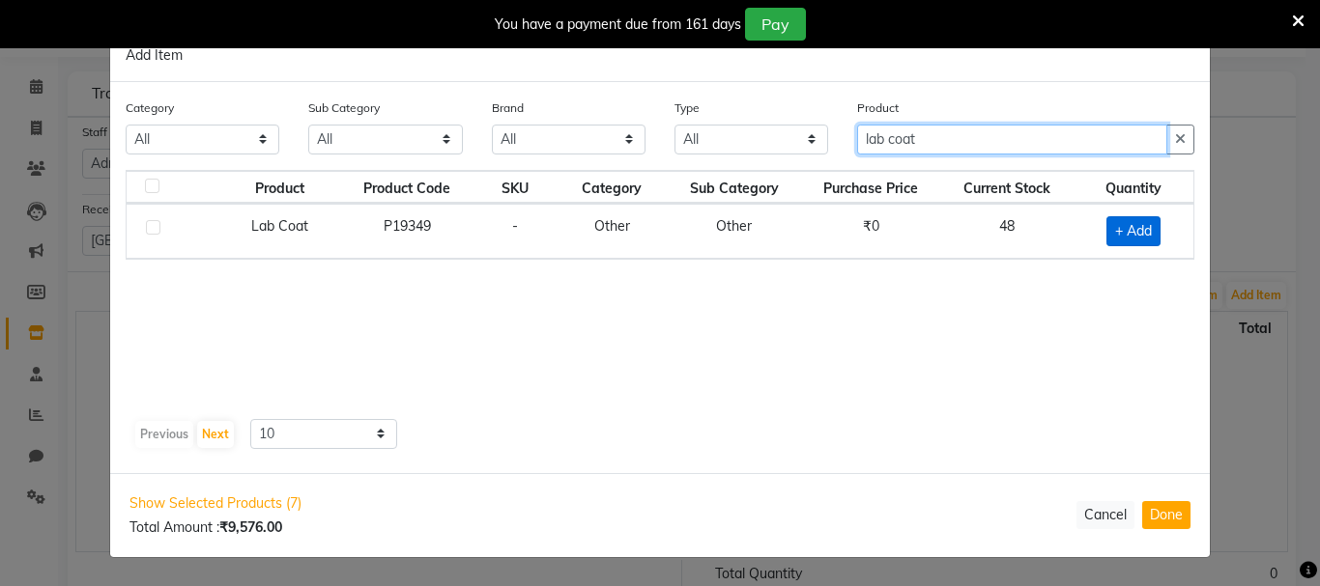
type input "lab coat"
click at [1146, 221] on span "+ Add" at bounding box center [1133, 231] width 54 height 30
checkbox input "true"
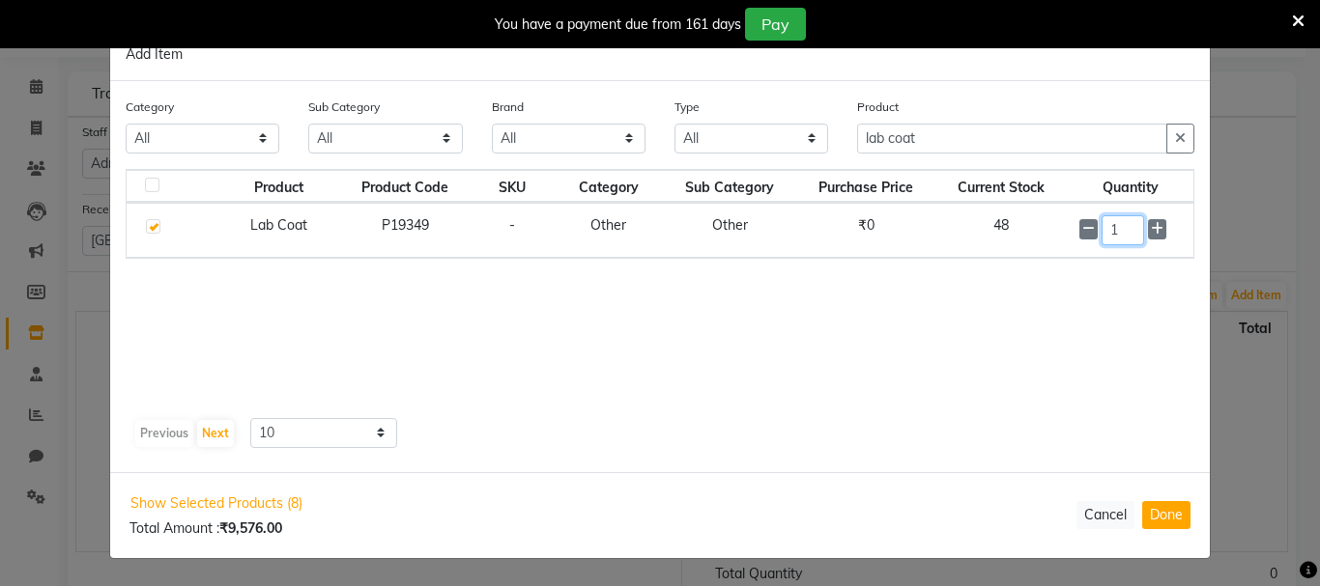
click at [1128, 223] on input "1" at bounding box center [1122, 230] width 43 height 30
type input "5"
click at [1164, 508] on button "Done" at bounding box center [1166, 515] width 48 height 28
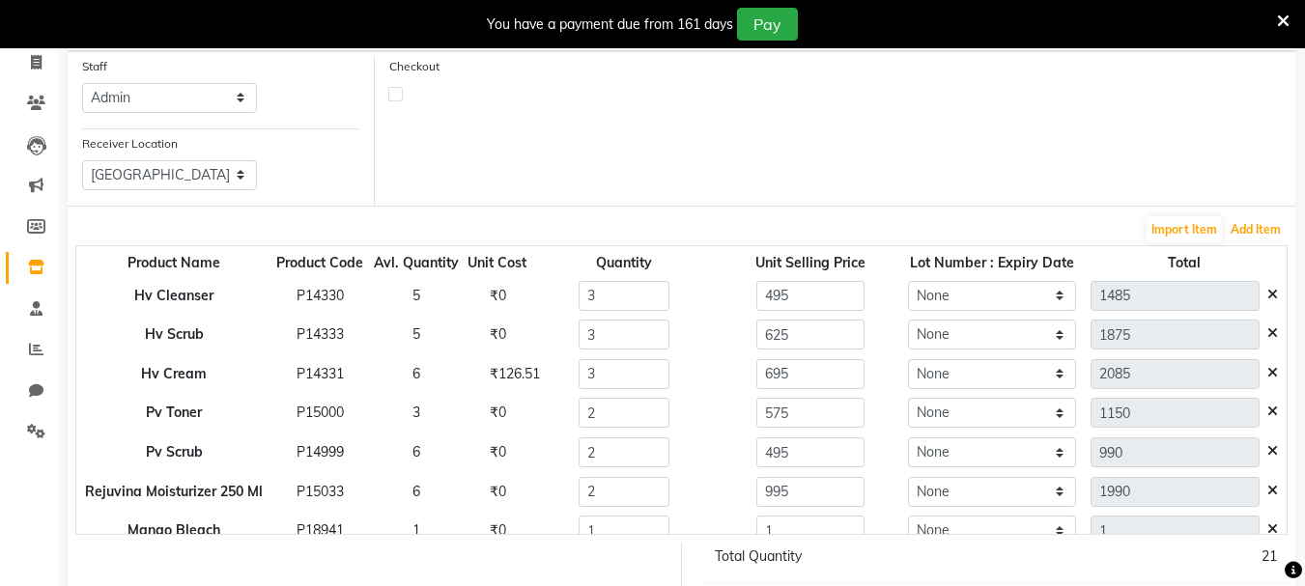
scroll to position [305, 0]
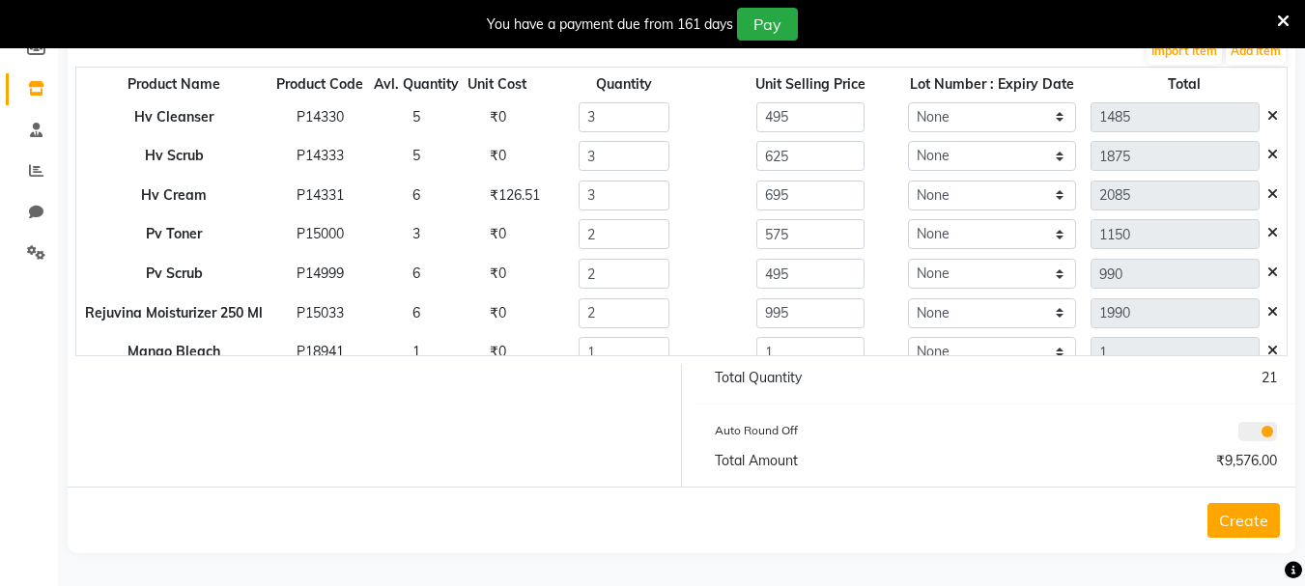
click at [1237, 528] on button "Create" at bounding box center [1244, 520] width 72 height 35
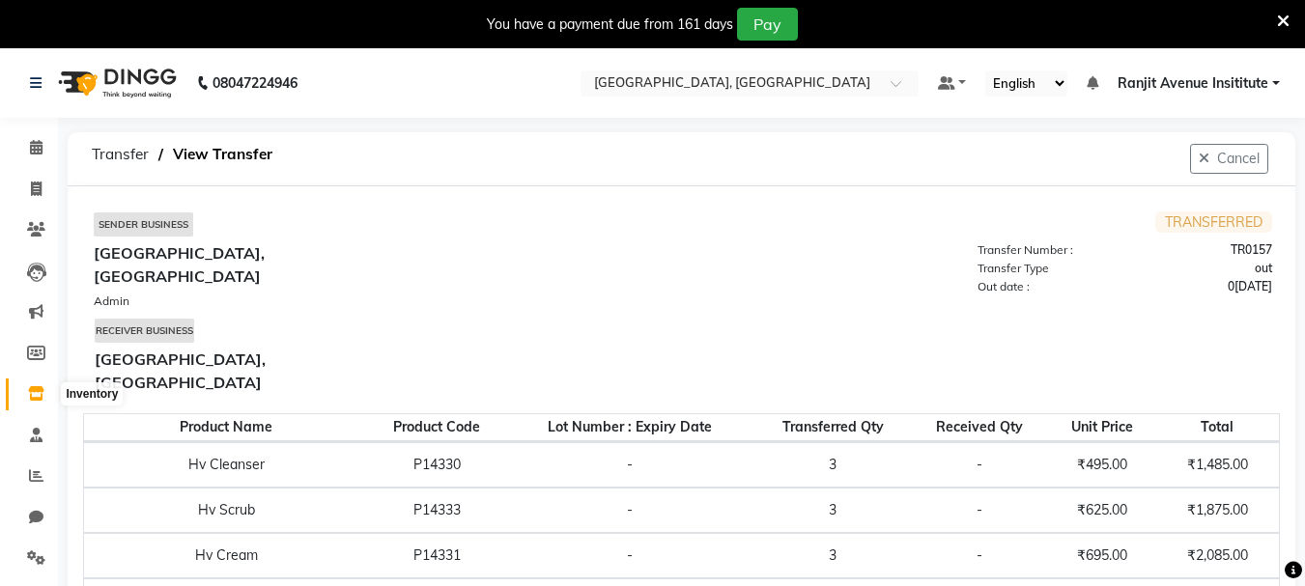
click at [40, 395] on icon at bounding box center [36, 393] width 16 height 14
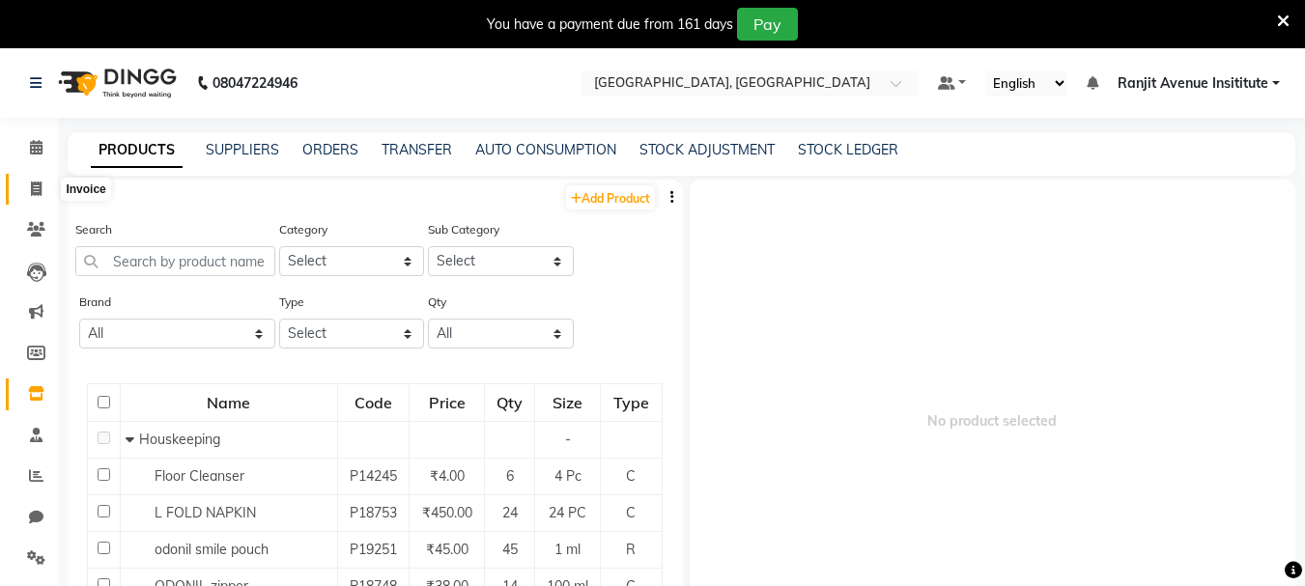
click at [39, 184] on icon at bounding box center [36, 189] width 11 height 14
select select "service"
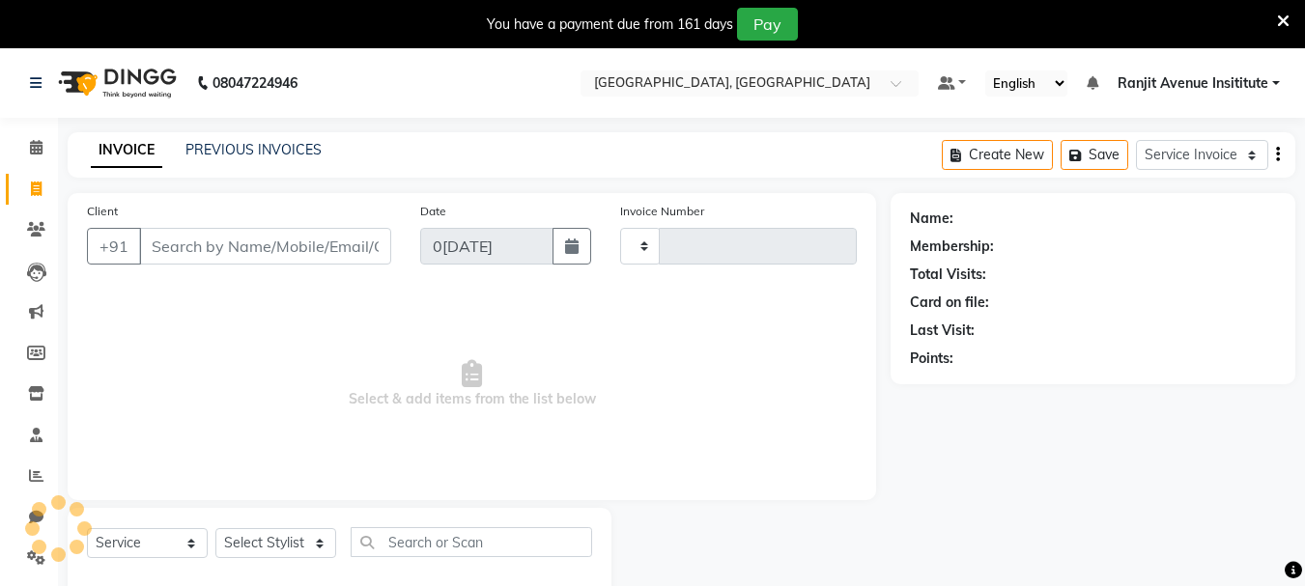
scroll to position [48, 0]
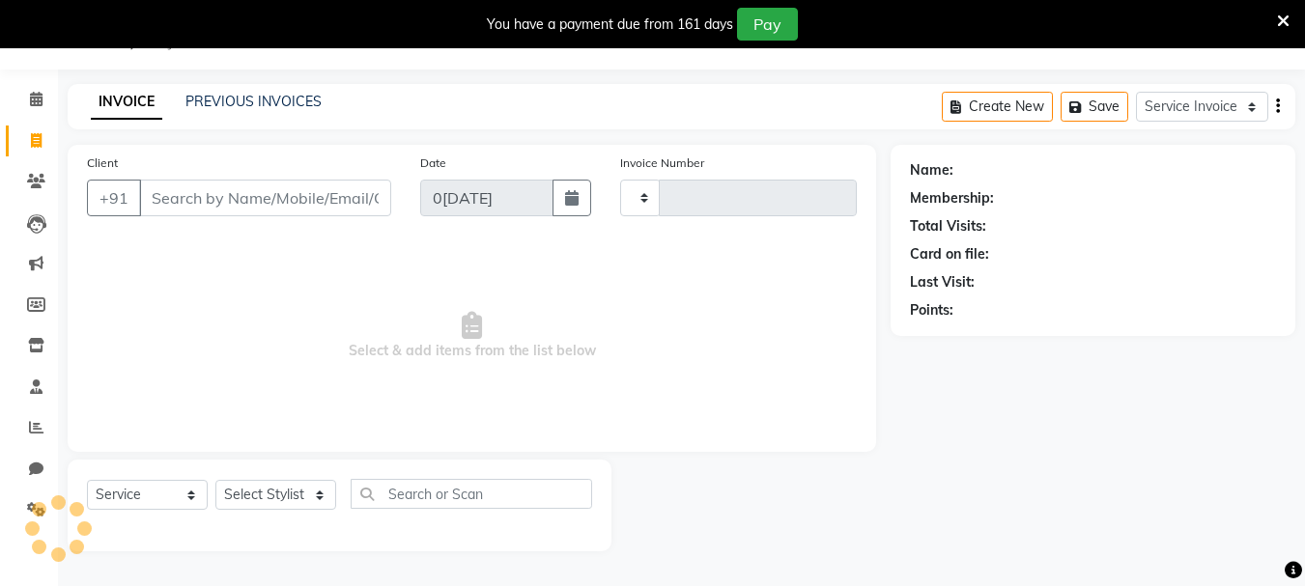
drag, startPoint x: 228, startPoint y: 205, endPoint x: 674, endPoint y: 542, distance: 559.4
click at [230, 204] on input "Client" at bounding box center [265, 198] width 252 height 37
select select "8033"
type input "0398"
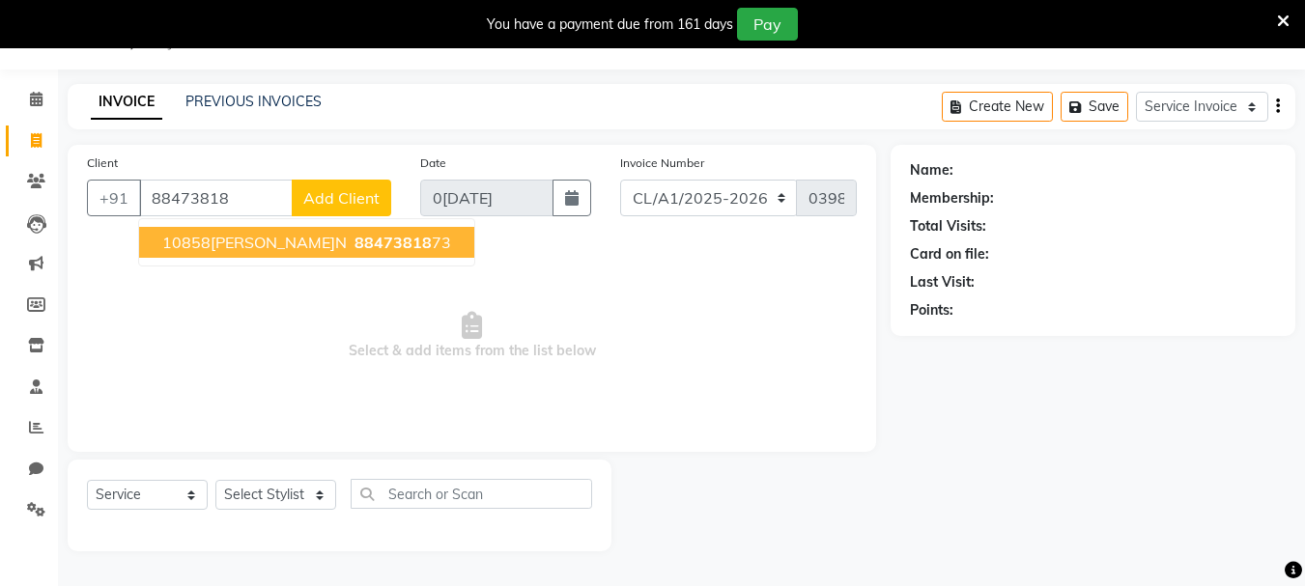
click at [250, 234] on span "10858 MUSKAN" at bounding box center [254, 242] width 185 height 19
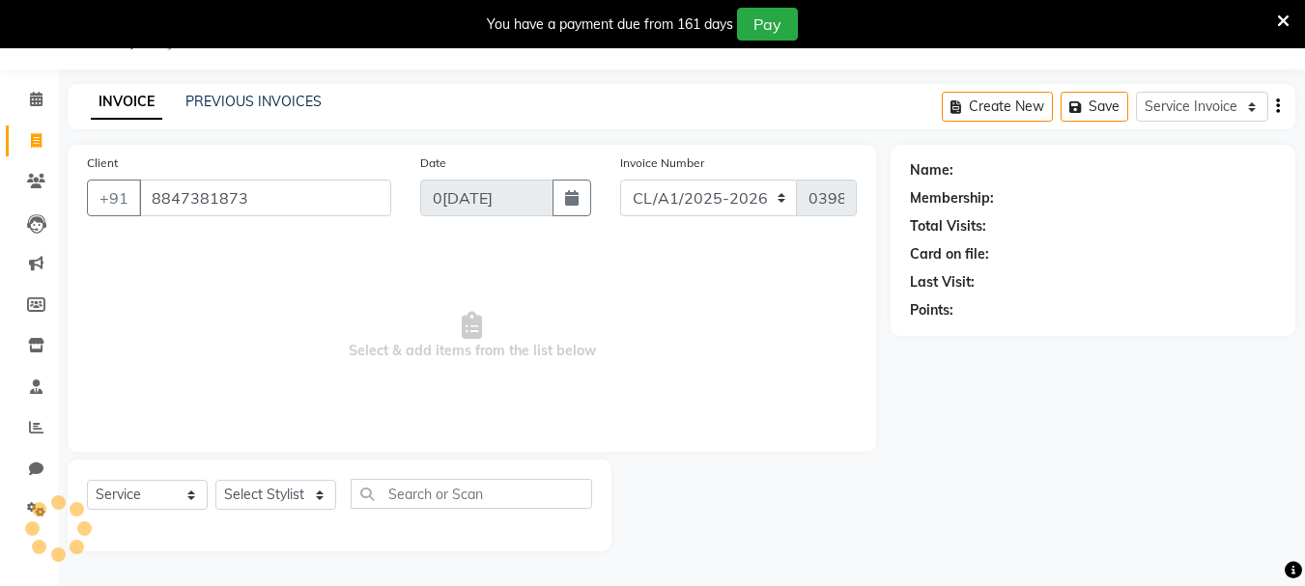
type input "8847381873"
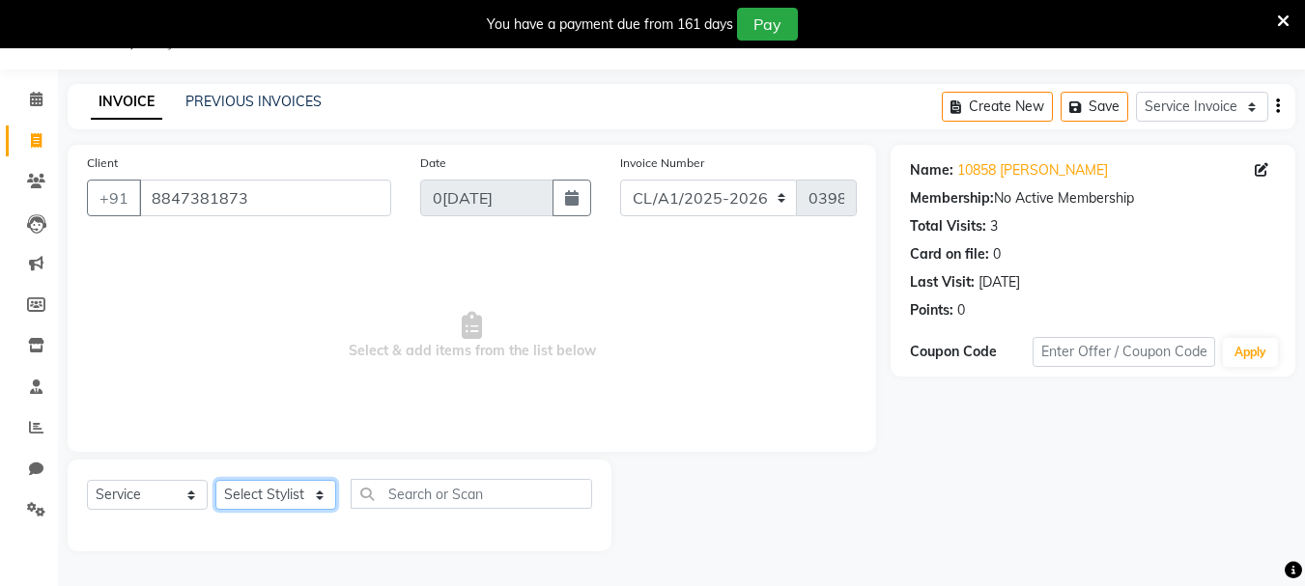
click at [316, 485] on select "Select Stylist Admin ARPAN AYUSHI DIGVIJAY MANMEET MANPREET Ranjit Avenue Insit…" at bounding box center [275, 495] width 121 height 30
select select "71528"
click at [215, 480] on select "Select Stylist Admin ARPAN AYUSHI DIGVIJAY MANMEET MANPREET Ranjit Avenue Insit…" at bounding box center [275, 495] width 121 height 30
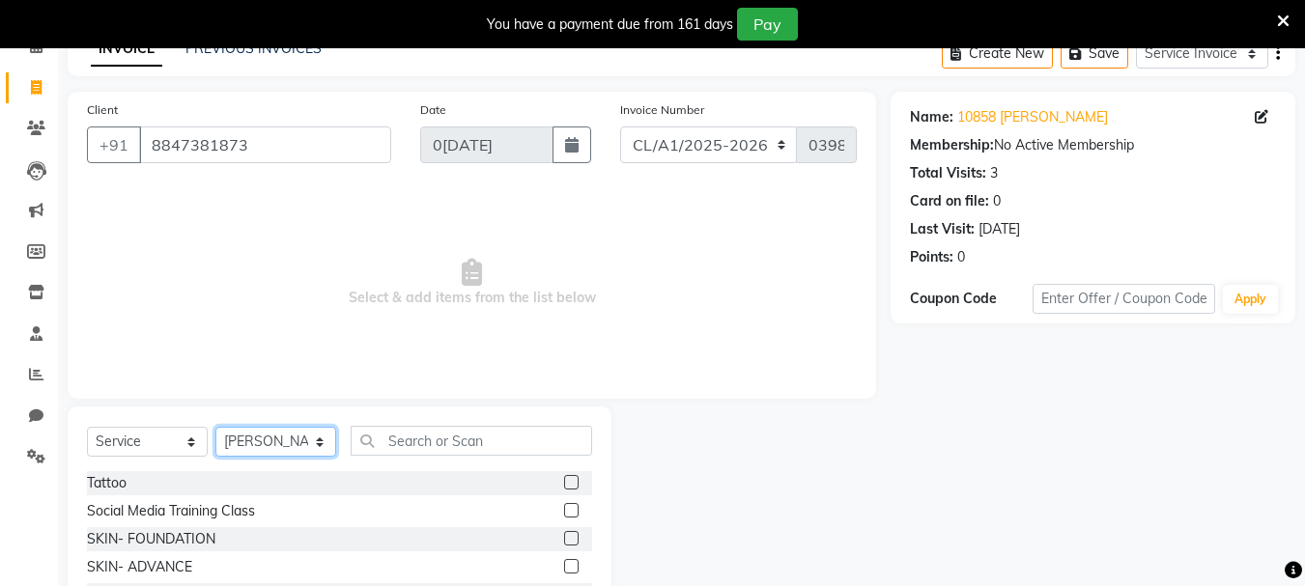
scroll to position [145, 0]
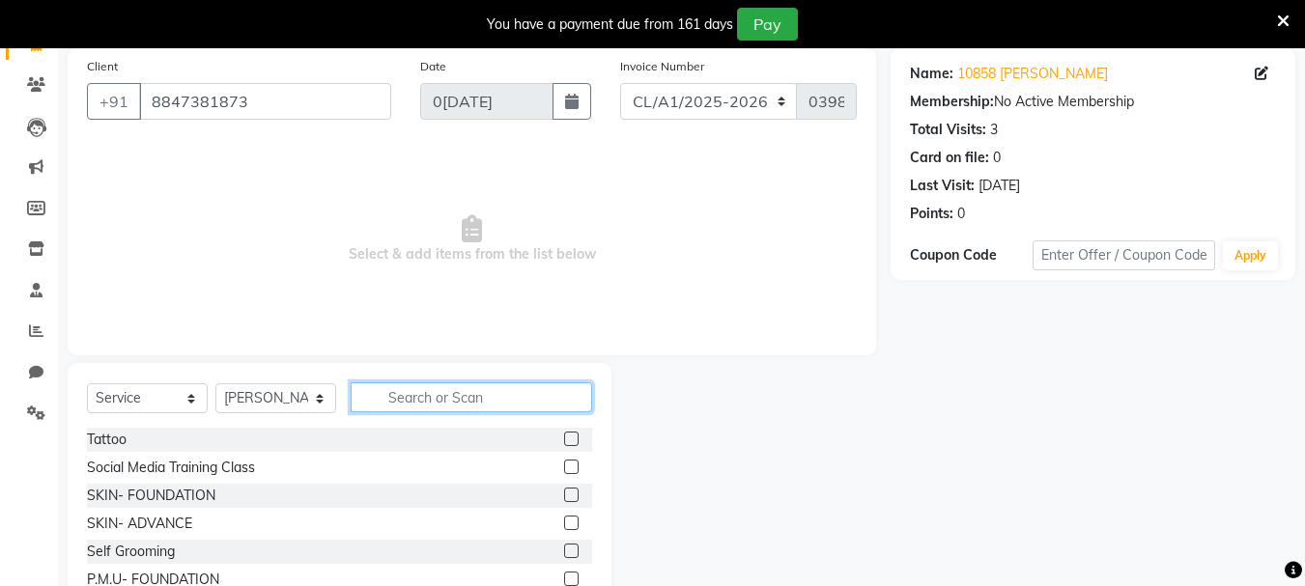
click at [464, 392] on input "text" at bounding box center [472, 398] width 242 height 30
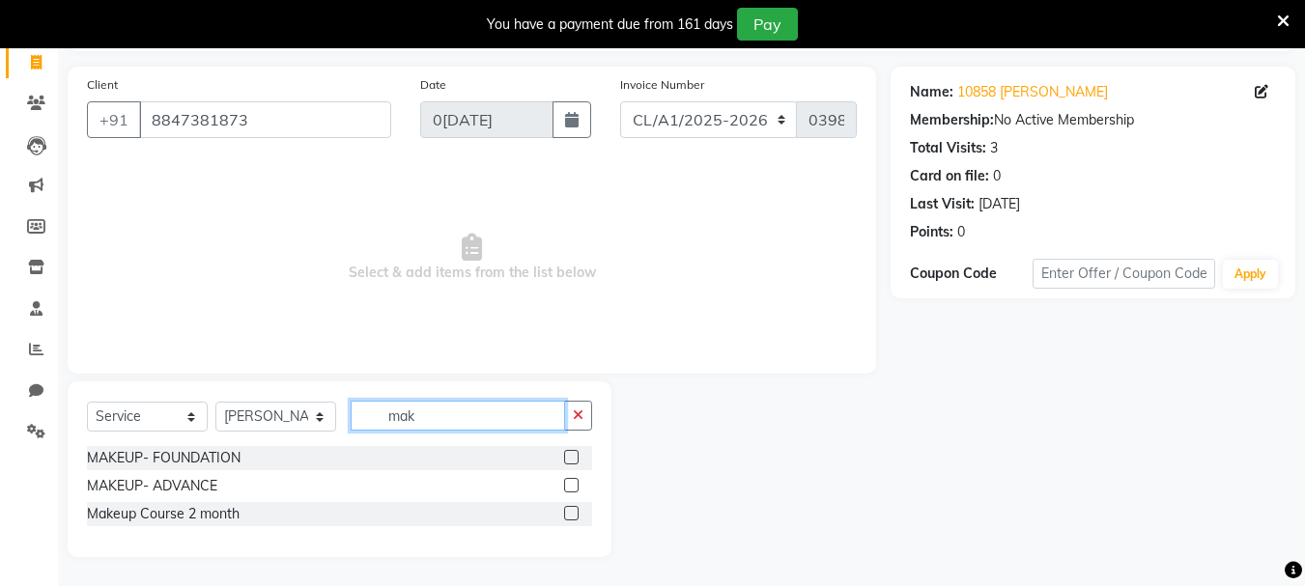
scroll to position [127, 0]
type input "makeu"
click at [575, 454] on label at bounding box center [571, 457] width 14 height 14
click at [575, 454] on input "checkbox" at bounding box center [570, 458] width 13 height 13
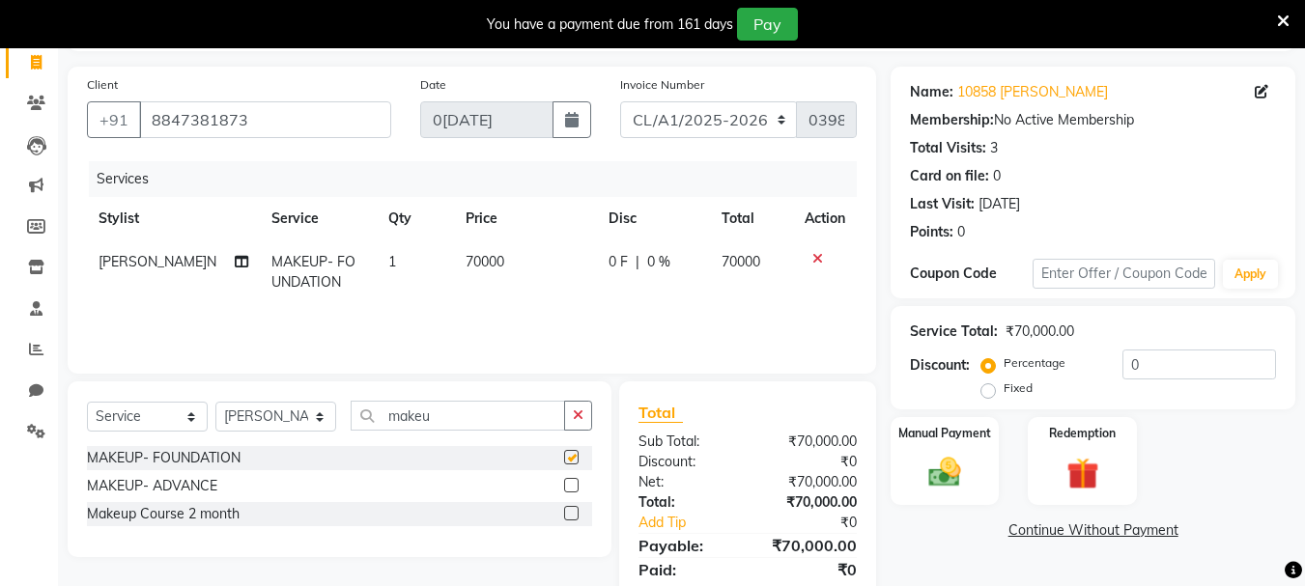
checkbox input "false"
click at [495, 264] on td "70000" at bounding box center [525, 273] width 143 height 64
select select "71528"
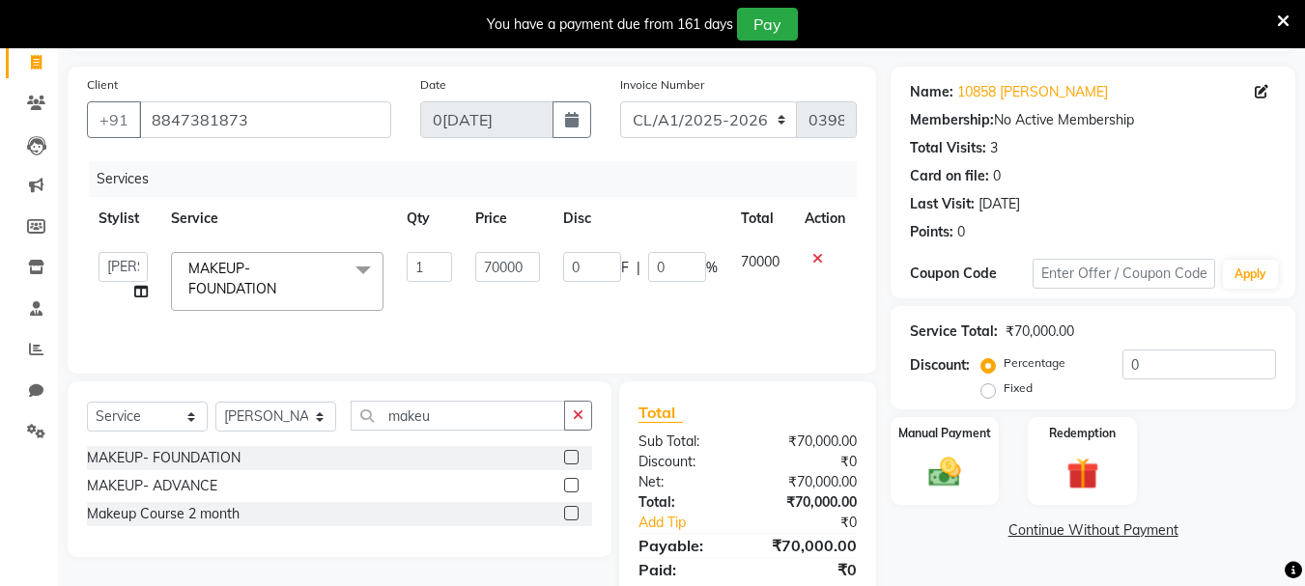
click at [357, 267] on span at bounding box center [363, 270] width 39 height 37
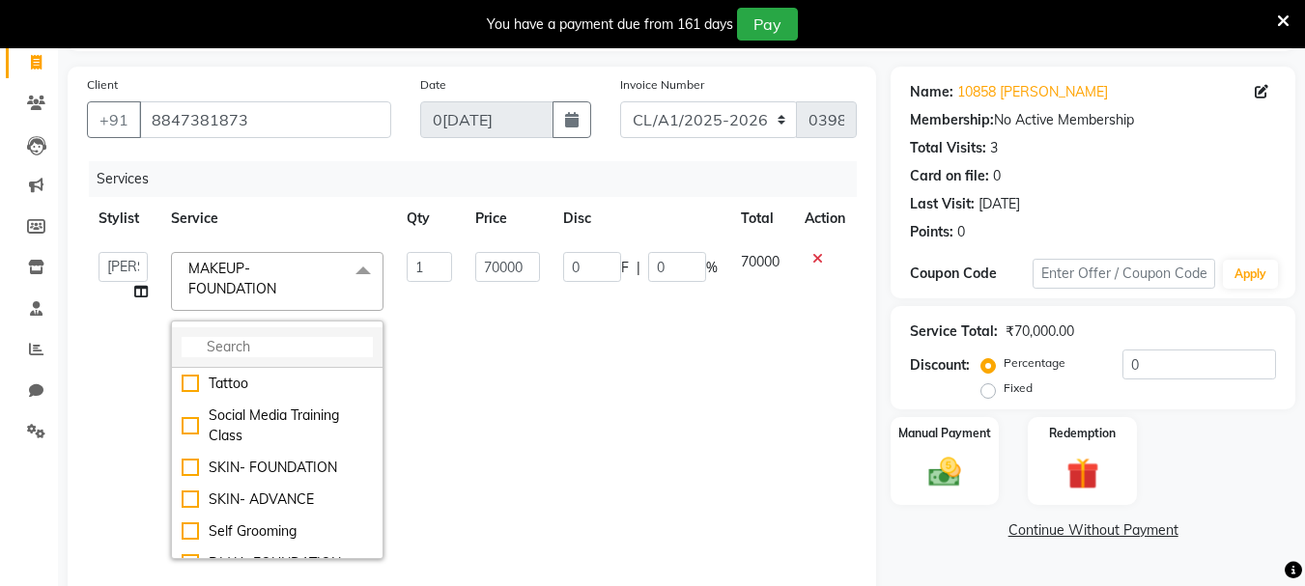
click at [308, 349] on input "multiselect-search" at bounding box center [277, 347] width 191 height 20
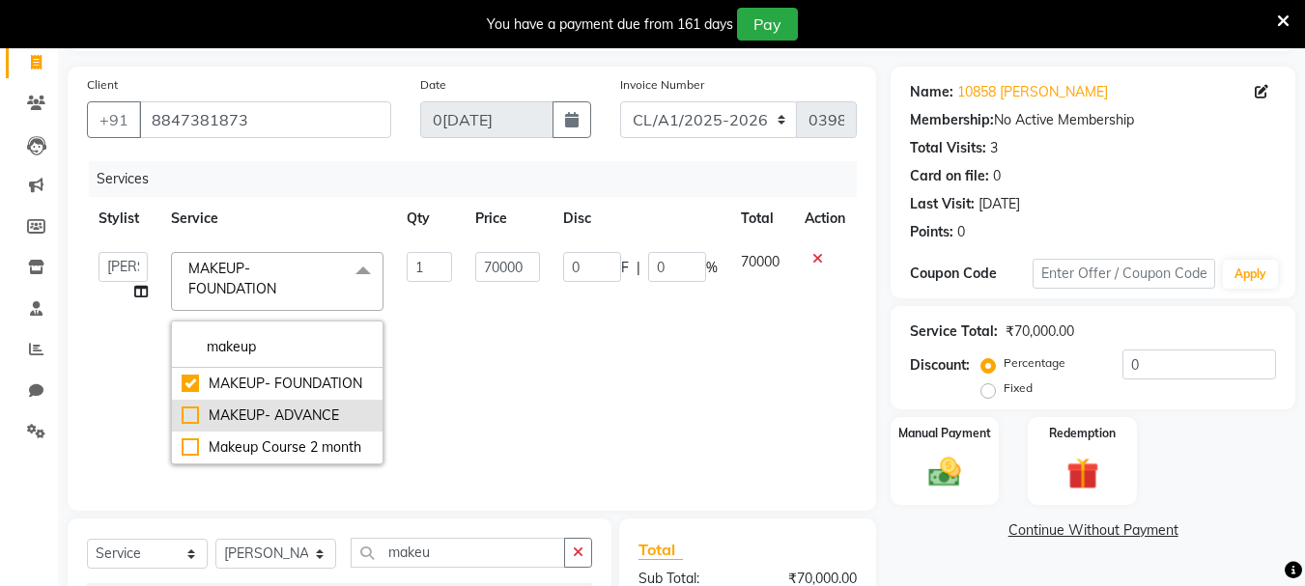
type input "makeup"
click at [312, 407] on div "MAKEUP- ADVANCE" at bounding box center [277, 416] width 191 height 20
checkbox input "false"
checkbox input "true"
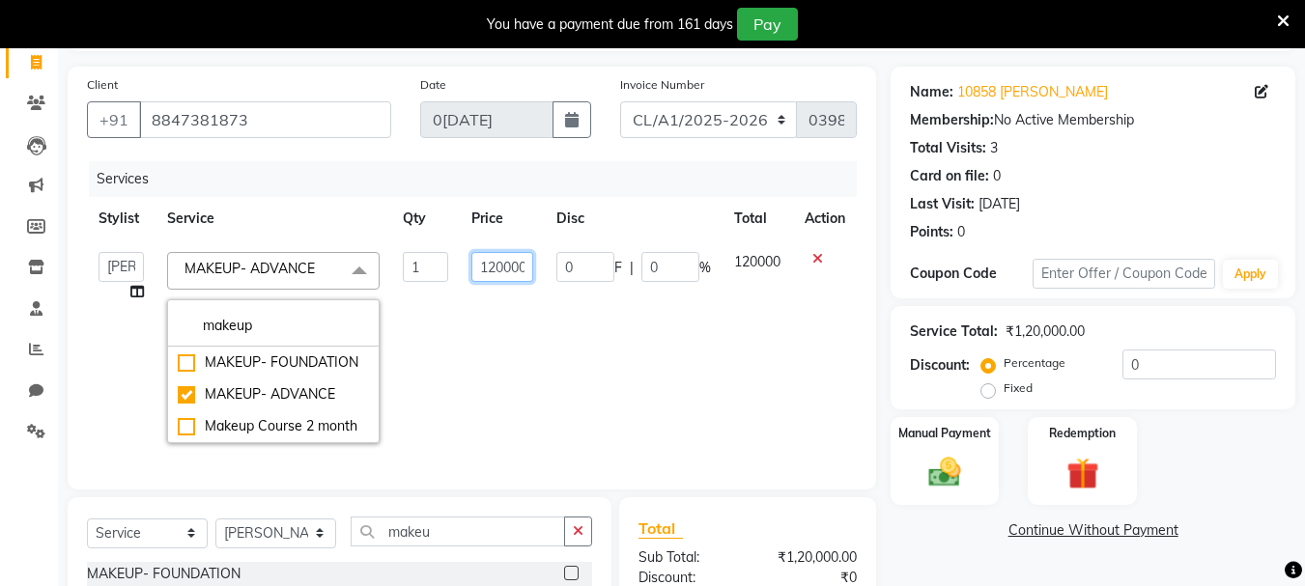
click at [503, 267] on input "120000" at bounding box center [503, 267] width 63 height 30
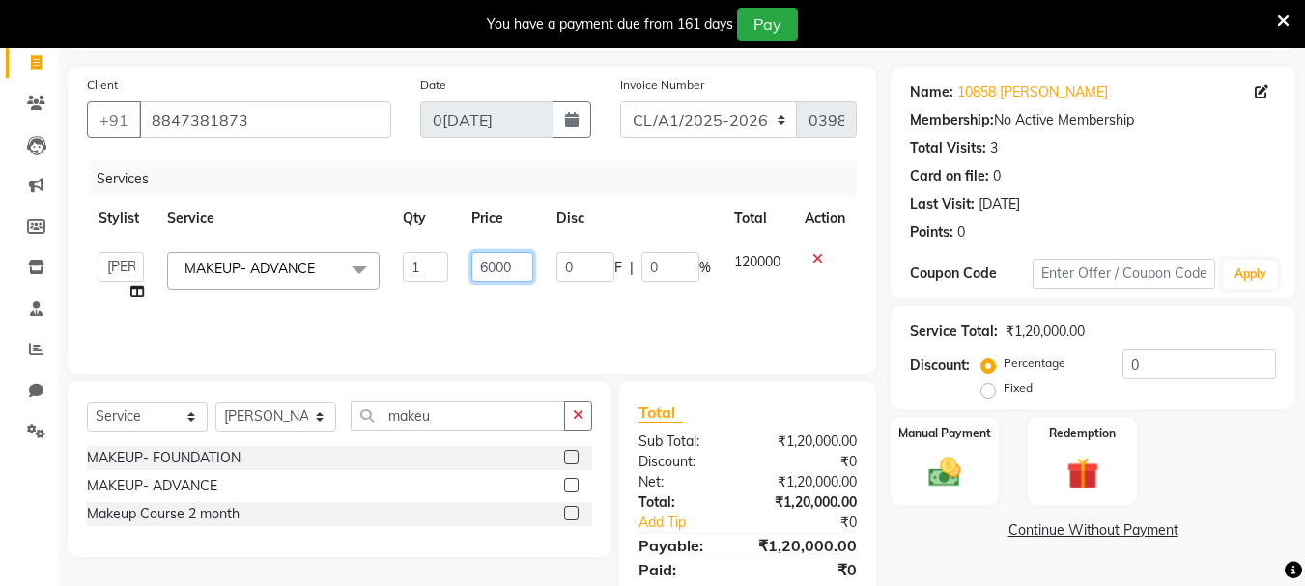
type input "65000"
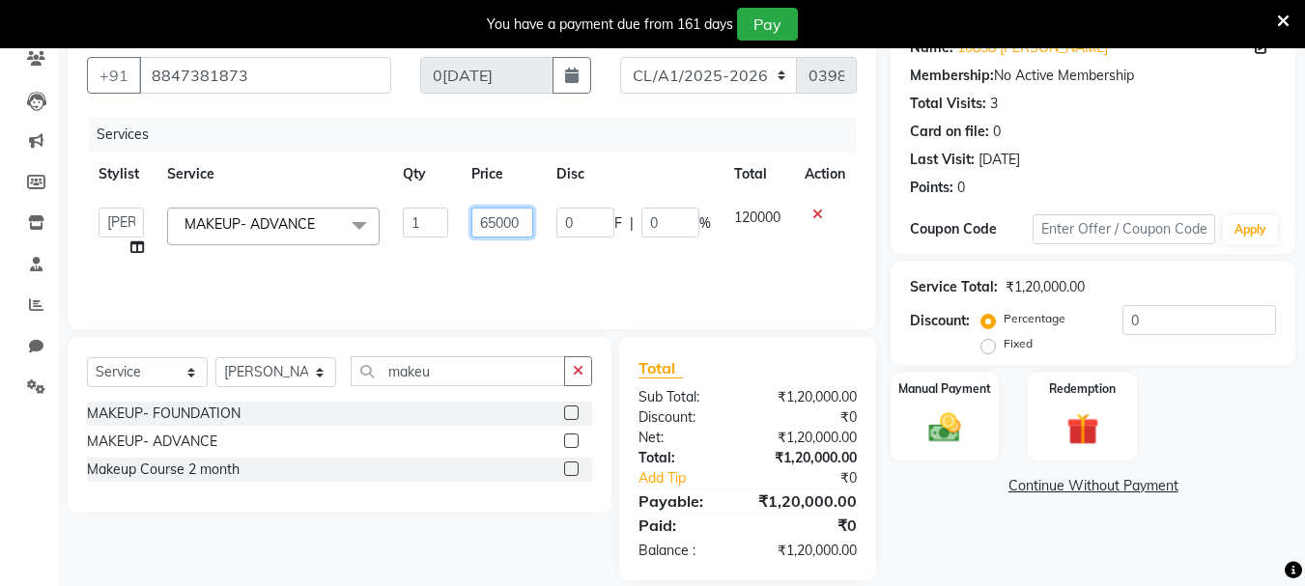
scroll to position [194, 0]
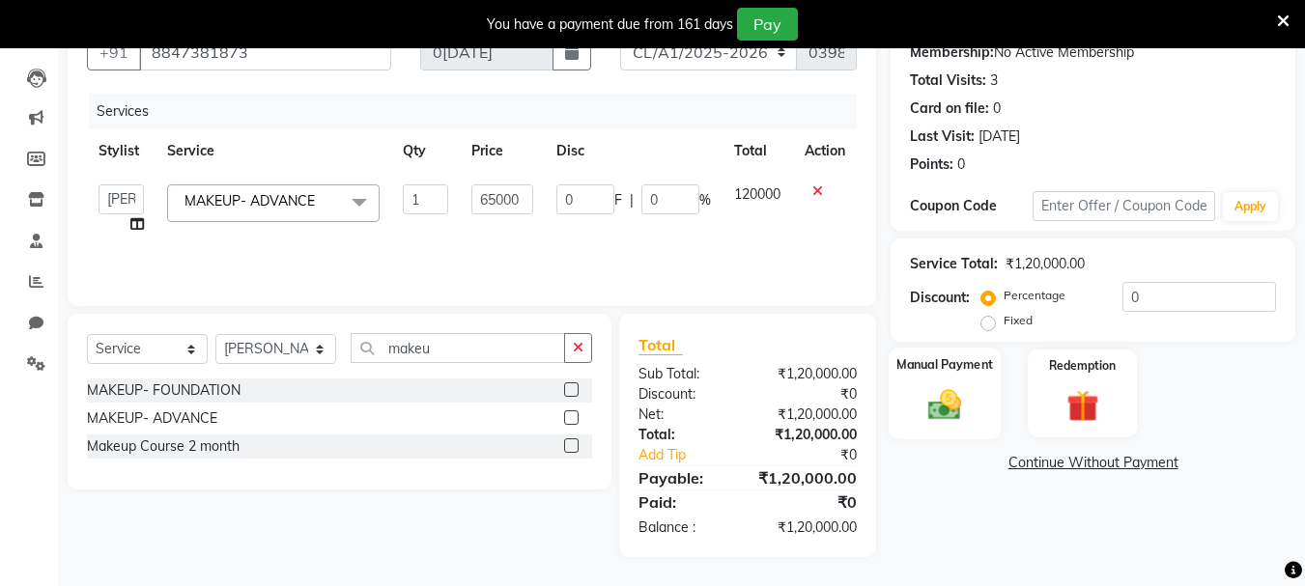
click at [976, 417] on div "Manual Payment" at bounding box center [945, 394] width 113 height 92
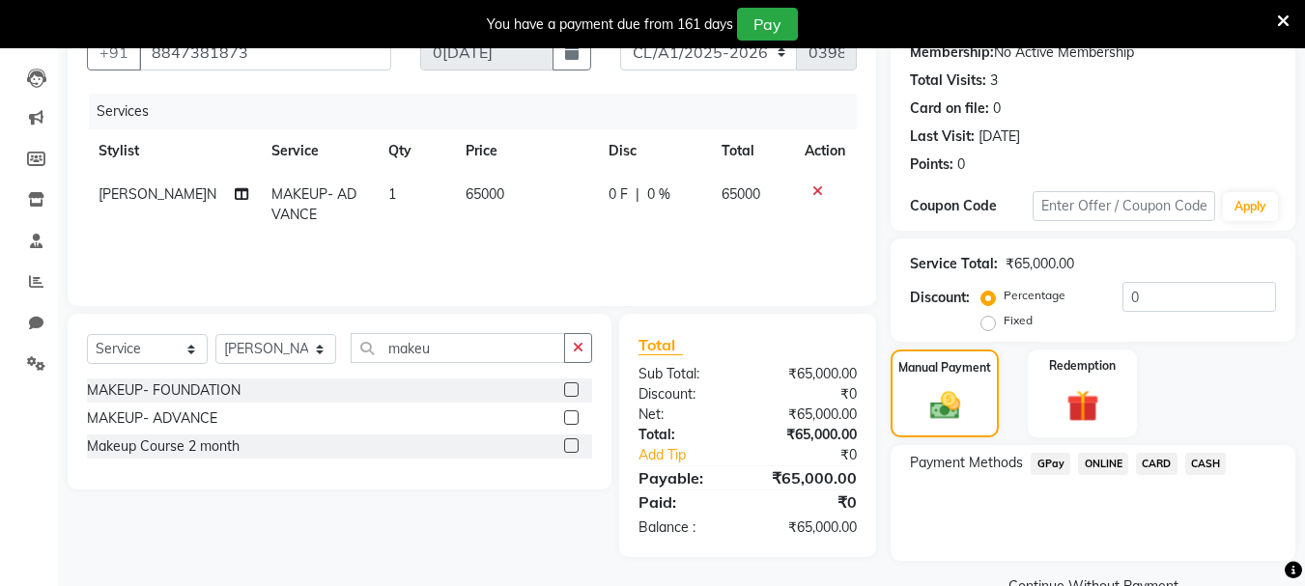
click at [1206, 463] on span "CASH" at bounding box center [1207, 464] width 42 height 22
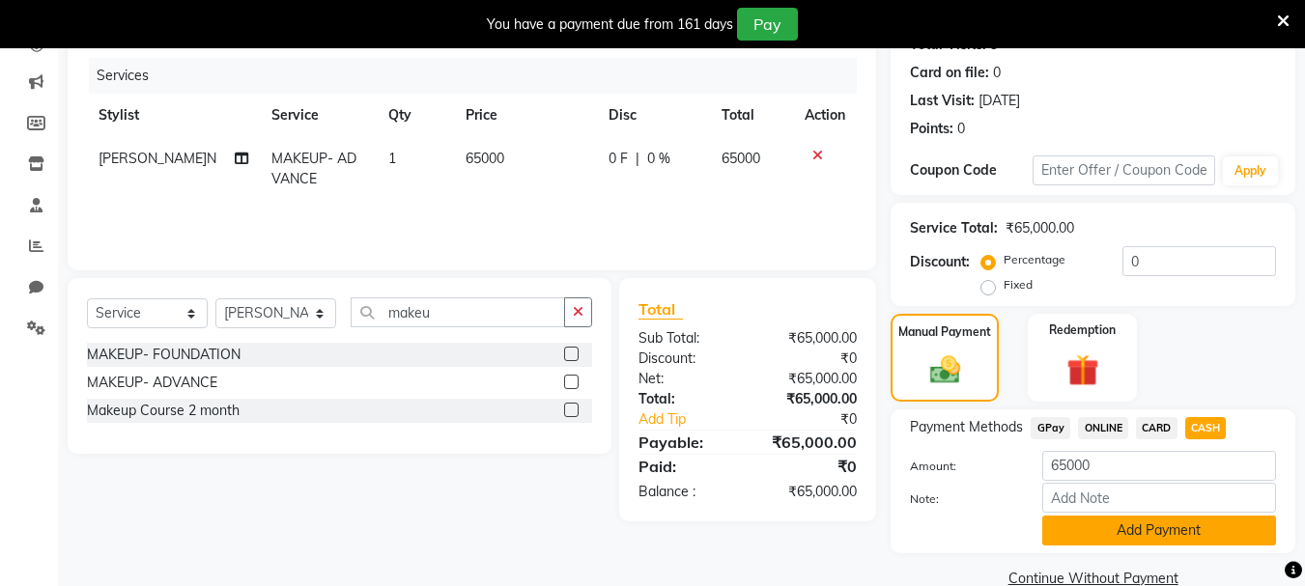
scroll to position [266, 0]
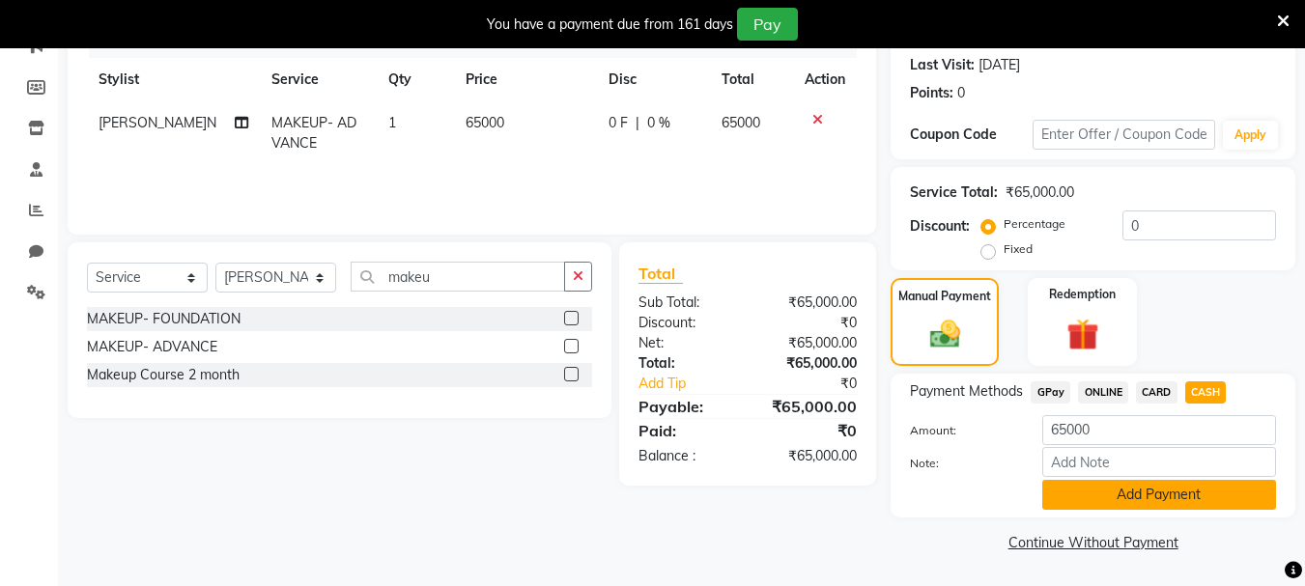
click at [1201, 488] on button "Add Payment" at bounding box center [1160, 495] width 234 height 30
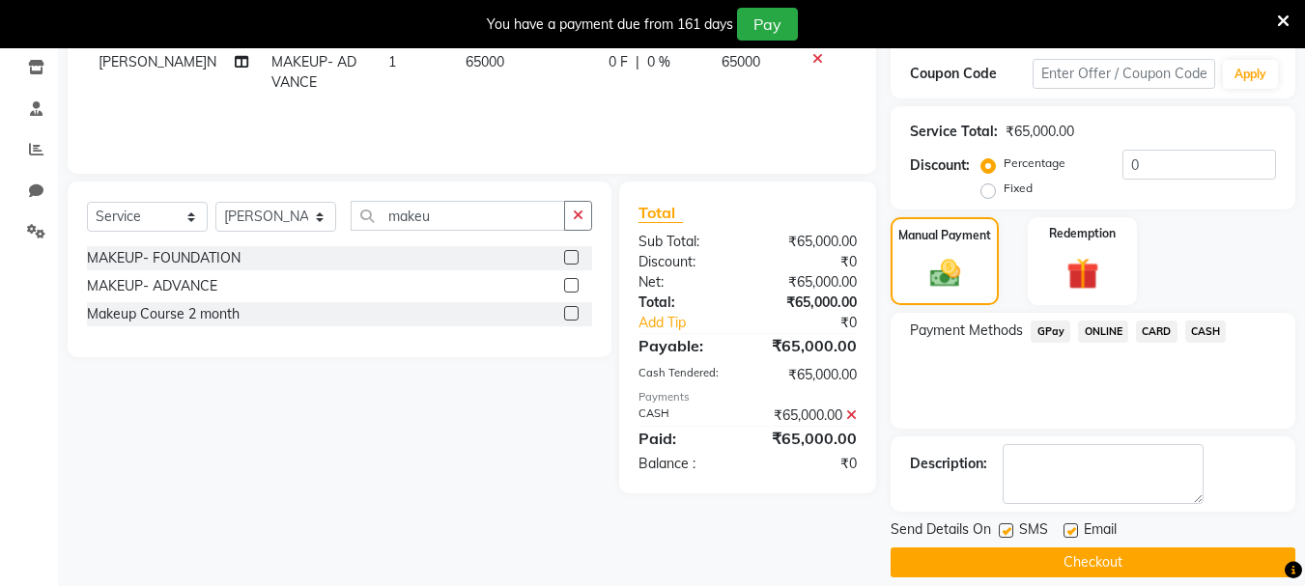
scroll to position [347, 0]
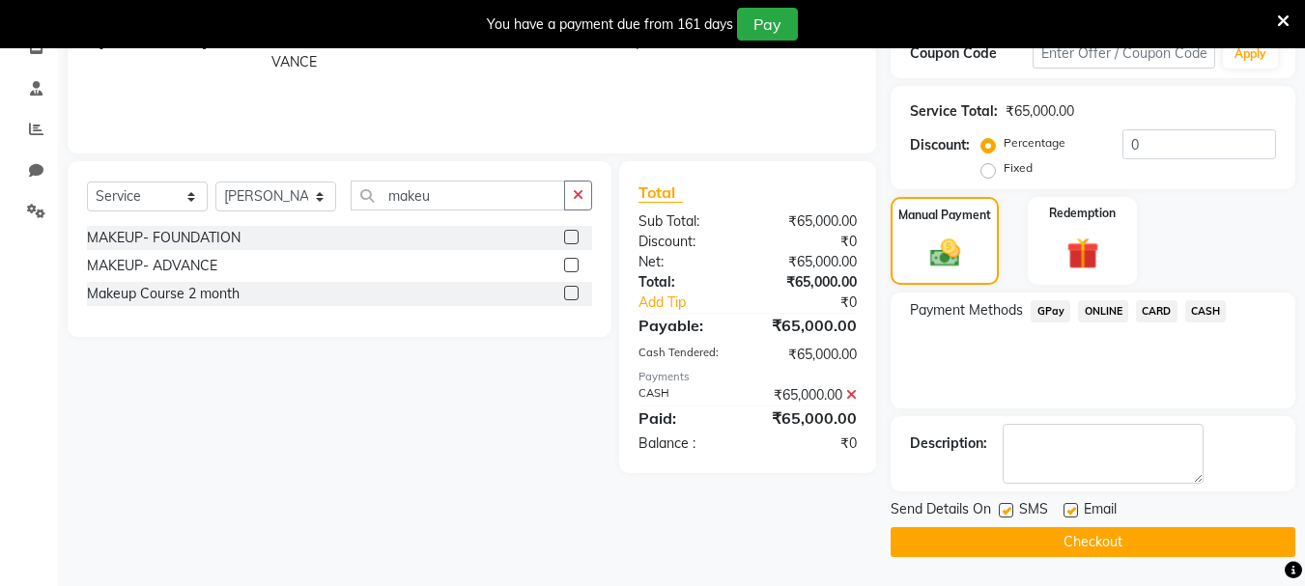
click at [1012, 532] on button "Checkout" at bounding box center [1093, 543] width 405 height 30
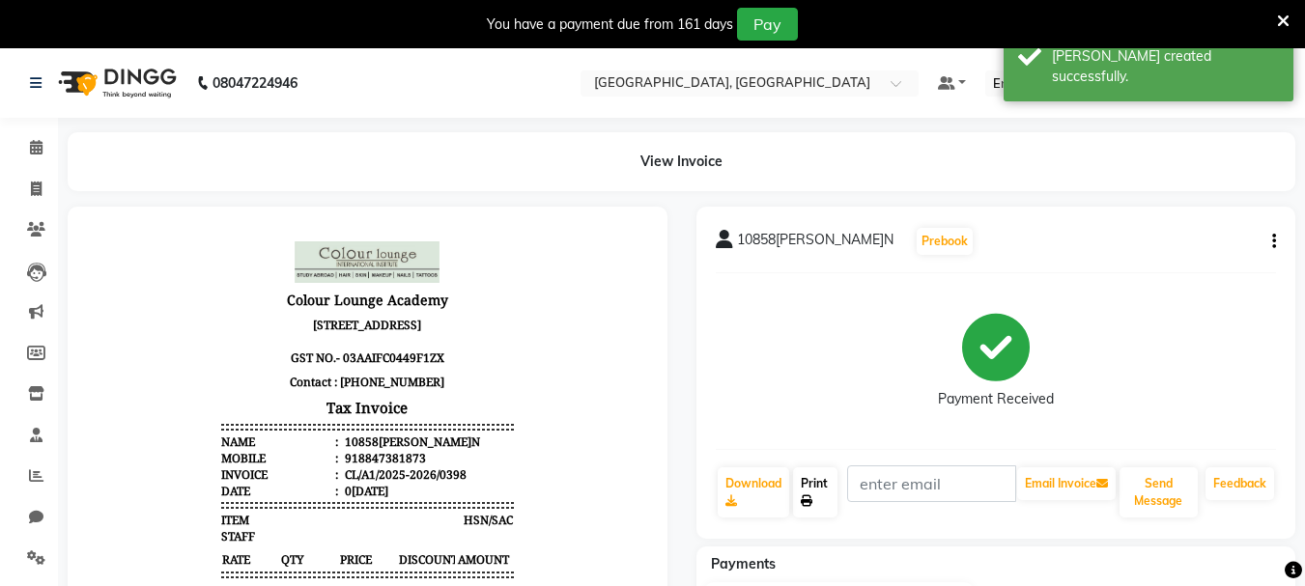
click at [828, 499] on link "Print" at bounding box center [815, 493] width 44 height 50
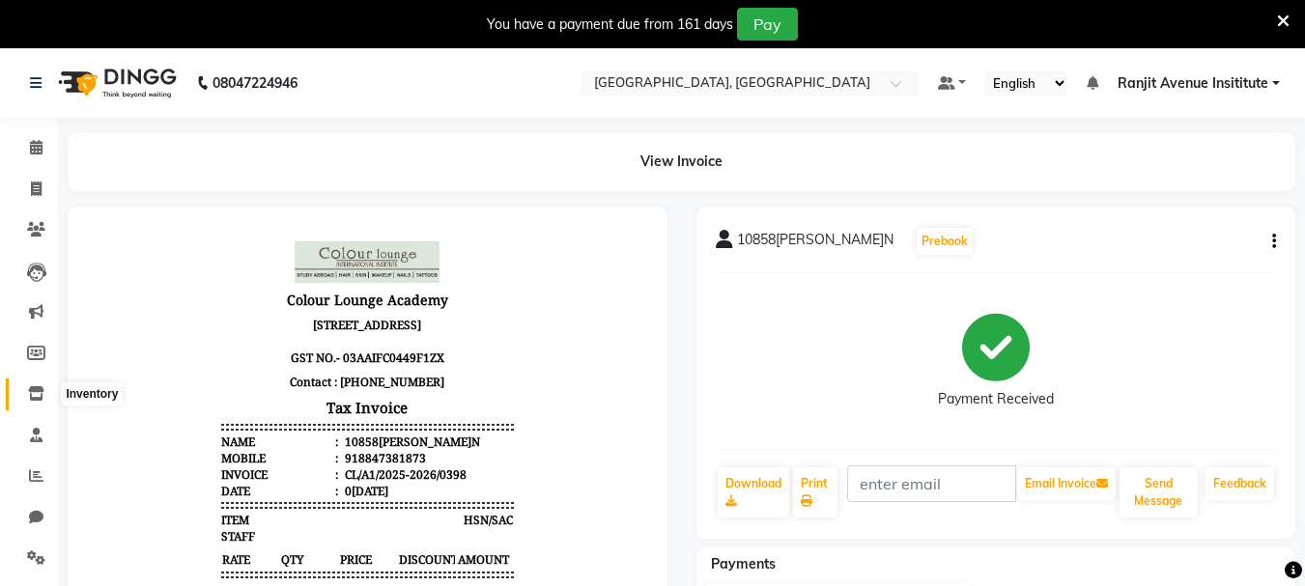
click at [34, 388] on icon at bounding box center [36, 393] width 16 height 14
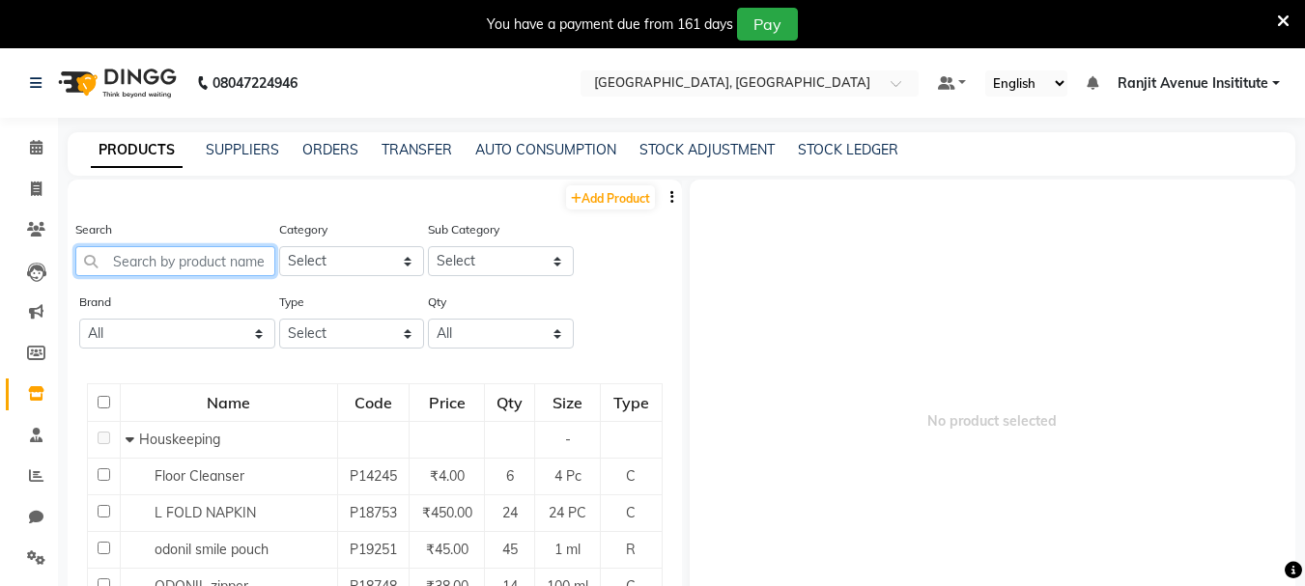
click at [189, 265] on input "text" at bounding box center [175, 261] width 200 height 30
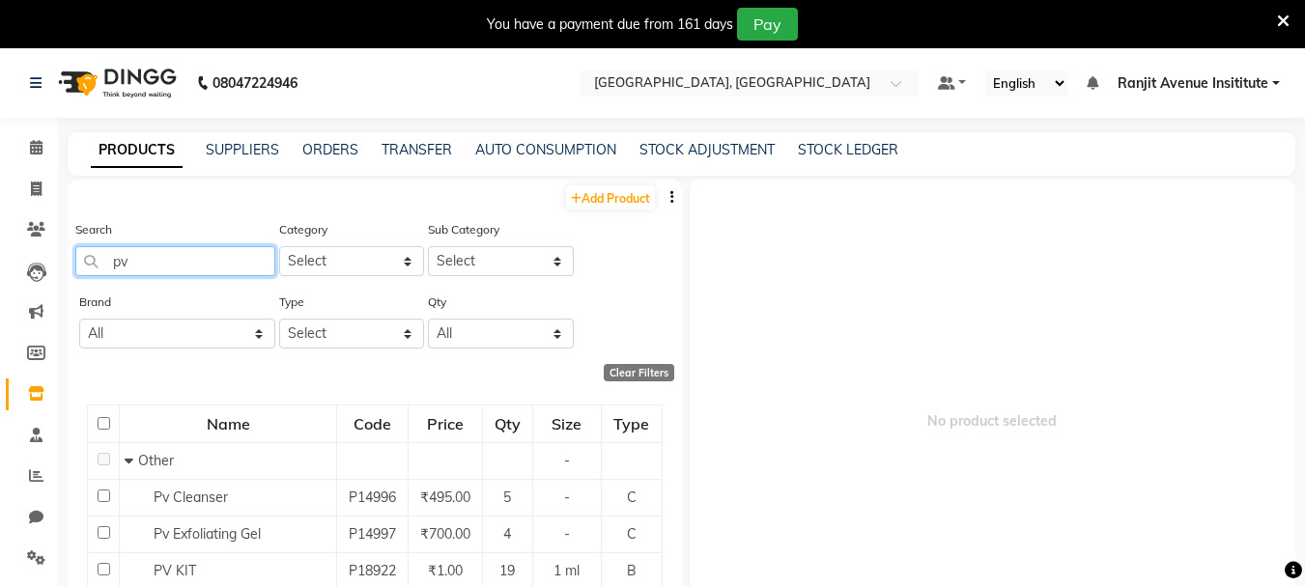
type input "p"
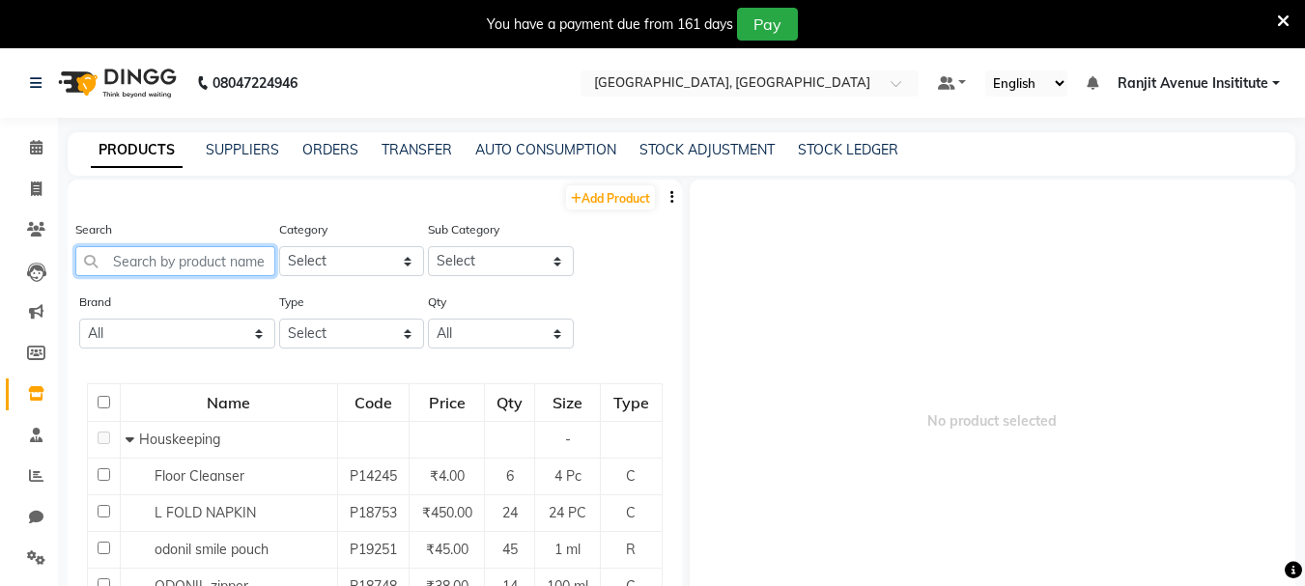
click at [120, 252] on input "text" at bounding box center [175, 261] width 200 height 30
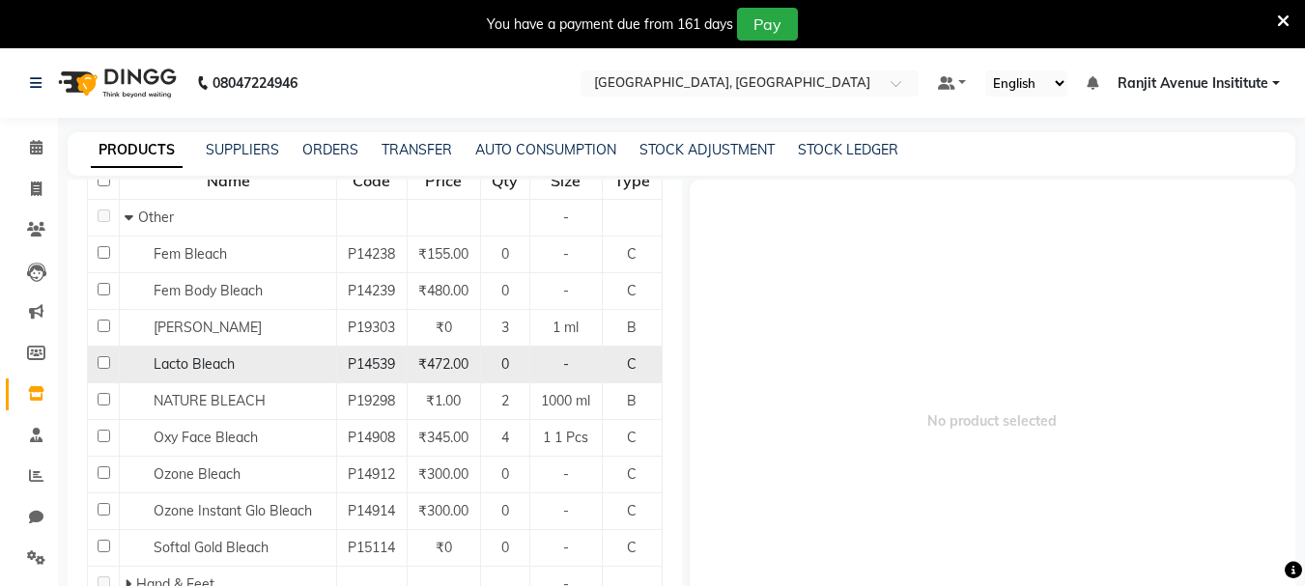
scroll to position [287, 0]
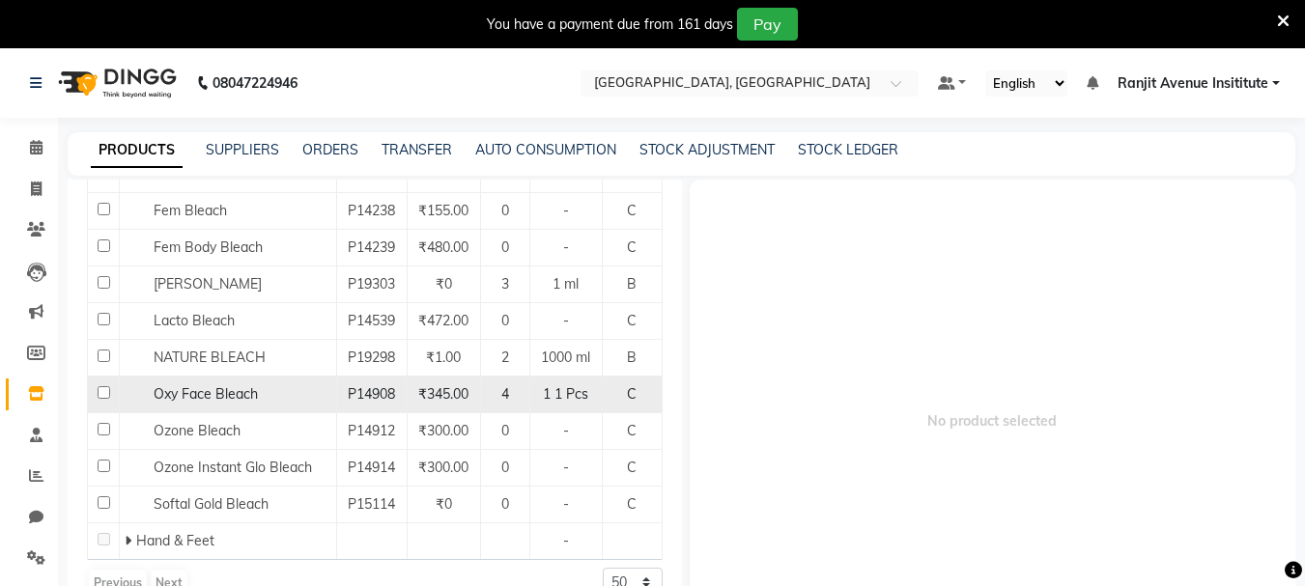
type input "bleach"
click at [100, 395] on input "checkbox" at bounding box center [104, 392] width 13 height 13
checkbox input "true"
select select
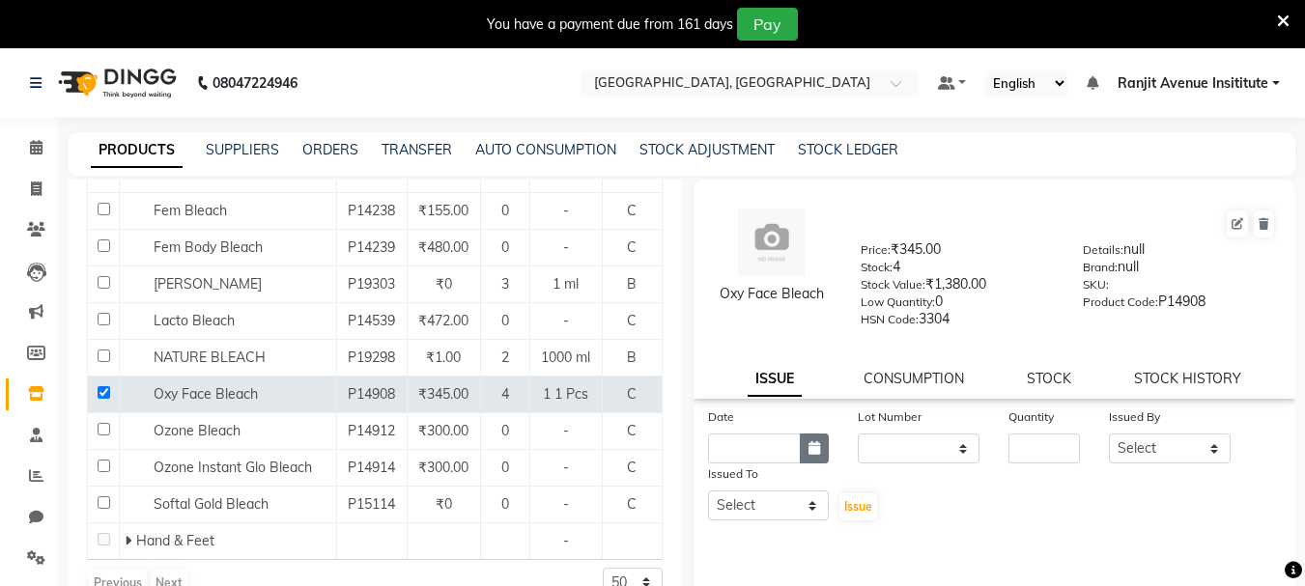
click at [814, 439] on button "button" at bounding box center [814, 449] width 29 height 30
select select "9"
select select "2025"
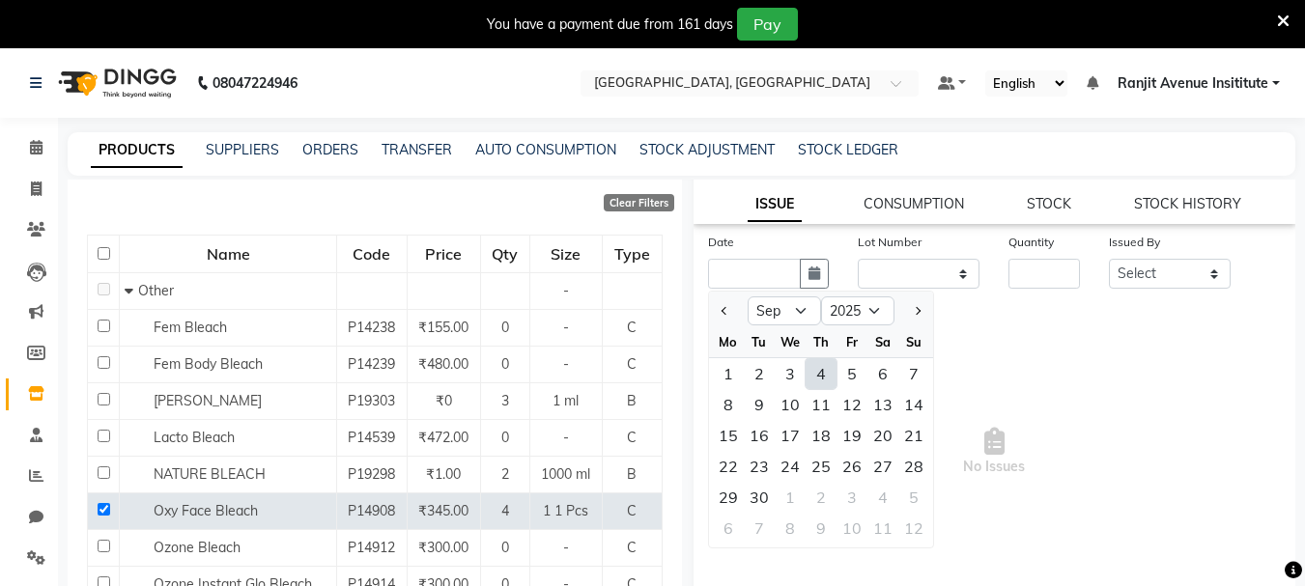
scroll to position [0, 0]
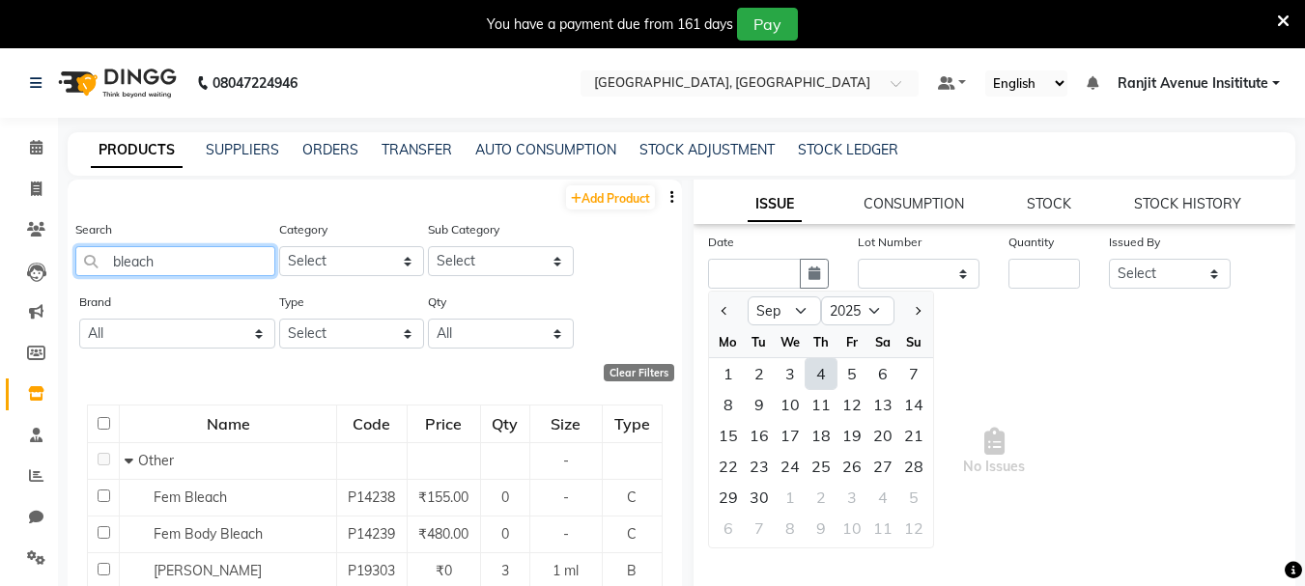
click at [241, 262] on input "bleach" at bounding box center [175, 261] width 200 height 30
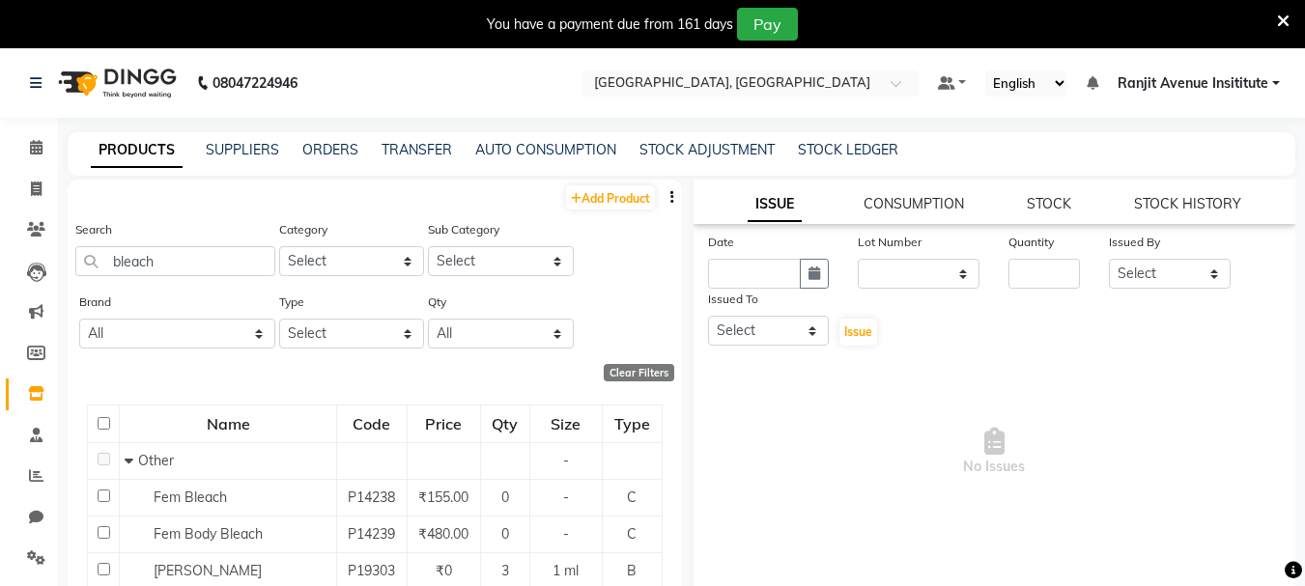
click at [212, 233] on div "Search bleach" at bounding box center [175, 247] width 200 height 57
click at [204, 248] on input "bleach" at bounding box center [175, 261] width 200 height 30
type input "b"
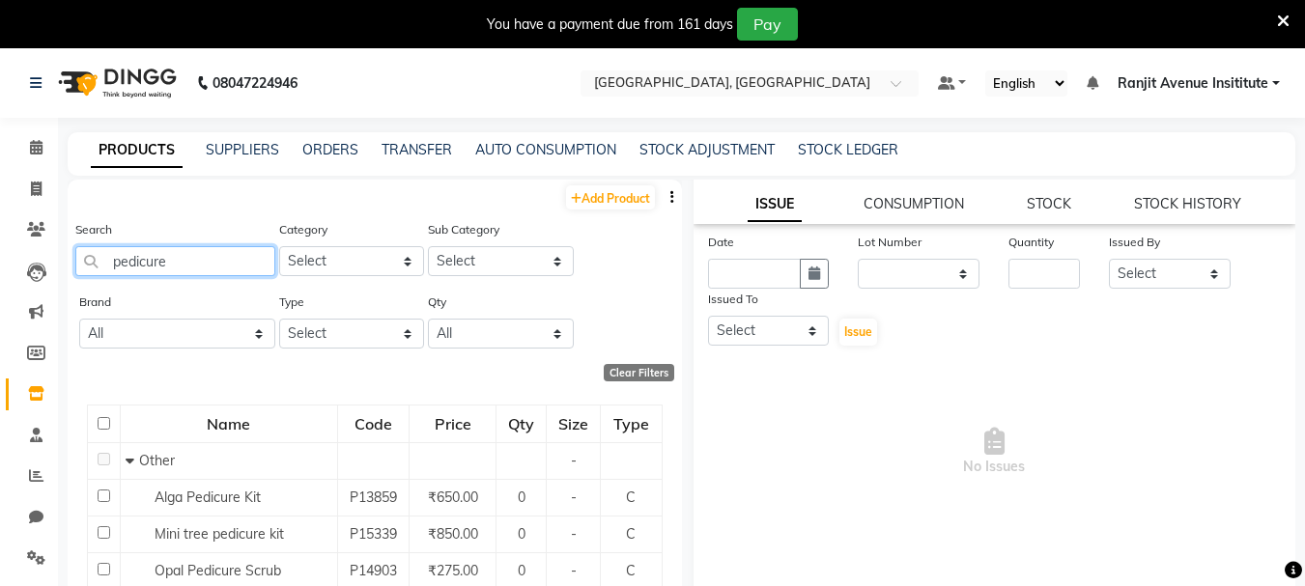
click at [117, 264] on input "pedicure" at bounding box center [175, 261] width 200 height 30
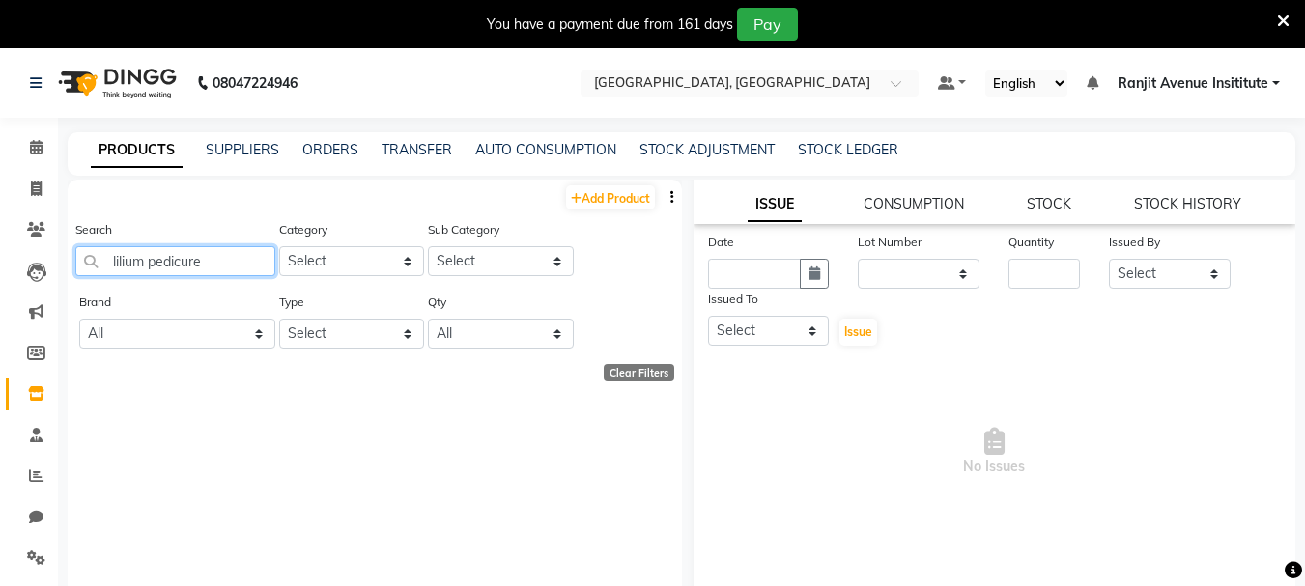
click at [242, 259] on input "lilium pedicure" at bounding box center [175, 261] width 200 height 30
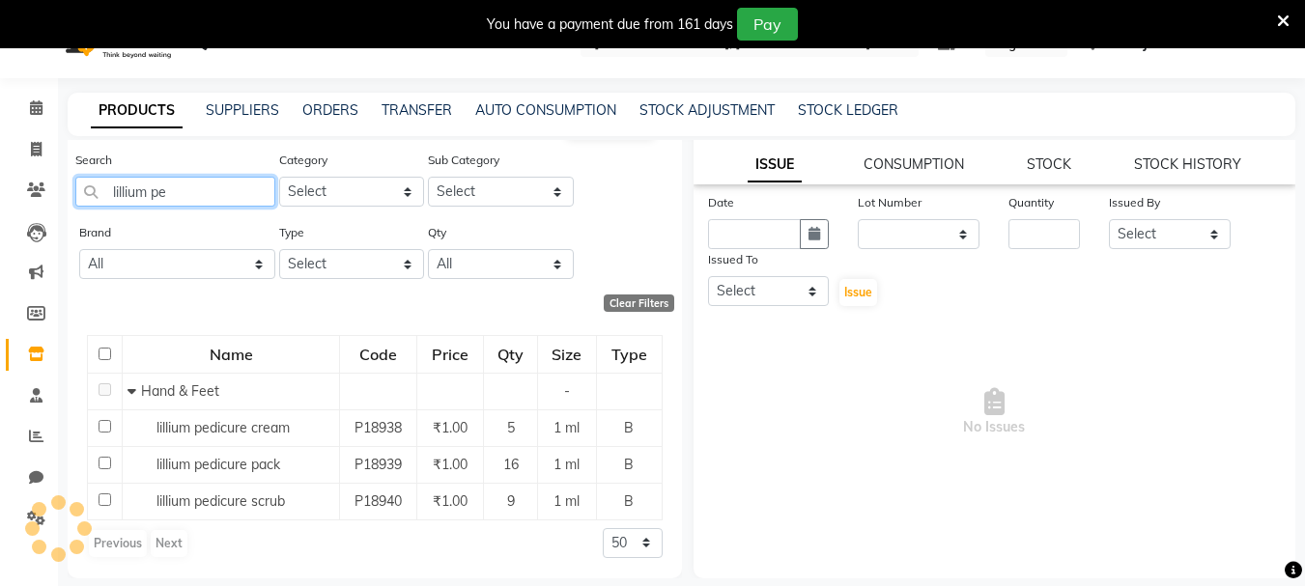
scroll to position [61, 0]
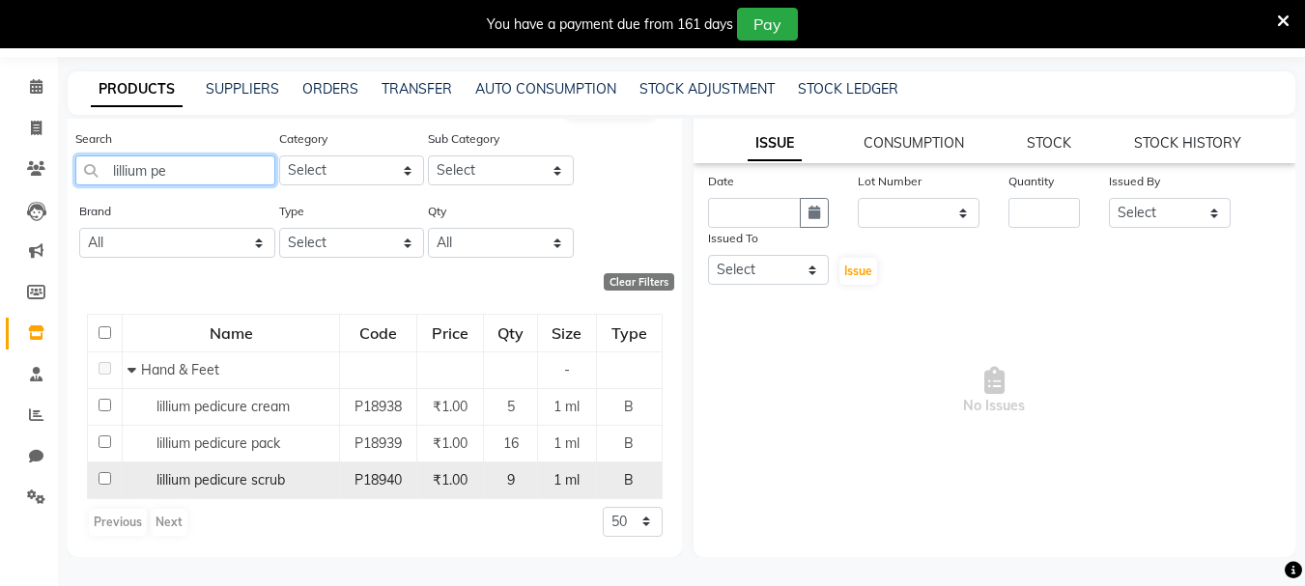
type input "lillium pe"
click at [104, 476] on input "checkbox" at bounding box center [105, 478] width 13 height 13
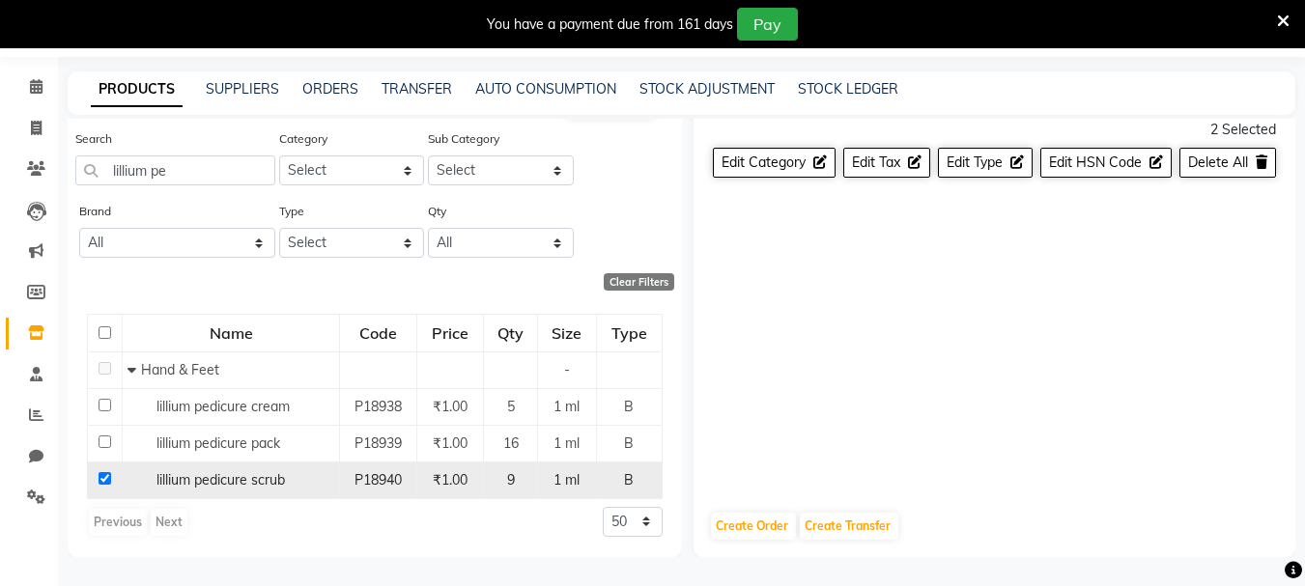
click at [105, 473] on input "checkbox" at bounding box center [105, 478] width 13 height 13
checkbox input "false"
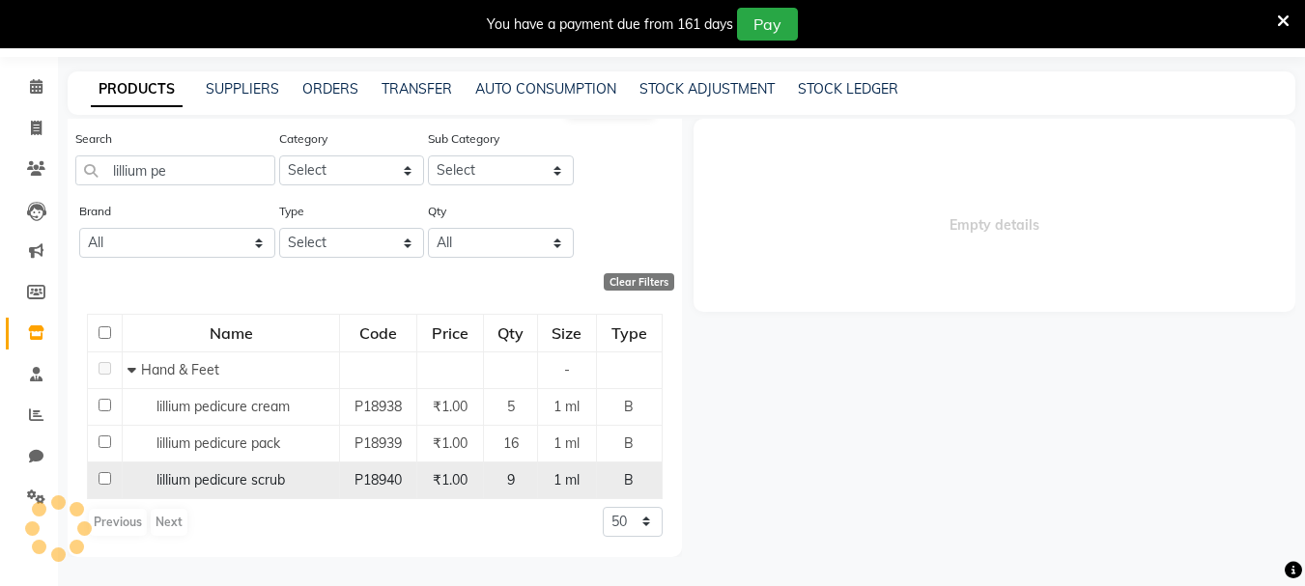
scroll to position [0, 0]
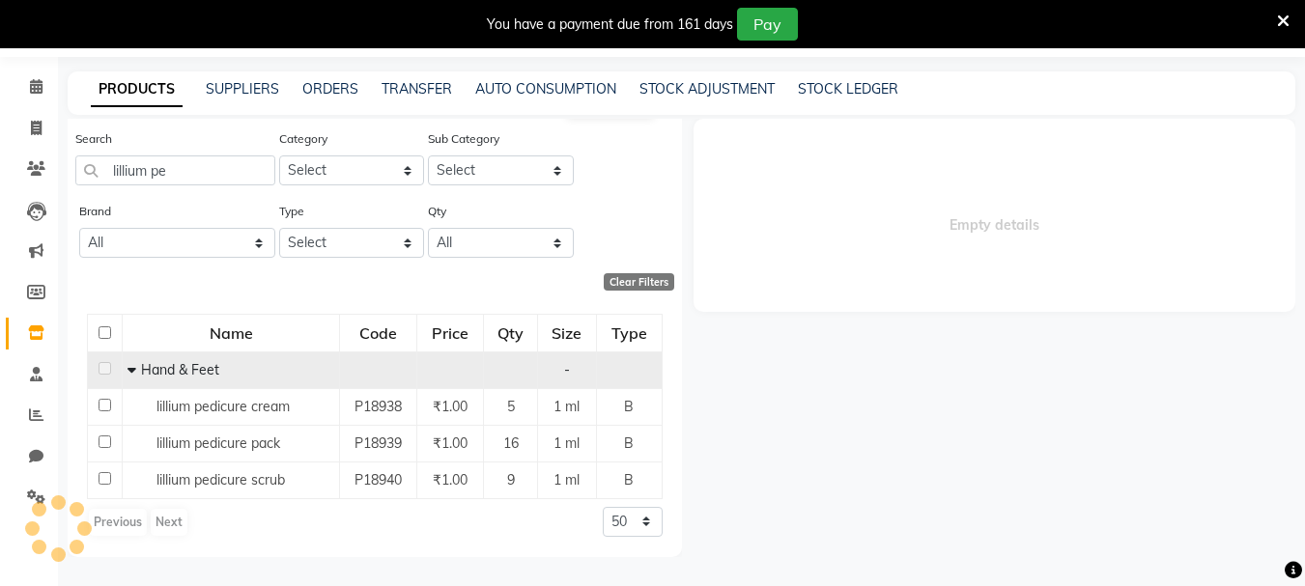
select select
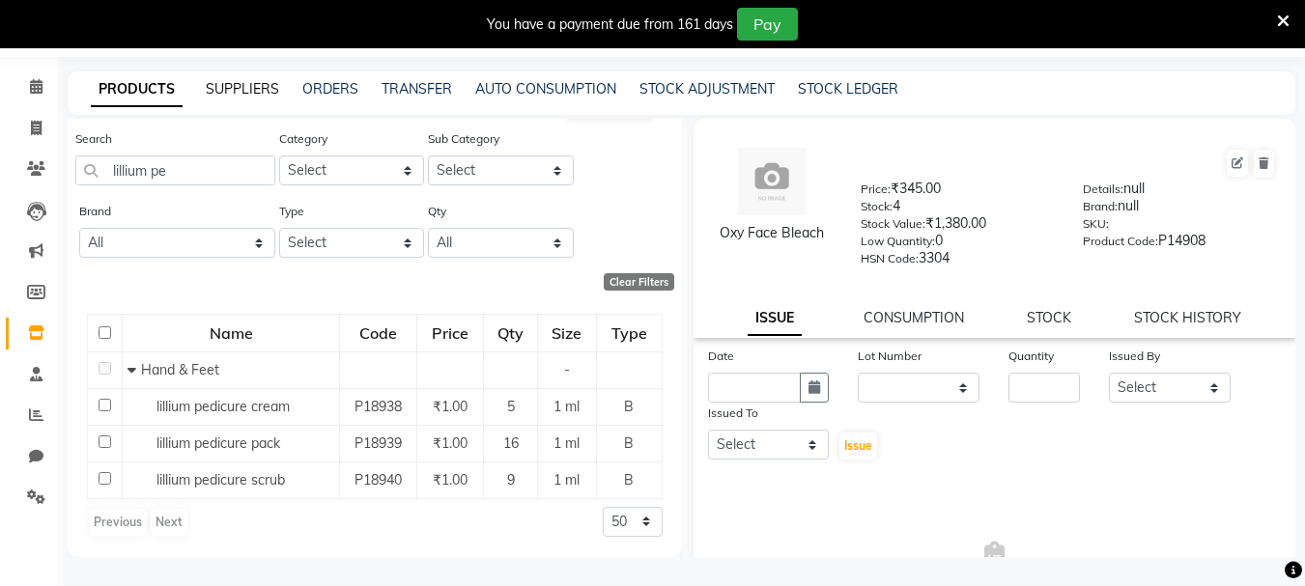
click at [255, 86] on link "SUPPLIERS" at bounding box center [242, 88] width 73 height 17
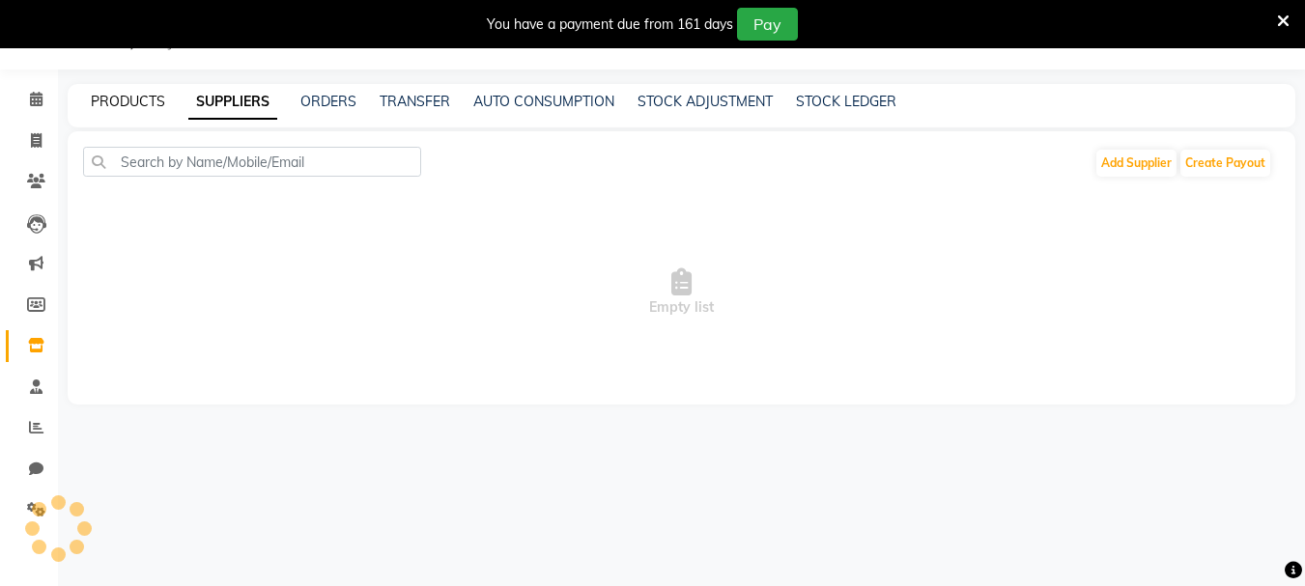
scroll to position [61, 0]
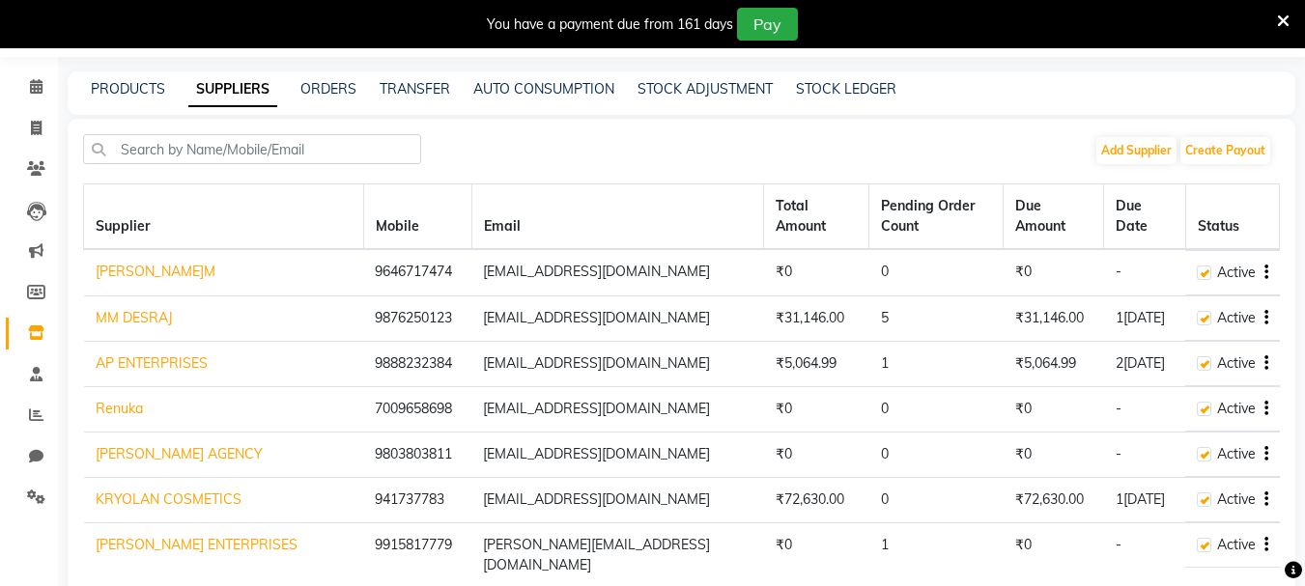
click at [118, 99] on div "PRODUCTS" at bounding box center [128, 89] width 74 height 20
click at [140, 92] on link "PRODUCTS" at bounding box center [128, 88] width 74 height 17
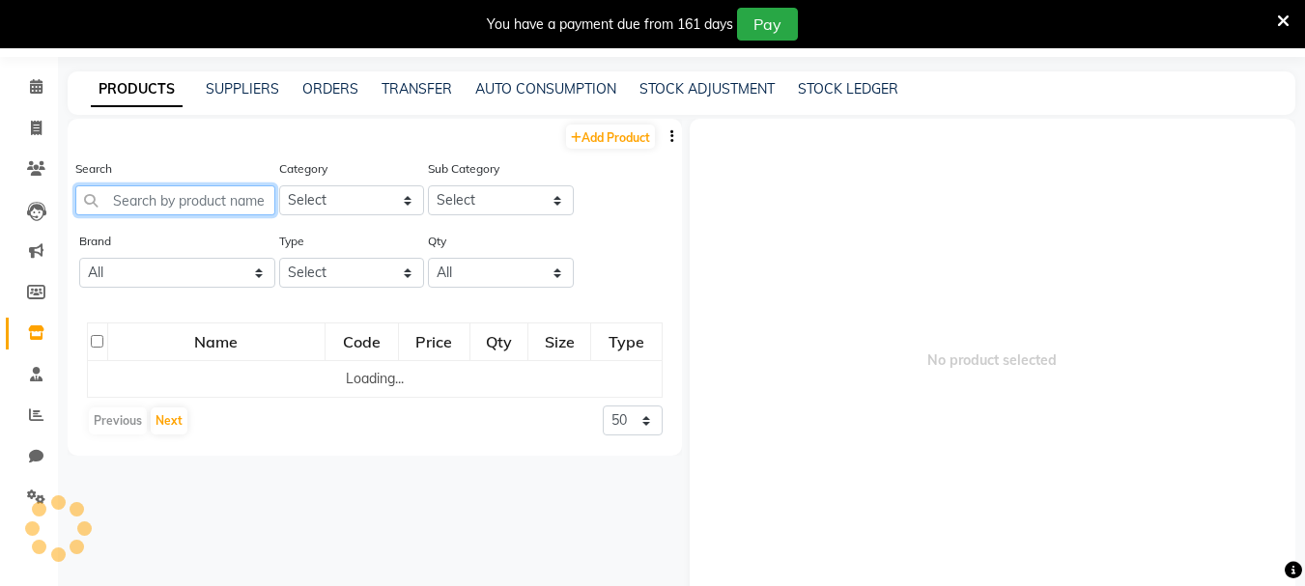
click at [127, 202] on input "text" at bounding box center [175, 201] width 200 height 30
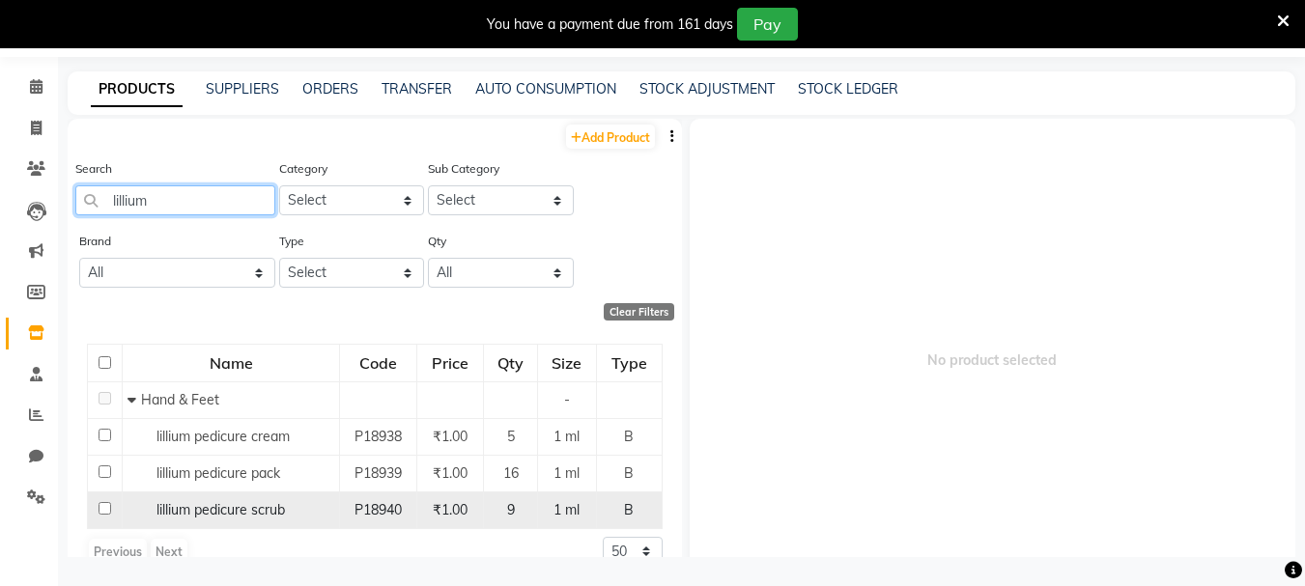
type input "lillium"
click at [103, 514] on input "checkbox" at bounding box center [105, 508] width 13 height 13
checkbox input "true"
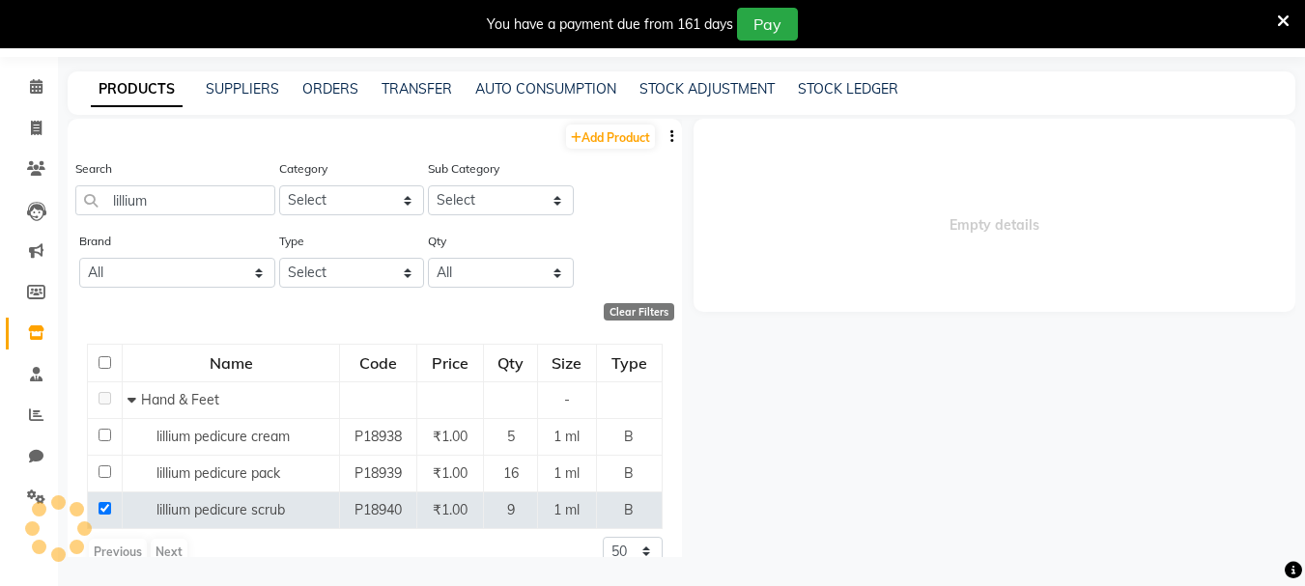
select select
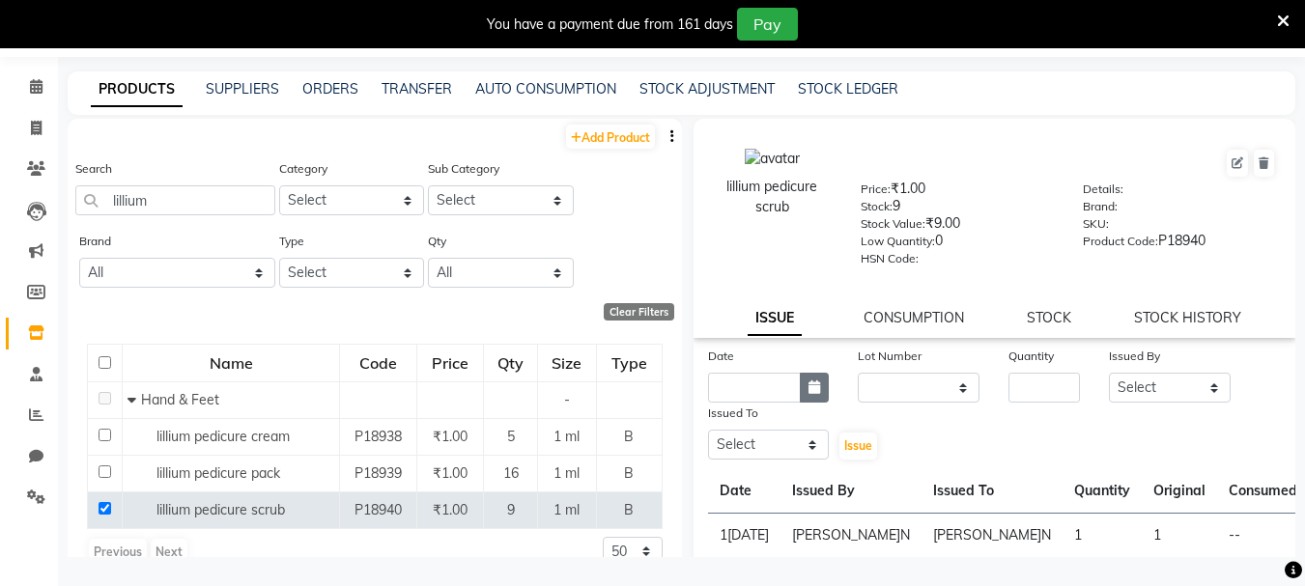
click at [810, 387] on icon "button" at bounding box center [815, 388] width 12 height 14
select select "9"
select select "2025"
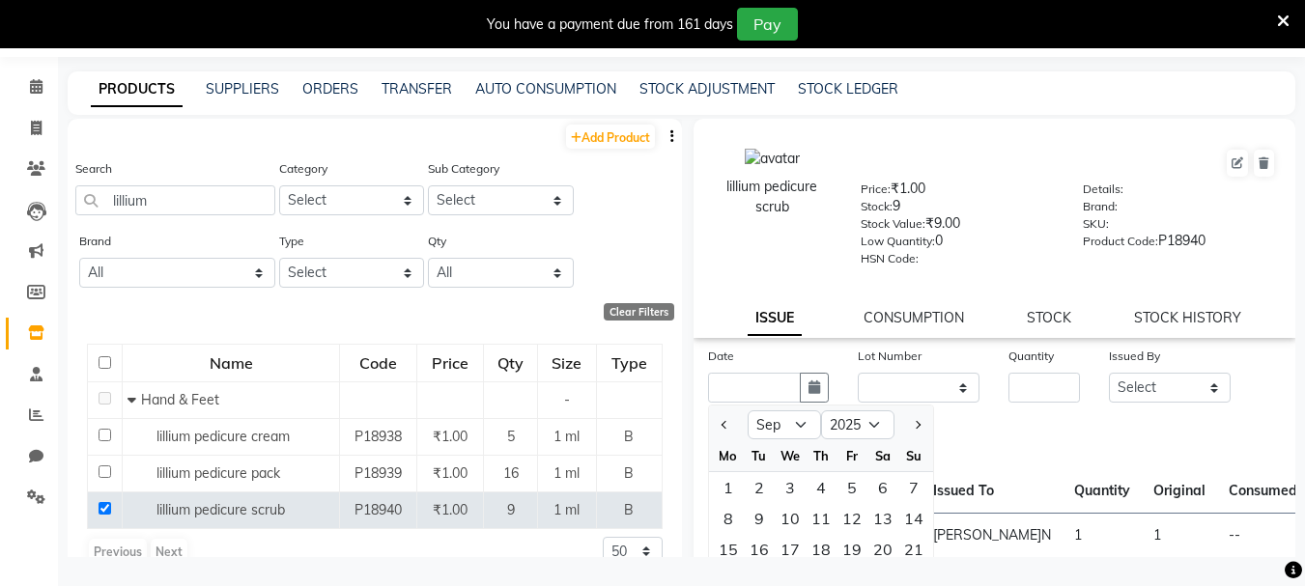
click at [737, 428] on div at bounding box center [728, 425] width 39 height 31
click at [721, 428] on button "Previous month" at bounding box center [725, 425] width 16 height 31
select select "8"
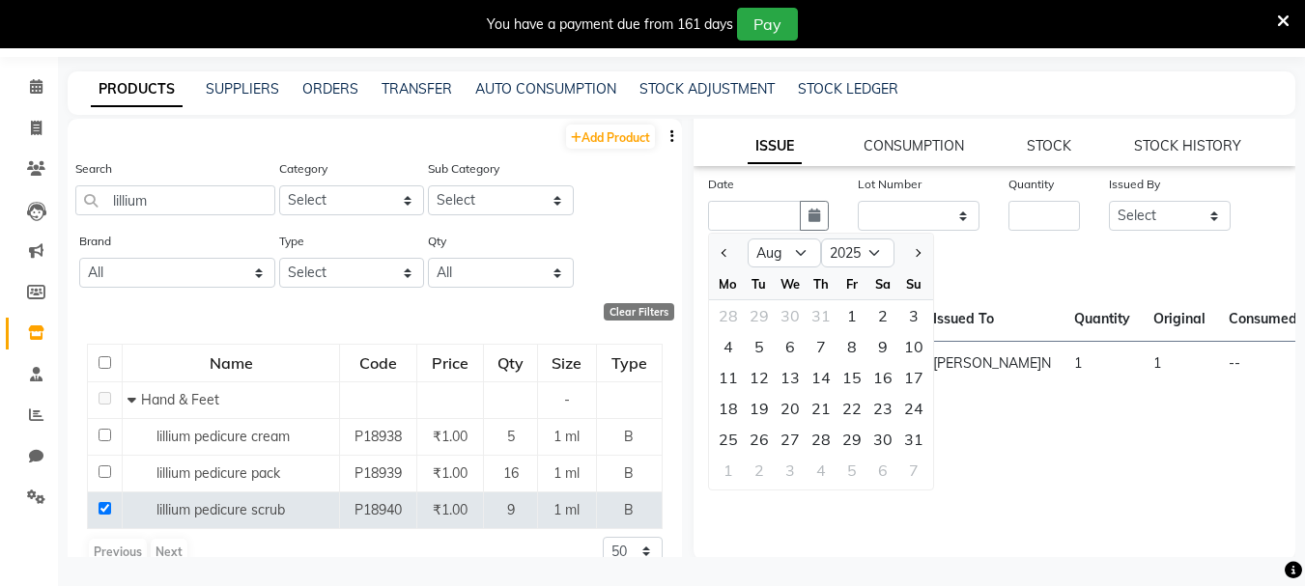
scroll to position [175, 0]
click at [861, 437] on div "29" at bounding box center [852, 436] width 31 height 31
type input "29-08-2025"
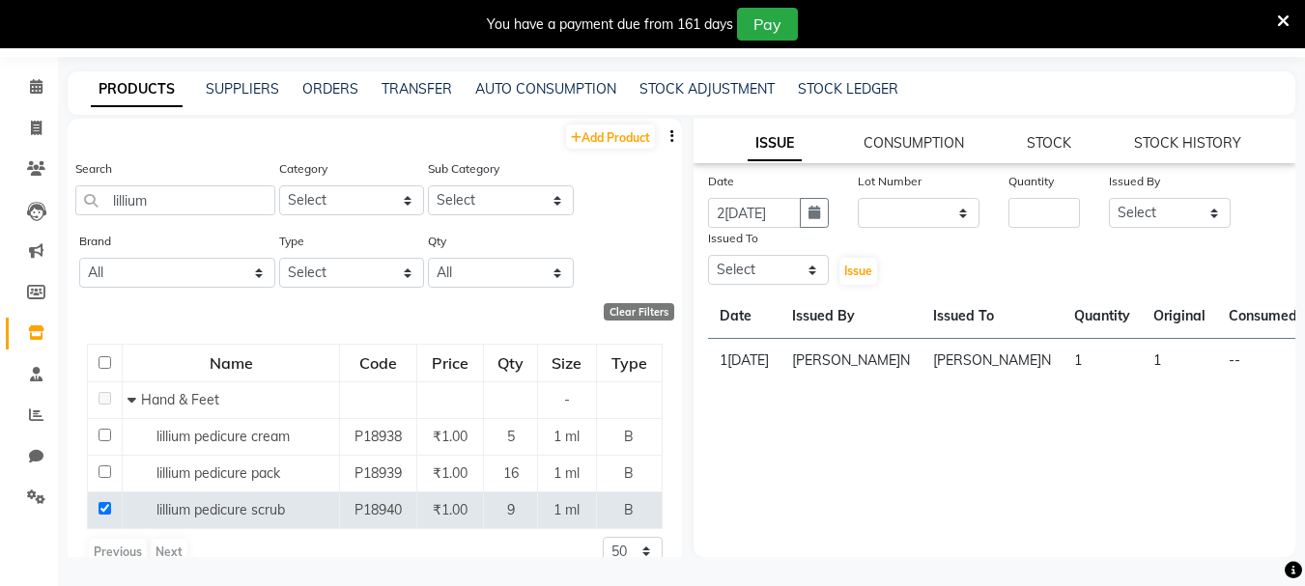
scroll to position [78, 0]
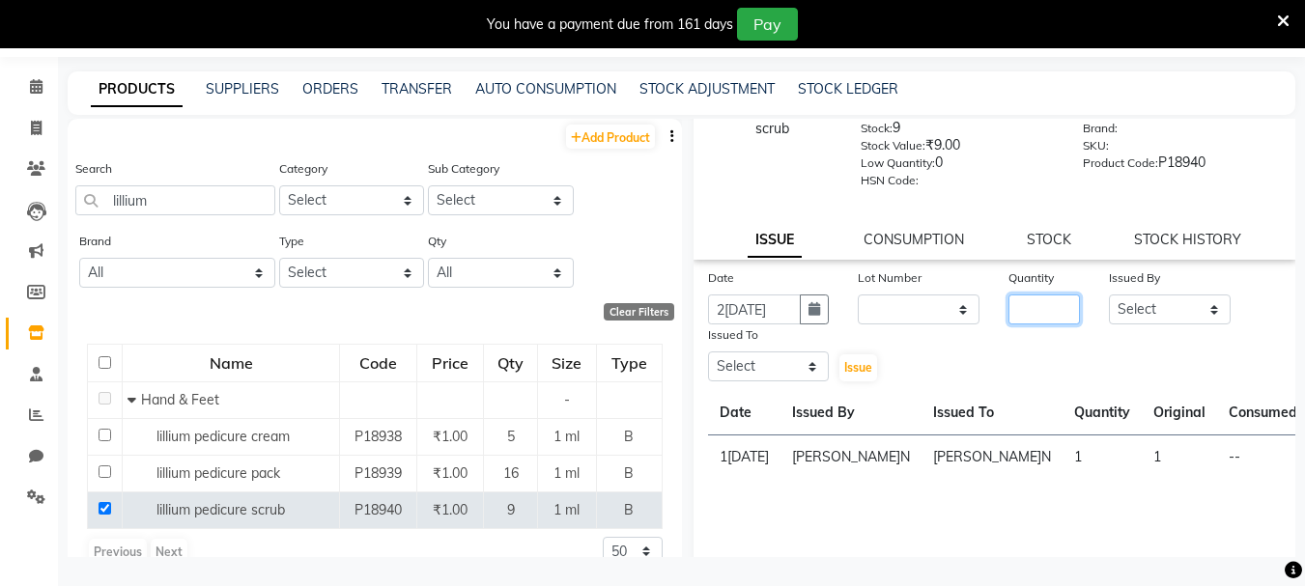
click at [1062, 324] on input "number" at bounding box center [1044, 310] width 71 height 30
type input "1"
click at [1187, 299] on select "Select Admin ARPAN AYUSHI DIGVIJAY MANMEET MANPREET Ranjit Avenue Insititute RA…" at bounding box center [1170, 310] width 122 height 30
select select "71526"
click at [1109, 295] on select "Select Admin ARPAN AYUSHI DIGVIJAY MANMEET MANPREET Ranjit Avenue Insititute RA…" at bounding box center [1170, 310] width 122 height 30
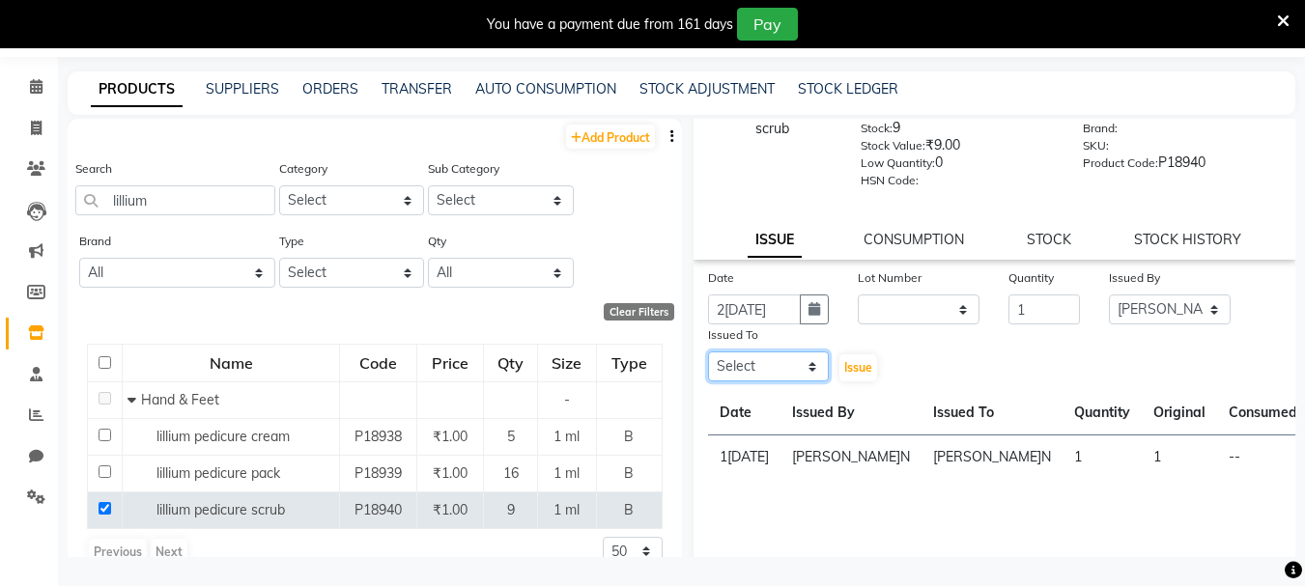
click at [803, 358] on select "Select Admin ARPAN AYUSHI DIGVIJAY MANMEET MANPREET Ranjit Avenue Insititute RA…" at bounding box center [769, 367] width 122 height 30
select select "71526"
click at [708, 352] on select "Select Admin ARPAN AYUSHI DIGVIJAY MANMEET MANPREET Ranjit Avenue Insititute RA…" at bounding box center [769, 367] width 122 height 30
click at [852, 362] on span "Issue" at bounding box center [858, 367] width 28 height 14
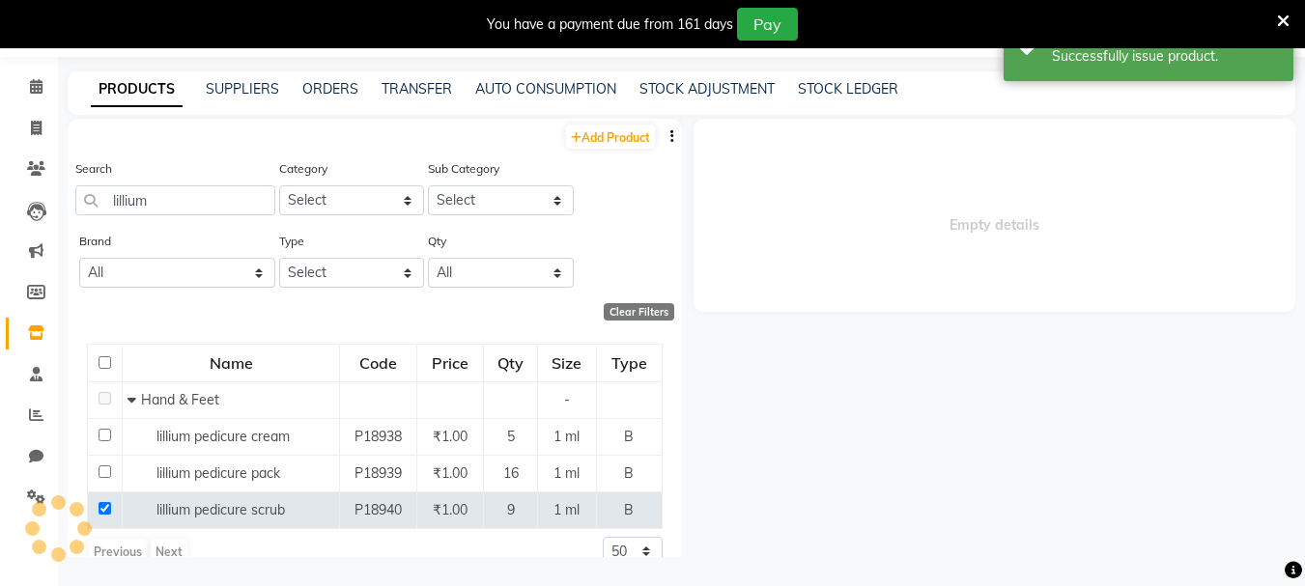
scroll to position [0, 0]
select select
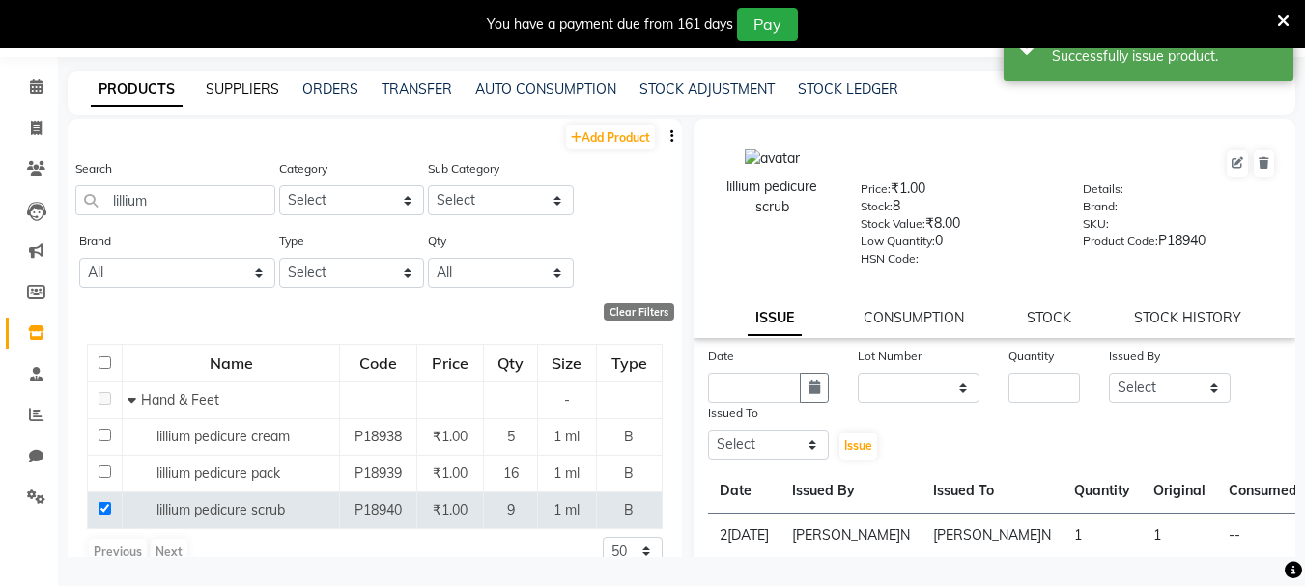
click at [257, 90] on link "SUPPLIERS" at bounding box center [242, 88] width 73 height 17
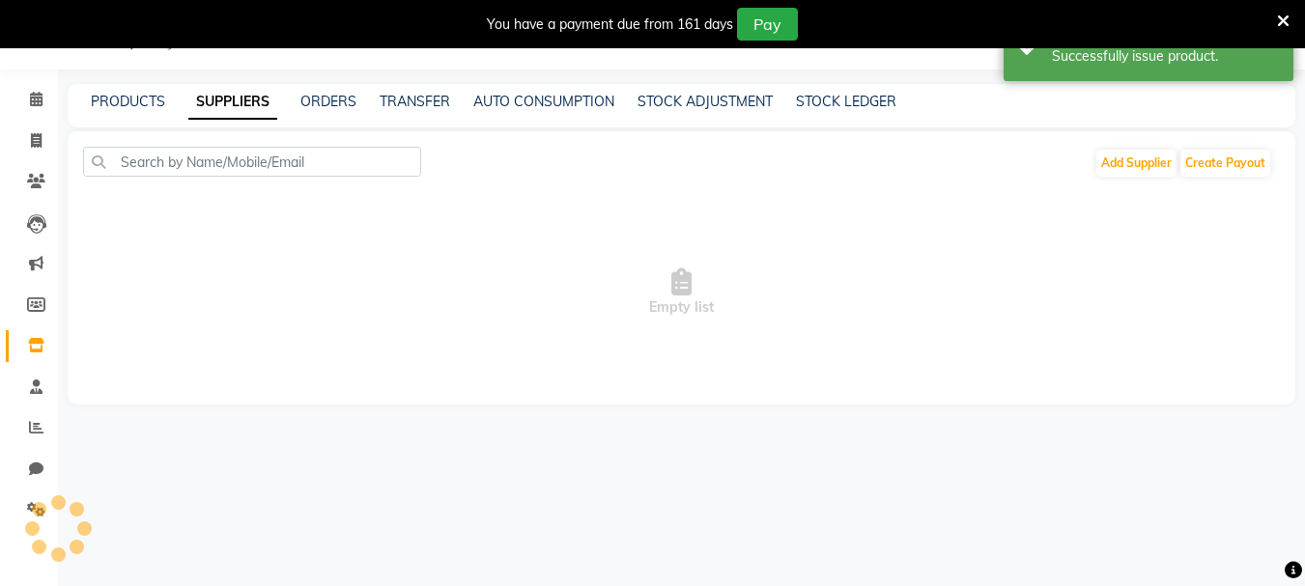
scroll to position [48, 0]
click at [157, 98] on link "PRODUCTS" at bounding box center [128, 101] width 74 height 17
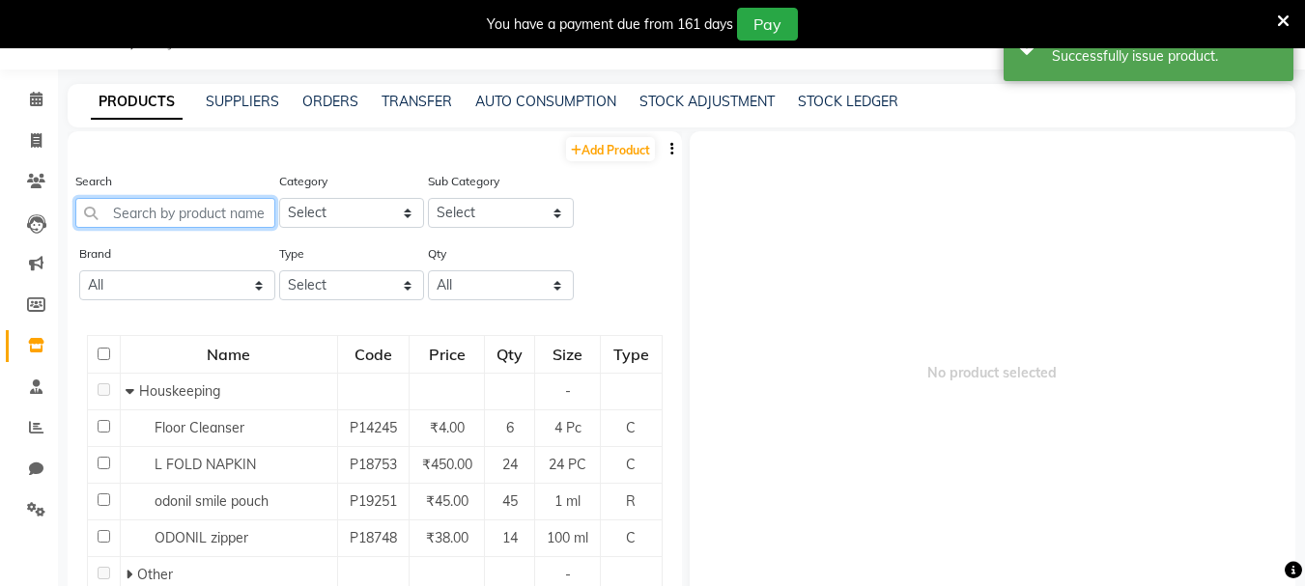
click at [155, 218] on input "text" at bounding box center [175, 213] width 200 height 30
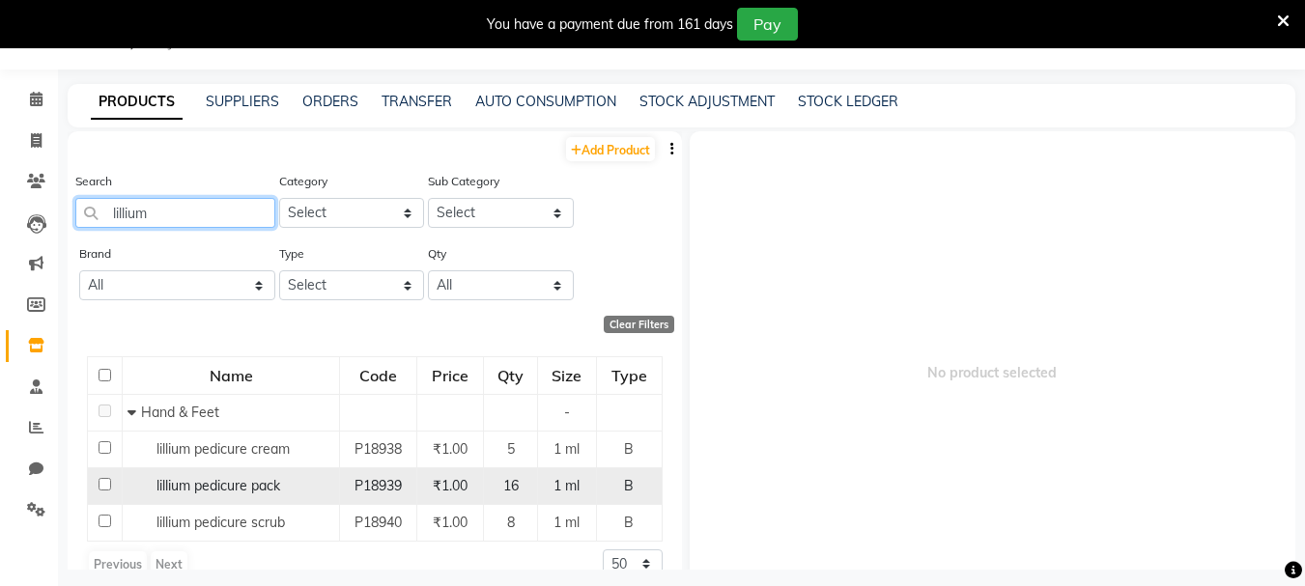
type input "lillium"
click at [108, 481] on input "checkbox" at bounding box center [105, 484] width 13 height 13
checkbox input "true"
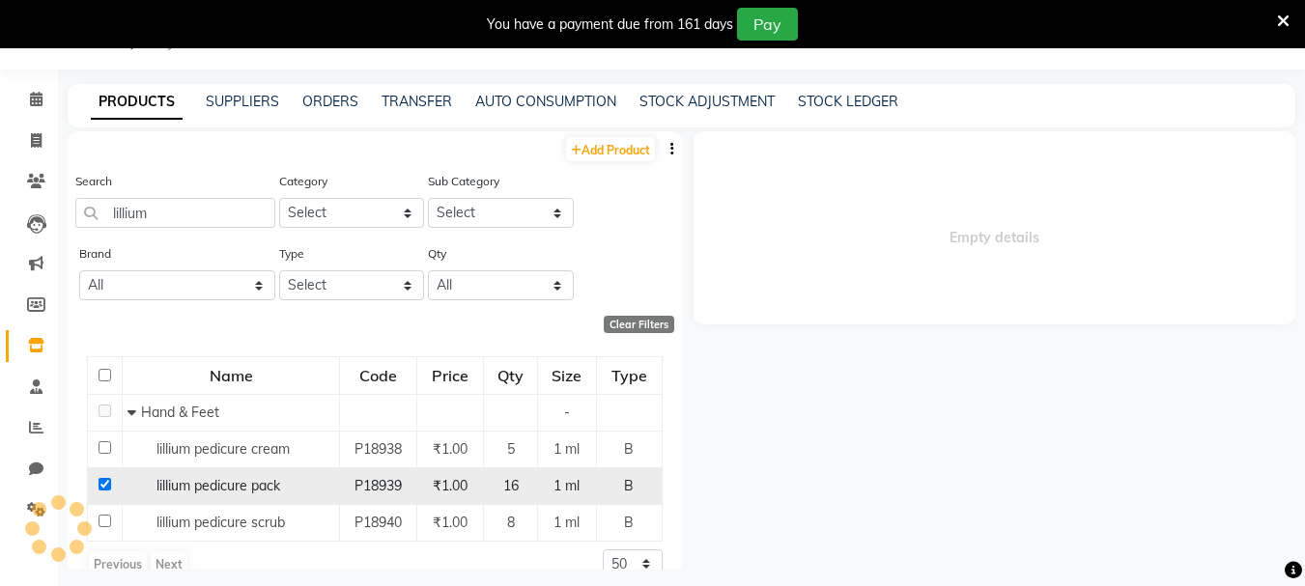
select select
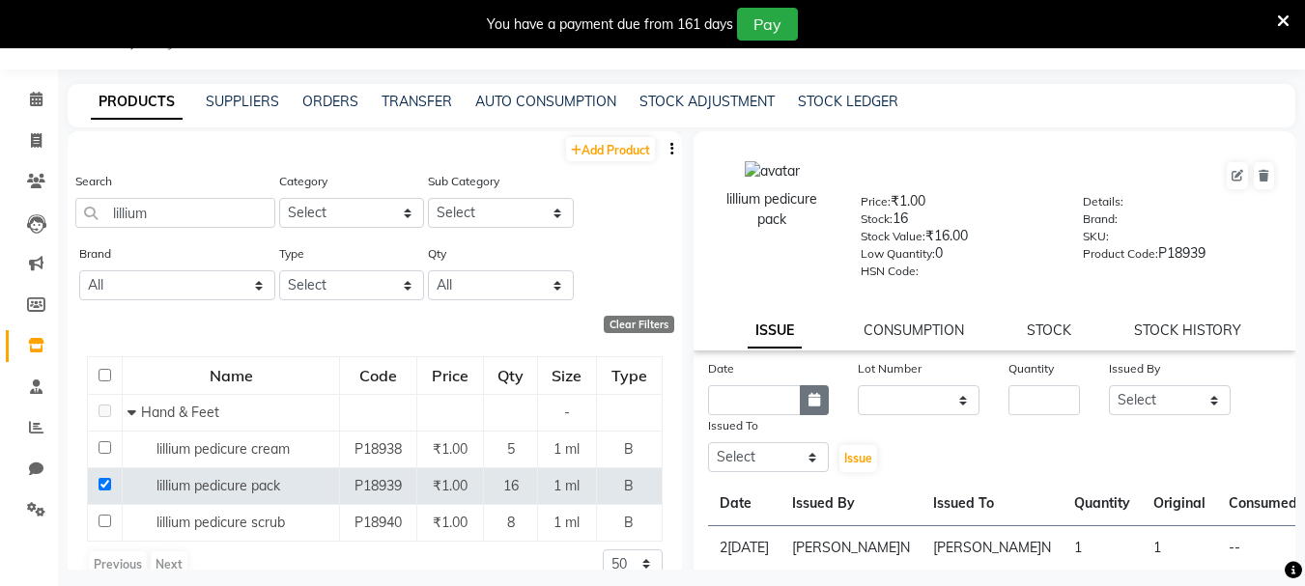
click at [809, 393] on icon "button" at bounding box center [815, 400] width 12 height 14
select select "9"
select select "2025"
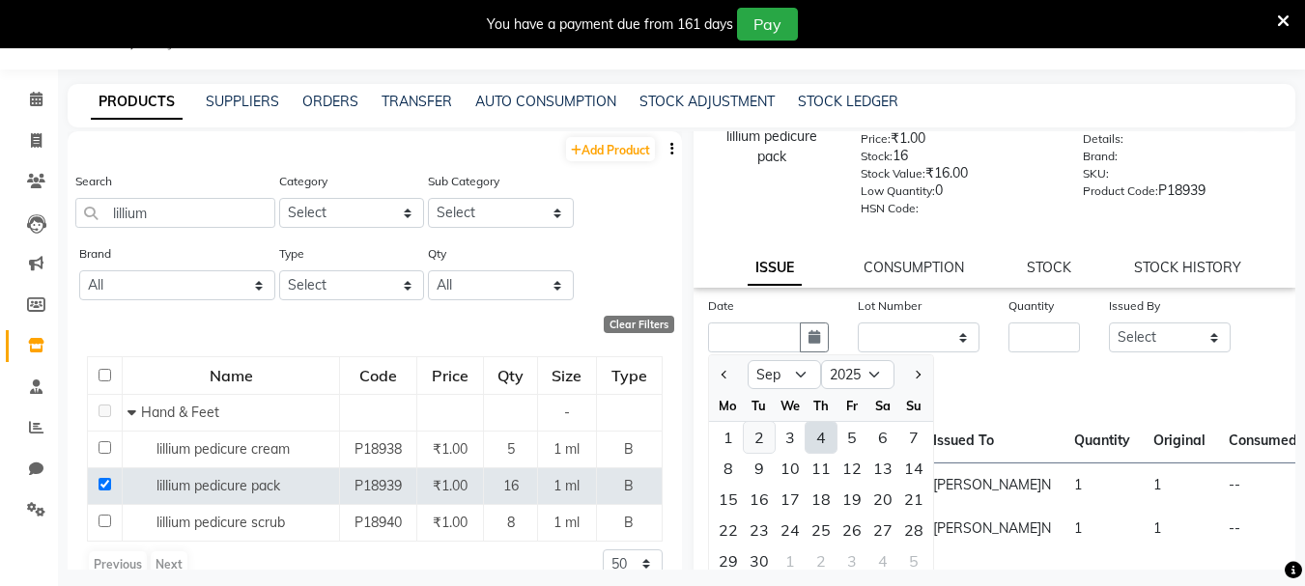
scroll to position [97, 0]
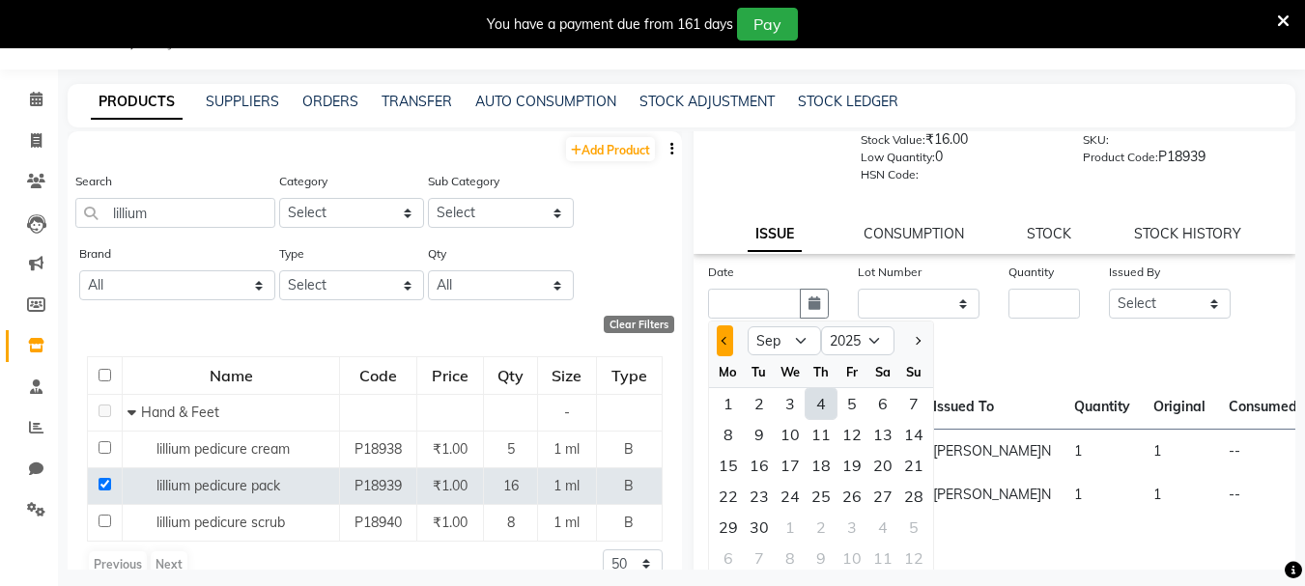
click at [729, 340] on span "Previous month" at bounding box center [725, 341] width 8 height 8
select select "8"
click at [851, 524] on div "29" at bounding box center [852, 527] width 31 height 31
type input "29-08-2025"
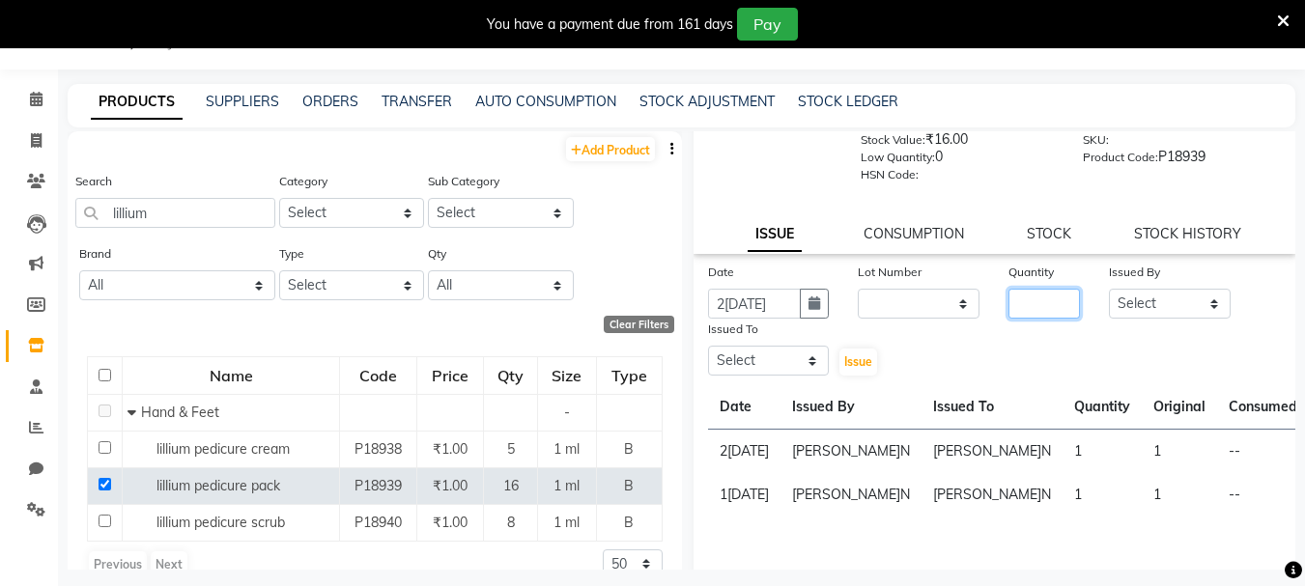
click at [1017, 309] on input "number" at bounding box center [1044, 304] width 71 height 30
type input "9"
click at [1109, 306] on select "Select Admin ARPAN AYUSHI DIGVIJAY MANMEET MANPREET Ranjit Avenue Insititute RA…" at bounding box center [1170, 304] width 122 height 30
select select "71526"
click at [1109, 289] on select "Select Admin ARPAN AYUSHI DIGVIJAY MANMEET MANPREET Ranjit Avenue Insititute RA…" at bounding box center [1170, 304] width 122 height 30
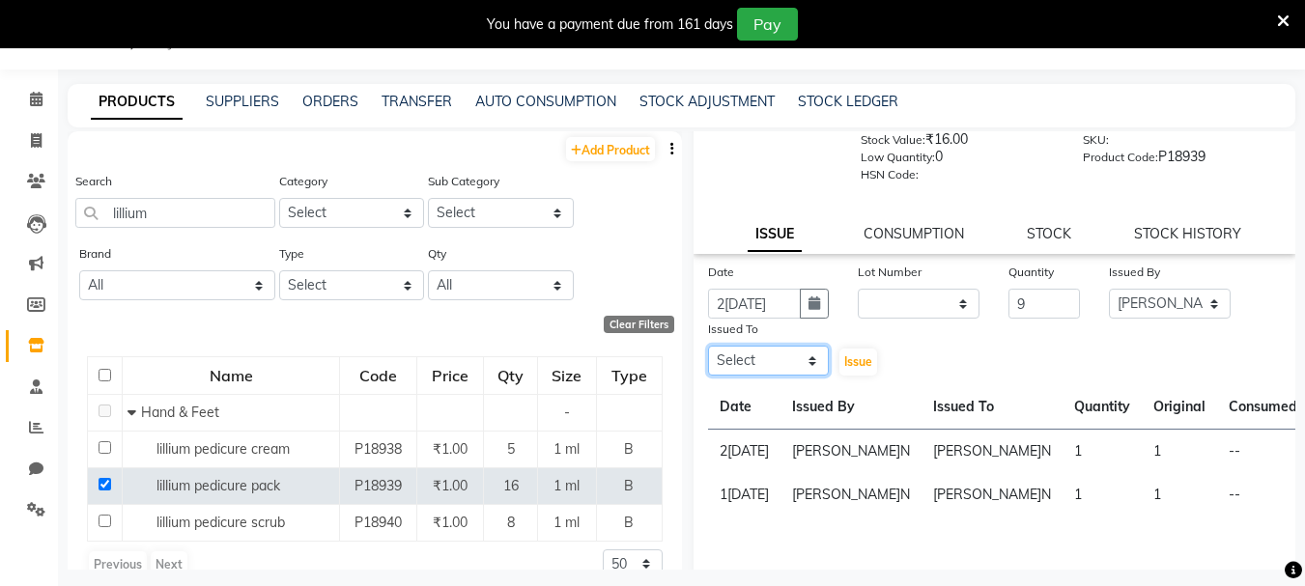
click at [775, 361] on select "Select Admin ARPAN AYUSHI DIGVIJAY MANMEET MANPREET Ranjit Avenue Insititute RA…" at bounding box center [769, 361] width 122 height 30
select select "71526"
click at [708, 346] on select "Select Admin ARPAN AYUSHI DIGVIJAY MANMEET MANPREET Ranjit Avenue Insititute RA…" at bounding box center [769, 361] width 122 height 30
click at [851, 367] on span "Issue" at bounding box center [858, 362] width 28 height 14
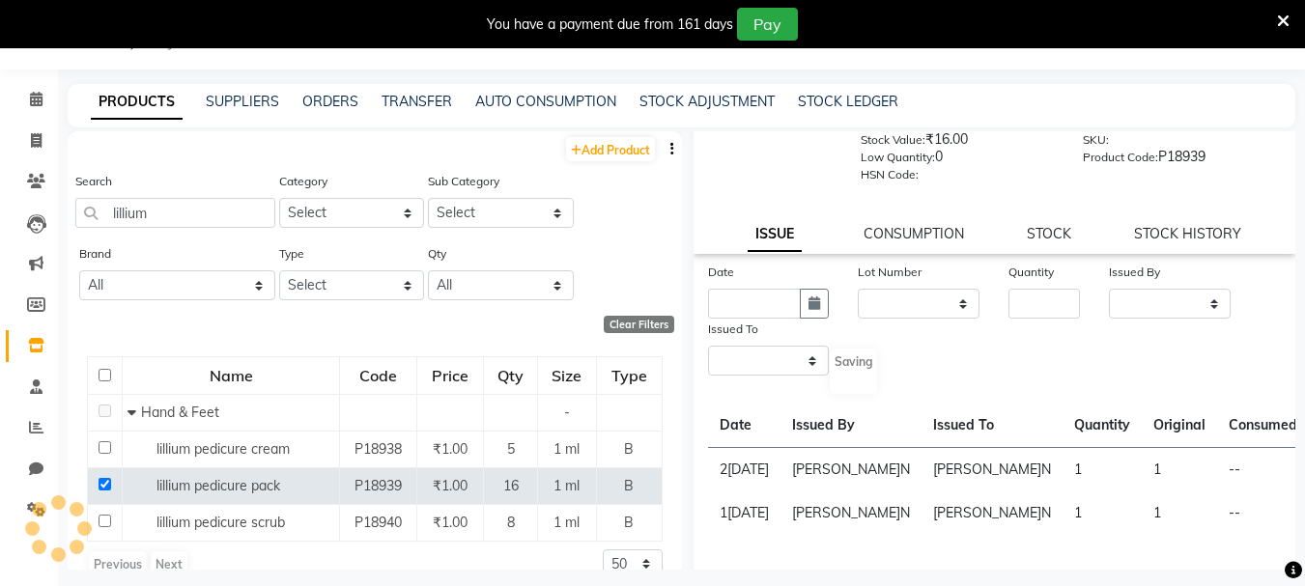
select select
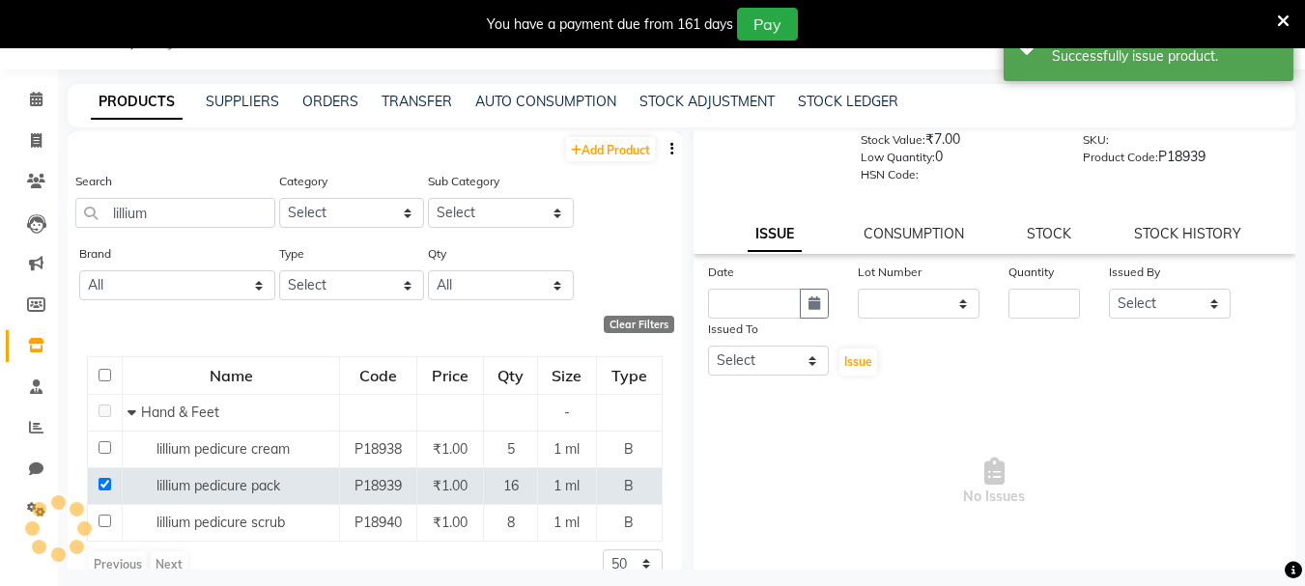
scroll to position [0, 0]
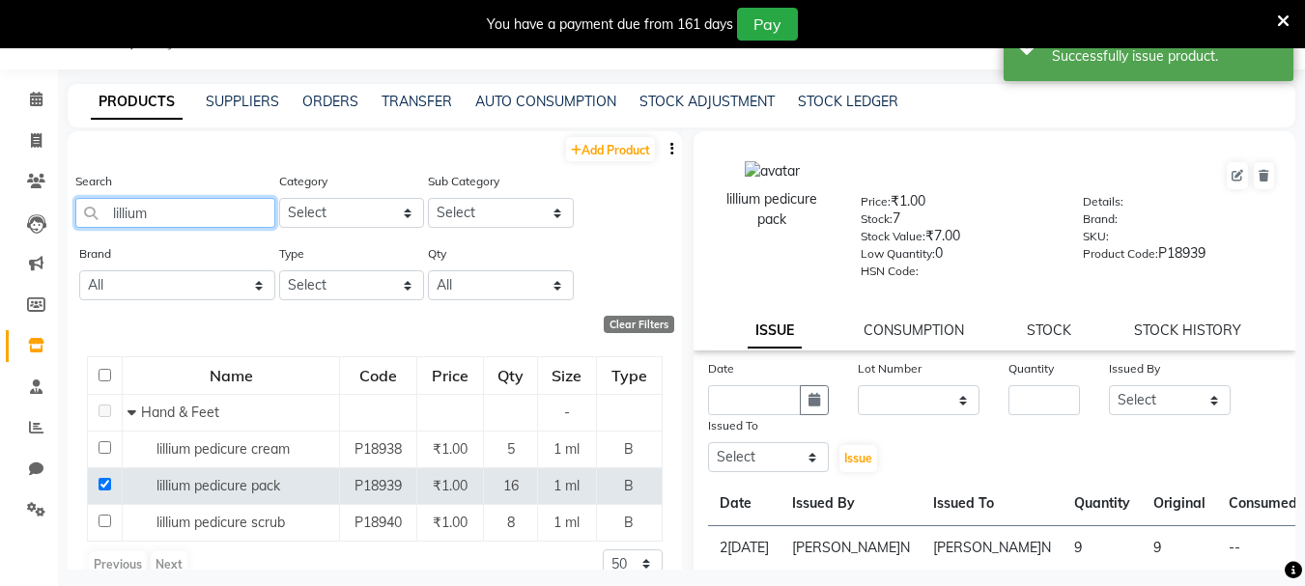
click at [256, 214] on input "lillium" at bounding box center [175, 213] width 200 height 30
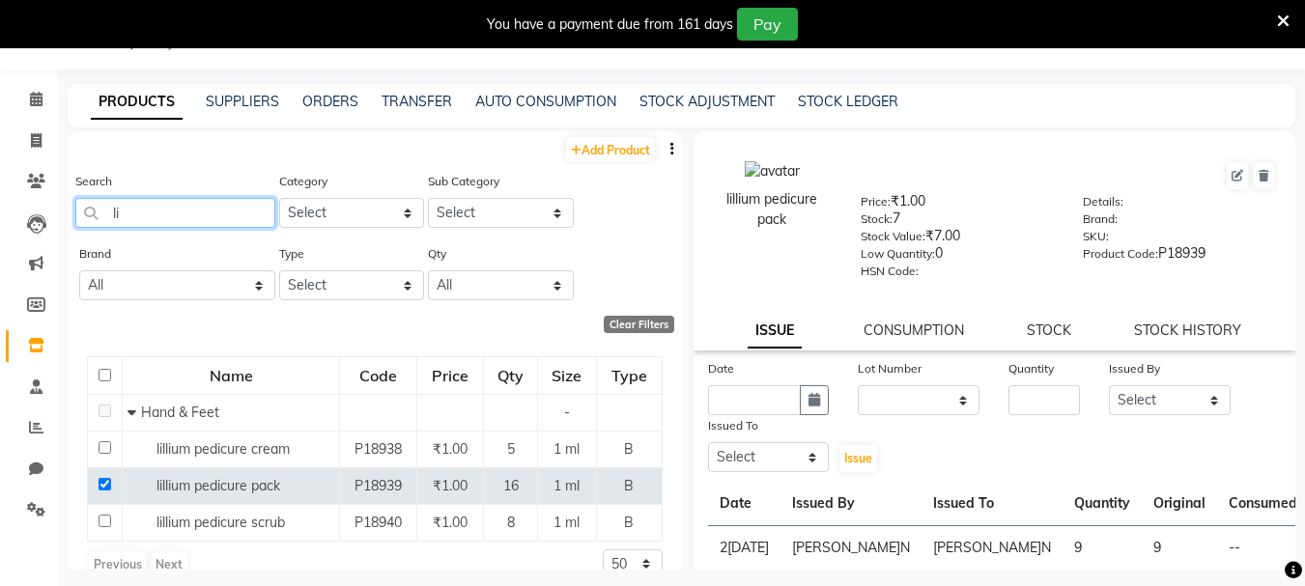
type input "l"
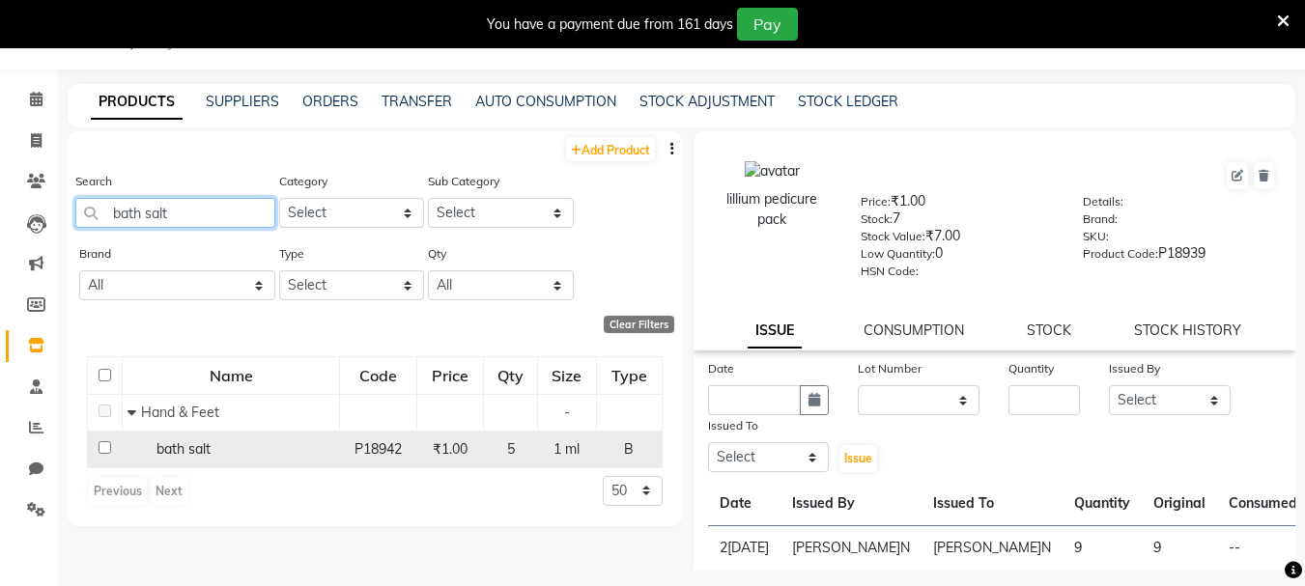
type input "bath salt"
click at [100, 452] on input "checkbox" at bounding box center [105, 448] width 13 height 13
checkbox input "true"
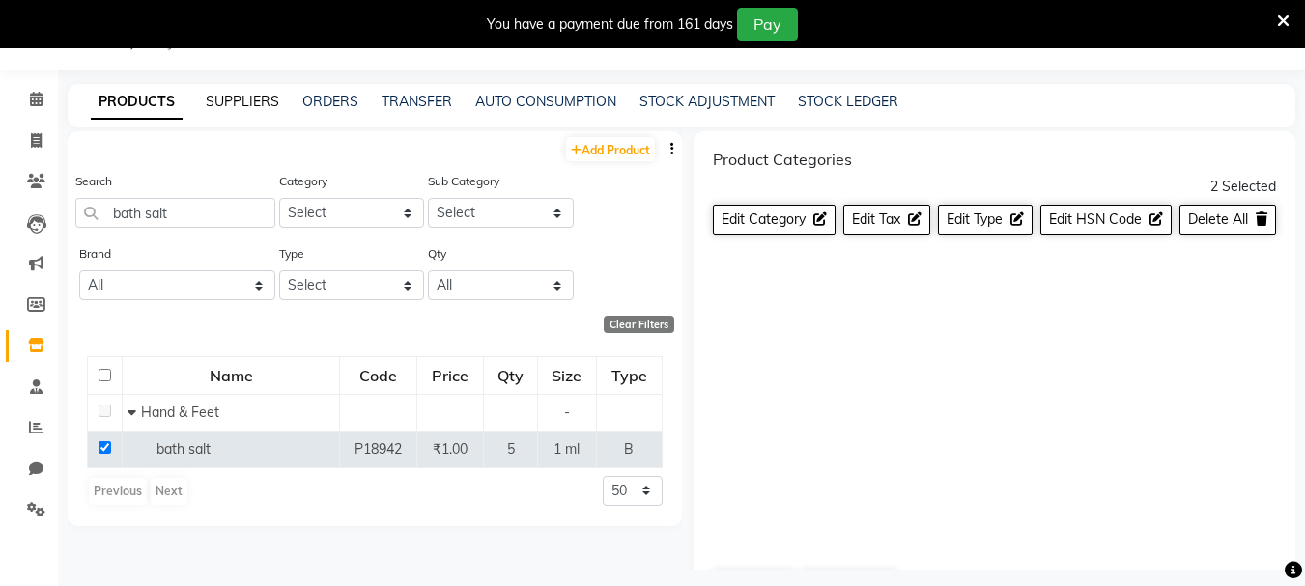
click at [259, 102] on link "SUPPLIERS" at bounding box center [242, 101] width 73 height 17
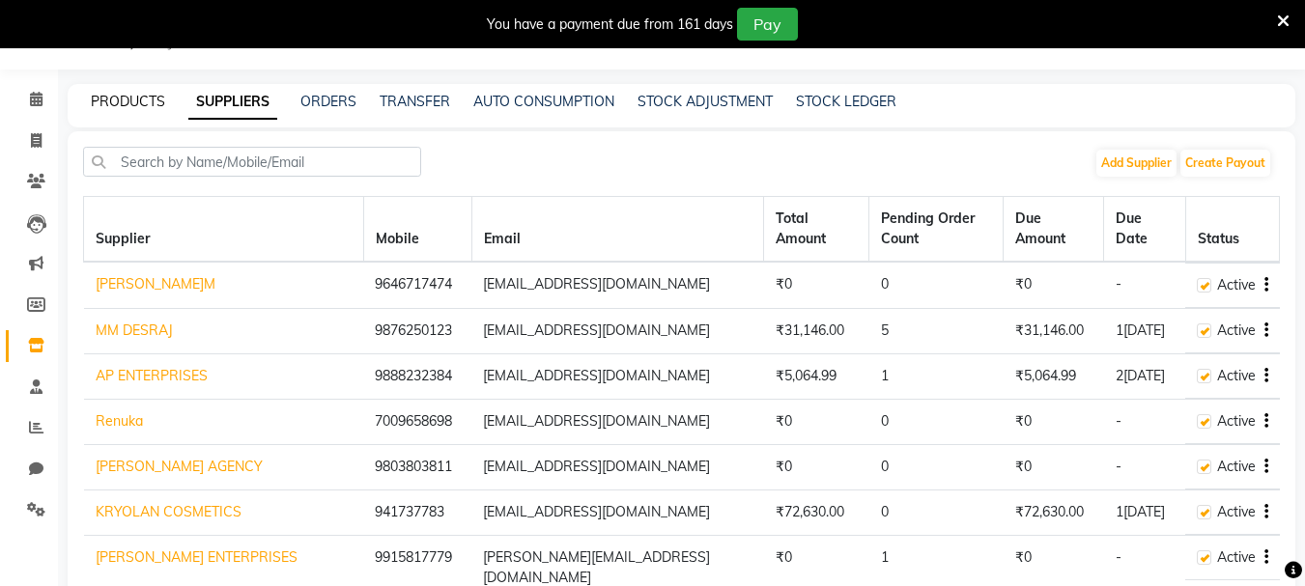
click at [152, 101] on link "PRODUCTS" at bounding box center [128, 101] width 74 height 17
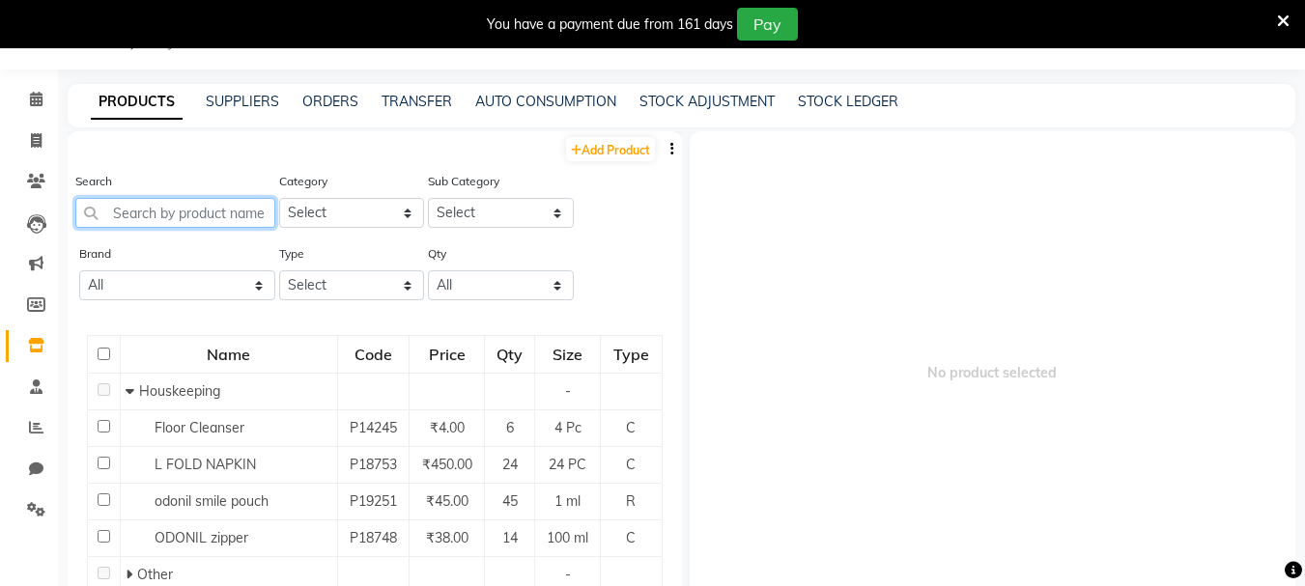
click at [198, 210] on input "text" at bounding box center [175, 213] width 200 height 30
click at [460, 257] on div "Add Product Search Category Select Hair Skin Makeup Personal Care Appliances Be…" at bounding box center [375, 391] width 614 height 521
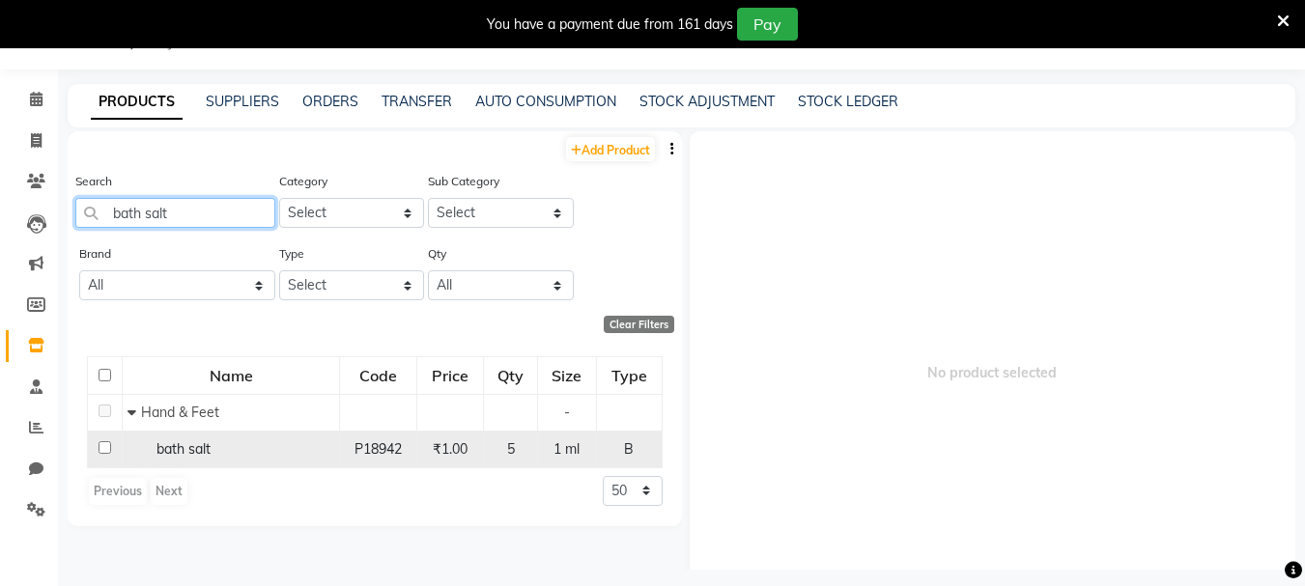
type input "bath salt"
click at [110, 446] on input "checkbox" at bounding box center [105, 448] width 13 height 13
checkbox input "true"
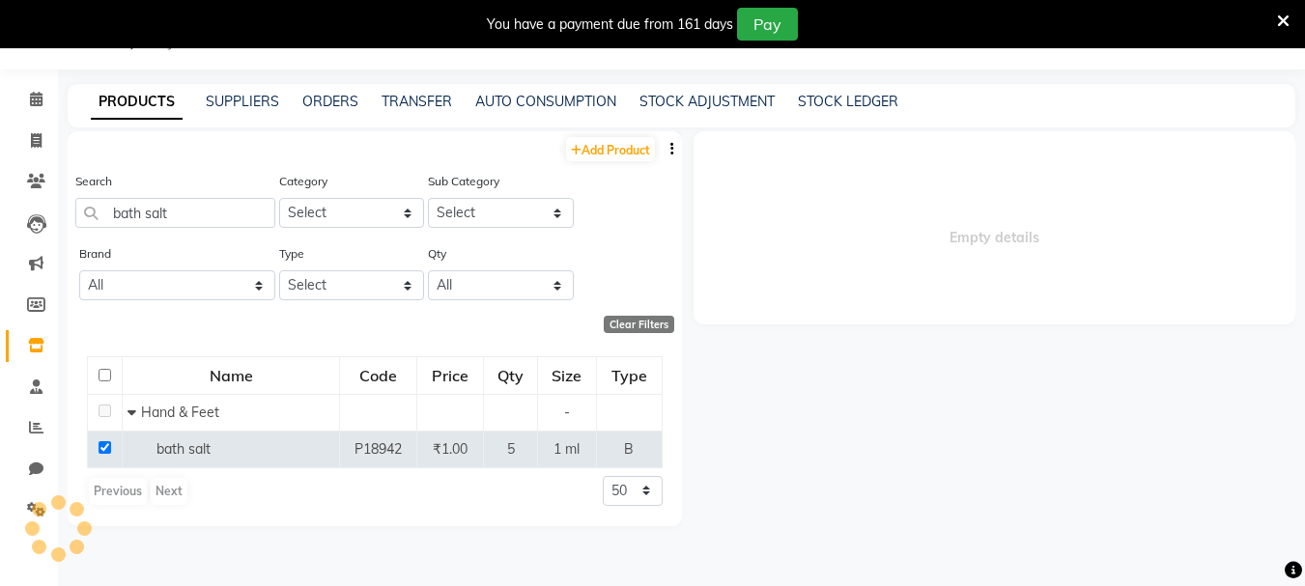
select select
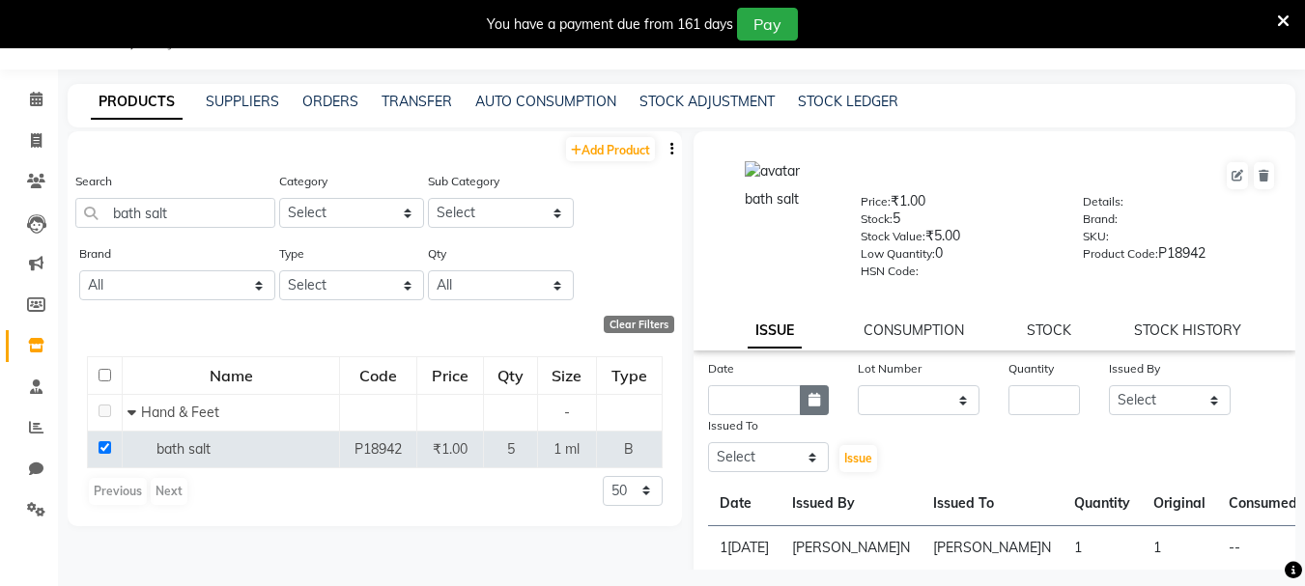
click at [809, 390] on button "button" at bounding box center [814, 401] width 29 height 30
select select "9"
select select "2025"
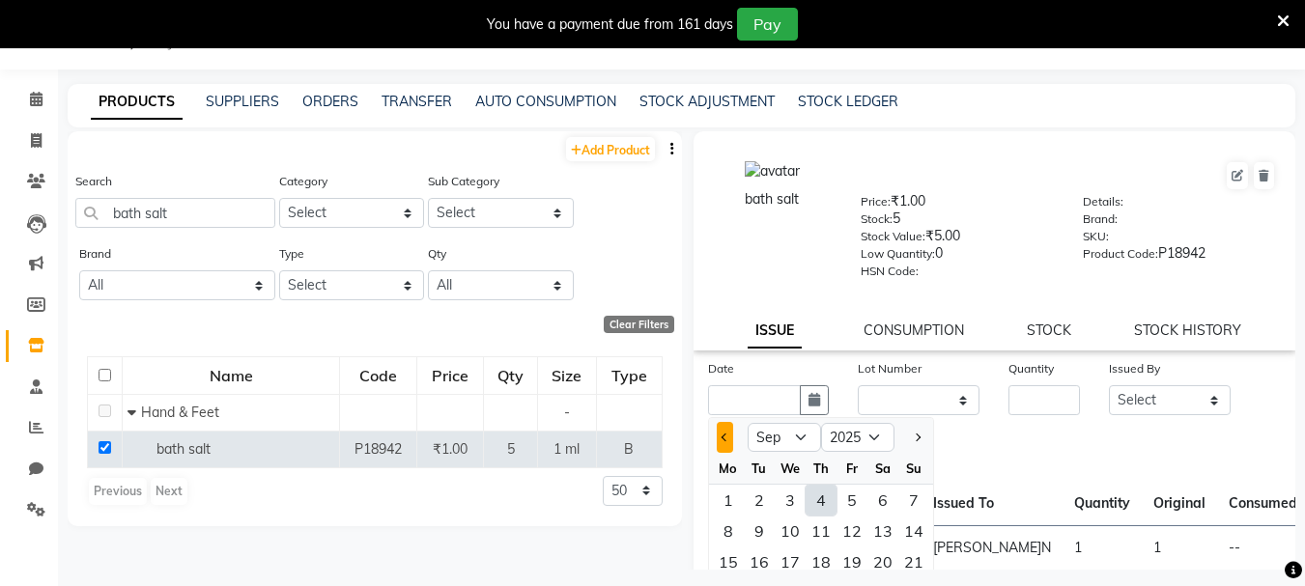
click at [729, 436] on span "Previous month" at bounding box center [725, 438] width 8 height 8
select select "8"
click at [755, 560] on ngb-datepicker-month "Mo Tu We Th Fr Sa Su 28 29 30 31 1 2 3 4 5 6 7 8 9 10 11 12 13 14 15 16 17 18 1…" at bounding box center [821, 563] width 224 height 221
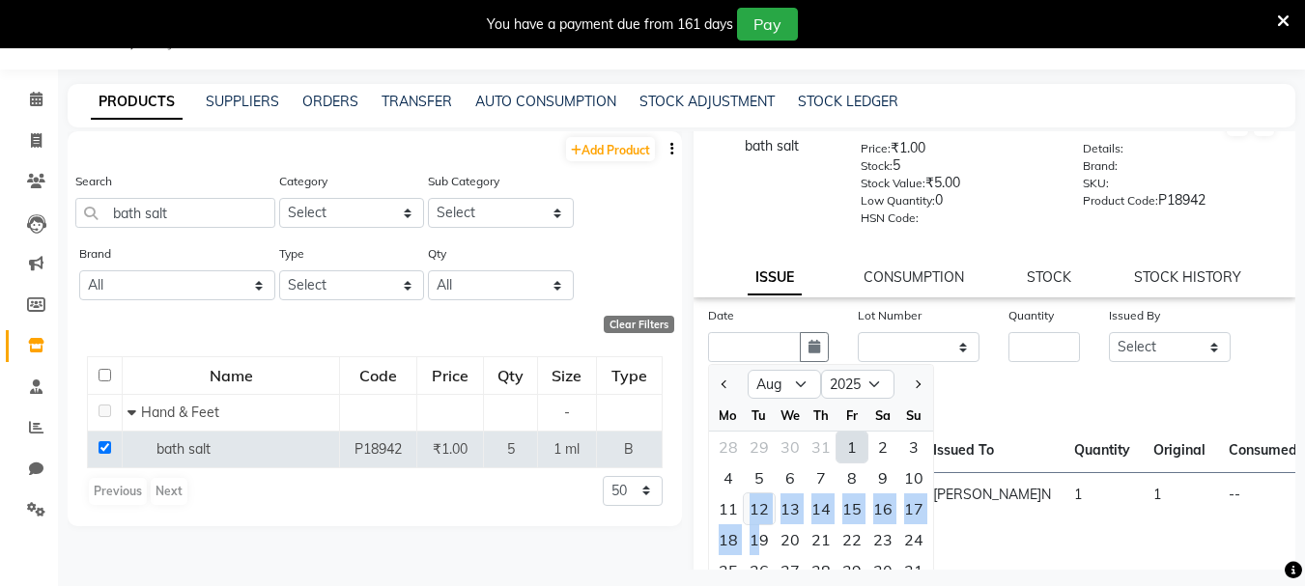
click at [770, 502] on div "12" at bounding box center [759, 509] width 31 height 31
type input "12-08-2025"
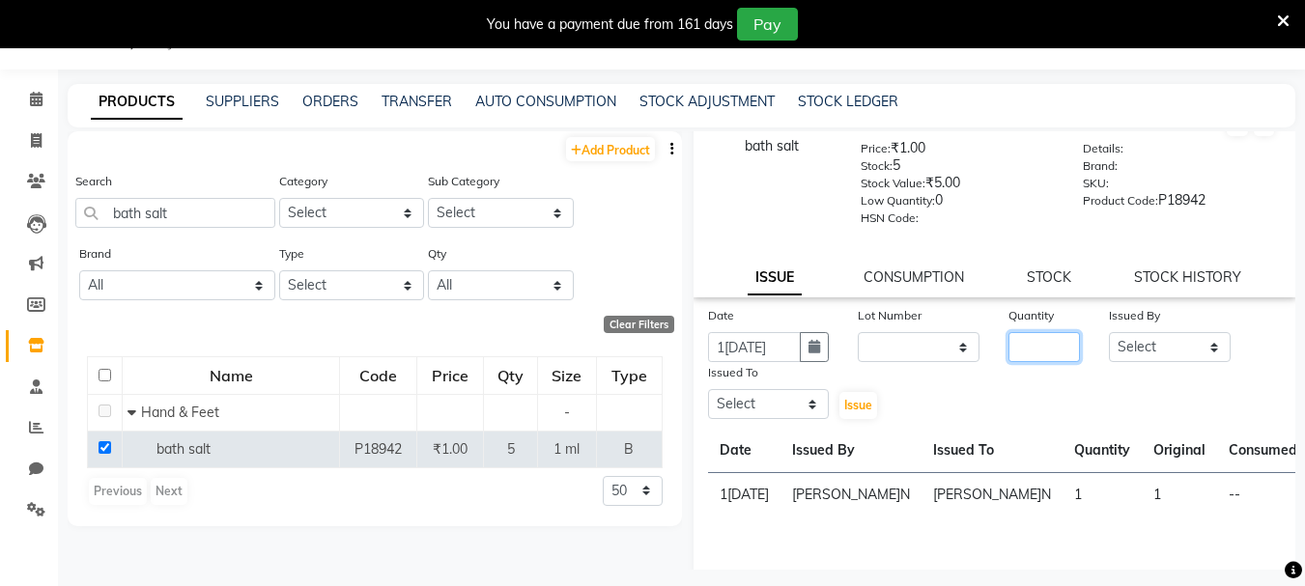
click at [1023, 356] on input "number" at bounding box center [1044, 347] width 71 height 30
click at [238, 225] on input "bath salt" at bounding box center [175, 213] width 200 height 30
type input "b"
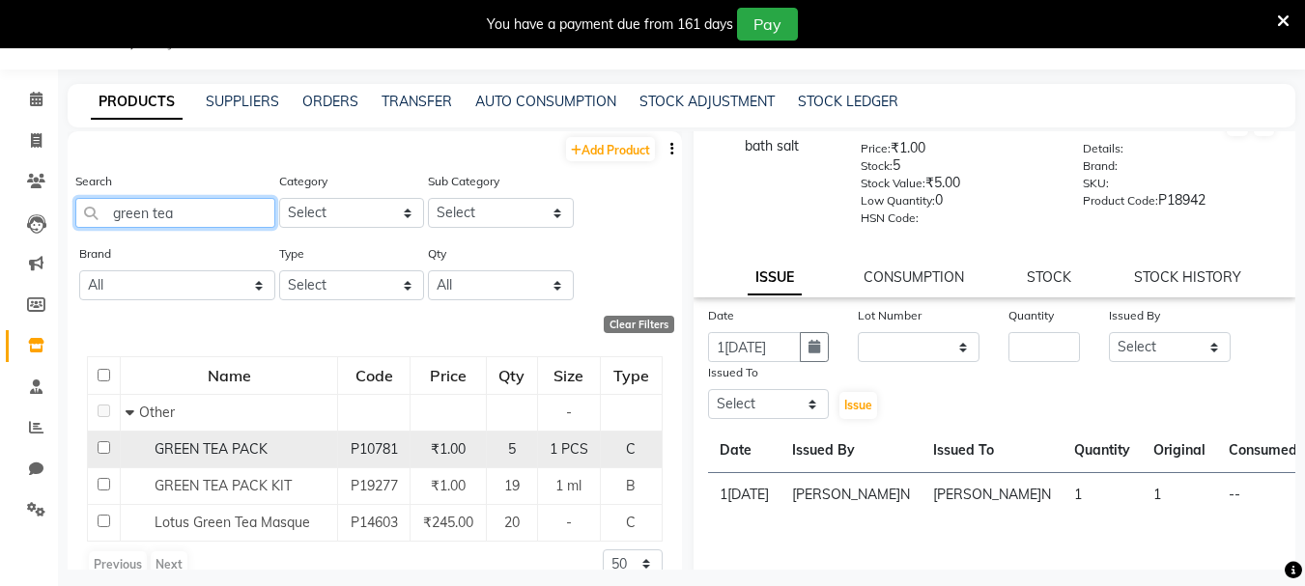
type input "green tea"
click at [108, 449] on input "checkbox" at bounding box center [104, 448] width 13 height 13
checkbox input "true"
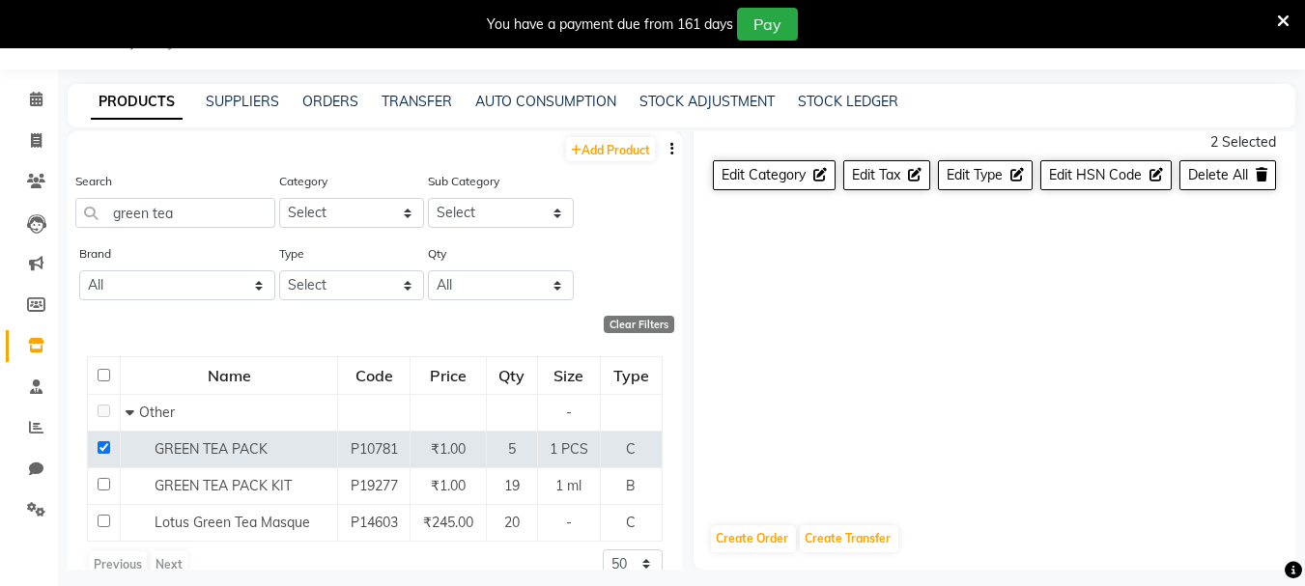
drag, startPoint x: 242, startPoint y: 110, endPoint x: 243, endPoint y: 90, distance: 20.3
click at [243, 88] on div "PRODUCTS SUPPLIERS ORDERS TRANSFER AUTO CONSUMPTION STOCK ADJUSTMENT STOCK LEDG…" at bounding box center [682, 105] width 1228 height 43
click at [223, 104] on link "SUPPLIERS" at bounding box center [242, 101] width 73 height 17
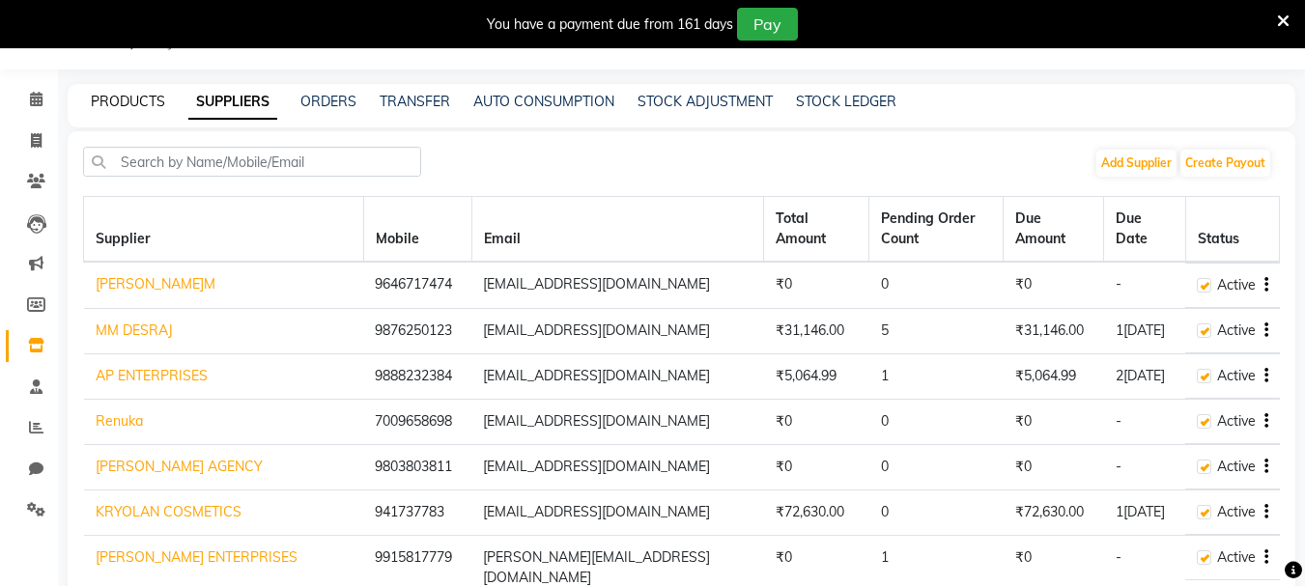
click at [136, 107] on link "PRODUCTS" at bounding box center [128, 101] width 74 height 17
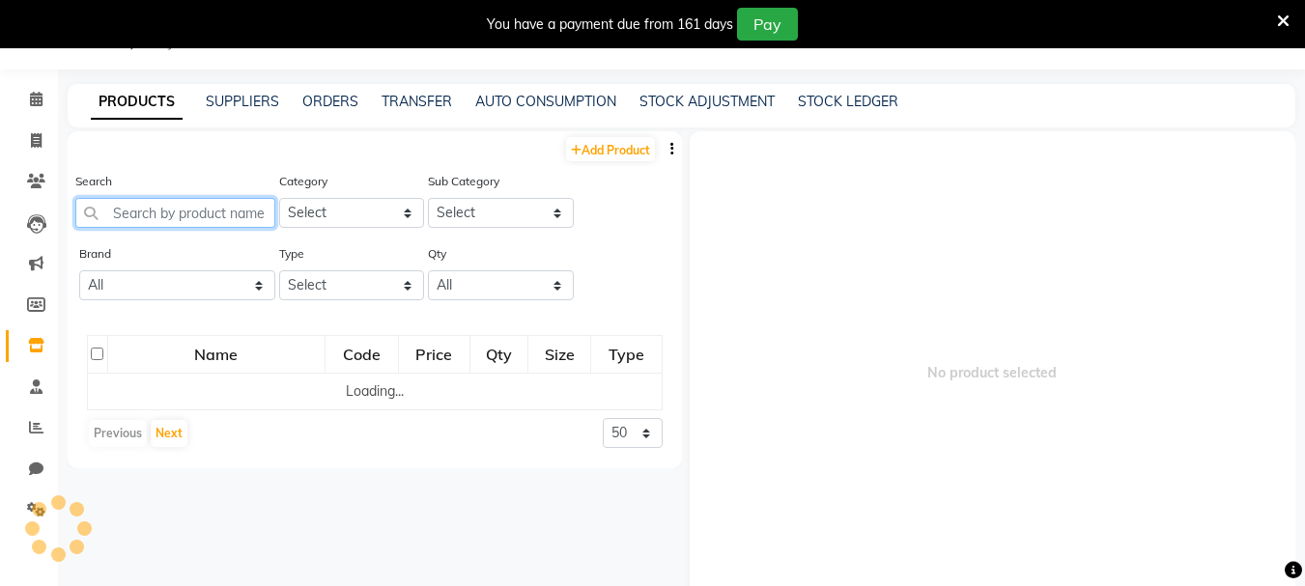
click at [175, 224] on input "text" at bounding box center [175, 213] width 200 height 30
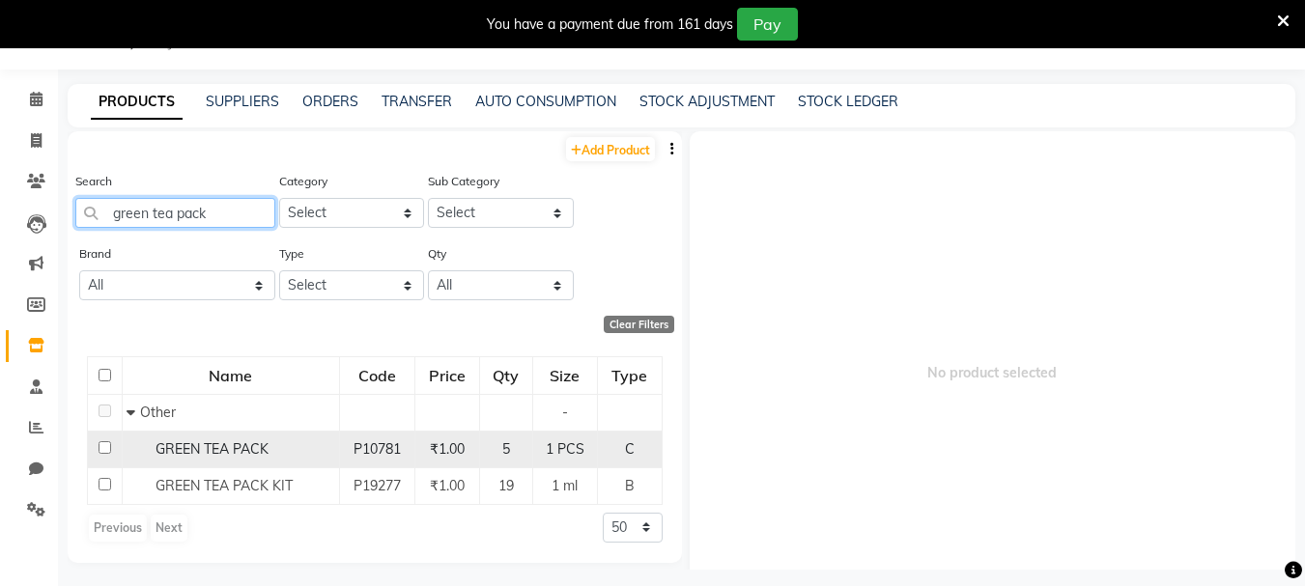
type input "green tea pack"
click at [110, 443] on input "checkbox" at bounding box center [105, 448] width 13 height 13
checkbox input "true"
select select
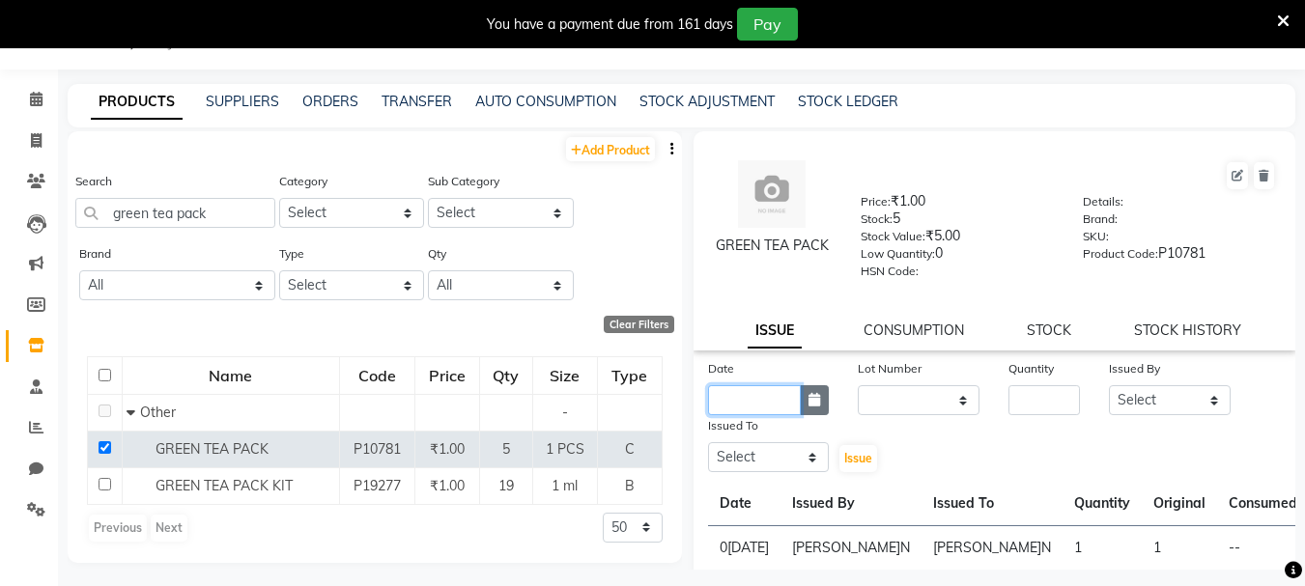
click at [799, 390] on div at bounding box center [769, 401] width 122 height 30
click at [802, 391] on button "button" at bounding box center [814, 401] width 29 height 30
select select "9"
select select "2025"
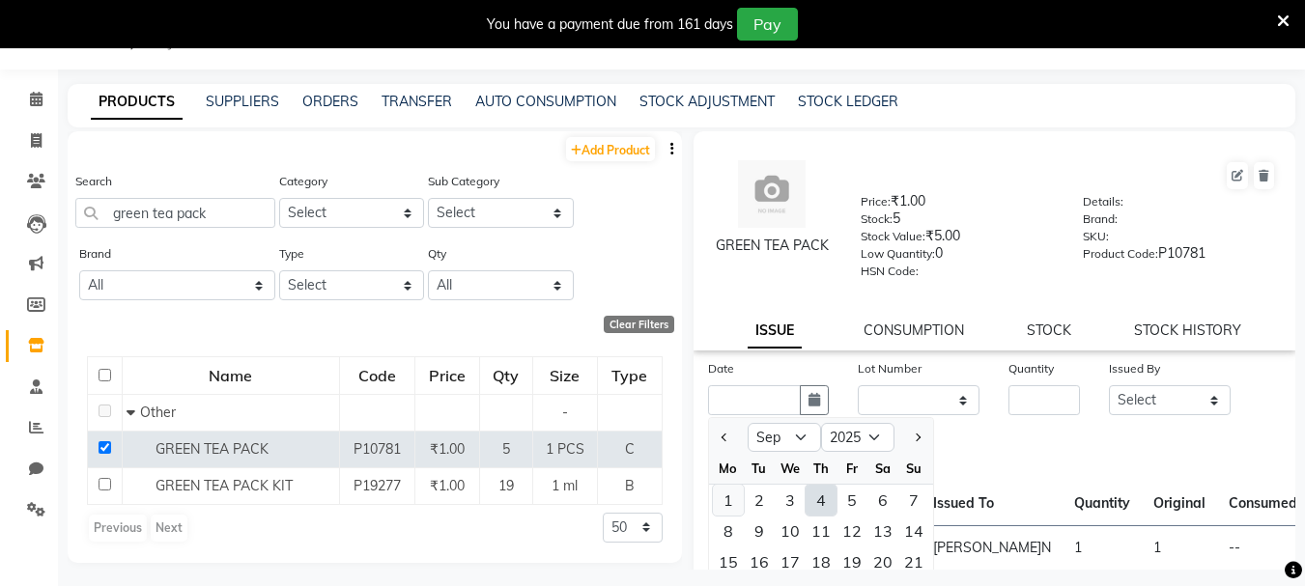
click at [731, 501] on div "1" at bounding box center [728, 500] width 31 height 31
type input "01-09-2025"
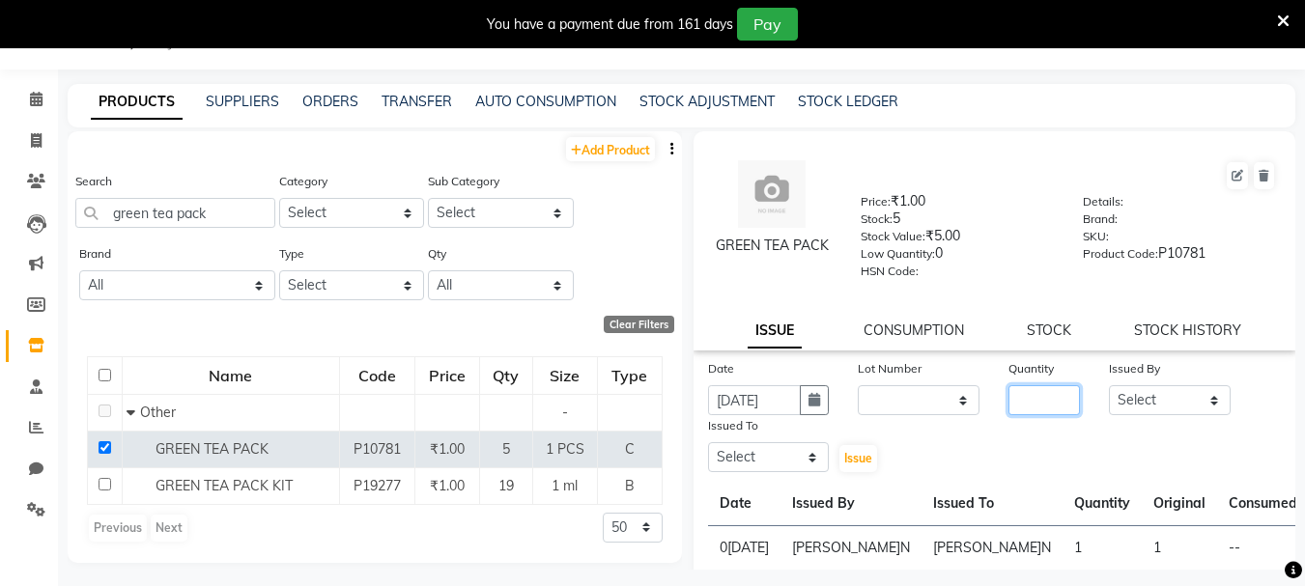
drag, startPoint x: 1050, startPoint y: 408, endPoint x: 1065, endPoint y: 409, distance: 14.5
click at [1051, 409] on input "number" at bounding box center [1044, 401] width 71 height 30
type input "1"
click at [1099, 394] on div "Issued By Select Admin ARPAN AYUSHI DIGVIJAY MANMEET MANPREET Ranjit Avenue Ins…" at bounding box center [1170, 386] width 151 height 57
click at [1138, 409] on select "Select Admin ARPAN AYUSHI DIGVIJAY MANMEET MANPREET Ranjit Avenue Insititute RA…" at bounding box center [1170, 401] width 122 height 30
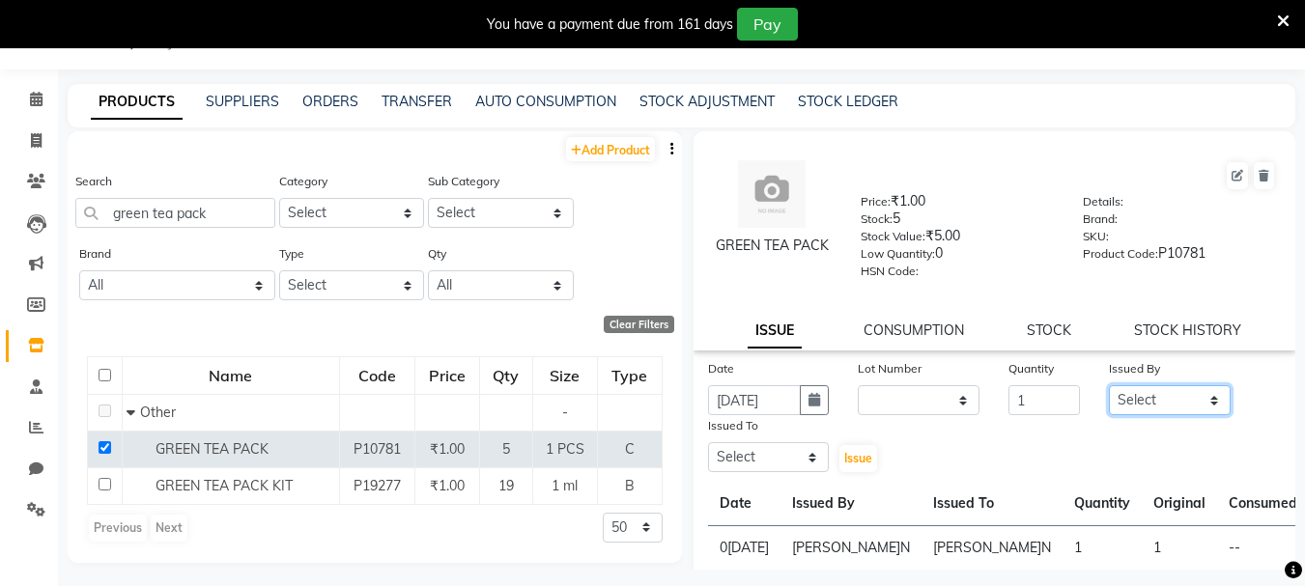
select select "71526"
click at [1109, 386] on select "Select Admin ARPAN AYUSHI DIGVIJAY MANMEET MANPREET Ranjit Avenue Insititute RA…" at bounding box center [1170, 401] width 122 height 30
click at [785, 458] on select "Select Admin ARPAN AYUSHI DIGVIJAY MANMEET MANPREET Ranjit Avenue Insititute RA…" at bounding box center [769, 458] width 122 height 30
select select "71526"
click at [708, 443] on select "Select Admin ARPAN AYUSHI DIGVIJAY MANMEET MANPREET Ranjit Avenue Insititute RA…" at bounding box center [769, 458] width 122 height 30
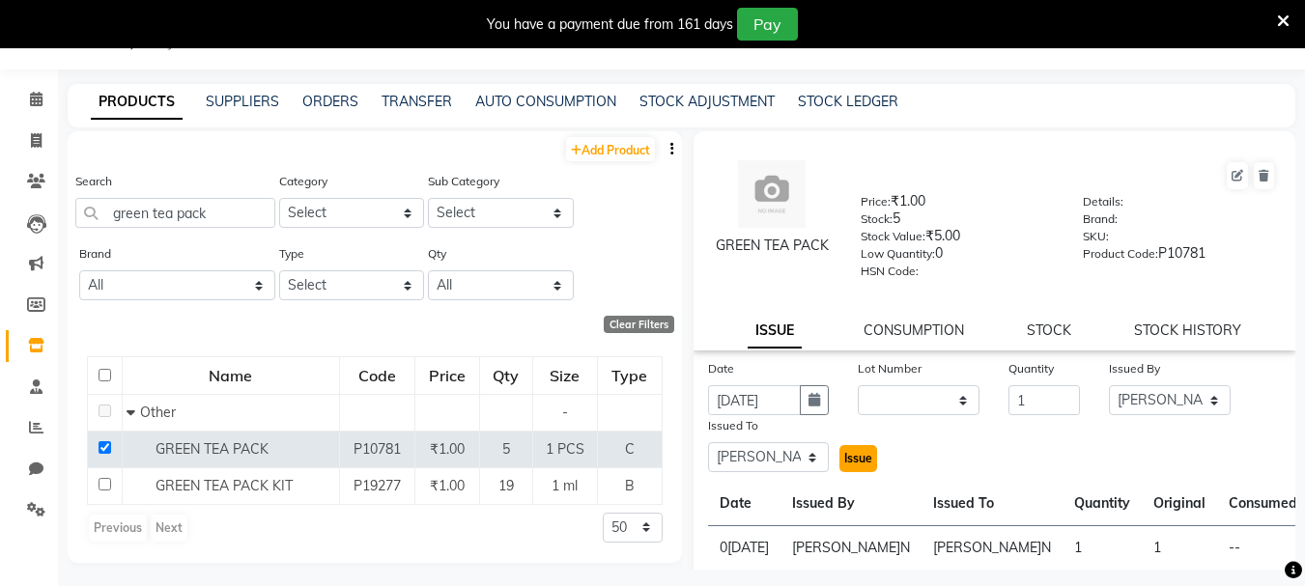
click at [848, 450] on button "Issue" at bounding box center [859, 458] width 38 height 27
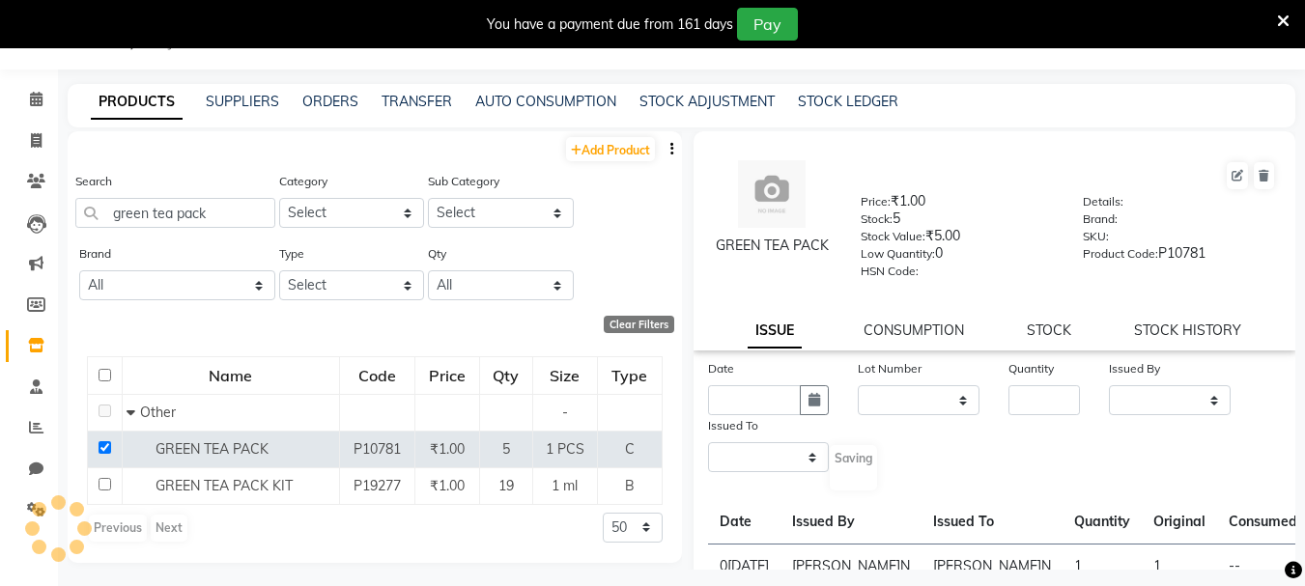
select select
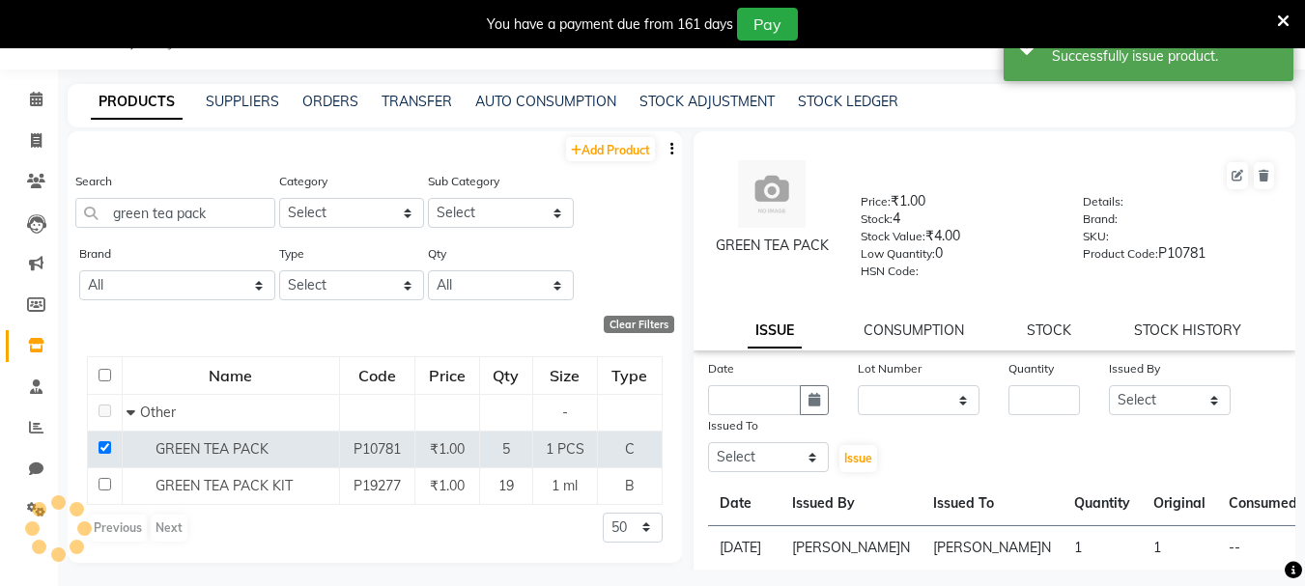
scroll to position [61, 0]
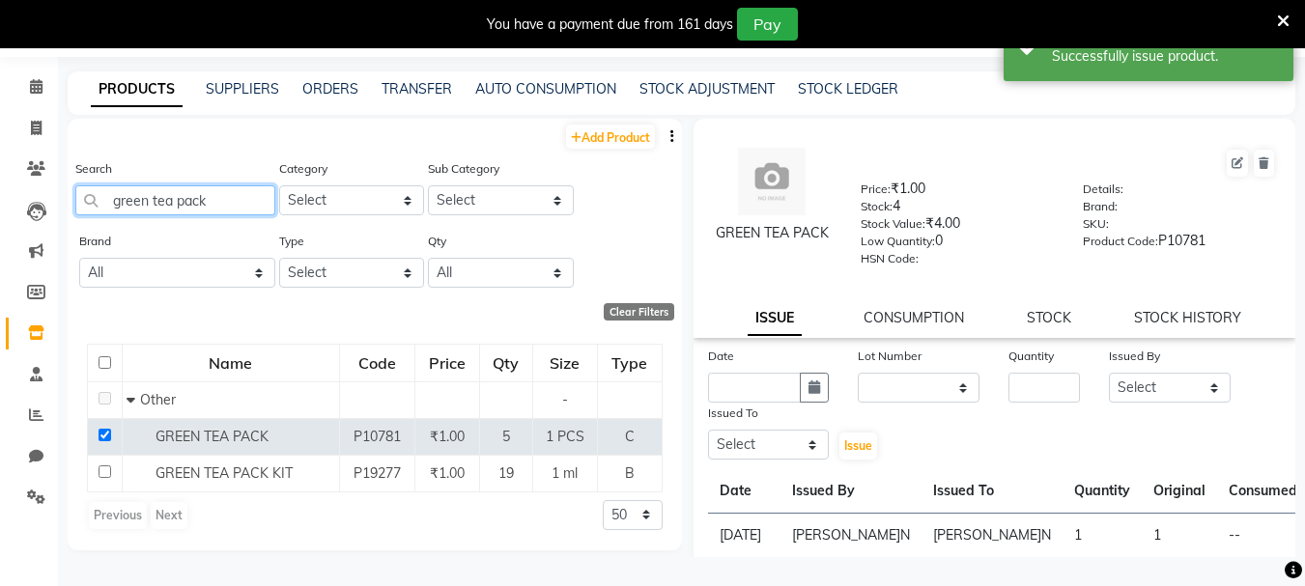
click at [262, 191] on input "green tea pack" at bounding box center [175, 201] width 200 height 30
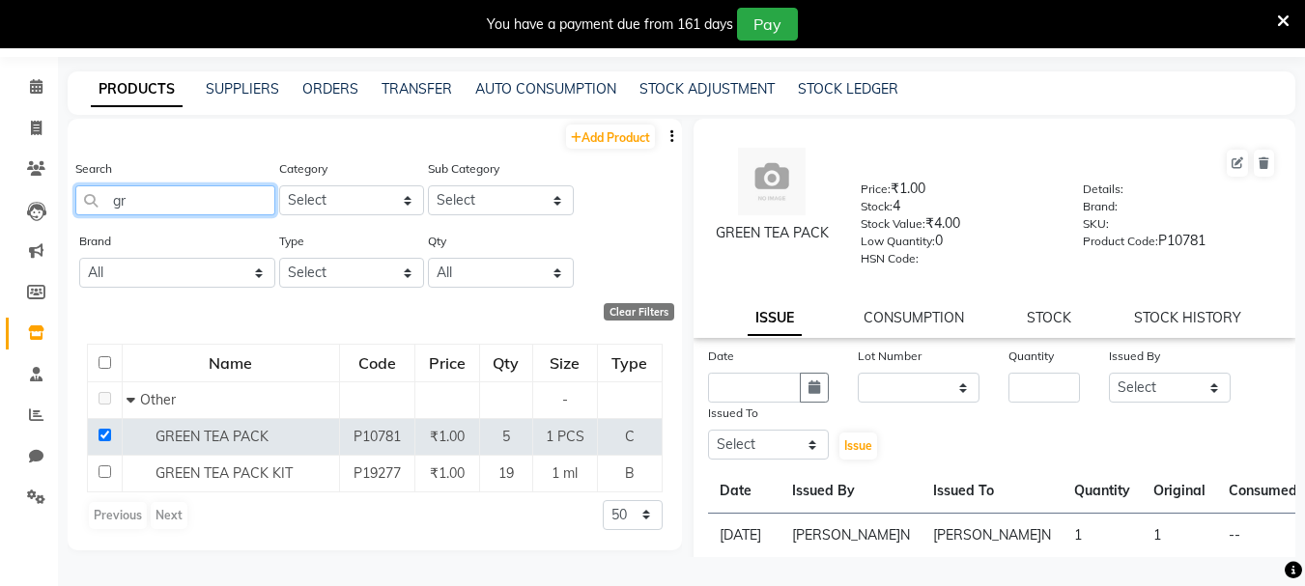
type input "g"
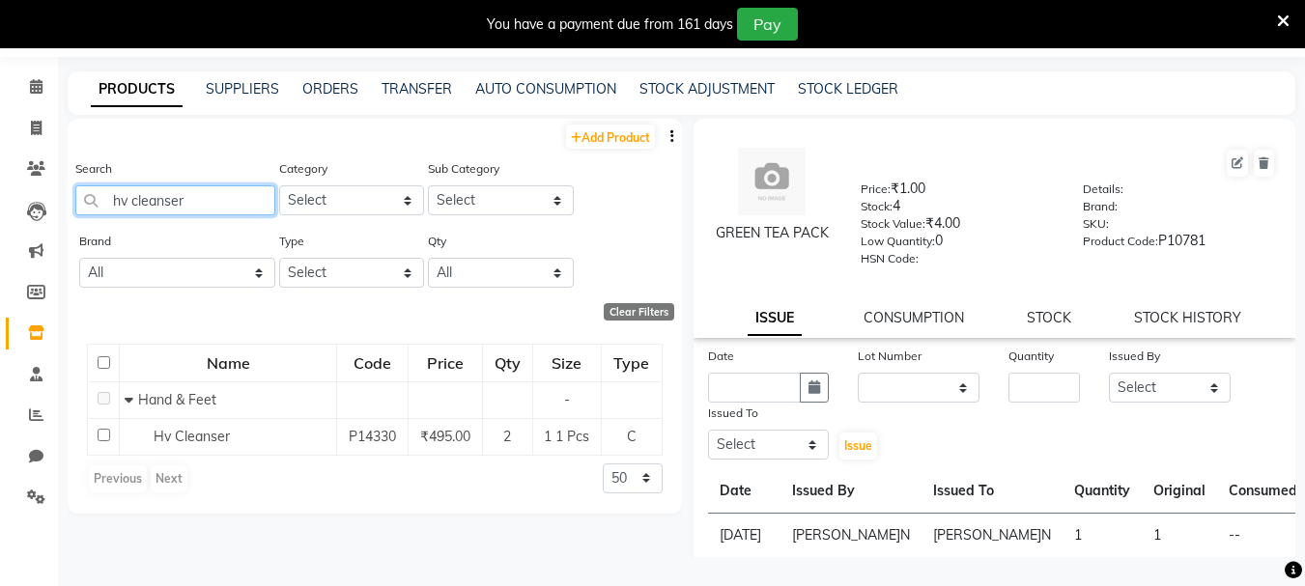
click at [125, 196] on input "hv cleanser" at bounding box center [175, 201] width 200 height 30
click at [222, 209] on input "pv cleanser" at bounding box center [175, 201] width 200 height 30
type input "p"
click at [236, 208] on input "gold sheen" at bounding box center [175, 201] width 200 height 30
type input "g"
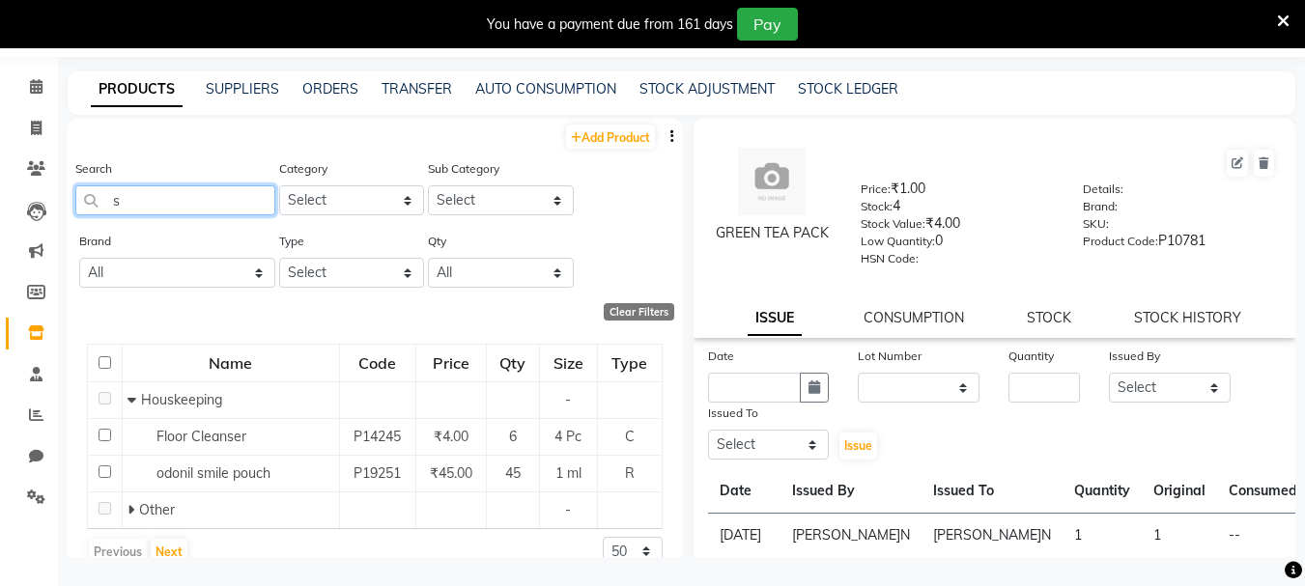
type input "s"
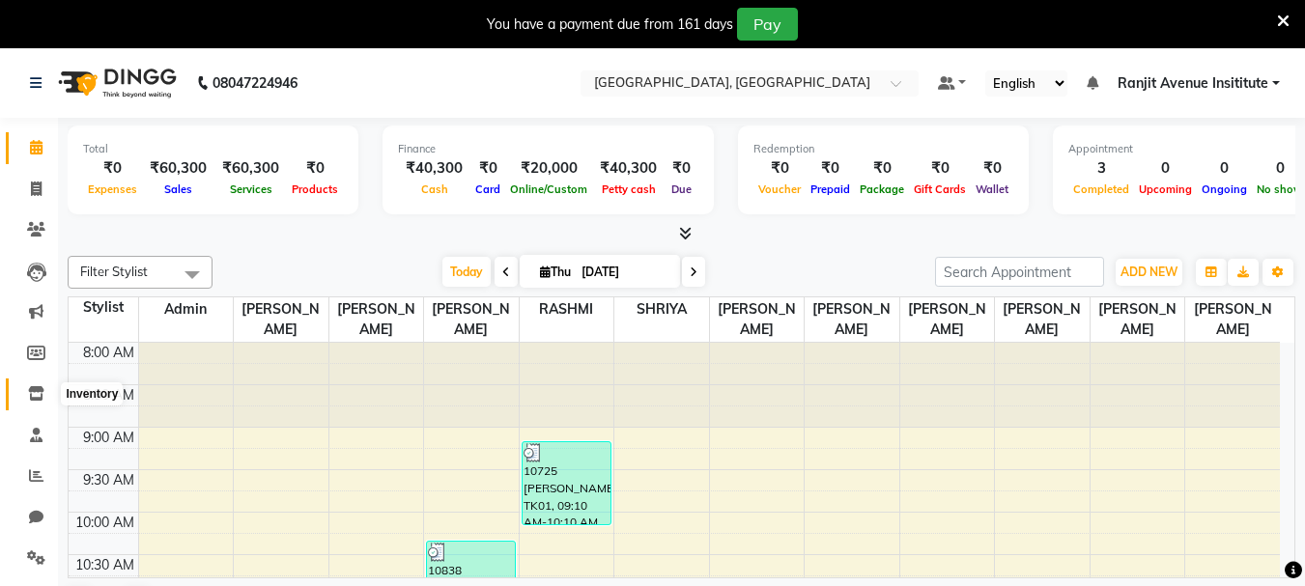
click at [41, 389] on icon at bounding box center [36, 393] width 16 height 14
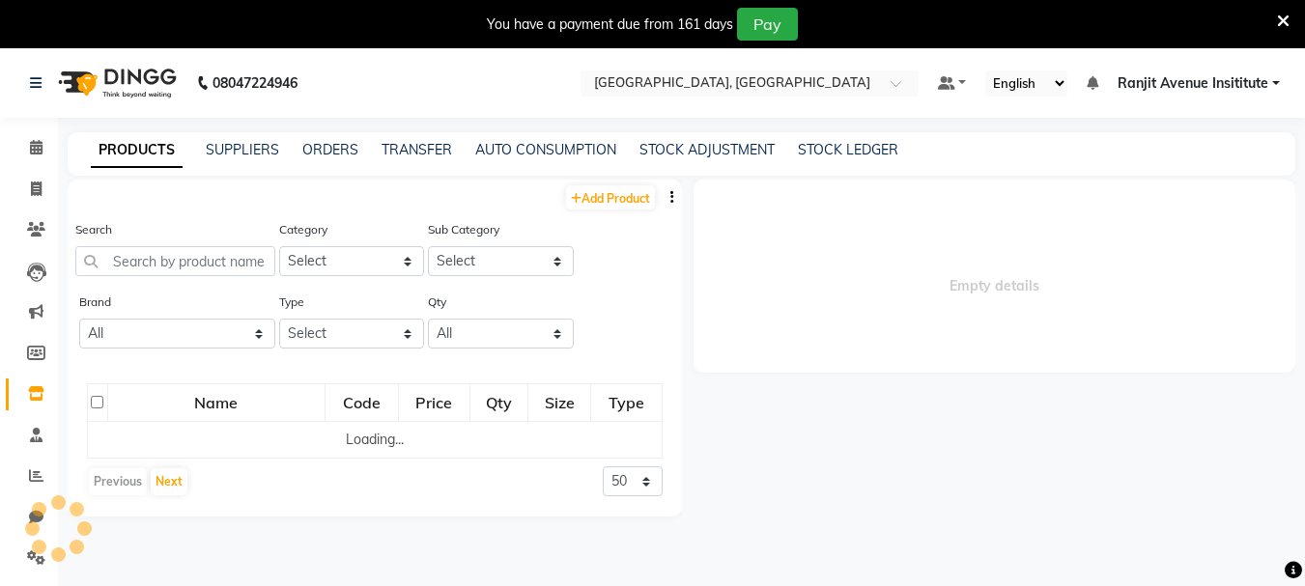
select select
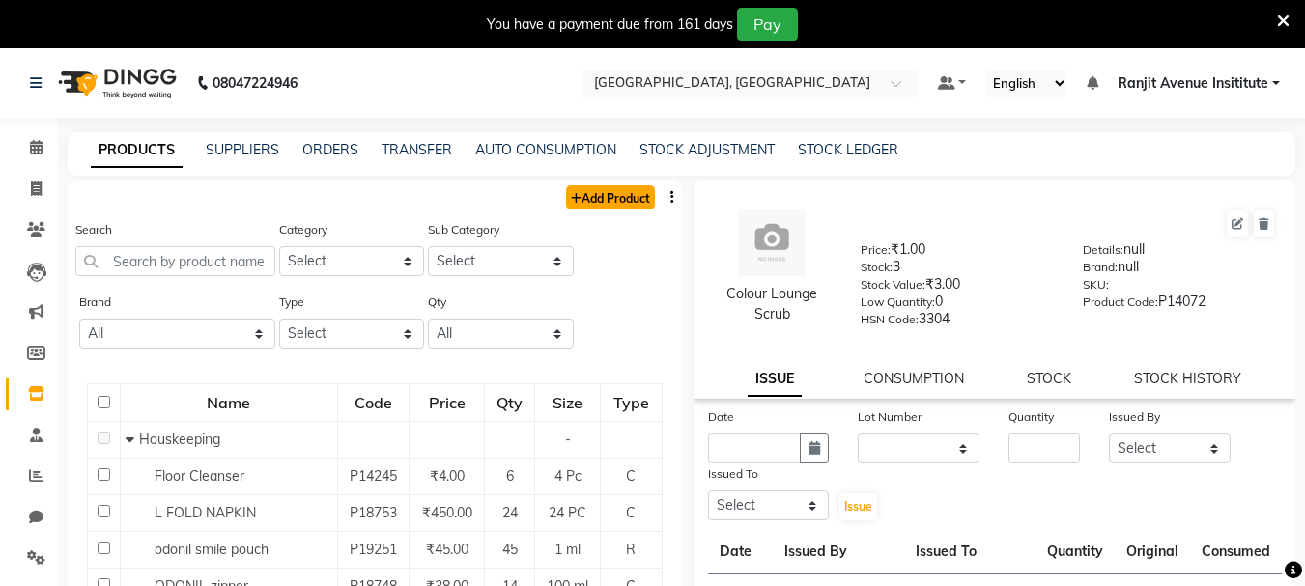
click at [586, 194] on link "Add Product" at bounding box center [610, 198] width 89 height 24
select select "true"
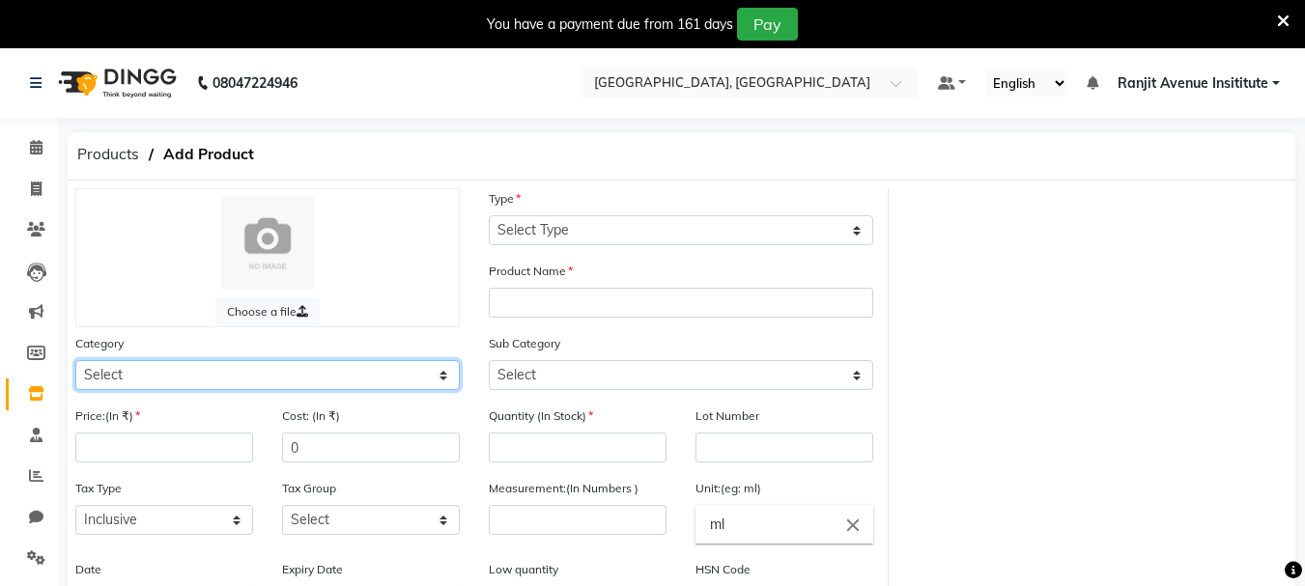
click at [337, 370] on select "Select Hair Skin Makeup Personal Care Appliances [PERSON_NAME] Waxing Disposabl…" at bounding box center [267, 375] width 385 height 30
click at [390, 380] on select "Select Hair Skin Makeup Personal Care Appliances [PERSON_NAME] Waxing Disposabl…" at bounding box center [267, 375] width 385 height 30
select select "1390101000"
click at [75, 360] on select "Select Hair Skin Makeup Personal Care Appliances [PERSON_NAME] Waxing Disposabl…" at bounding box center [267, 375] width 385 height 30
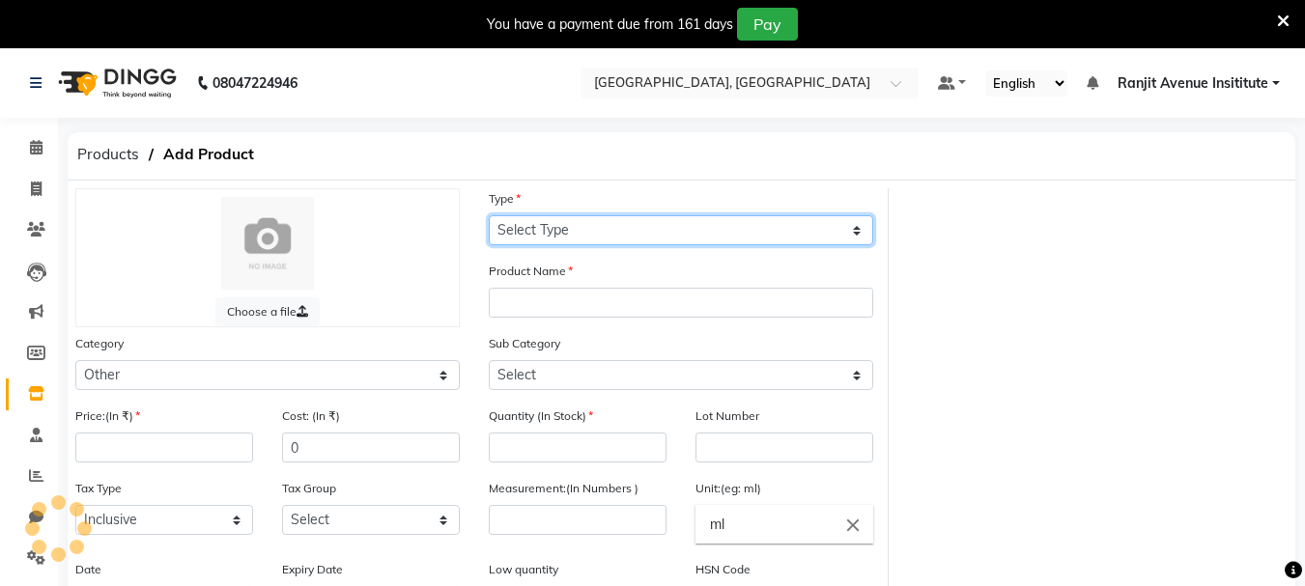
click at [618, 227] on select "Select Type Both Retail Consumable" at bounding box center [681, 230] width 385 height 30
select select "C"
click at [489, 215] on select "Select Type Both Retail Consumable" at bounding box center [681, 230] width 385 height 30
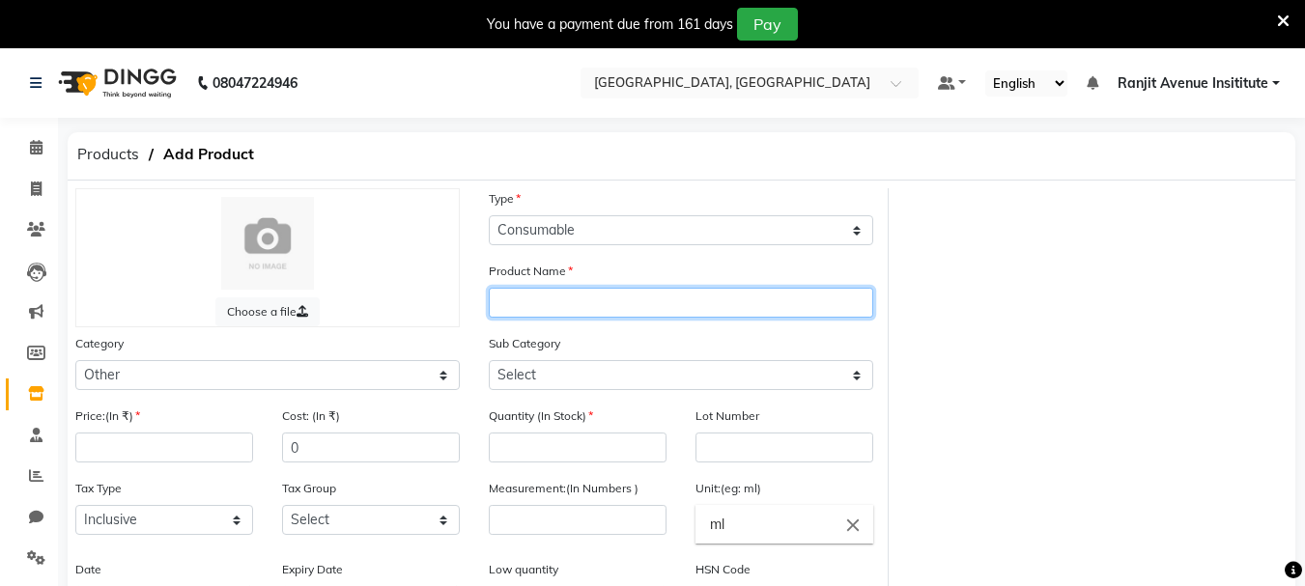
click at [613, 299] on input "text" at bounding box center [681, 303] width 385 height 30
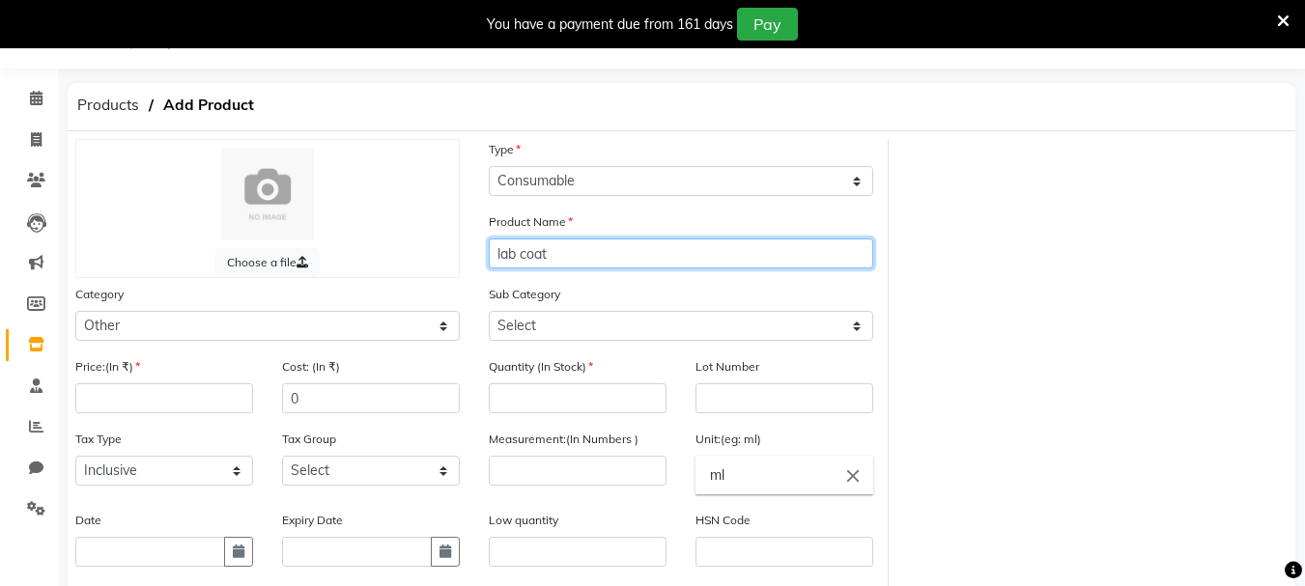
scroll to position [97, 0]
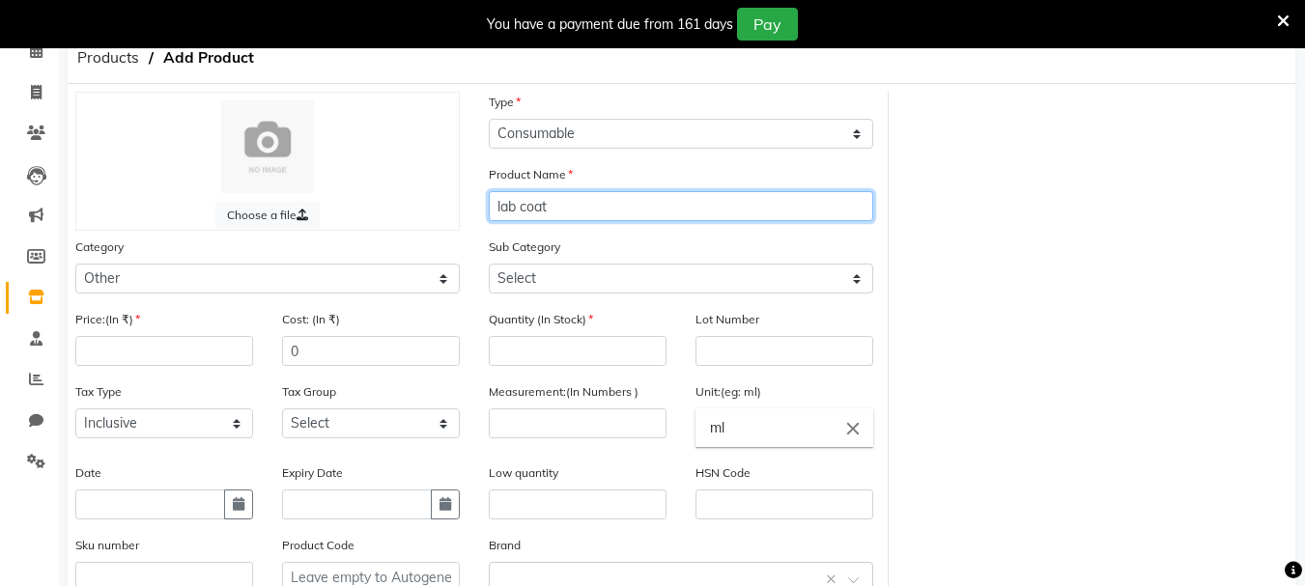
type input "lab coat"
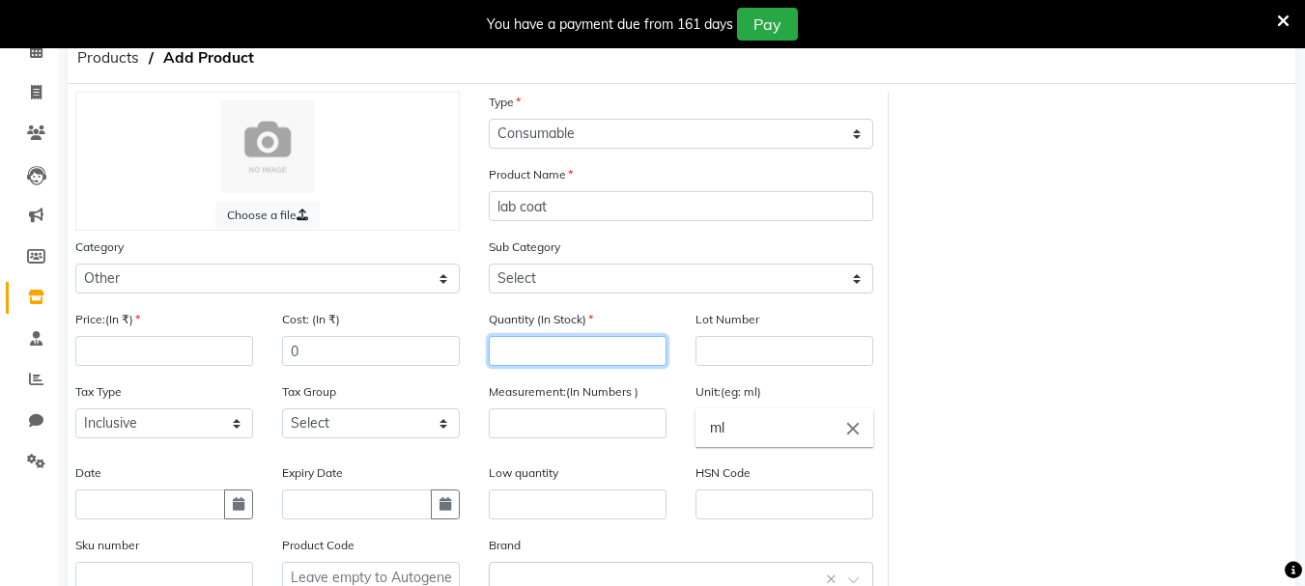
click at [596, 360] on input "number" at bounding box center [578, 351] width 178 height 30
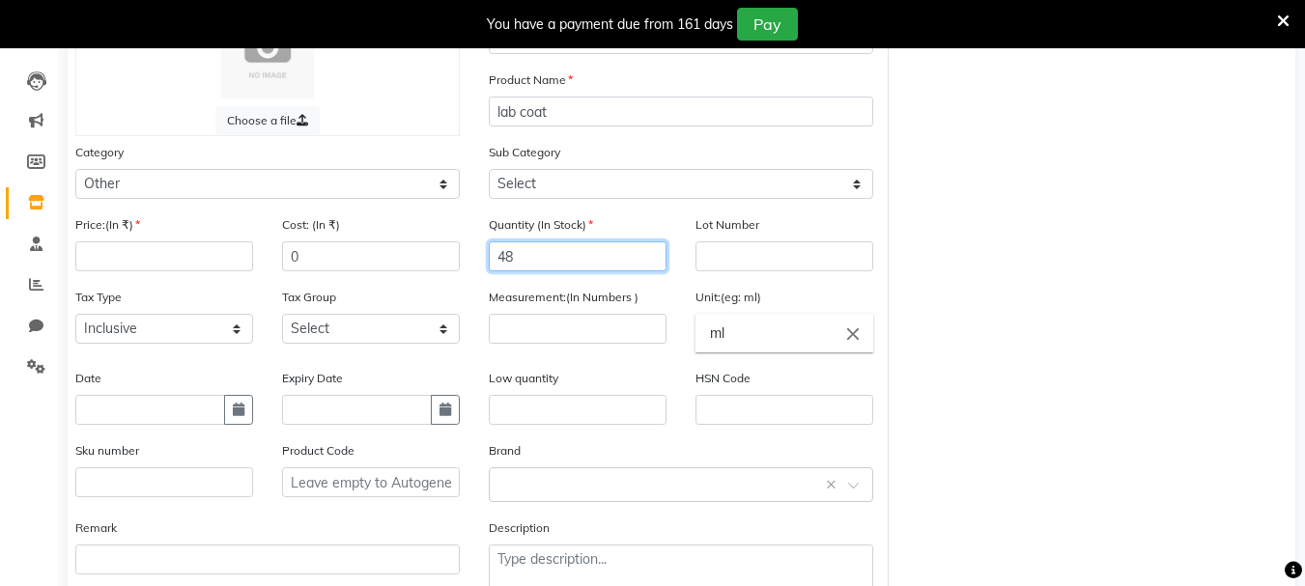
scroll to position [308, 0]
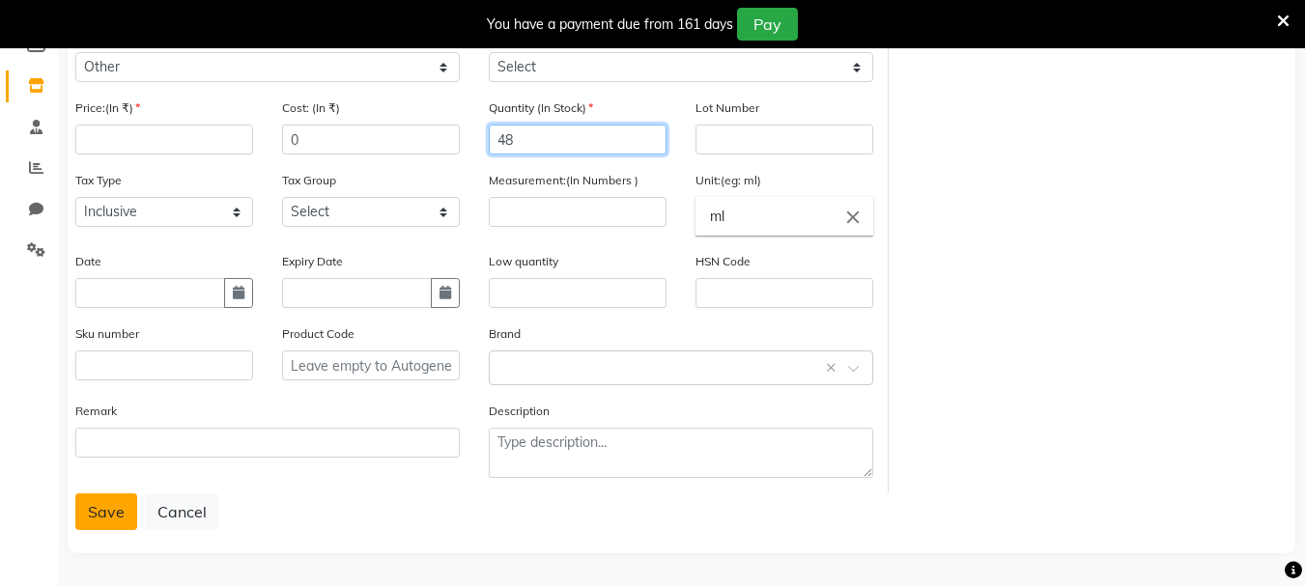
type input "48"
click at [128, 505] on button "Save" at bounding box center [106, 512] width 62 height 37
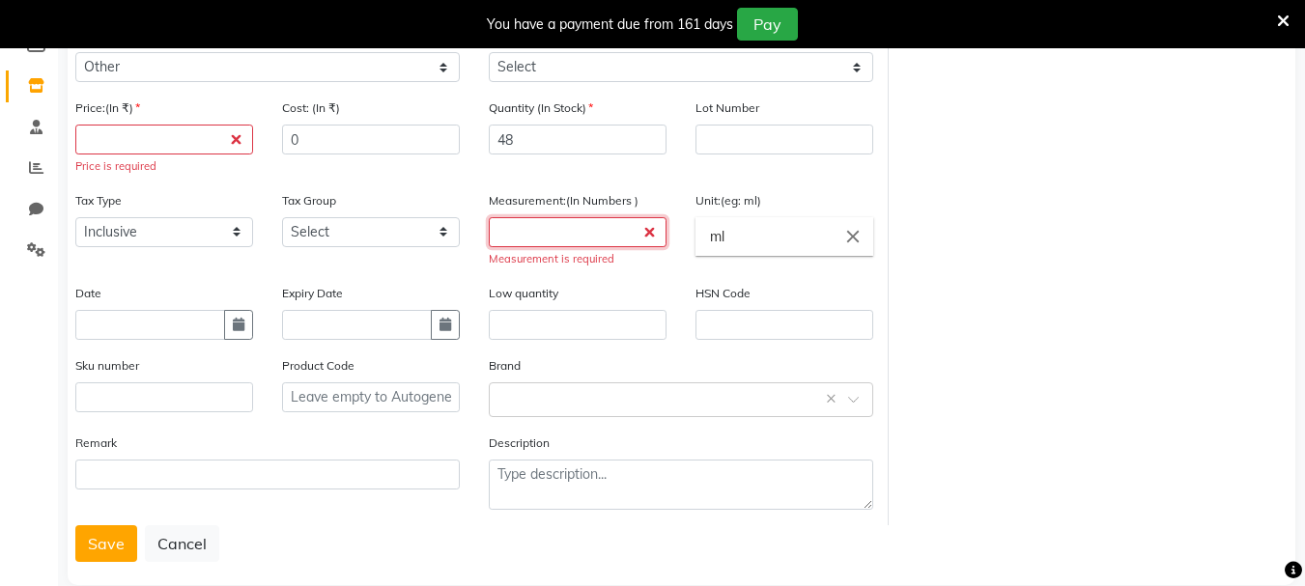
click at [619, 239] on input "number" at bounding box center [578, 232] width 178 height 30
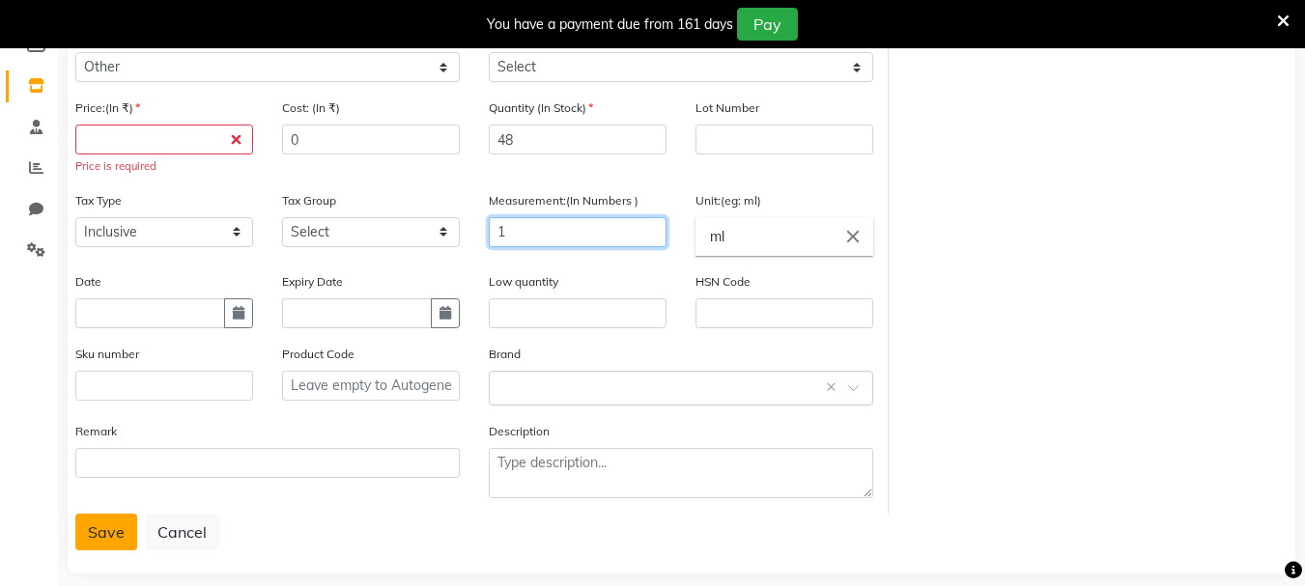
type input "1"
click at [114, 533] on button "Save" at bounding box center [106, 532] width 62 height 37
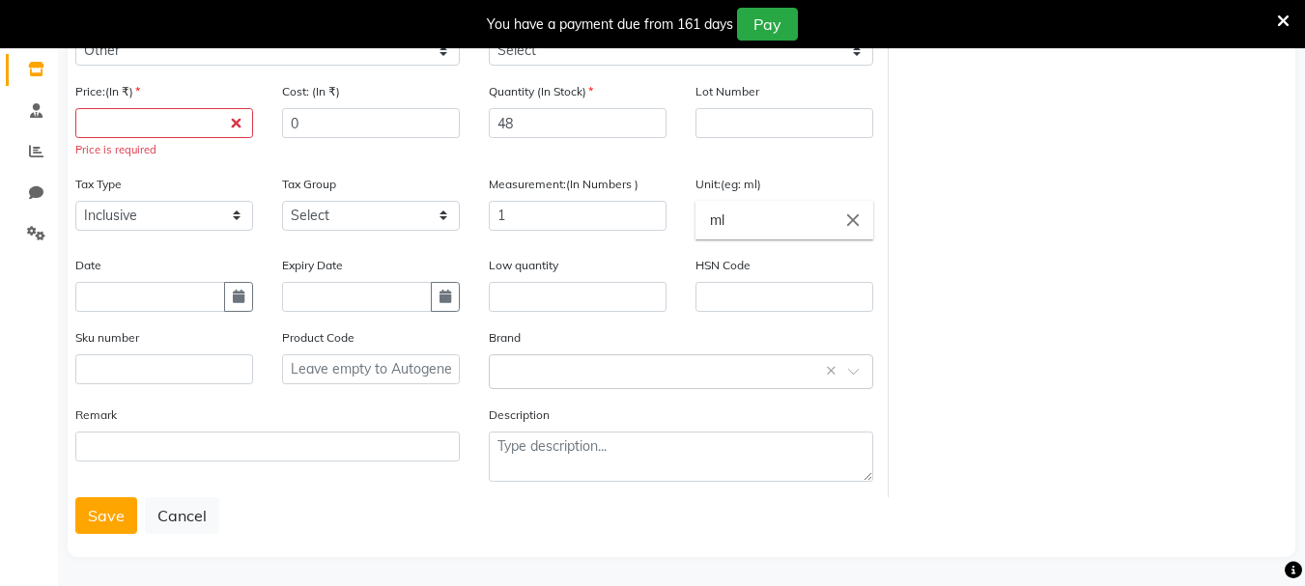
scroll to position [329, 0]
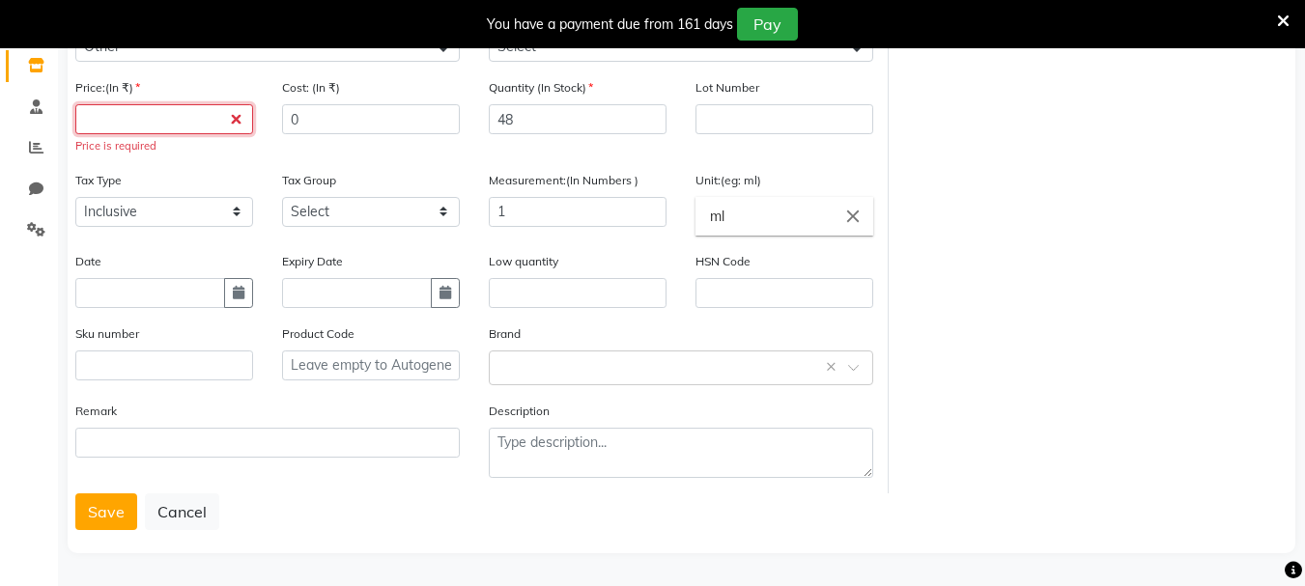
click at [173, 127] on input "number" at bounding box center [164, 119] width 178 height 30
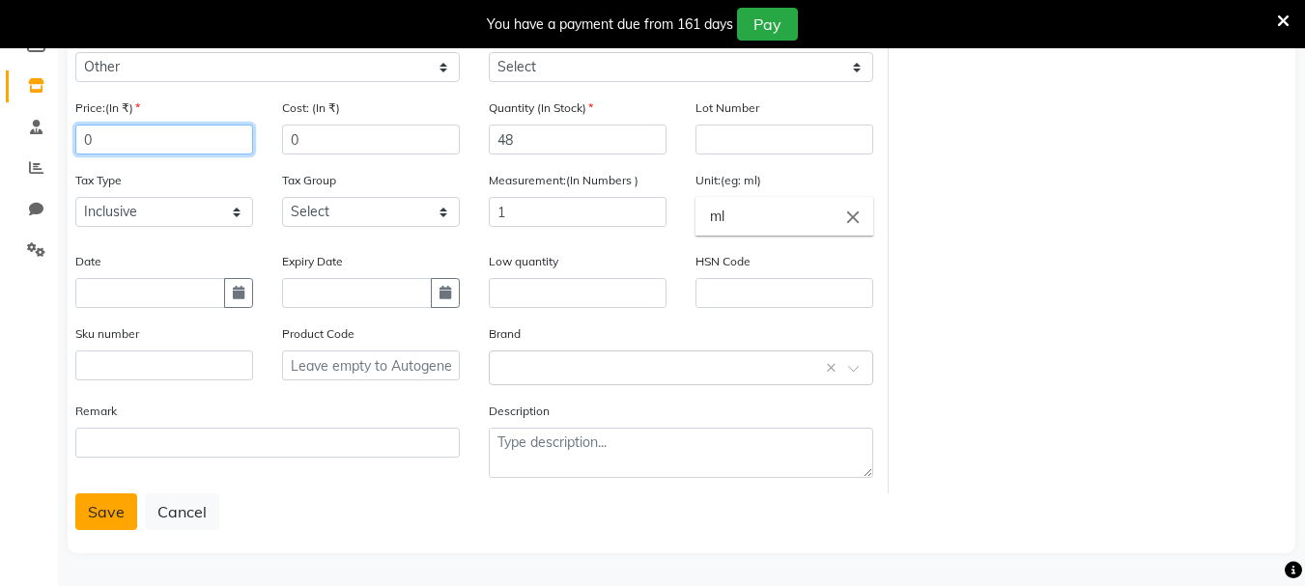
type input "0"
drag, startPoint x: 100, startPoint y: 529, endPoint x: 107, endPoint y: 510, distance: 19.6
click at [100, 528] on button "Save" at bounding box center [106, 512] width 62 height 37
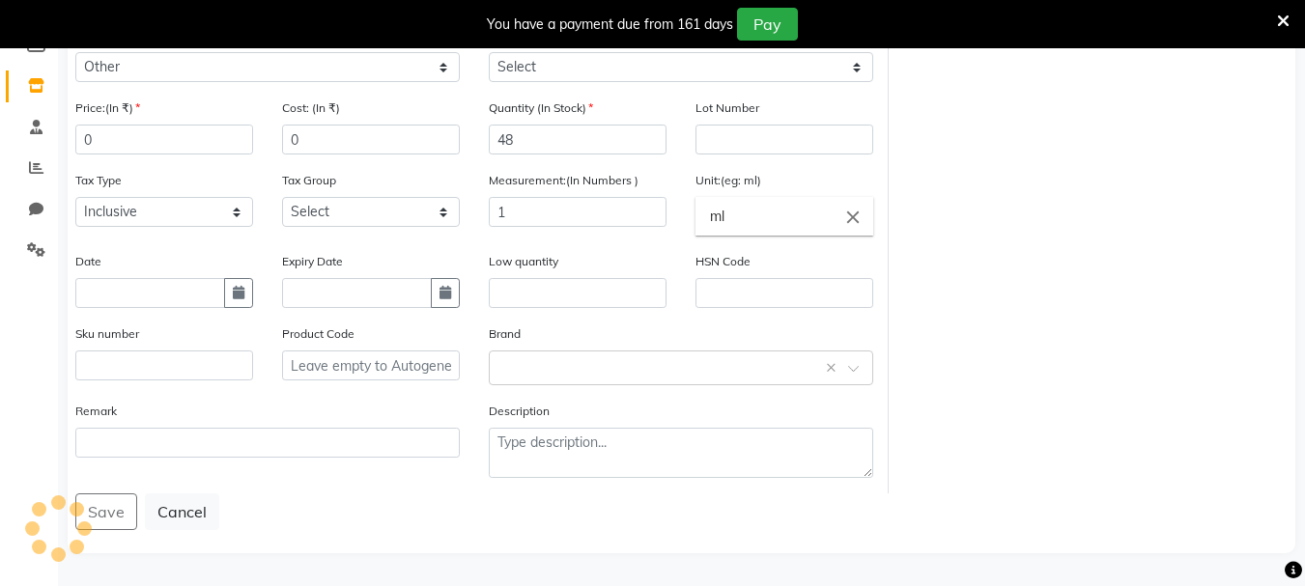
scroll to position [105, 0]
